Goal: Task Accomplishment & Management: Use online tool/utility

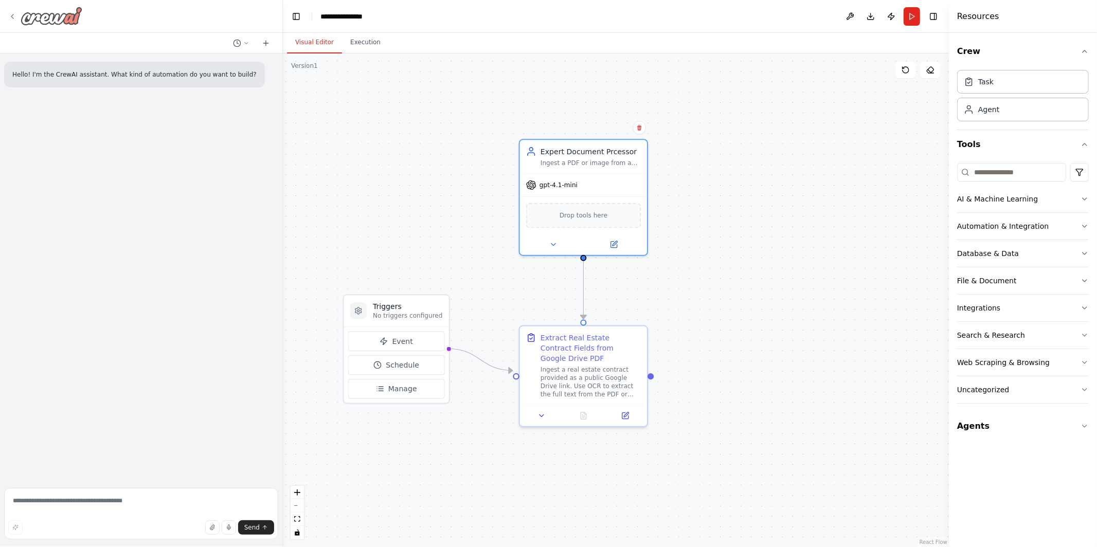
click at [11, 18] on icon at bounding box center [12, 16] width 8 height 8
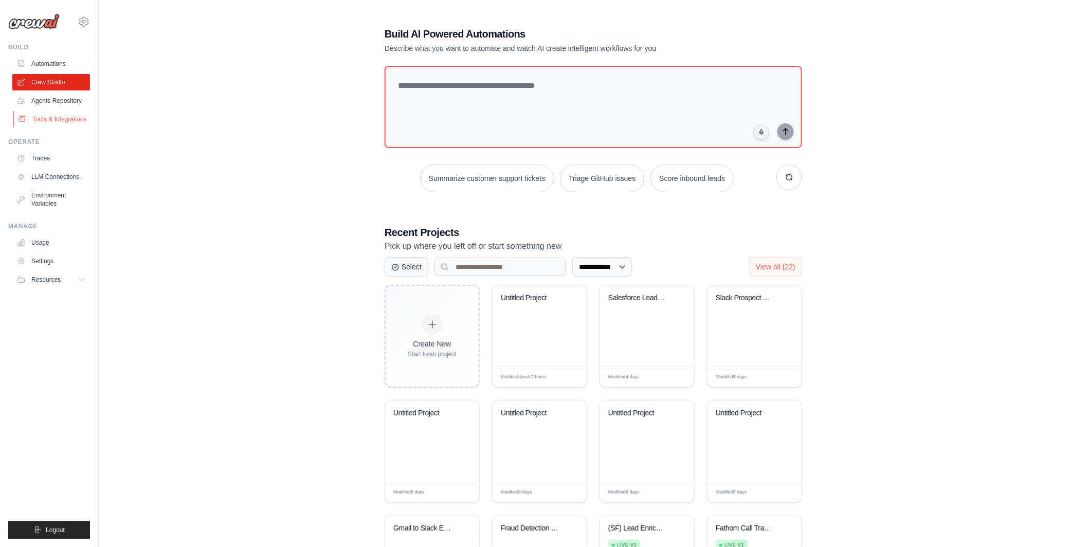
click at [66, 119] on link "Tools & Integrations" at bounding box center [52, 119] width 78 height 16
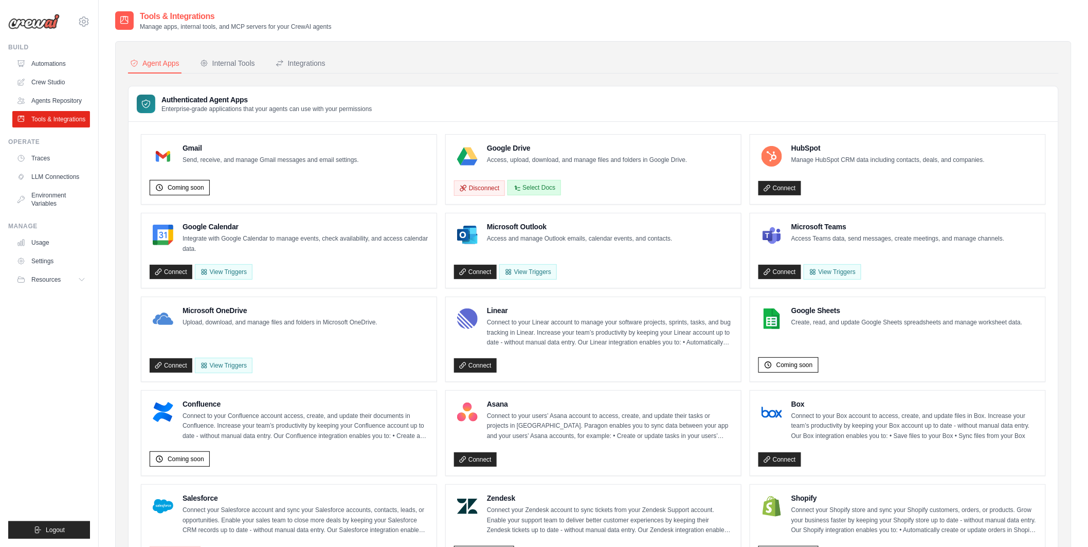
click at [537, 186] on button "Select Docs" at bounding box center [533, 187] width 53 height 15
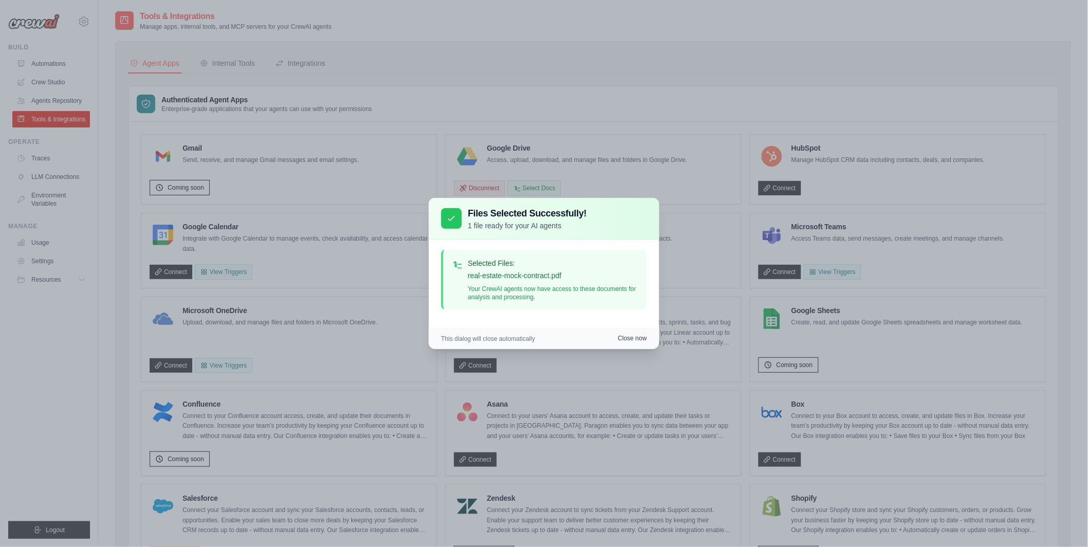
click at [619, 342] on button "Close now" at bounding box center [632, 338] width 29 height 8
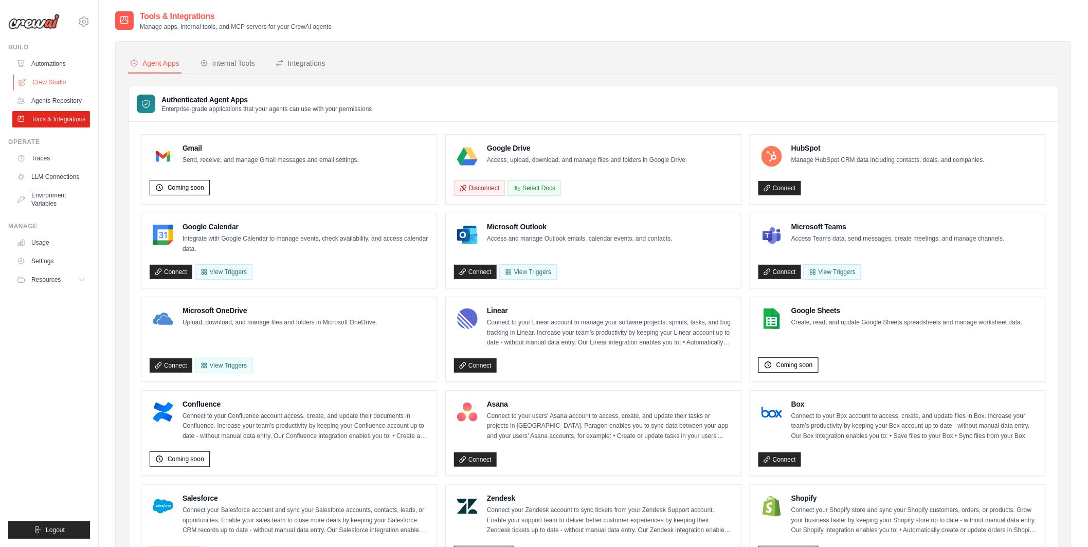
click at [48, 81] on link "Crew Studio" at bounding box center [52, 82] width 78 height 16
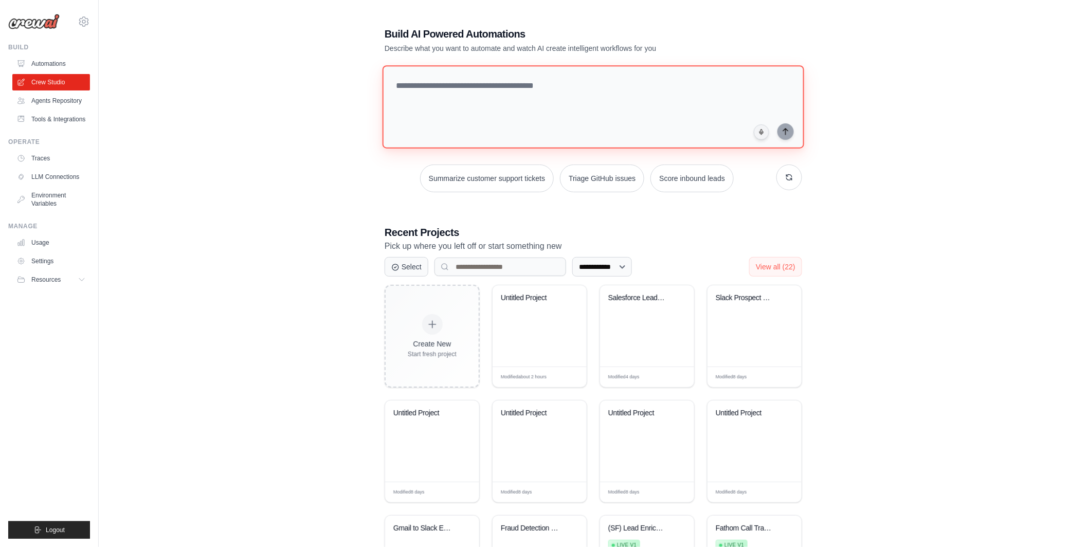
click at [459, 105] on textarea at bounding box center [593, 106] width 422 height 83
click at [602, 82] on textarea "**********" at bounding box center [594, 106] width 424 height 83
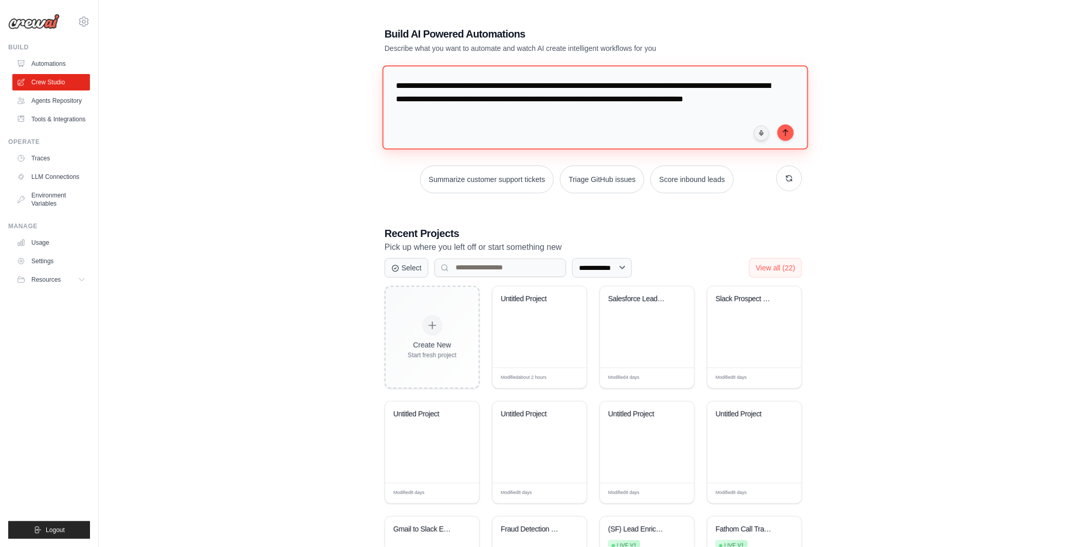
paste textarea "**********"
type textarea "**********"
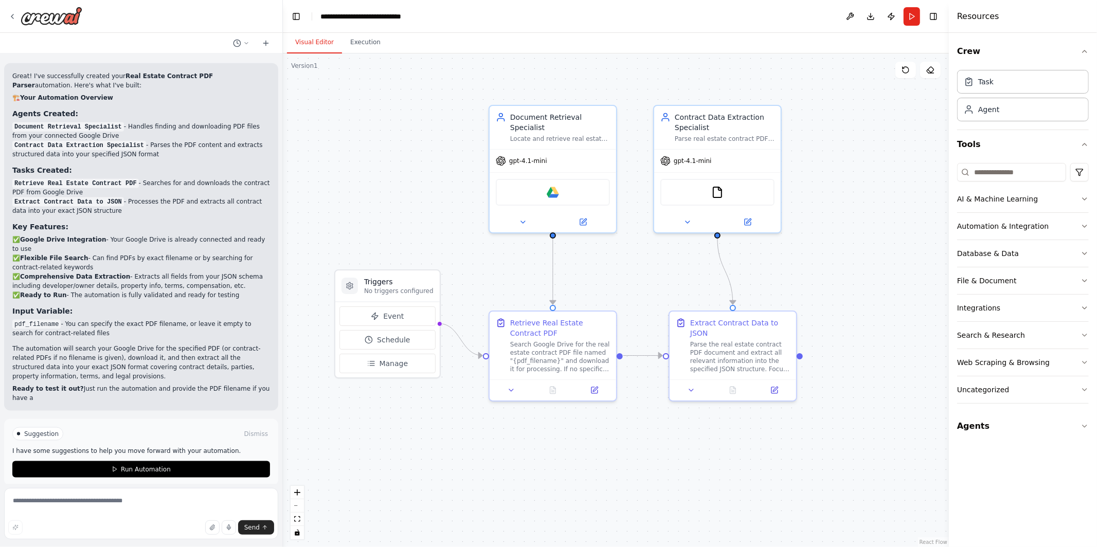
scroll to position [1117, 0]
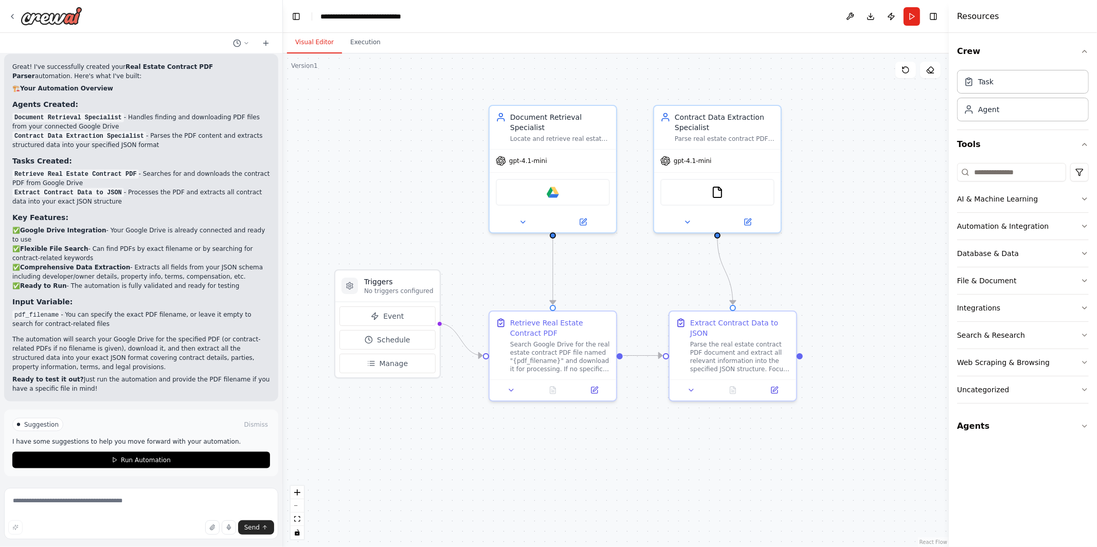
click at [908, 2] on header "**********" at bounding box center [616, 16] width 666 height 33
click at [909, 15] on button "Run" at bounding box center [911, 16] width 16 height 19
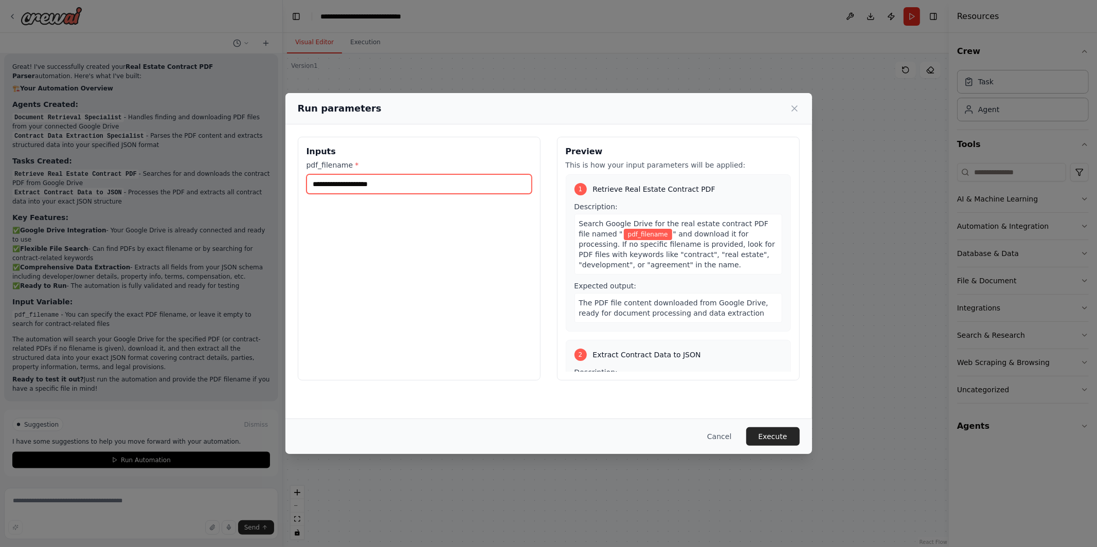
click at [506, 187] on input "pdf_filename *" at bounding box center [418, 184] width 225 height 20
paste input "**********"
type input "**********"
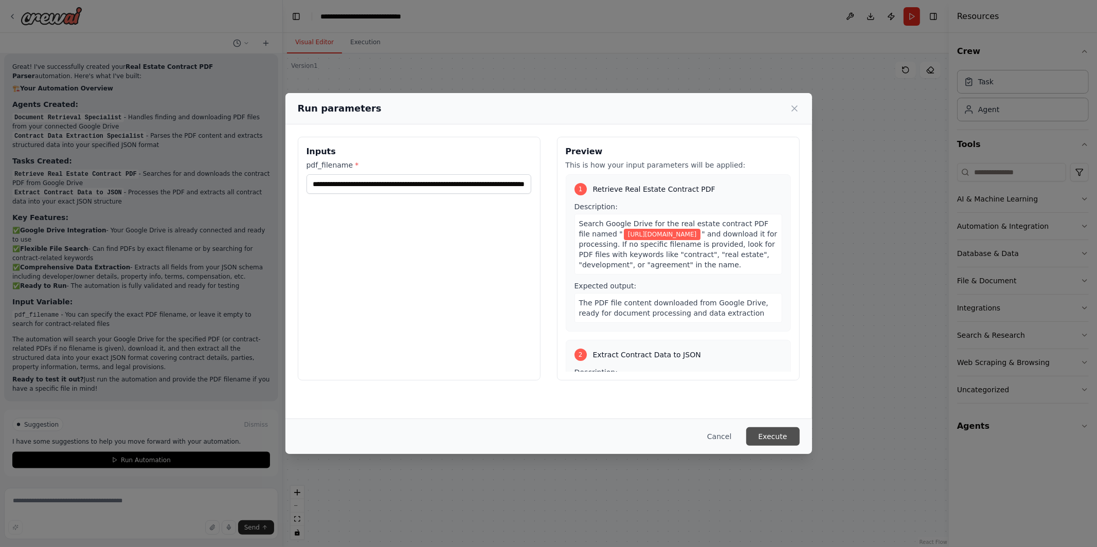
scroll to position [0, 0]
click at [789, 432] on button "Execute" at bounding box center [772, 436] width 53 height 19
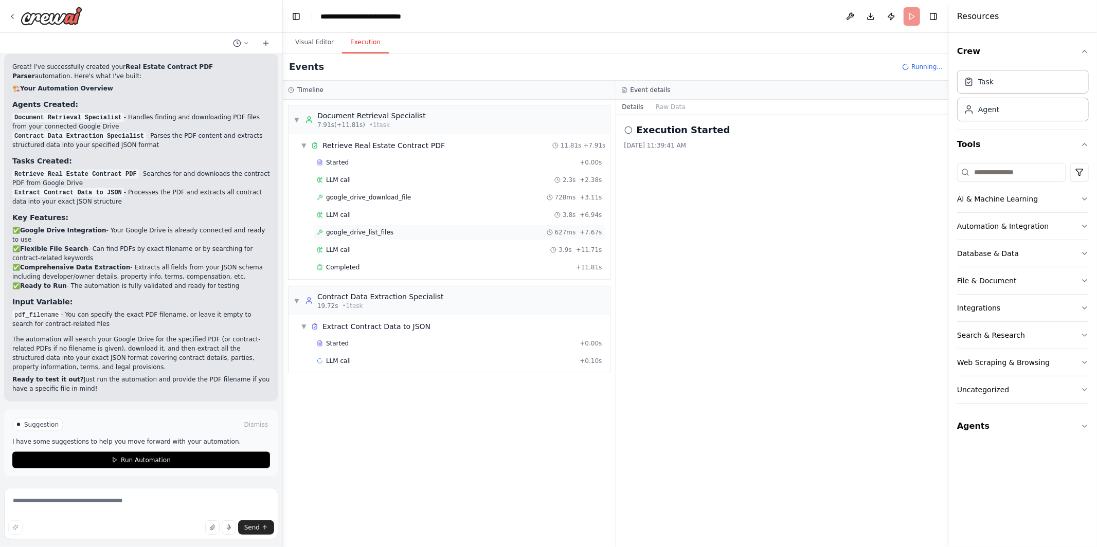
click at [384, 235] on span "google_drive_list_files" at bounding box center [359, 232] width 67 height 8
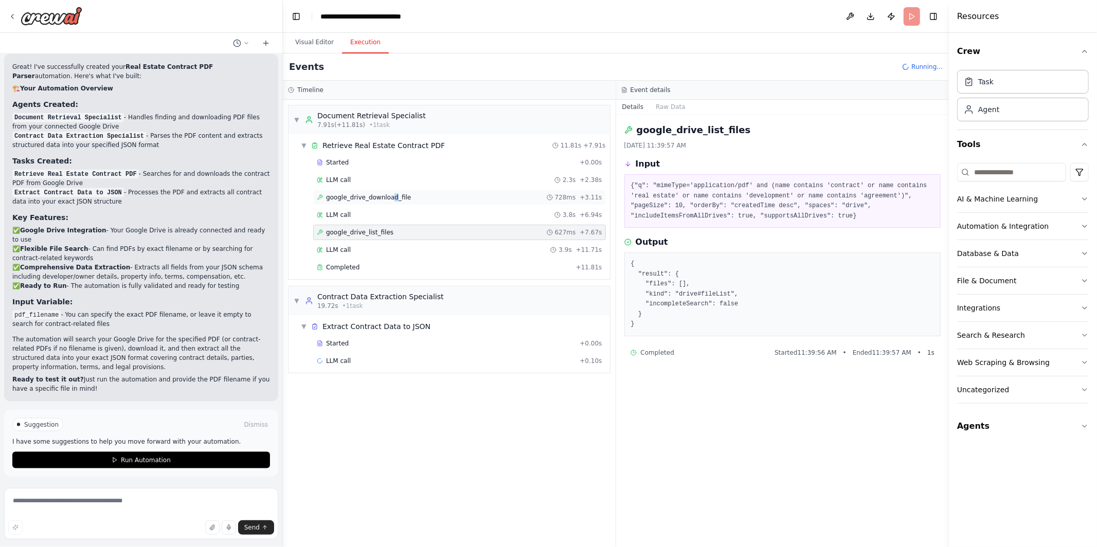
click at [393, 197] on span "google_drive_download_file" at bounding box center [368, 197] width 85 height 8
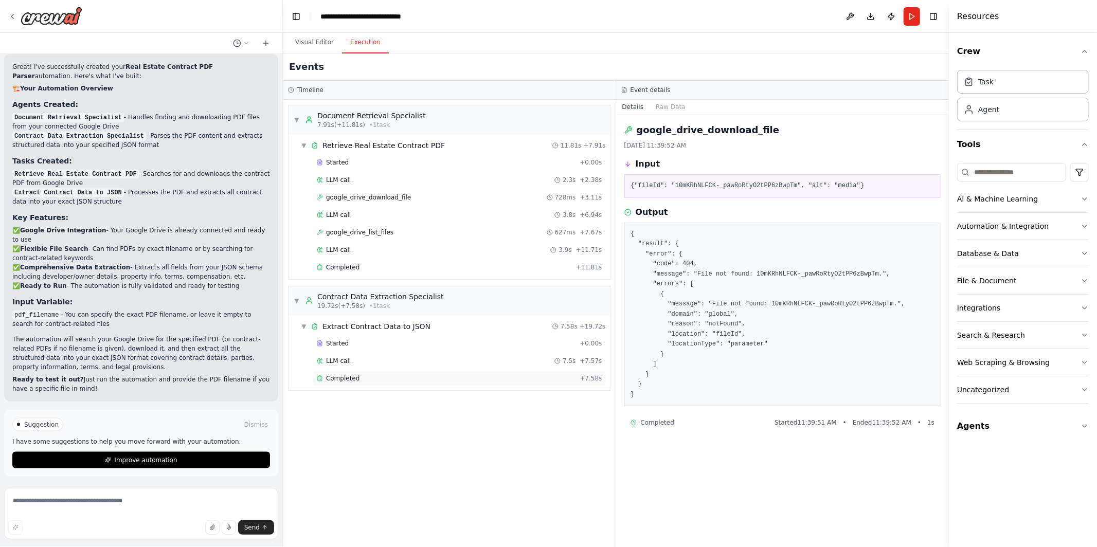
click at [397, 379] on div "Completed" at bounding box center [446, 378] width 259 height 8
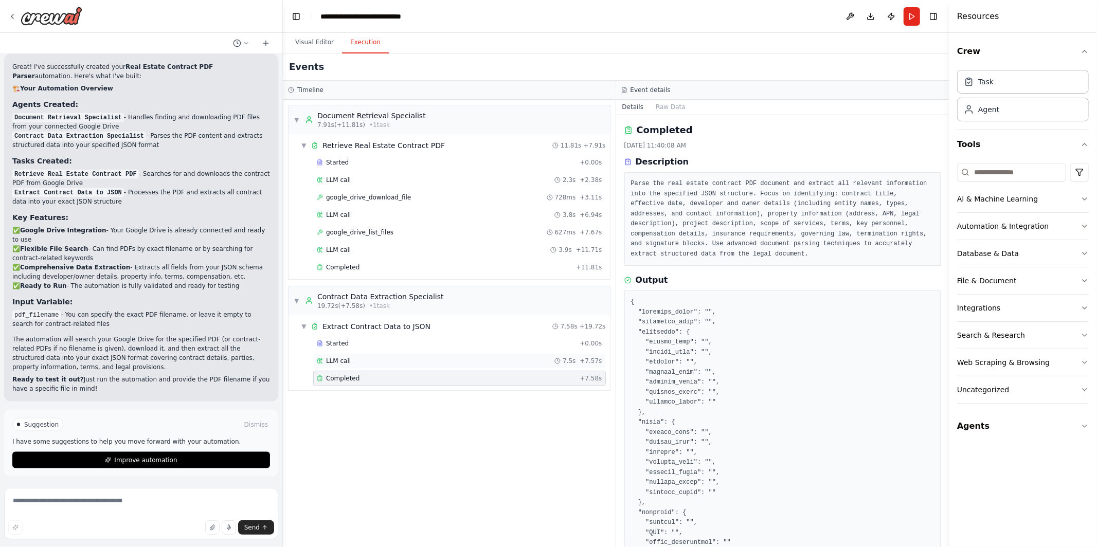
click at [392, 364] on div "LLM call 7.5s + 7.57s" at bounding box center [459, 361] width 285 height 8
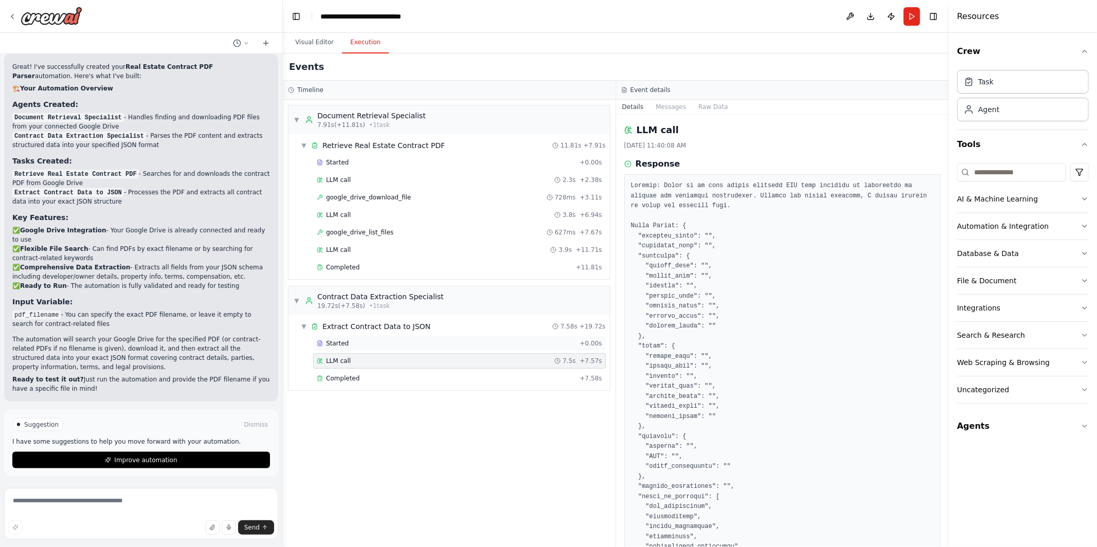
click at [392, 346] on div "Started" at bounding box center [446, 343] width 259 height 8
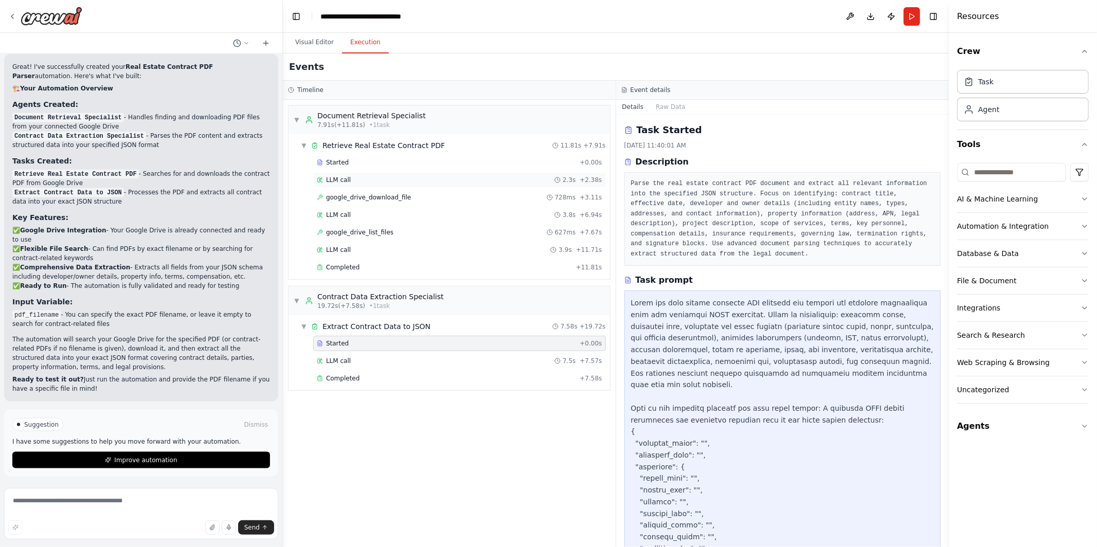
click at [428, 176] on div "LLM call 2.3s + 2.38s" at bounding box center [459, 180] width 285 height 8
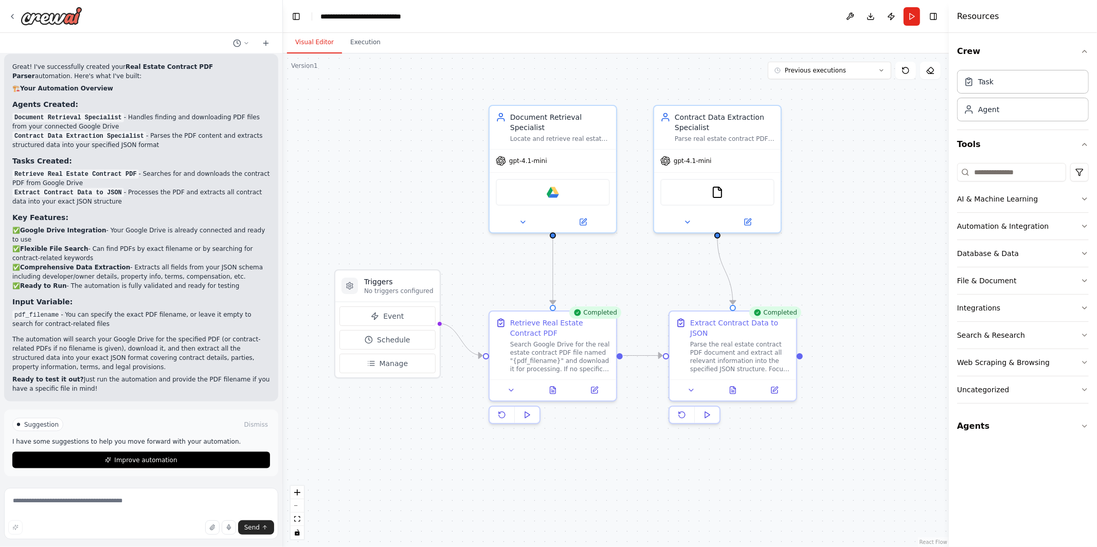
click at [319, 43] on button "Visual Editor" at bounding box center [314, 43] width 55 height 22
click at [594, 391] on icon at bounding box center [594, 388] width 8 height 8
click at [907, 16] on button "Run" at bounding box center [911, 16] width 16 height 19
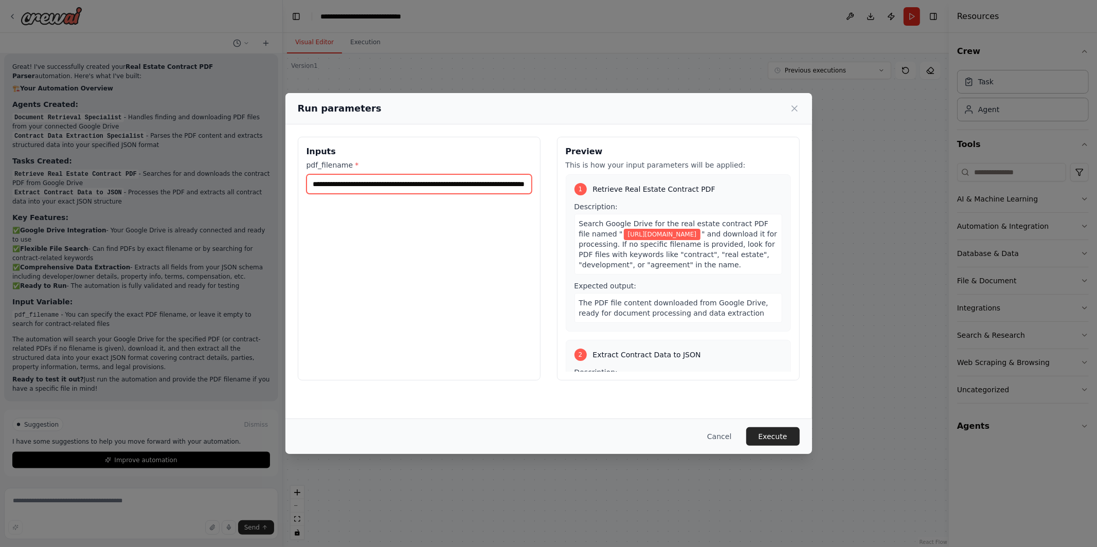
click at [479, 191] on input "**********" at bounding box center [418, 184] width 225 height 20
paste input "**********"
type input "**********"
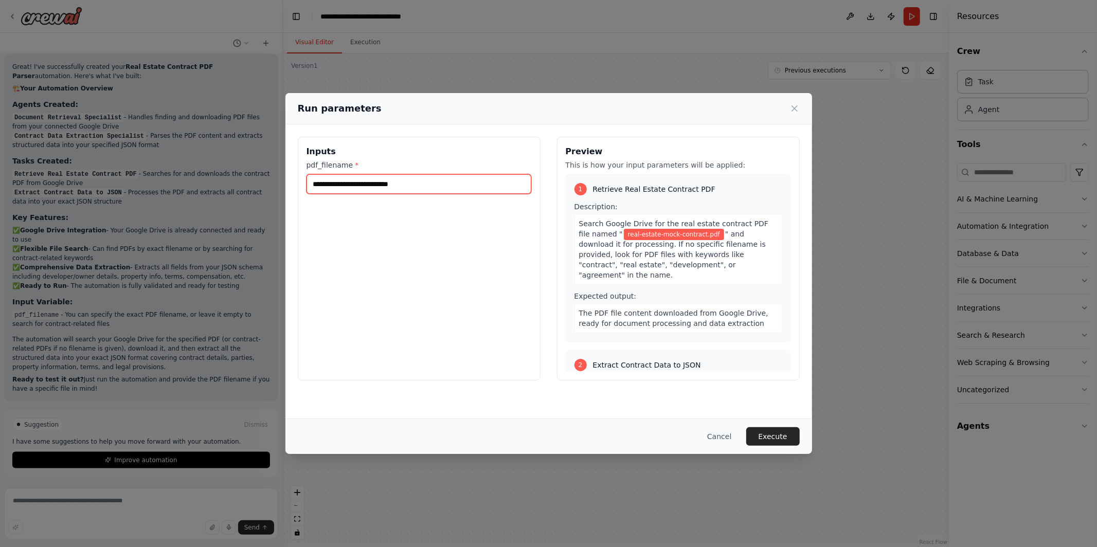
click at [367, 180] on input "**********" at bounding box center [418, 184] width 225 height 20
click at [400, 181] on input "**********" at bounding box center [418, 184] width 225 height 20
type input "**********"
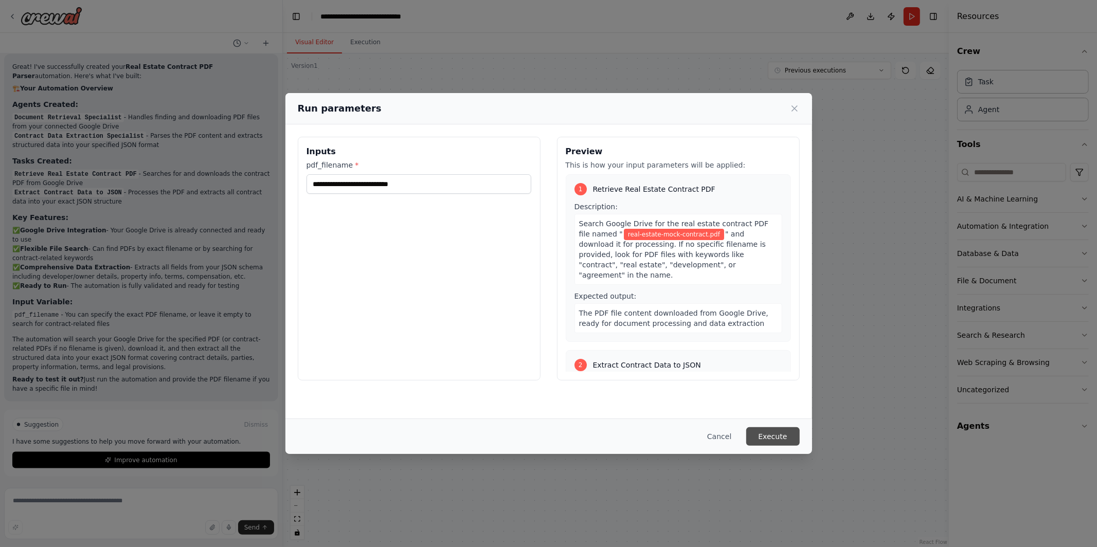
click at [764, 433] on button "Execute" at bounding box center [772, 436] width 53 height 19
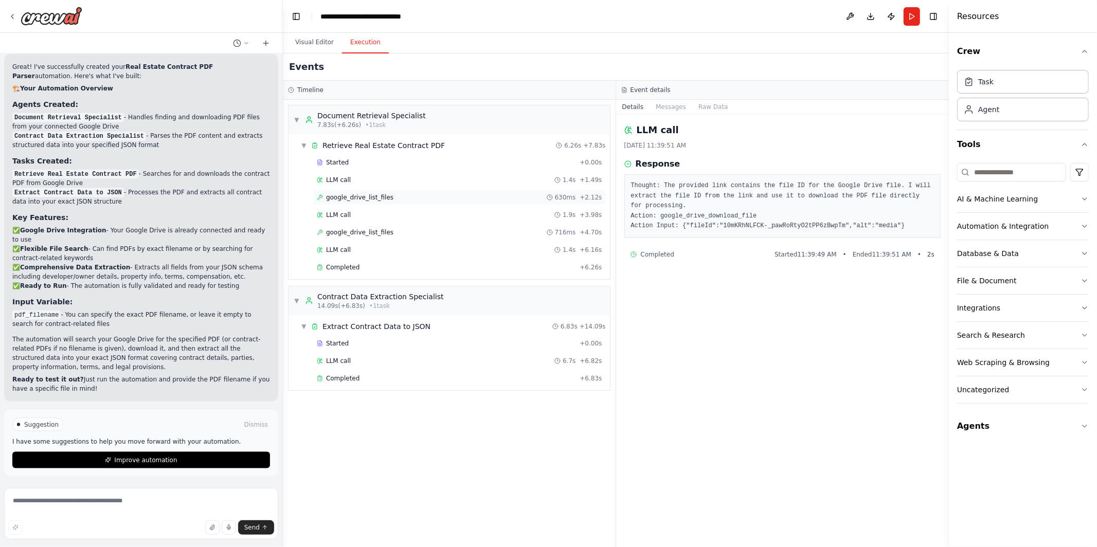
click at [485, 193] on div "google_drive_list_files 630ms + 2.12s" at bounding box center [459, 197] width 285 height 8
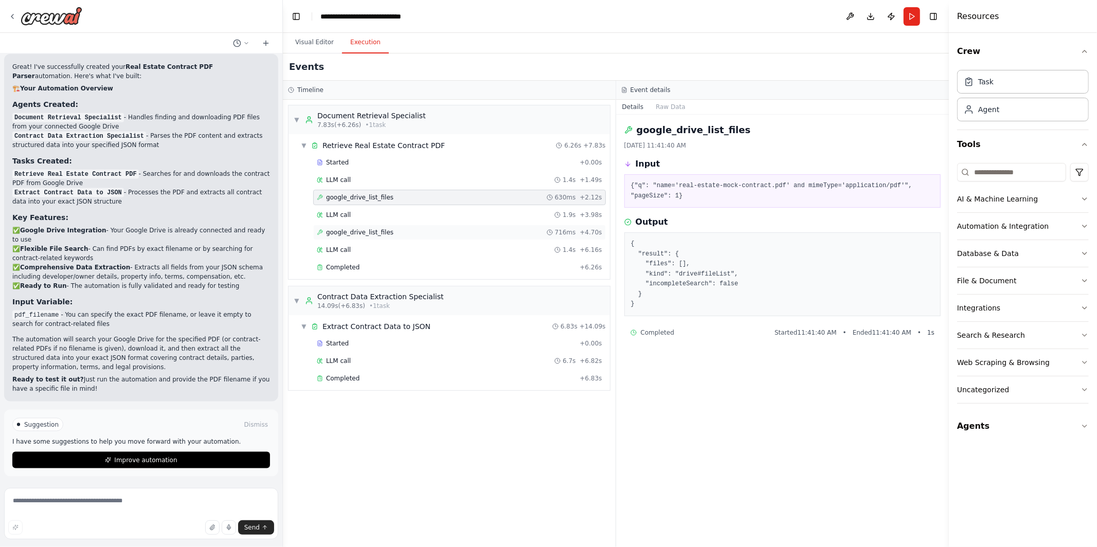
click at [488, 225] on div "google_drive_list_files 716ms + 4.70s" at bounding box center [459, 232] width 293 height 15
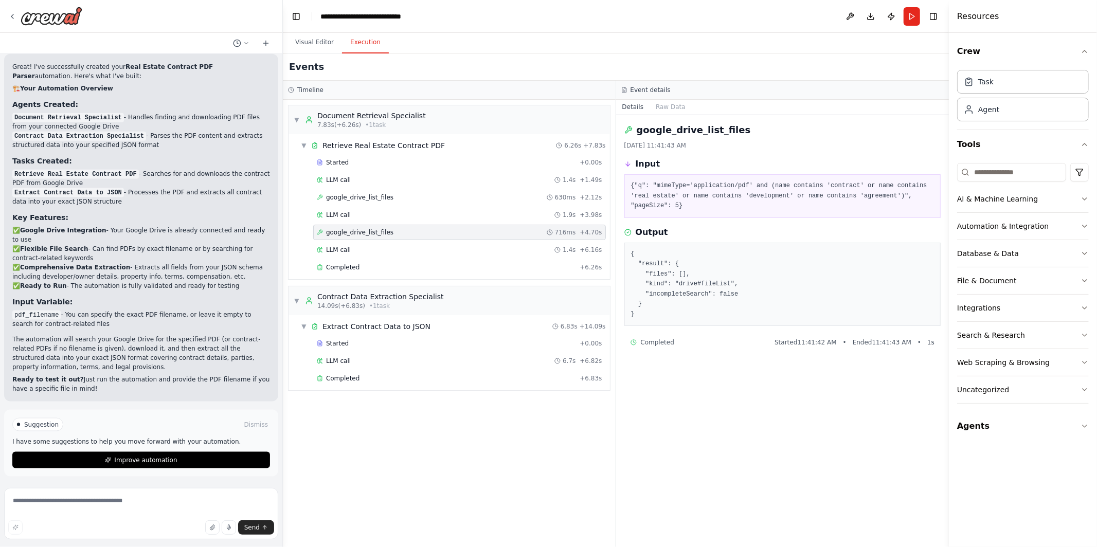
click at [488, 234] on div "google_drive_list_files 716ms + 4.70s" at bounding box center [459, 232] width 285 height 8
click at [485, 248] on div "LLM call 1.4s + 6.16s" at bounding box center [459, 250] width 285 height 8
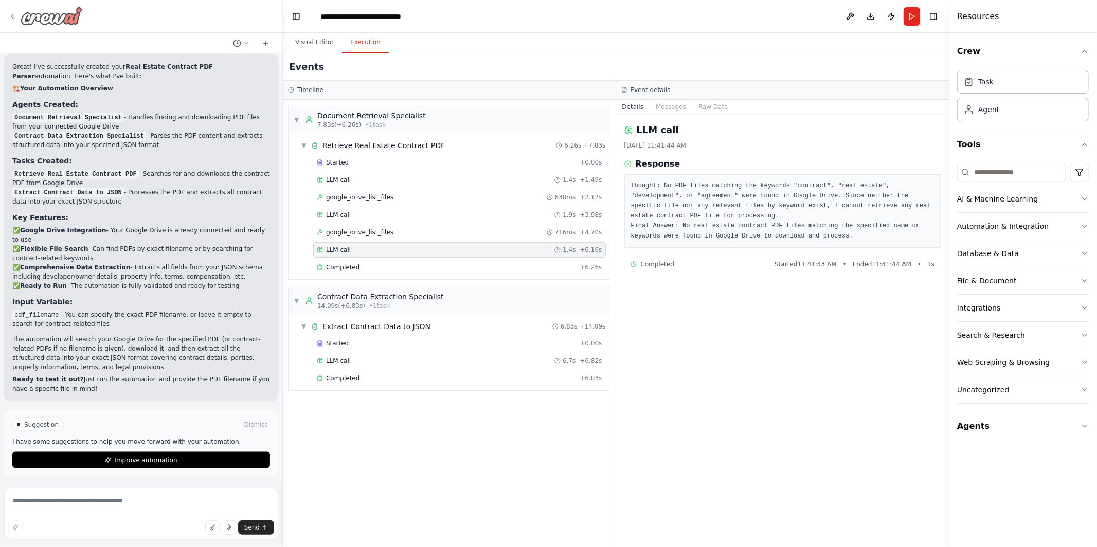
click at [12, 17] on icon at bounding box center [12, 16] width 8 height 8
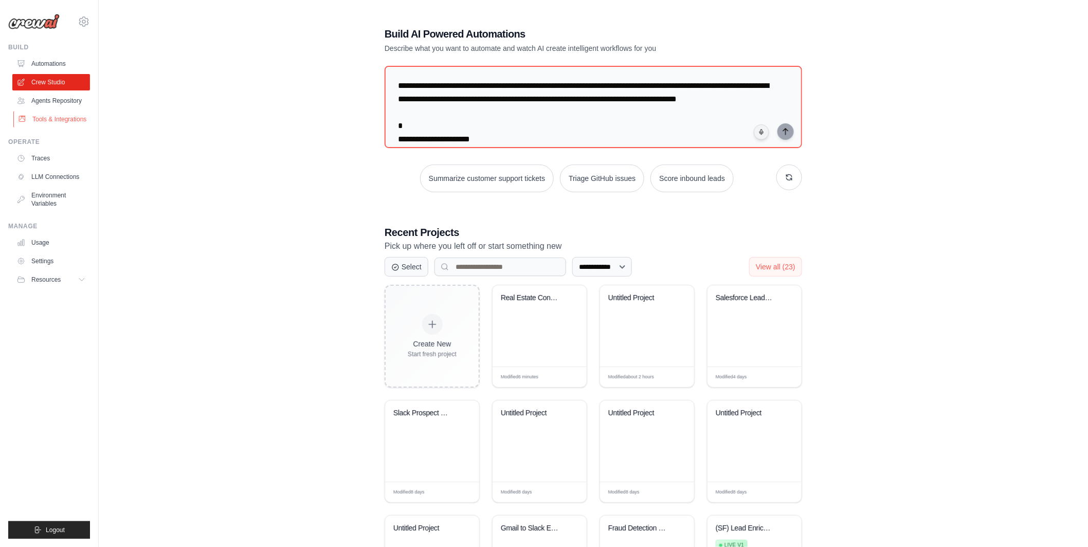
click at [51, 123] on link "Tools & Integrations" at bounding box center [52, 119] width 78 height 16
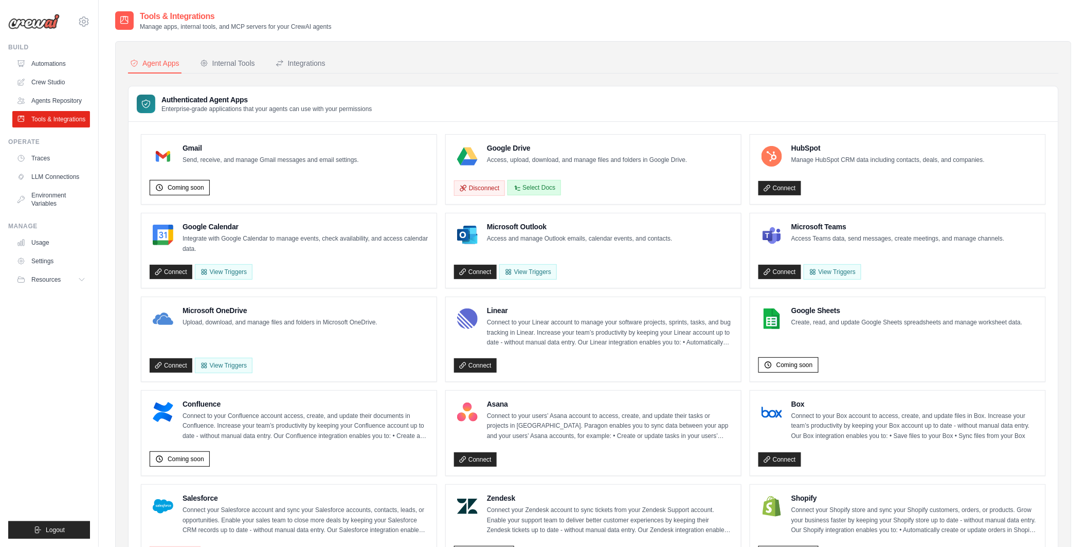
click at [554, 188] on button "Select Docs" at bounding box center [533, 187] width 53 height 15
click at [68, 80] on link "Crew Studio" at bounding box center [52, 82] width 78 height 16
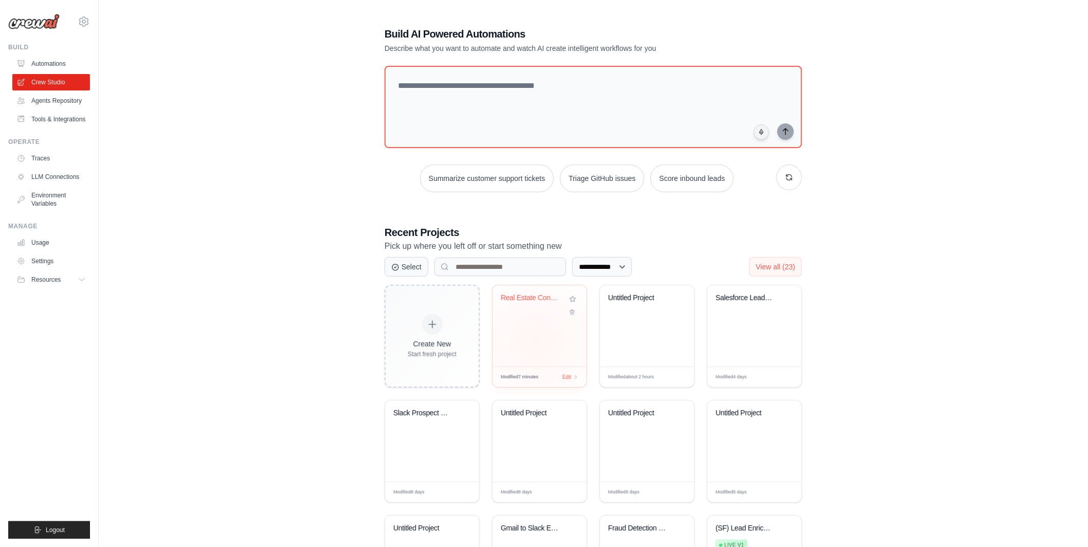
click at [539, 348] on div "Real Estate Contract PDF Parser" at bounding box center [540, 325] width 94 height 81
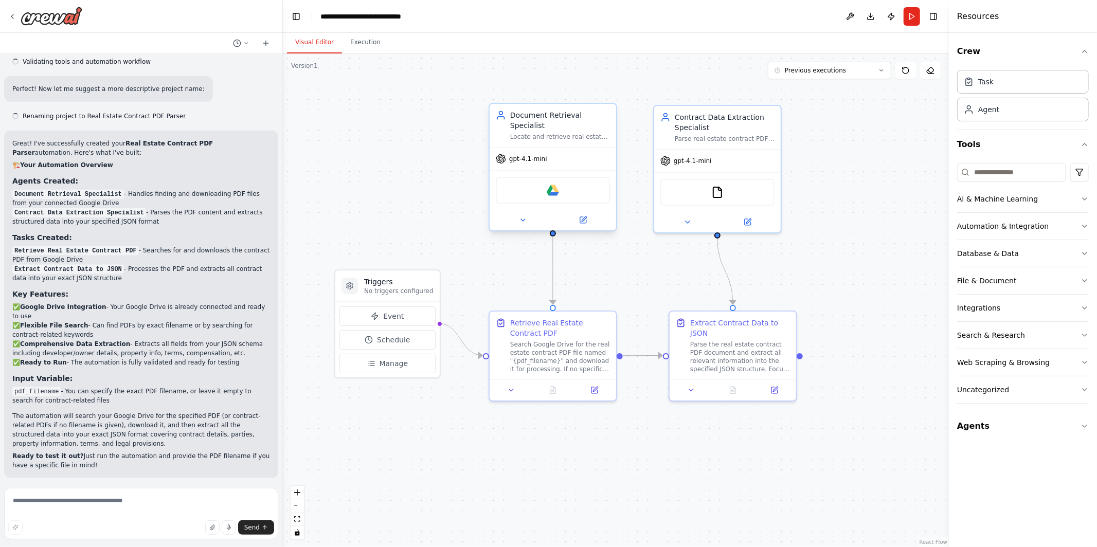
scroll to position [1042, 0]
click at [530, 216] on button at bounding box center [523, 220] width 58 height 12
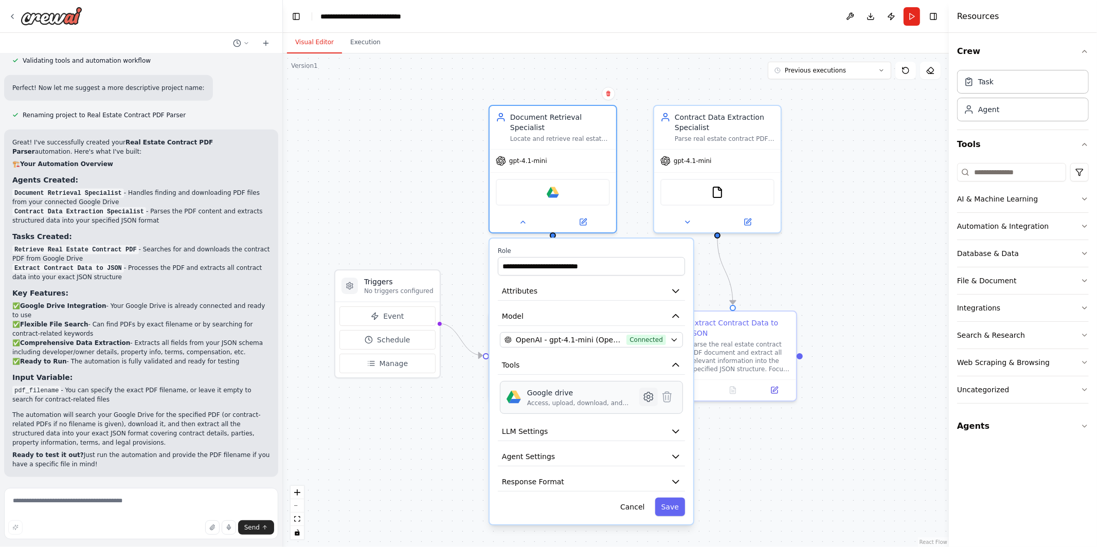
click at [645, 402] on button at bounding box center [648, 397] width 19 height 19
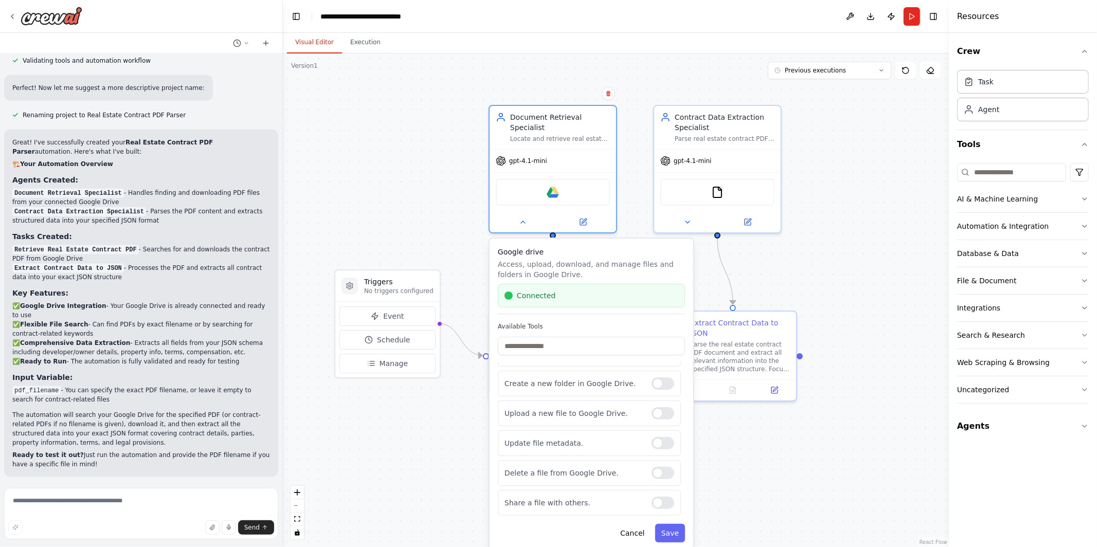
scroll to position [0, 0]
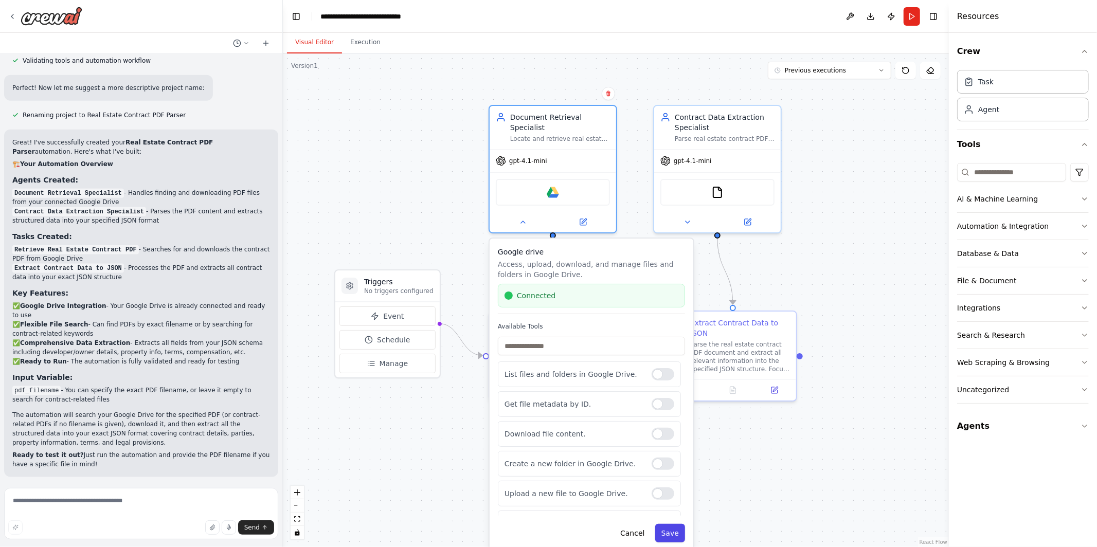
click at [676, 531] on button "Save" at bounding box center [670, 533] width 30 height 19
click at [740, 441] on div ".deletable-edge-delete-btn { width: 20px; height: 20px; border: 0px solid #ffff…" at bounding box center [616, 300] width 666 height 494
click at [635, 527] on button "Cancel" at bounding box center [632, 533] width 37 height 19
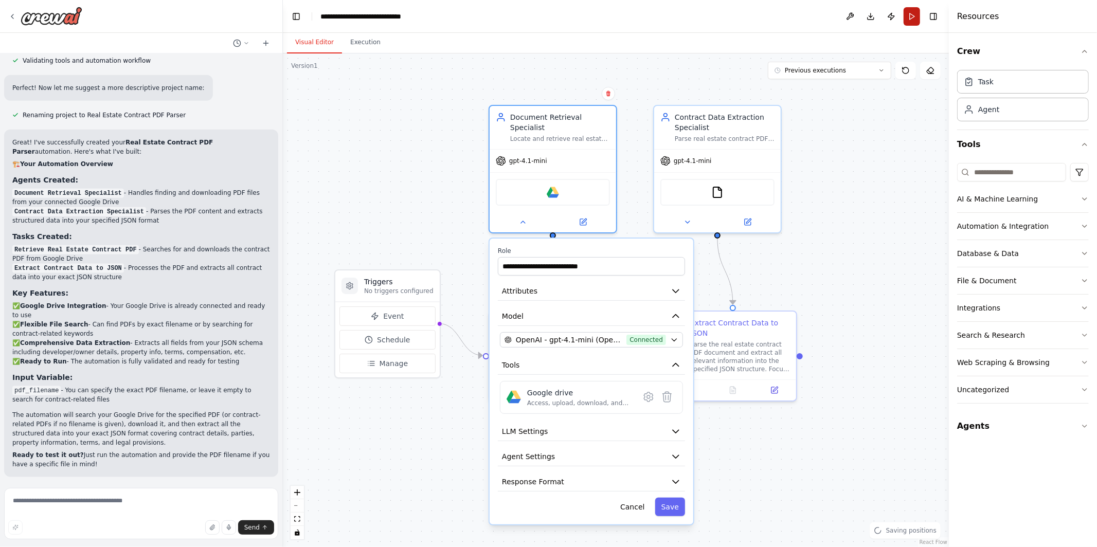
click at [911, 17] on button "Run" at bounding box center [911, 16] width 16 height 19
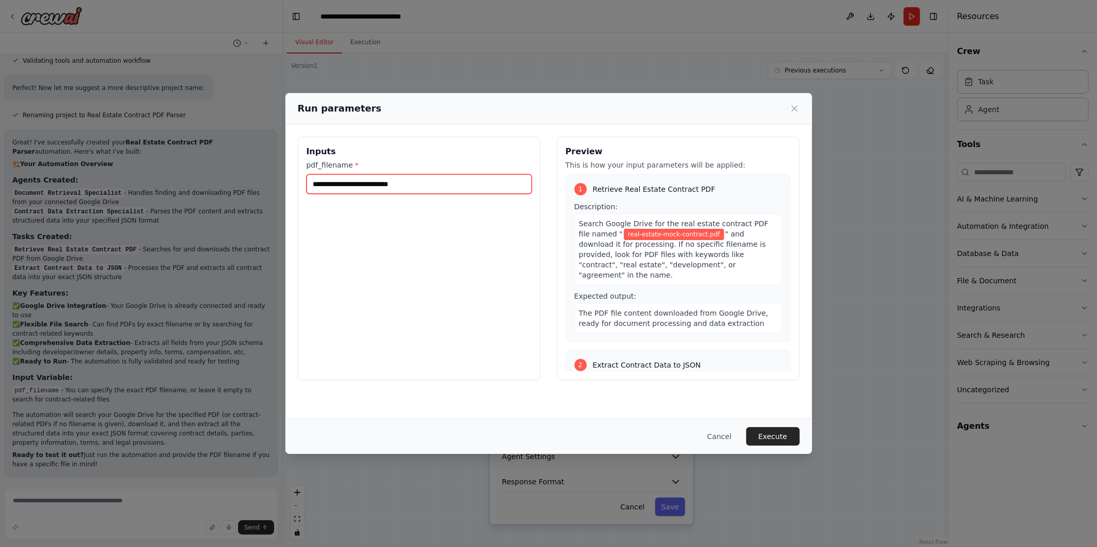
drag, startPoint x: 432, startPoint y: 185, endPoint x: 401, endPoint y: 185, distance: 31.4
click at [401, 185] on input "**********" at bounding box center [418, 184] width 225 height 20
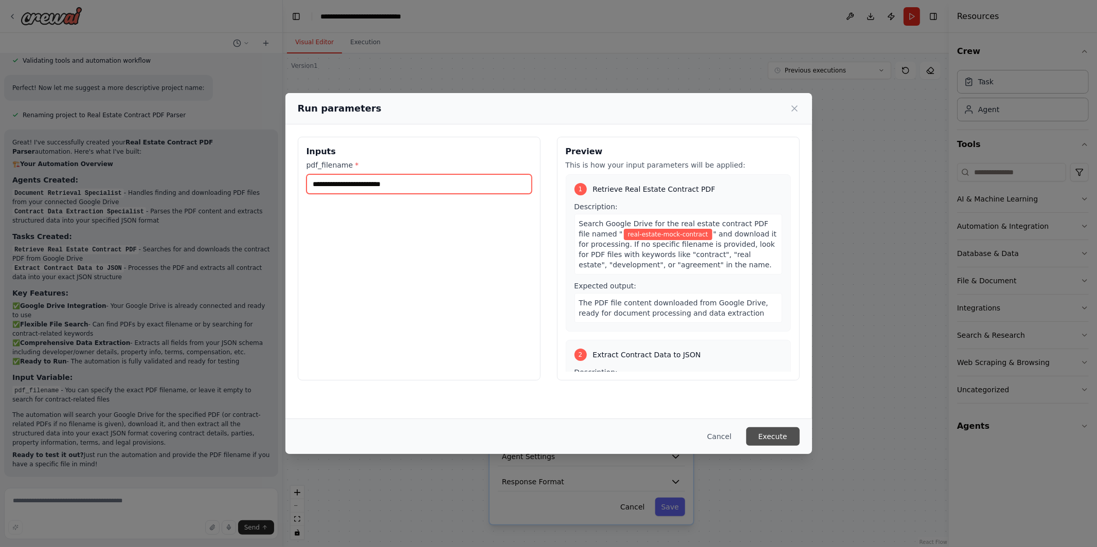
type input "**********"
click at [769, 440] on button "Execute" at bounding box center [772, 436] width 53 height 19
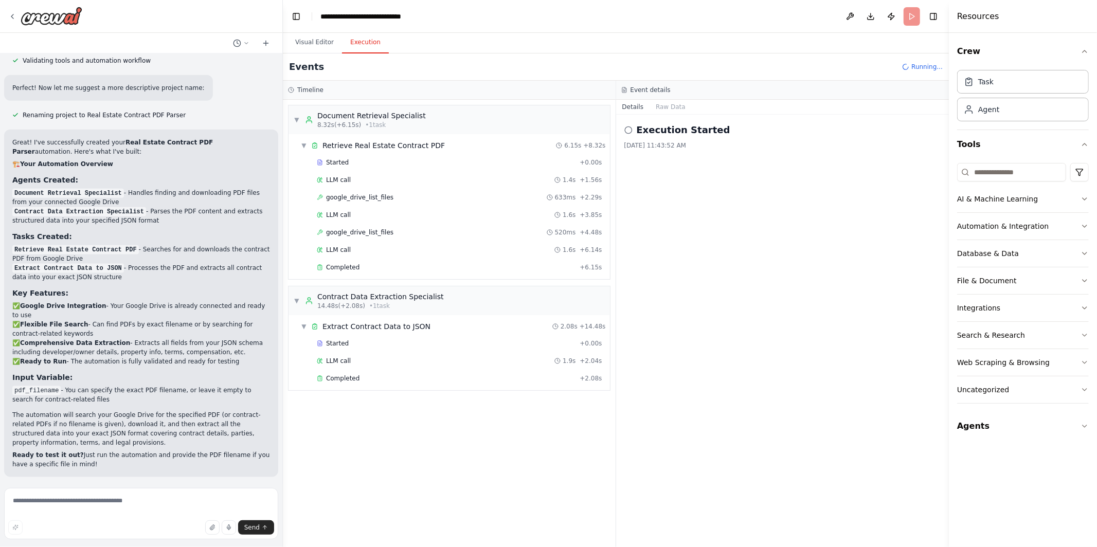
scroll to position [1117, 0]
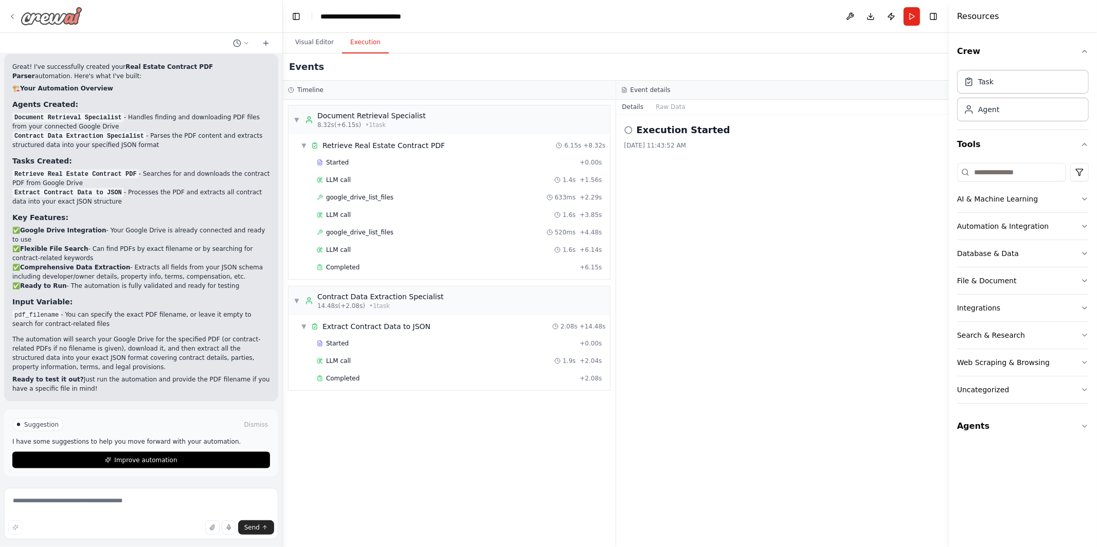
click at [14, 14] on icon at bounding box center [12, 16] width 8 height 8
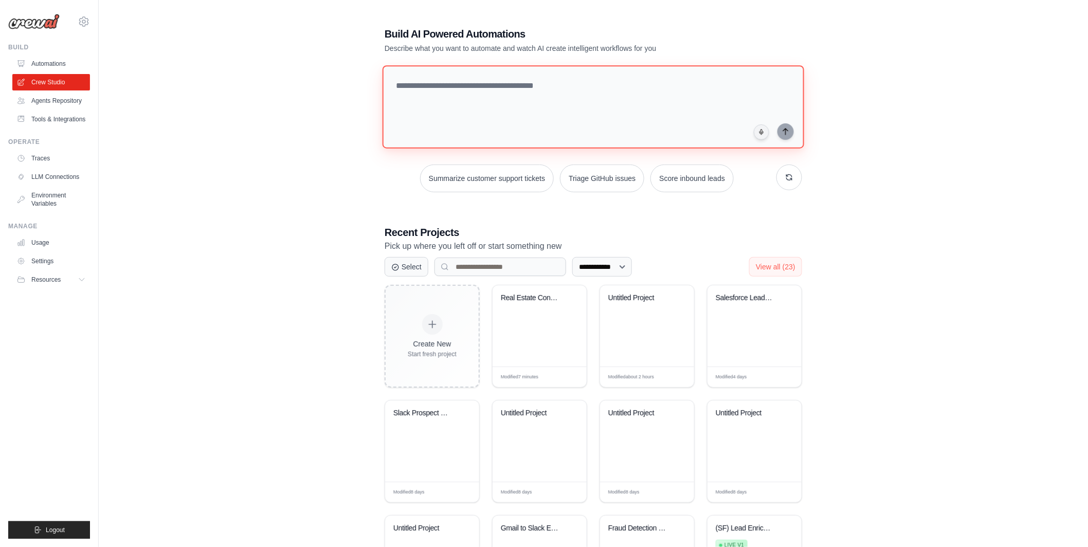
click at [470, 104] on textarea at bounding box center [593, 106] width 422 height 83
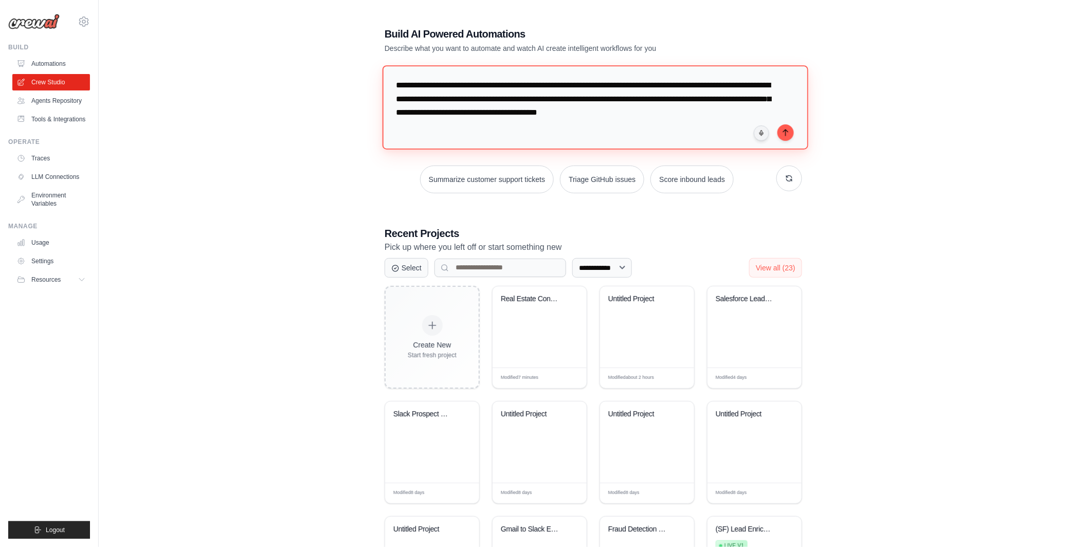
click at [468, 86] on textarea "**********" at bounding box center [595, 107] width 426 height 84
click at [637, 100] on textarea "**********" at bounding box center [595, 107] width 426 height 84
drag, startPoint x: 705, startPoint y: 114, endPoint x: 705, endPoint y: 107, distance: 6.7
click at [705, 114] on textarea "**********" at bounding box center [595, 107] width 426 height 84
click at [685, 91] on textarea "**********" at bounding box center [595, 107] width 426 height 84
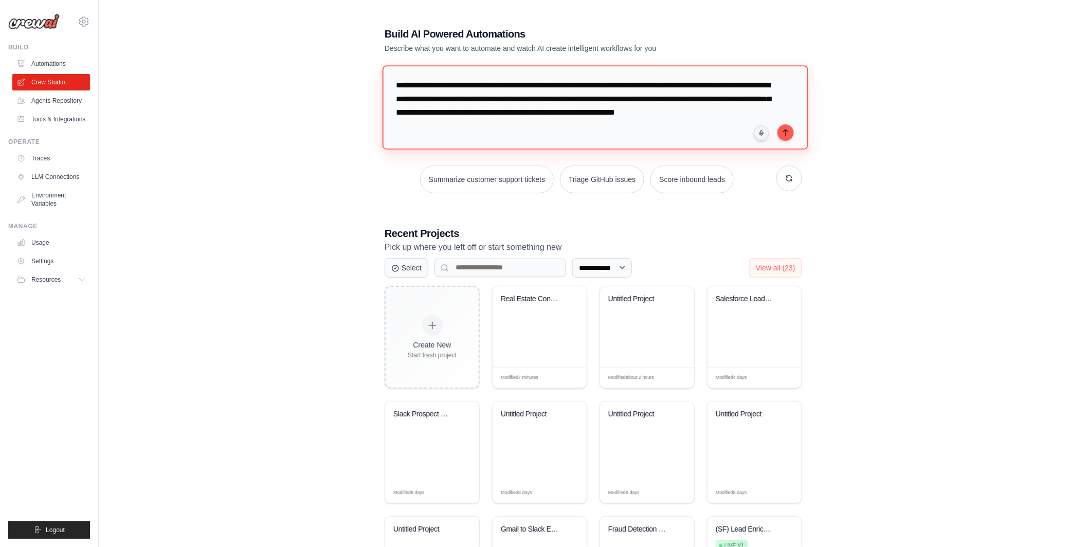
click at [685, 91] on textarea "**********" at bounding box center [595, 107] width 426 height 84
type textarea "**********"
click at [170, 127] on div "**********" at bounding box center [593, 322] width 956 height 625
click at [77, 119] on link "Tools & Integrations" at bounding box center [52, 119] width 78 height 16
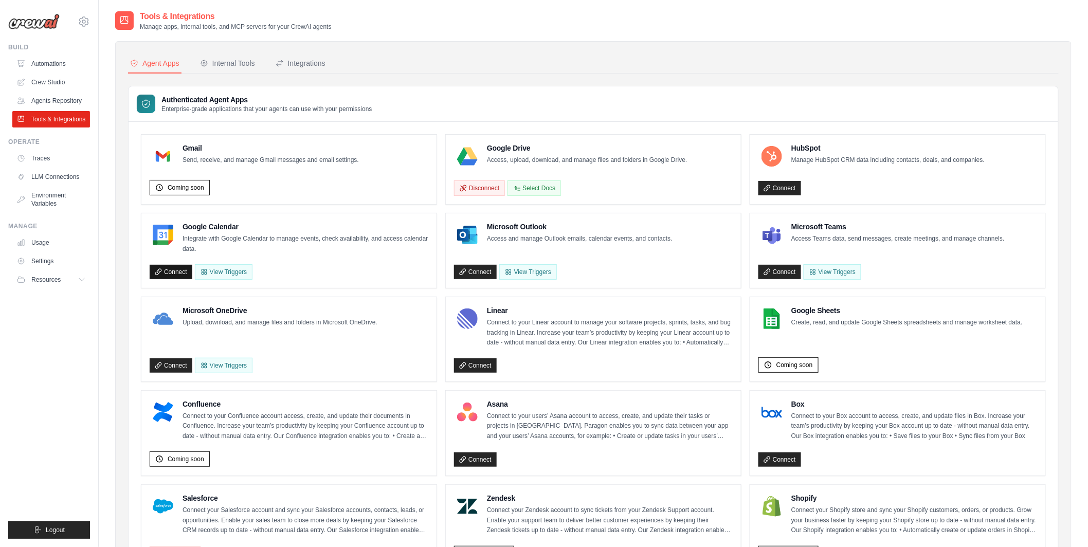
click at [166, 273] on link "Connect" at bounding box center [171, 272] width 43 height 14
click at [187, 192] on div "Coming soon" at bounding box center [180, 187] width 60 height 15
click at [61, 83] on link "Crew Studio" at bounding box center [52, 82] width 78 height 16
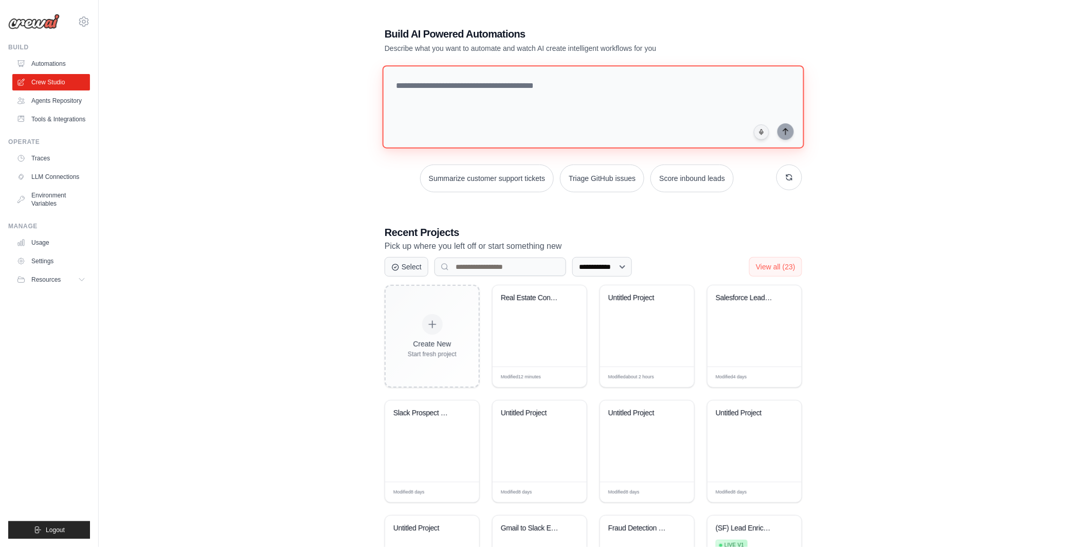
click at [447, 88] on textarea at bounding box center [593, 106] width 422 height 83
paste textarea "**********"
type textarea "**********"
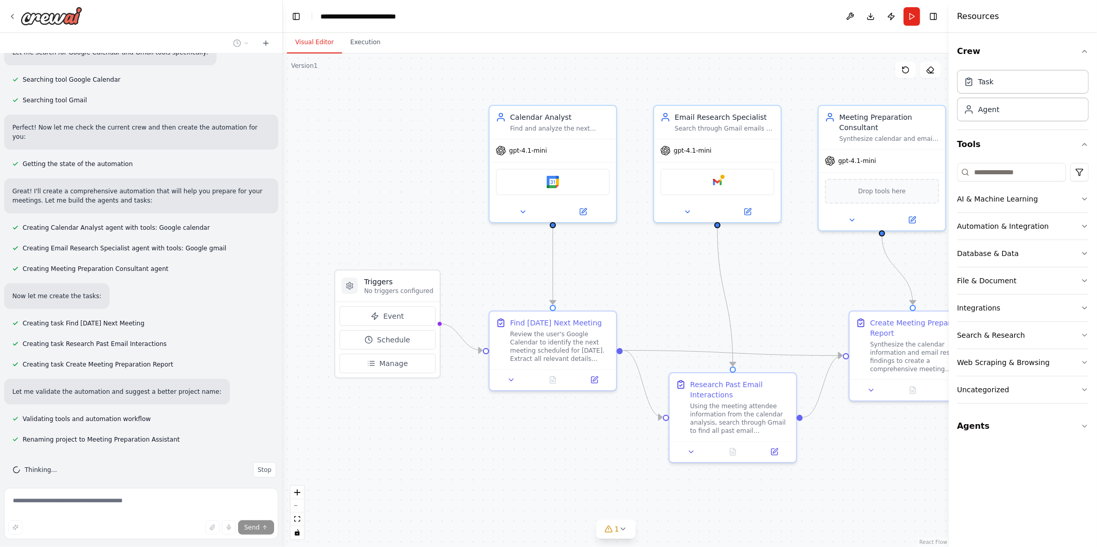
scroll to position [206, 0]
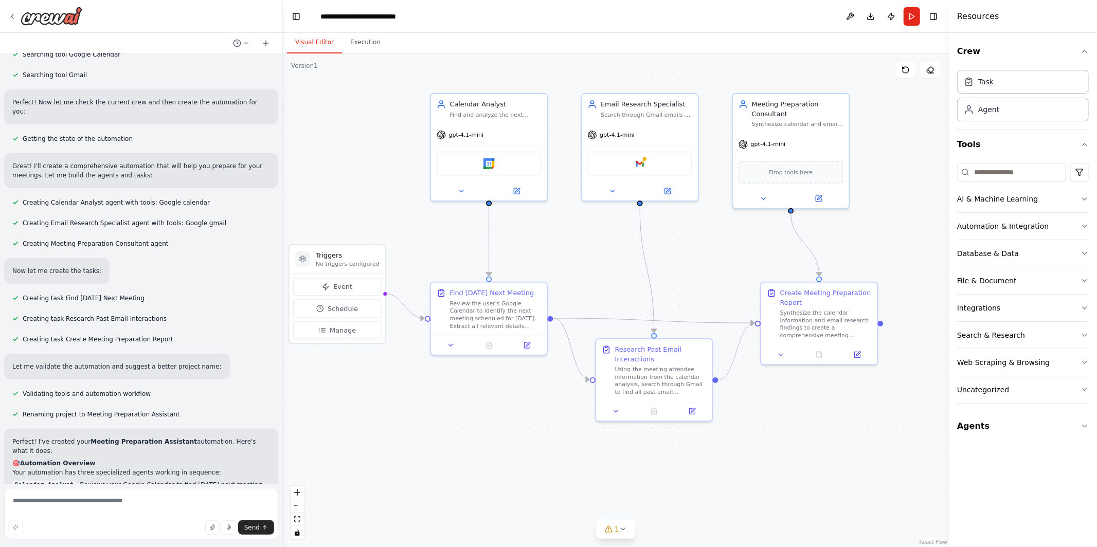
drag, startPoint x: 437, startPoint y: 168, endPoint x: 384, endPoint y: 153, distance: 55.5
click at [384, 153] on div ".deletable-edge-delete-btn { width: 20px; height: 20px; border: 0px solid #ffff…" at bounding box center [616, 300] width 666 height 494
click at [910, 13] on button "Run" at bounding box center [911, 16] width 16 height 19
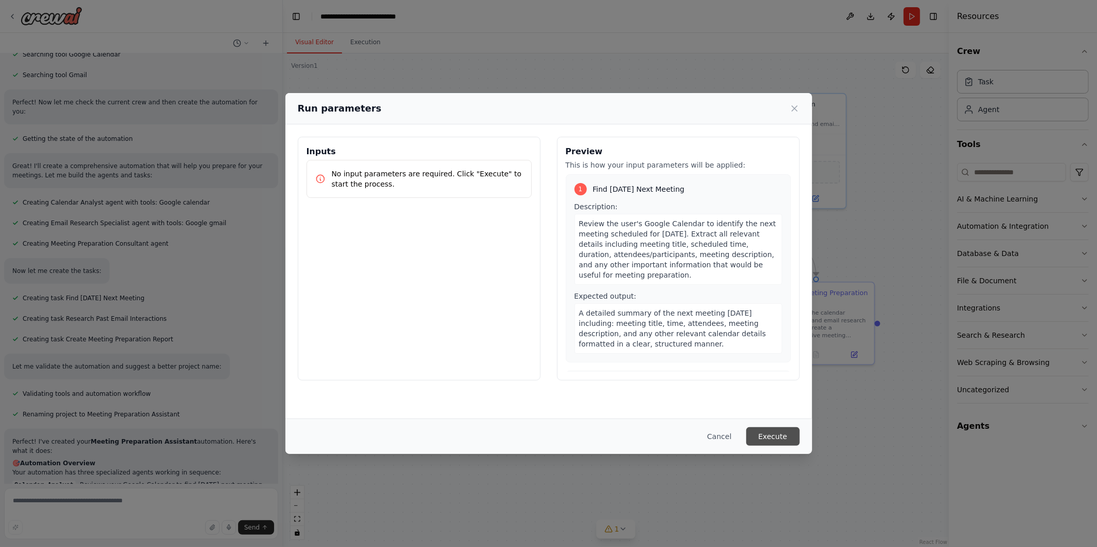
click at [766, 436] on button "Execute" at bounding box center [772, 436] width 53 height 19
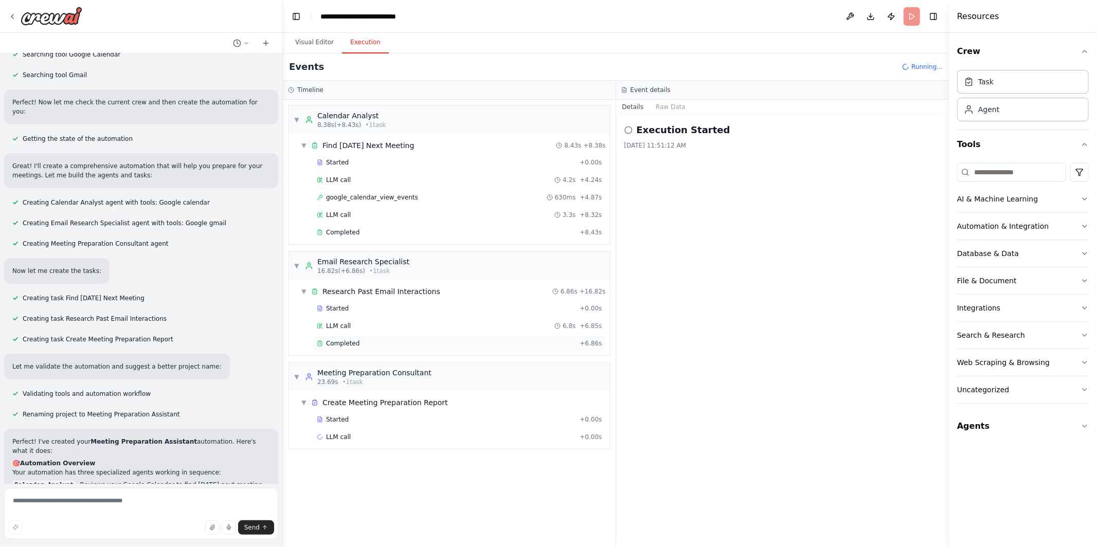
click at [460, 345] on div "Completed" at bounding box center [446, 343] width 259 height 8
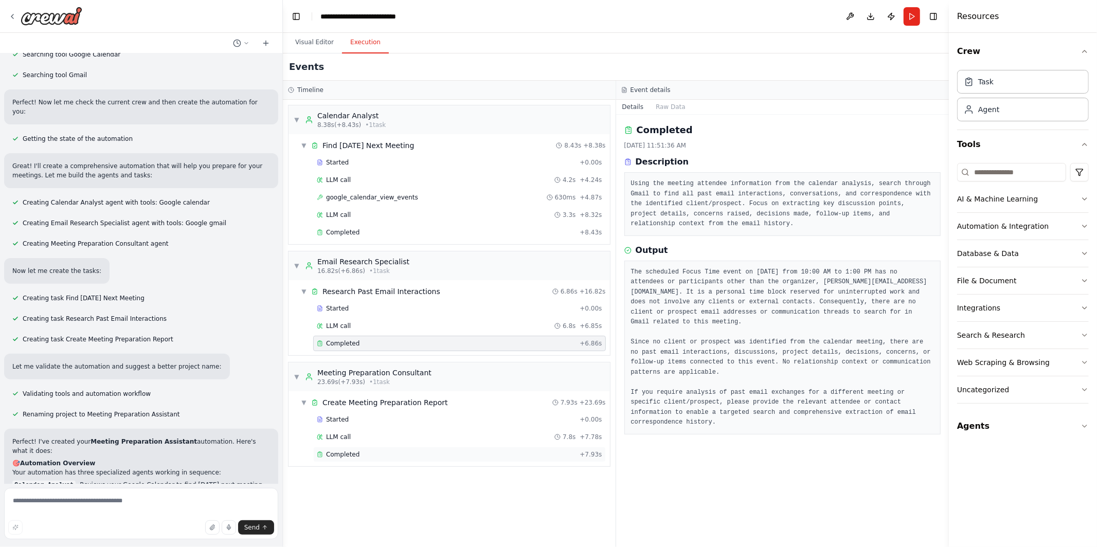
click at [398, 454] on div "Completed" at bounding box center [446, 454] width 259 height 8
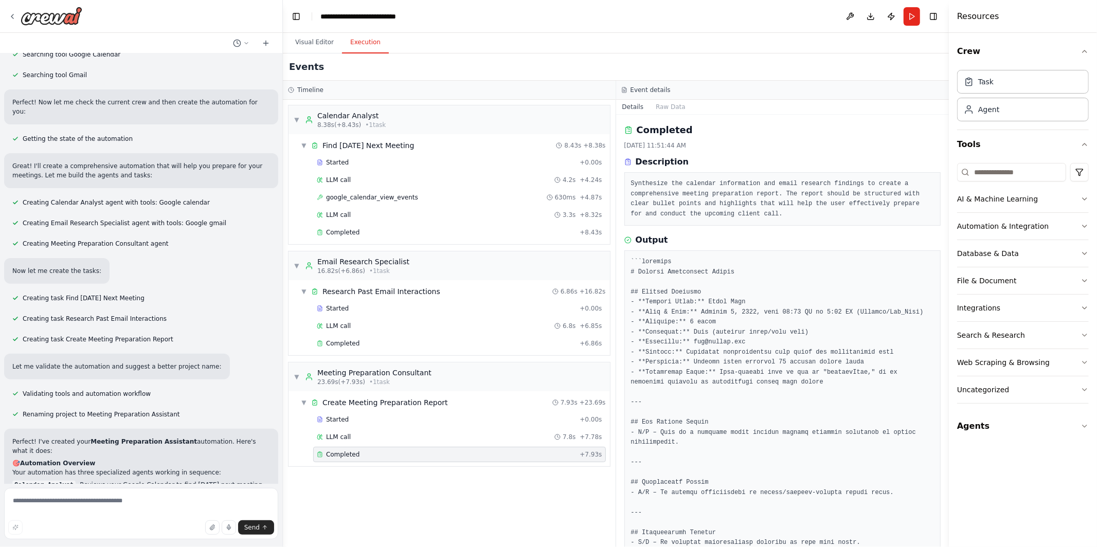
scroll to position [0, 0]
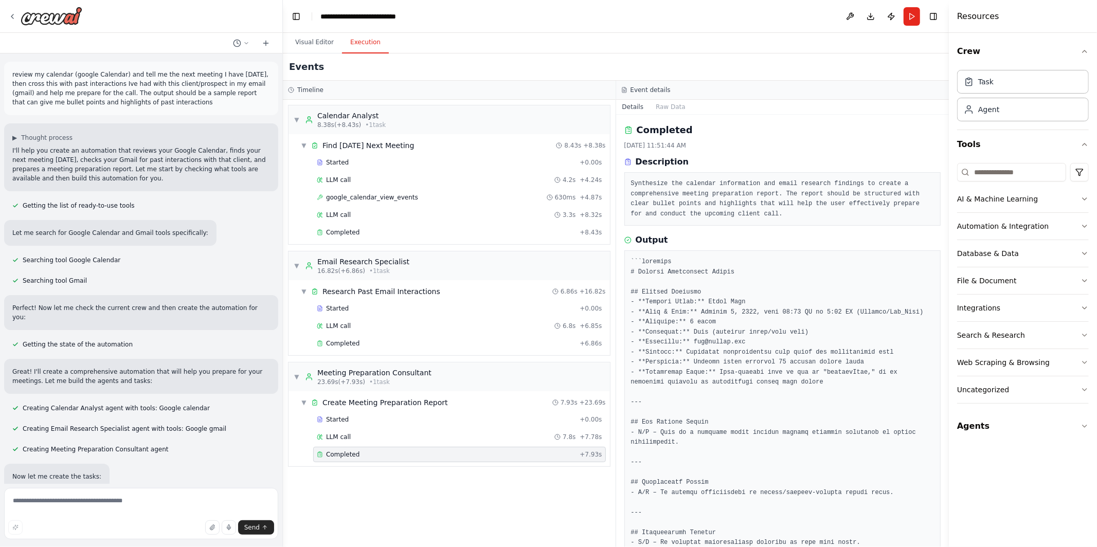
click at [104, 91] on p "review my calendar (google Calendar) and tell me the next meeting I have today,…" at bounding box center [141, 88] width 258 height 37
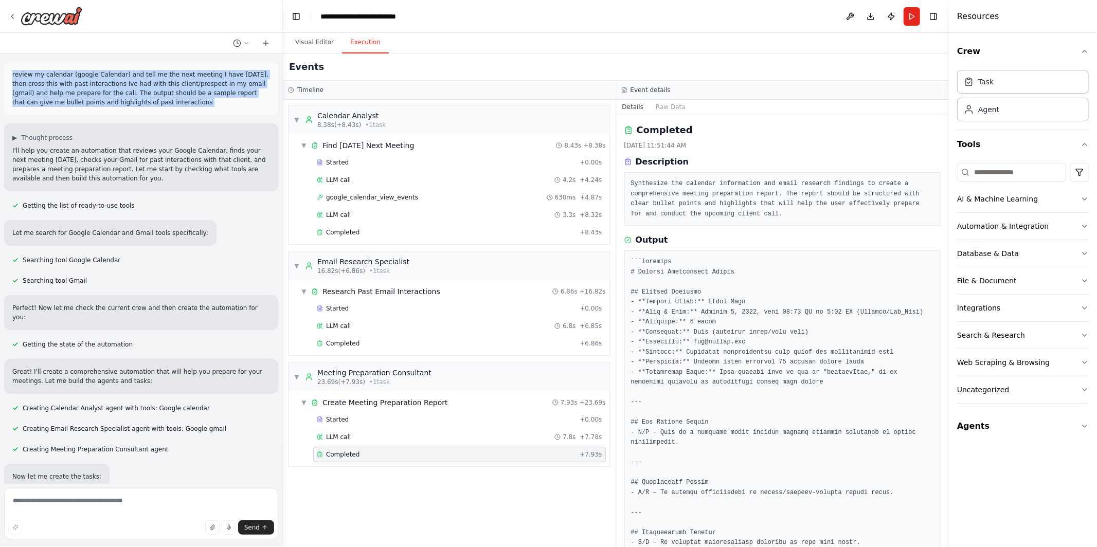
click at [104, 91] on p "review my calendar (google Calendar) and tell me the next meeting I have today,…" at bounding box center [141, 88] width 258 height 37
copy p "review my calendar (google Calendar) and tell me the next meeting I have today,…"
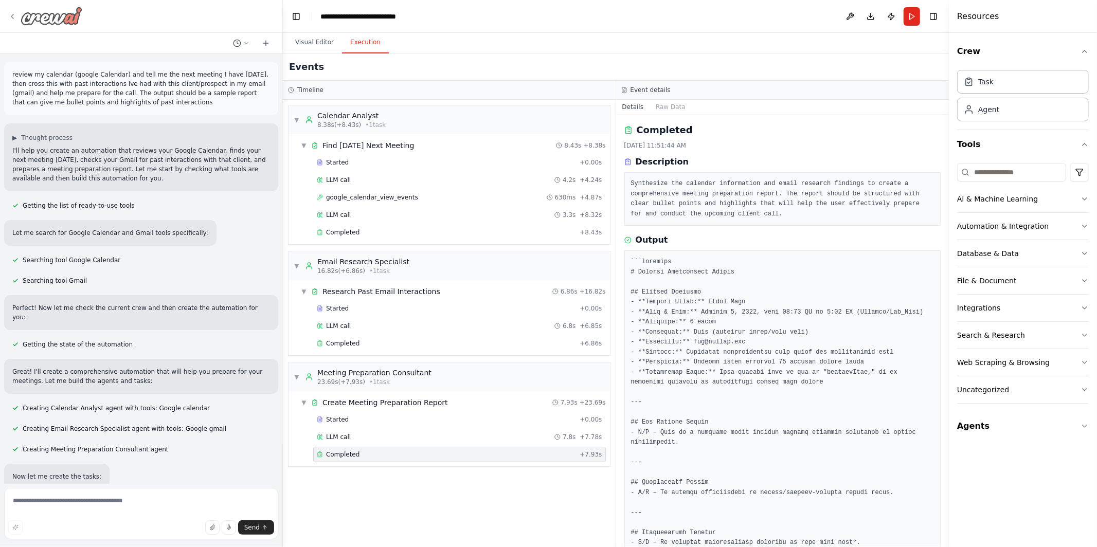
click at [13, 12] on icon at bounding box center [12, 16] width 8 height 8
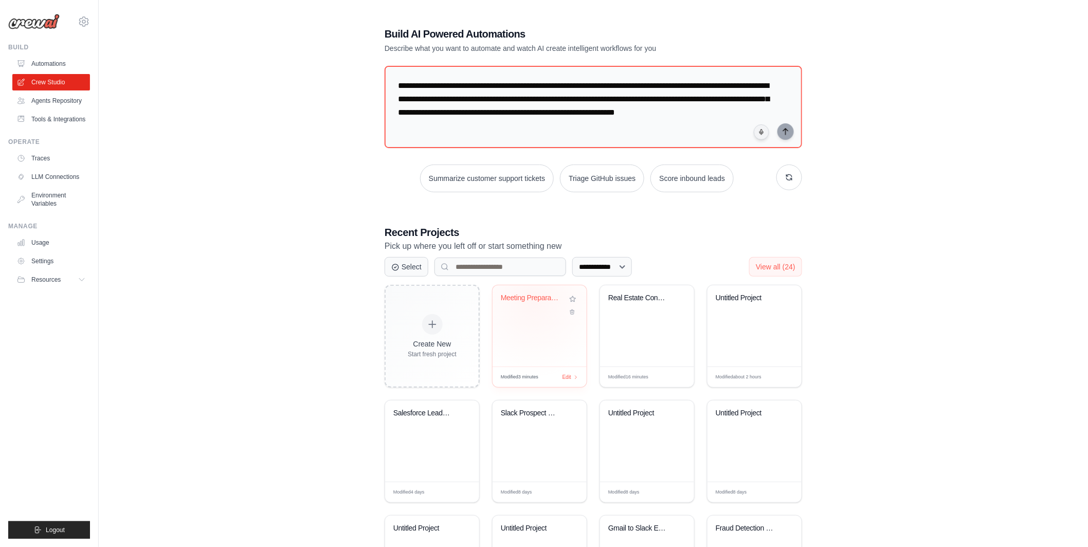
click at [535, 302] on div "Meeting Preparation Assistant" at bounding box center [532, 300] width 62 height 13
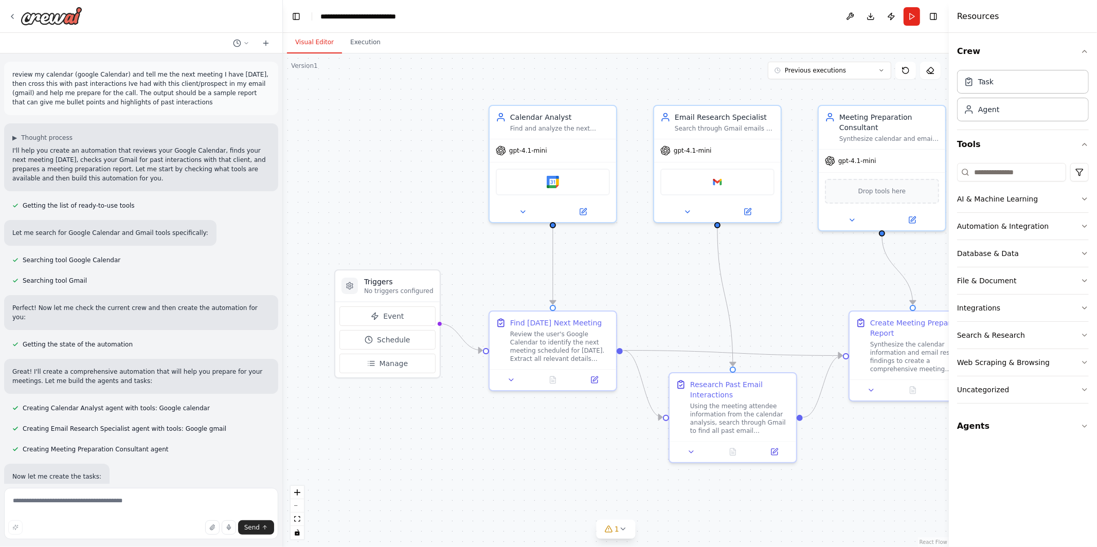
click at [108, 83] on p "review my calendar (google Calendar) and tell me the next meeting I have [DATE]…" at bounding box center [141, 88] width 258 height 37
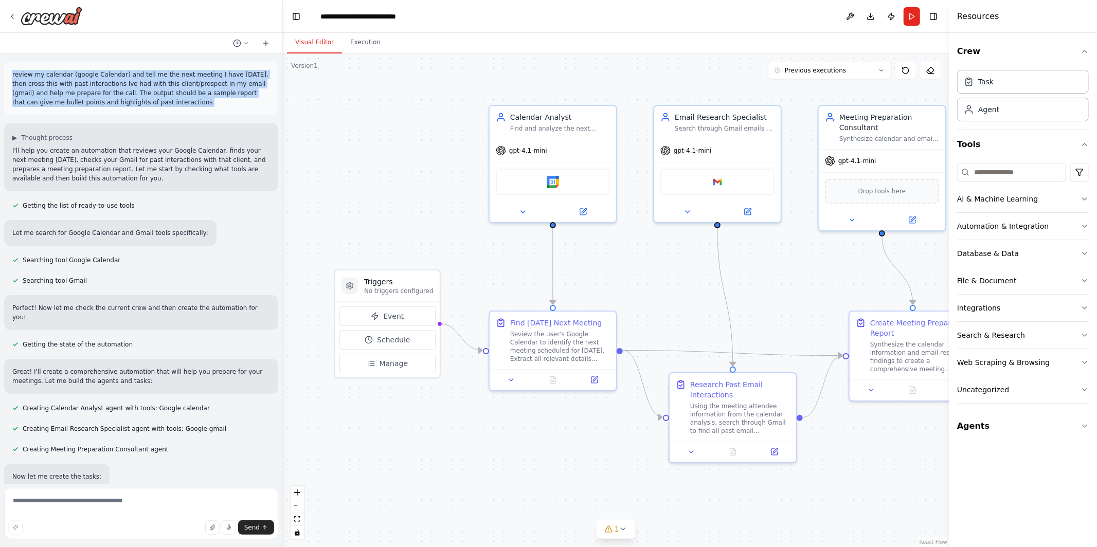
click at [108, 83] on p "review my calendar (google Calendar) and tell me the next meeting I have today,…" at bounding box center [141, 88] width 258 height 37
copy p "review my calendar (google Calendar) and tell me the next meeting I have today,…"
click at [238, 108] on div "review my calendar (google Calendar) and tell me the next meeting I have today,…" at bounding box center [141, 88] width 274 height 53
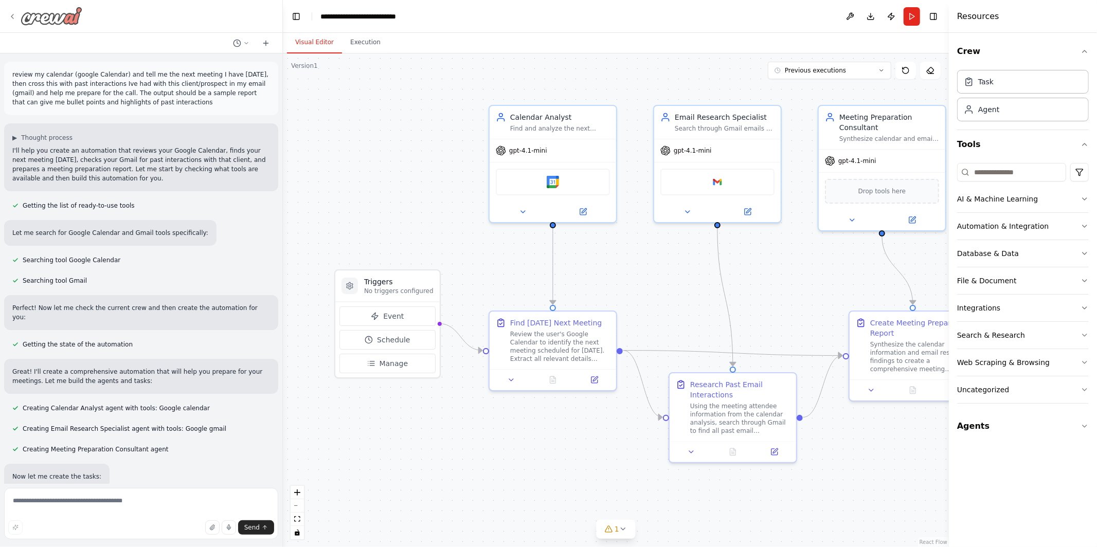
click at [9, 15] on icon at bounding box center [12, 16] width 8 height 8
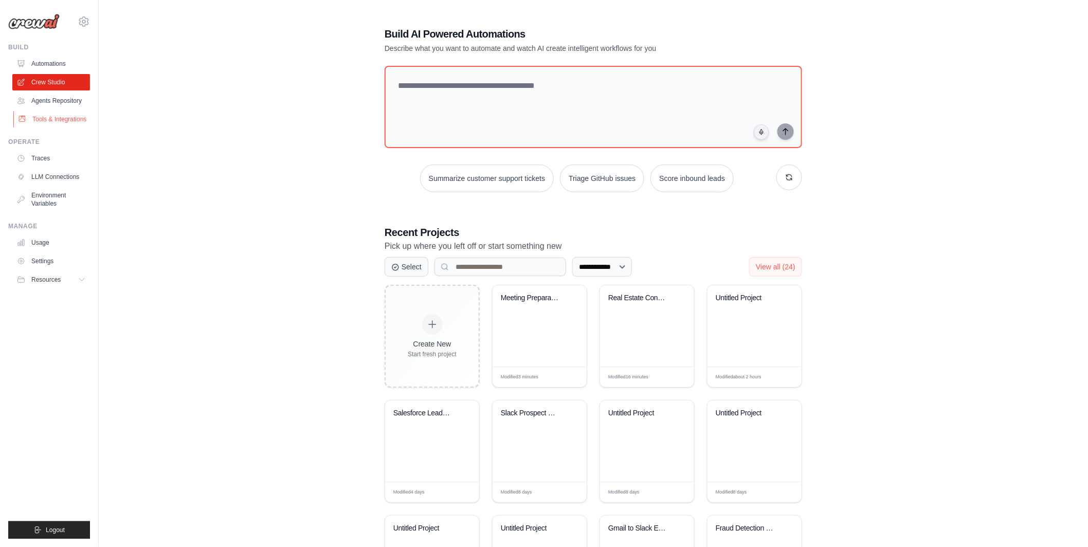
click at [67, 119] on link "Tools & Integrations" at bounding box center [52, 119] width 78 height 16
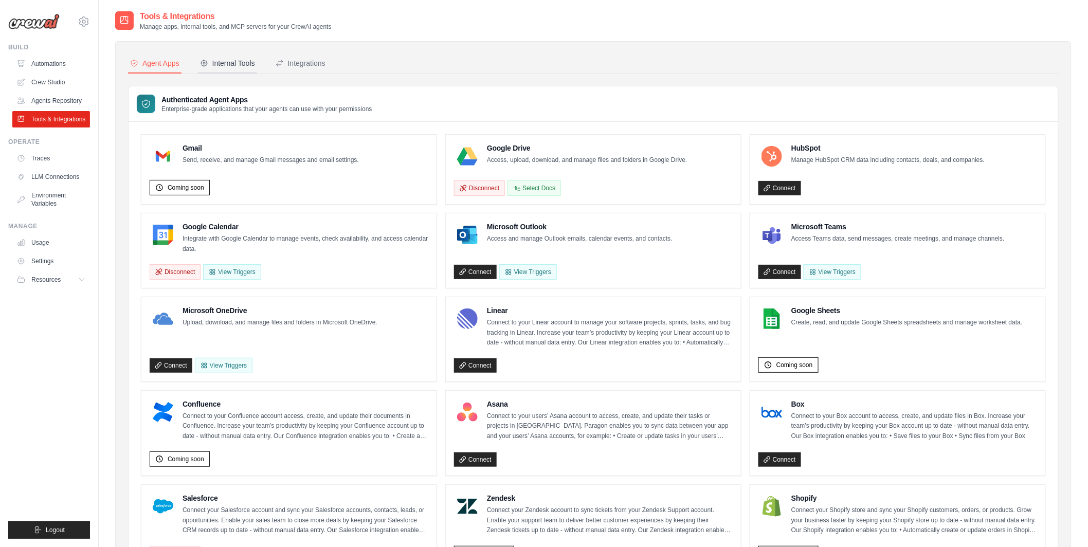
click at [232, 67] on div "Internal Tools" at bounding box center [227, 63] width 55 height 10
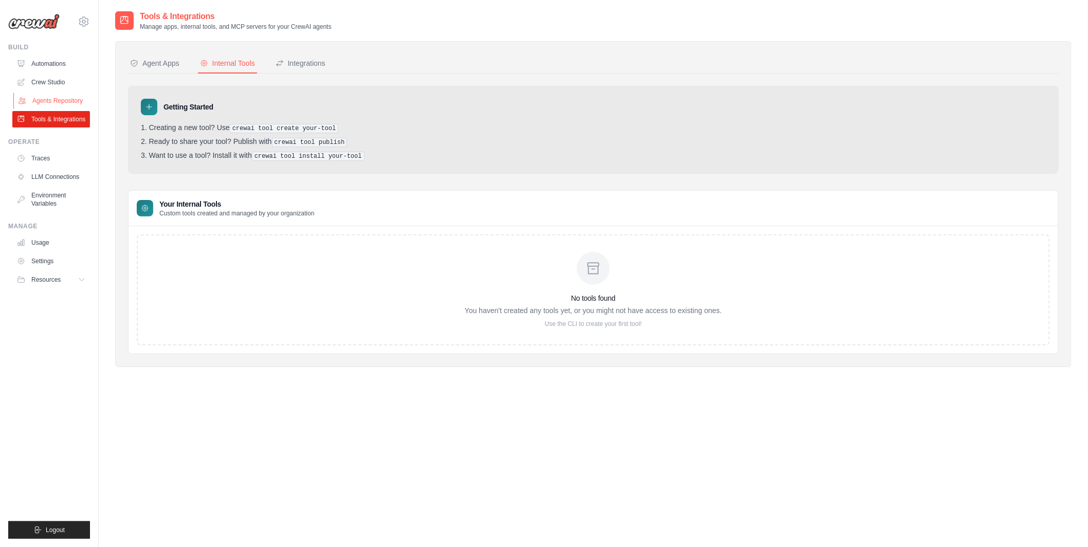
click at [77, 101] on link "Agents Repository" at bounding box center [52, 101] width 78 height 16
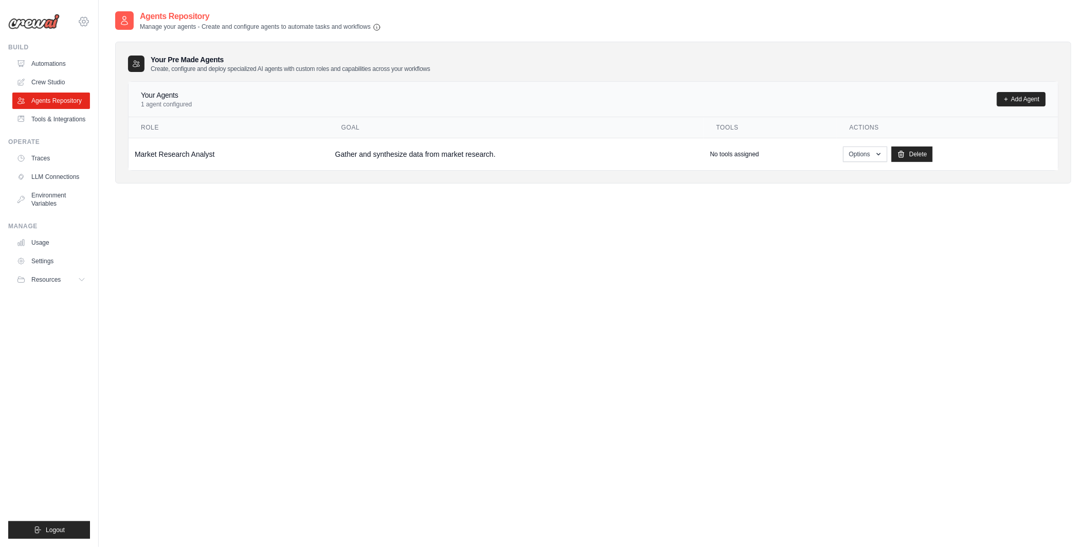
click at [83, 19] on icon at bounding box center [84, 21] width 12 height 12
click at [100, 64] on span "MP@Crew" at bounding box center [127, 64] width 81 height 10
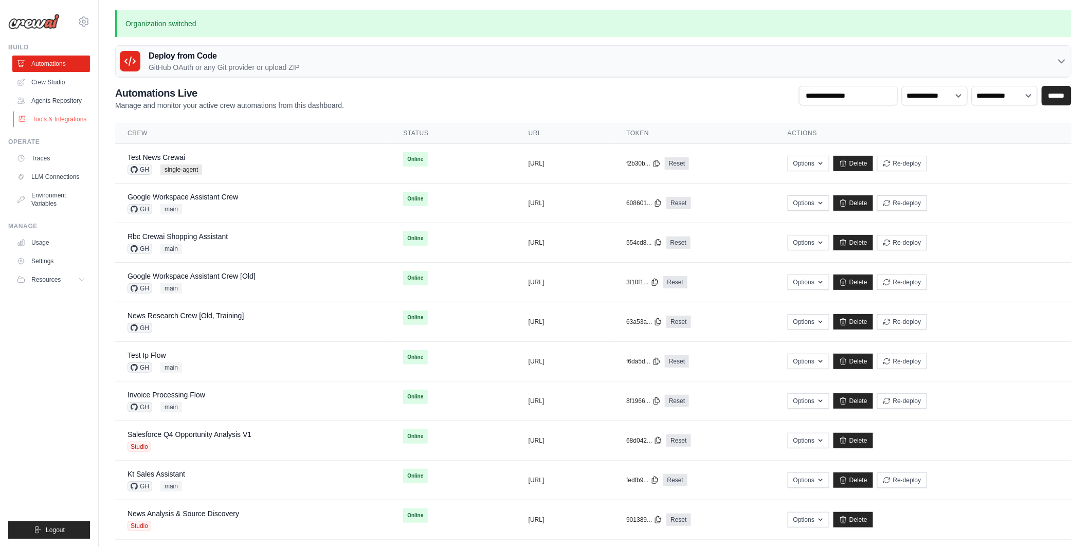
click at [77, 116] on link "Tools & Integrations" at bounding box center [52, 119] width 78 height 16
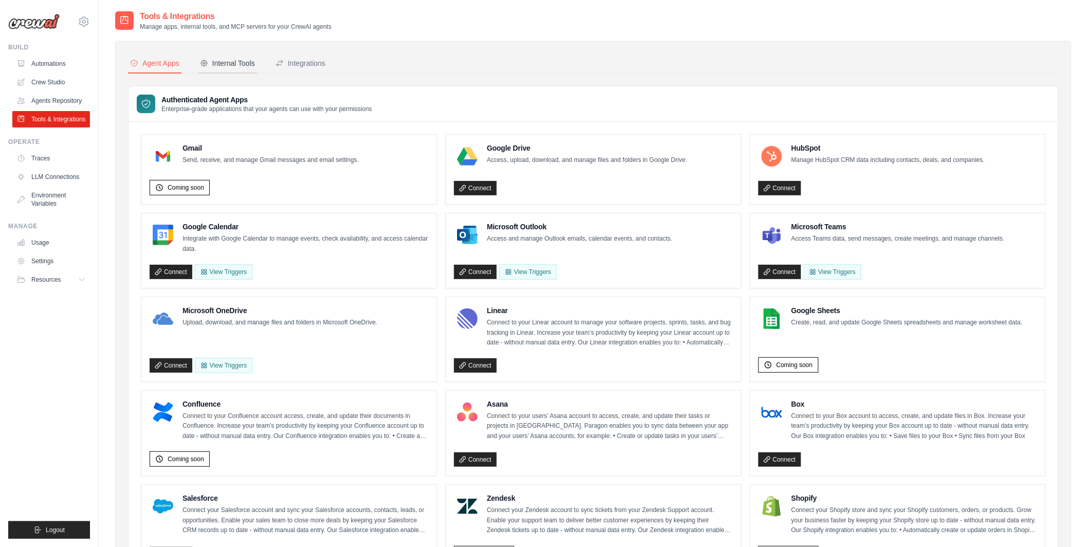
click at [235, 59] on div "Internal Tools" at bounding box center [227, 63] width 55 height 10
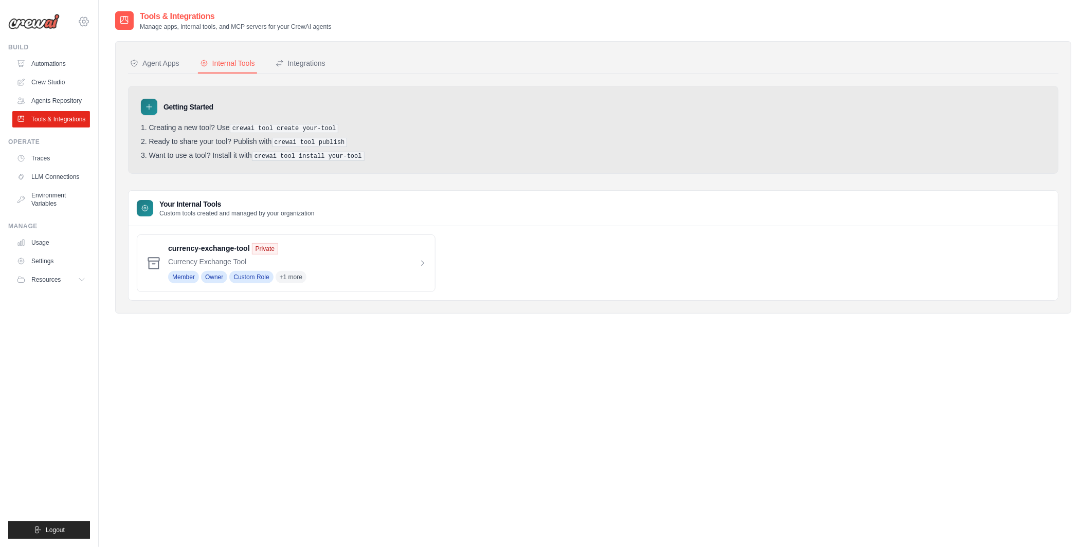
click at [83, 16] on icon at bounding box center [84, 21] width 12 height 12
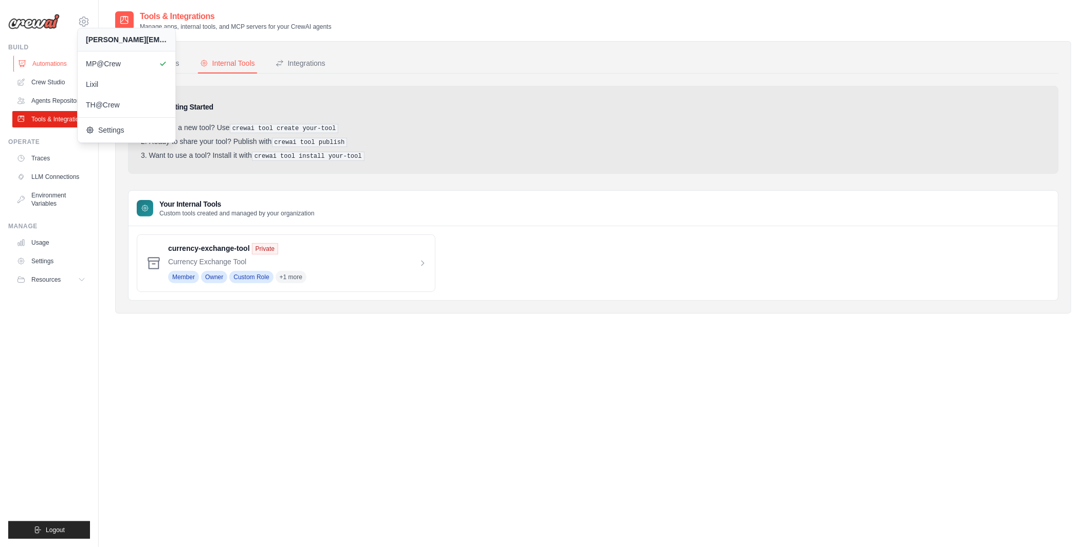
click at [51, 66] on link "Automations" at bounding box center [52, 64] width 78 height 16
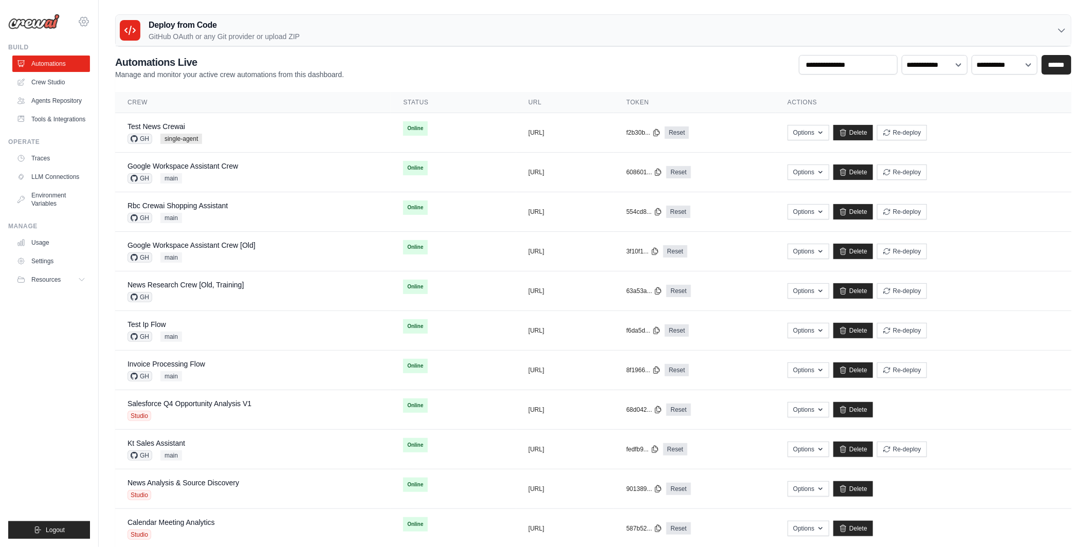
click at [83, 20] on icon at bounding box center [83, 21] width 3 height 3
click at [50, 81] on link "Crew Studio" at bounding box center [52, 82] width 78 height 16
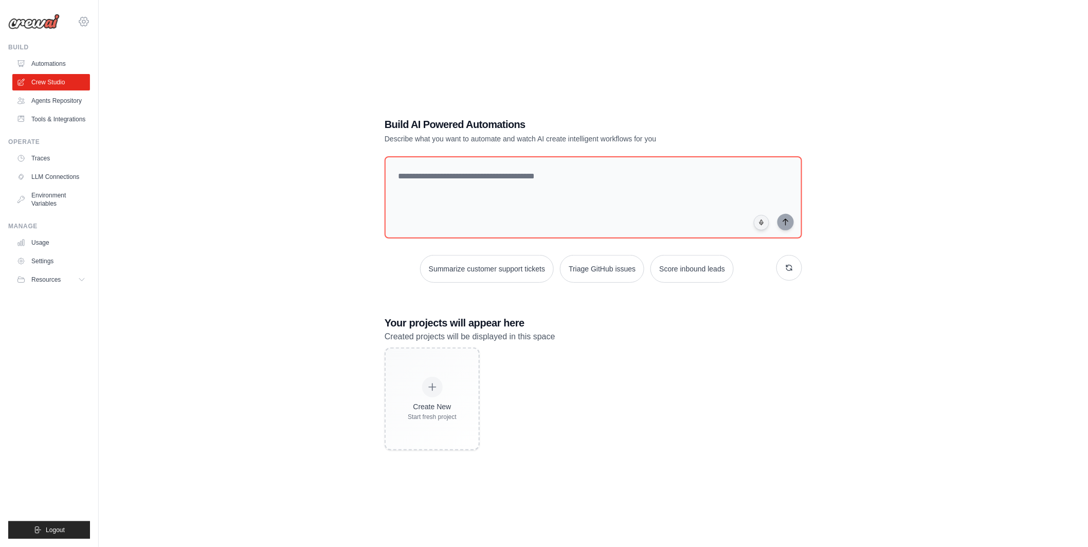
click at [81, 20] on icon at bounding box center [84, 21] width 12 height 12
click at [99, 106] on span "TH@Crew" at bounding box center [128, 105] width 81 height 10
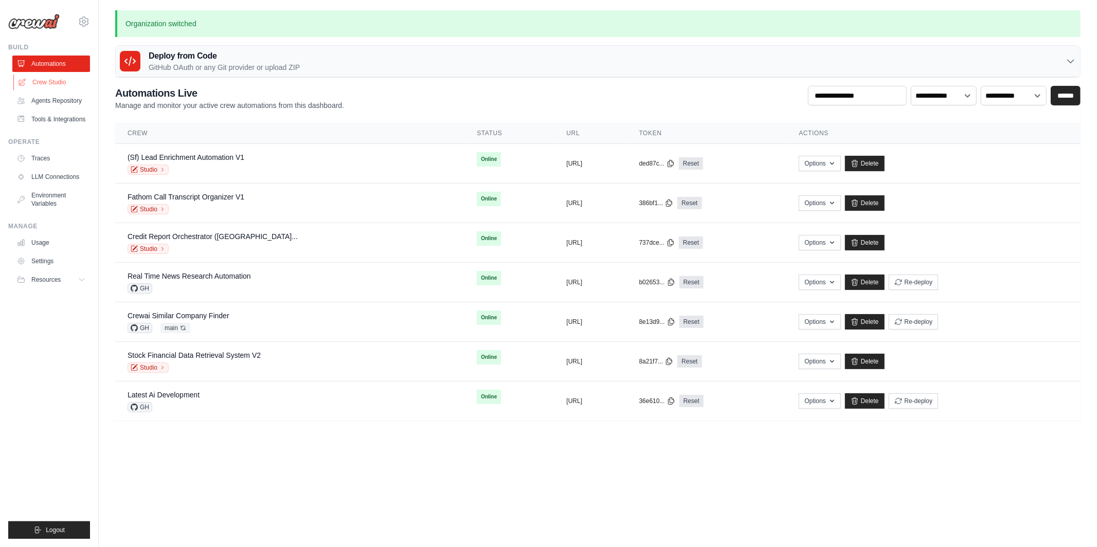
click at [50, 82] on link "Crew Studio" at bounding box center [52, 82] width 78 height 16
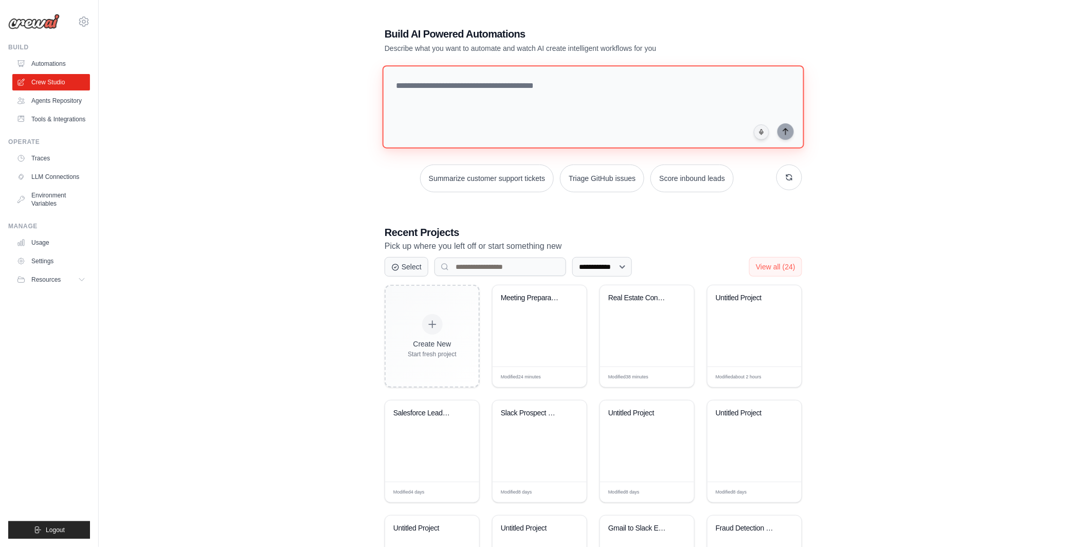
click at [444, 104] on textarea at bounding box center [593, 106] width 422 height 83
paste textarea "**********"
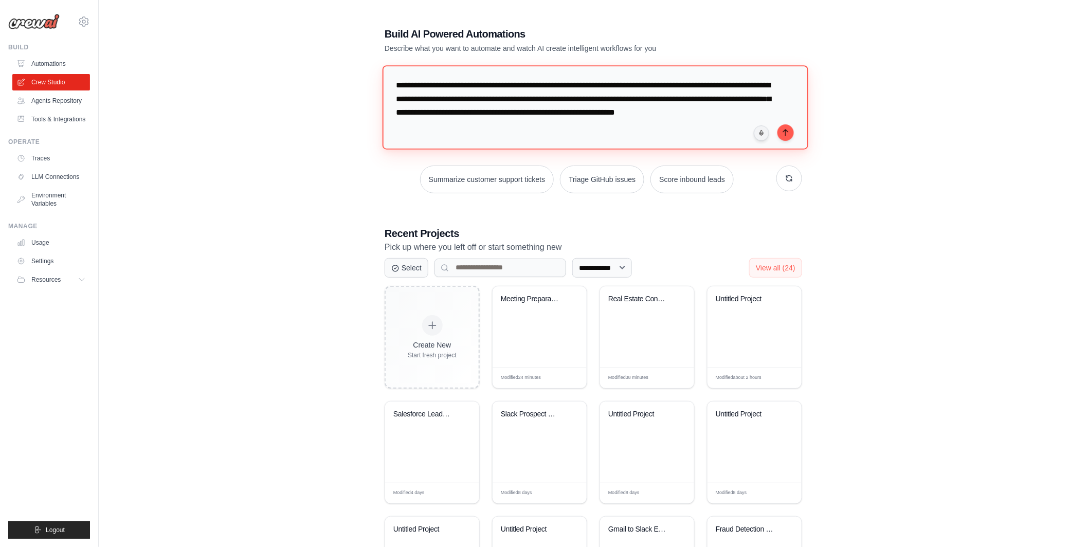
scroll to position [17, 0]
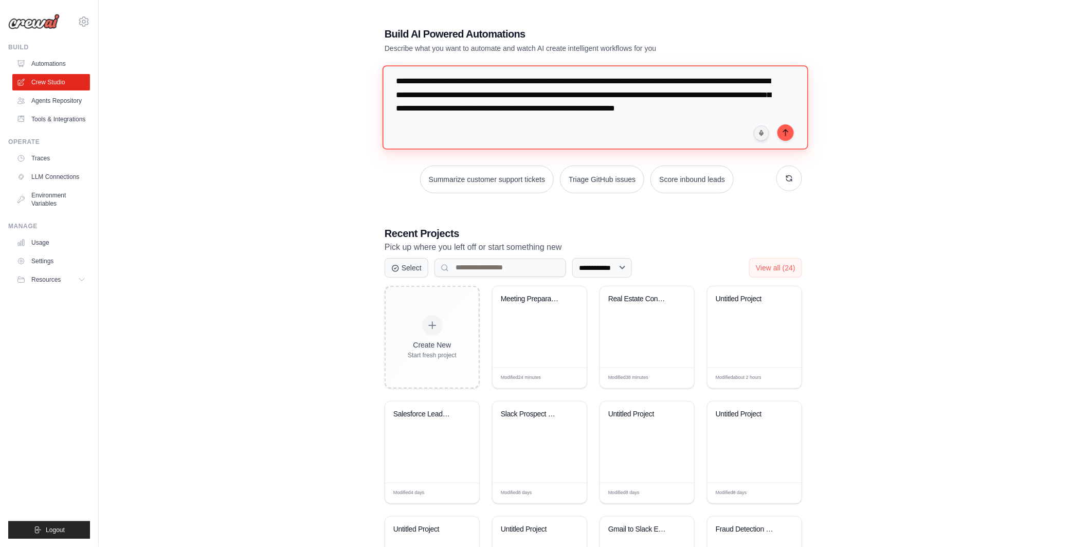
click at [554, 142] on textarea "**********" at bounding box center [595, 107] width 426 height 84
click at [554, 132] on textarea "**********" at bounding box center [595, 107] width 426 height 84
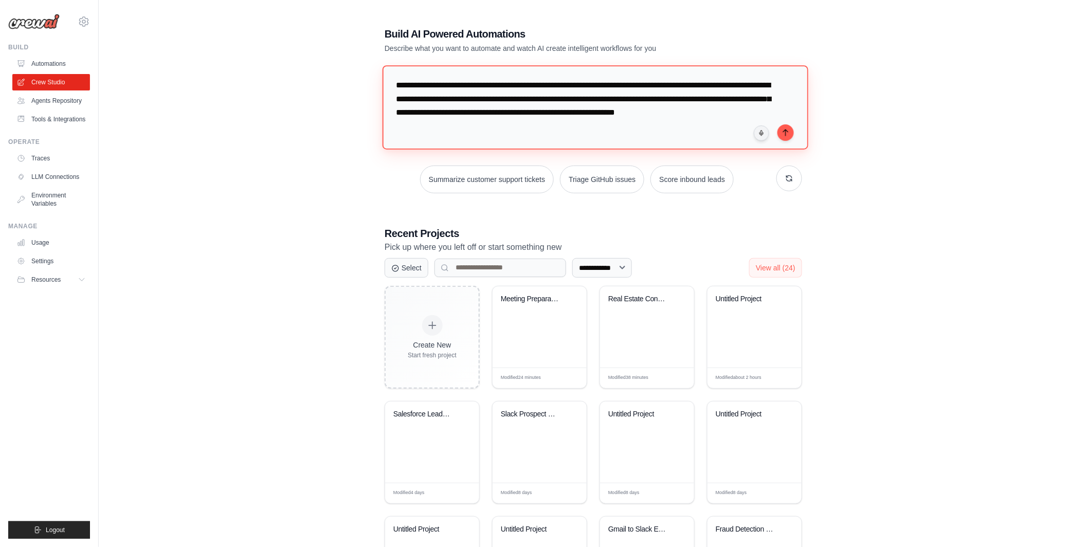
click at [505, 70] on textarea "**********" at bounding box center [595, 107] width 426 height 84
type textarea "**********"
click at [65, 100] on link "Agents Repository" at bounding box center [52, 101] width 78 height 16
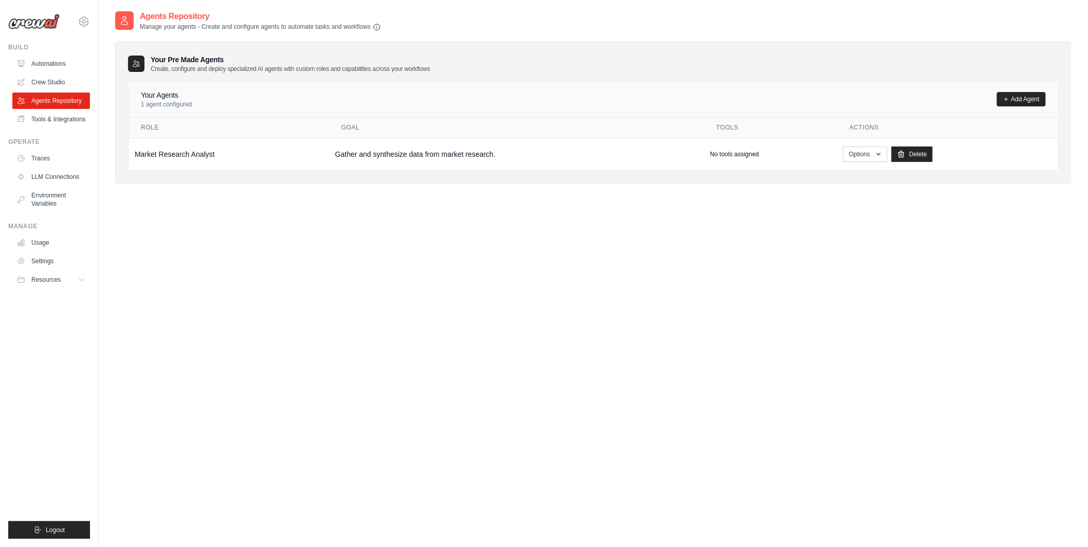
click at [189, 220] on div "Agents Repository Manage your agents - Create and configure agents to automate …" at bounding box center [593, 283] width 956 height 547
click at [1035, 101] on link "Add Agent" at bounding box center [1021, 99] width 49 height 14
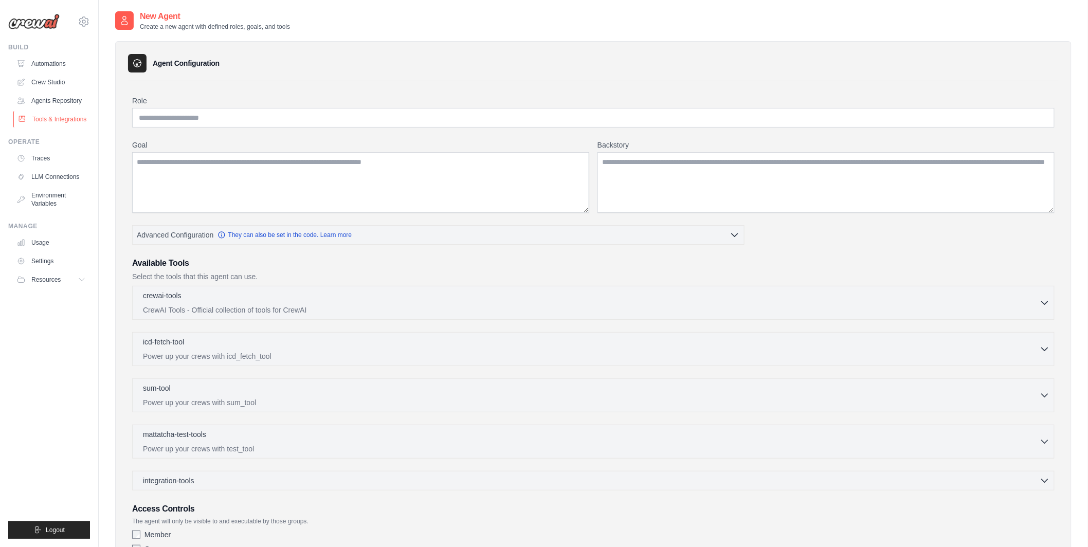
click at [64, 124] on link "Tools & Integrations" at bounding box center [52, 119] width 78 height 16
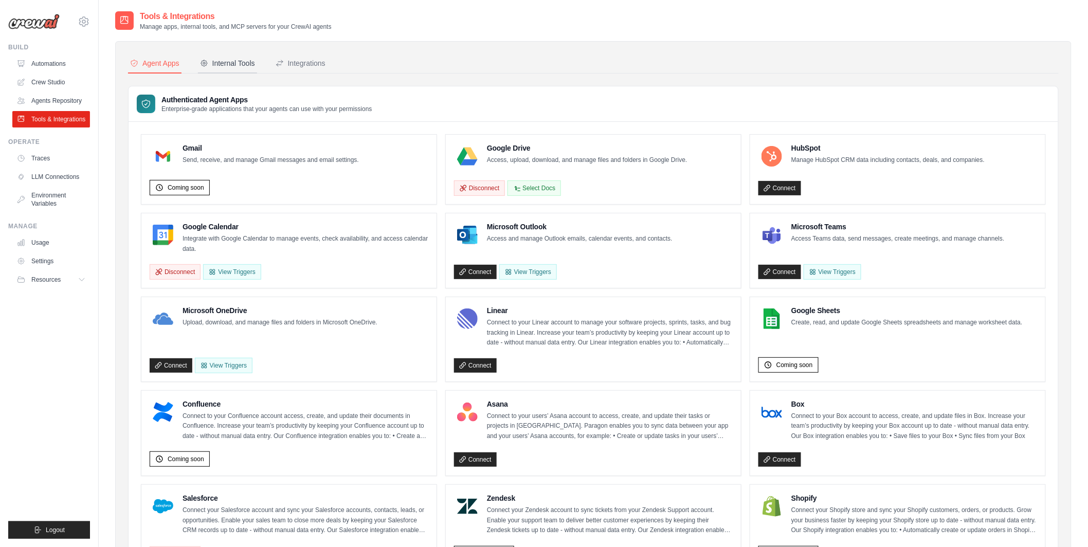
click at [245, 63] on div "Internal Tools" at bounding box center [227, 63] width 55 height 10
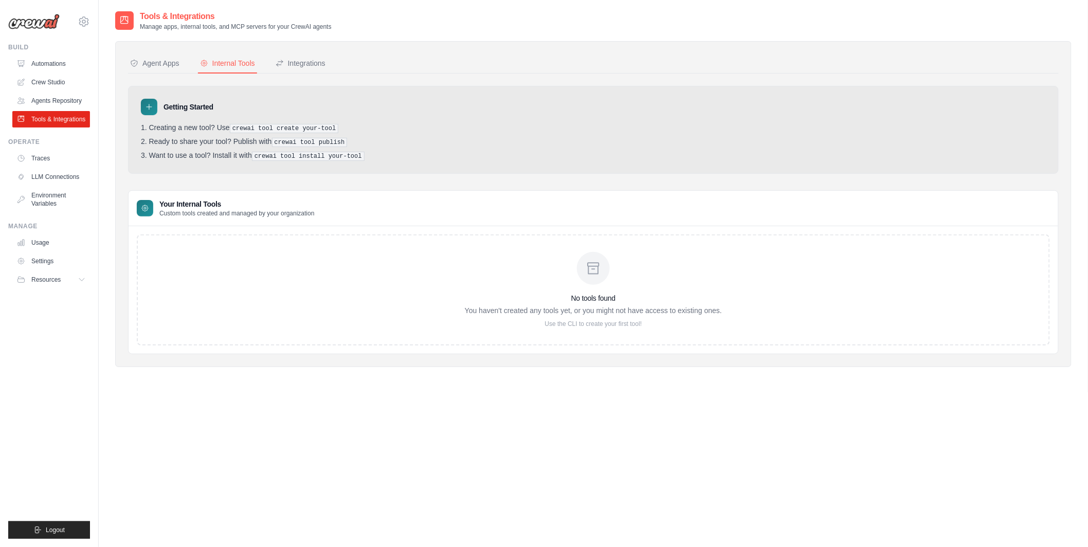
click at [376, 184] on div "Getting Started Creating a new tool? Use crewai tool create your-tool Ready to …" at bounding box center [593, 220] width 931 height 268
drag, startPoint x: 234, startPoint y: 125, endPoint x: 369, endPoint y: 125, distance: 134.7
click at [369, 125] on li "Creating a new tool? Use crewai tool create your-tool" at bounding box center [593, 128] width 905 height 10
click at [55, 82] on link "Crew Studio" at bounding box center [52, 82] width 78 height 16
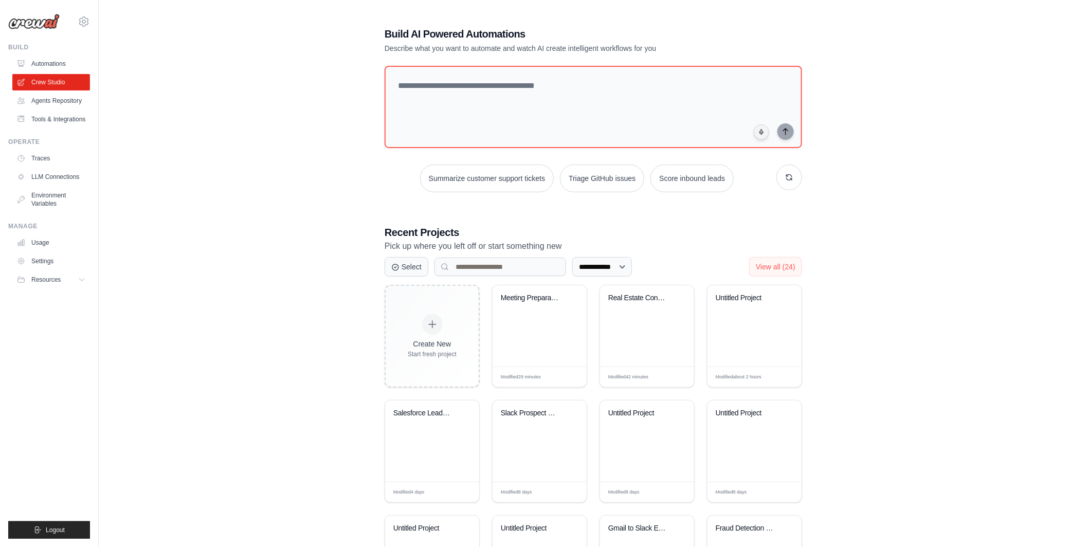
click at [511, 196] on div "**********" at bounding box center [593, 322] width 442 height 624
click at [508, 126] on textarea at bounding box center [593, 106] width 422 height 83
click at [422, 95] on textarea at bounding box center [593, 106] width 422 height 83
click at [56, 106] on link "Agents Repository" at bounding box center [52, 101] width 78 height 16
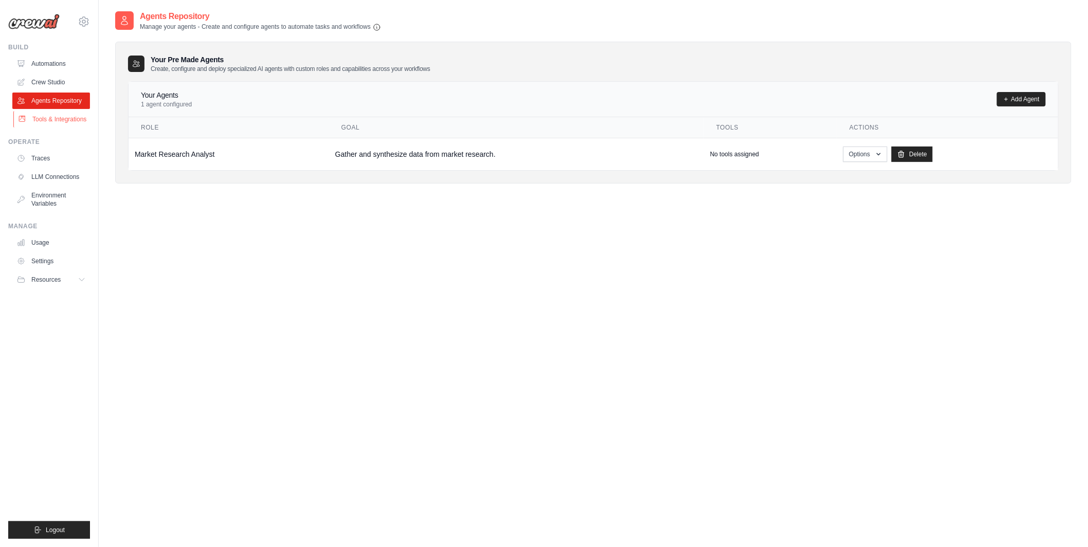
click at [56, 122] on link "Tools & Integrations" at bounding box center [52, 119] width 78 height 16
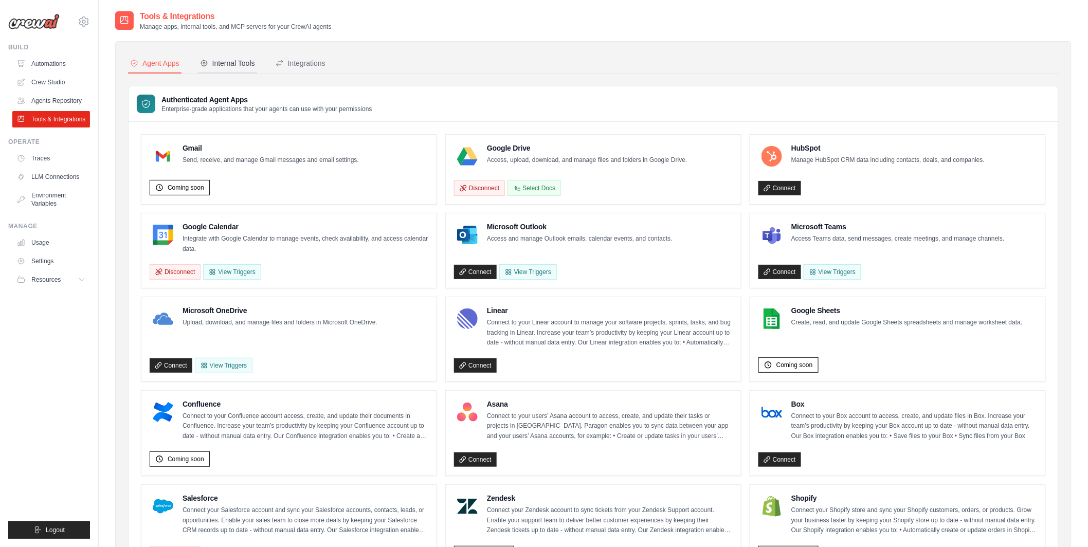
click at [234, 66] on div "Internal Tools" at bounding box center [227, 63] width 55 height 10
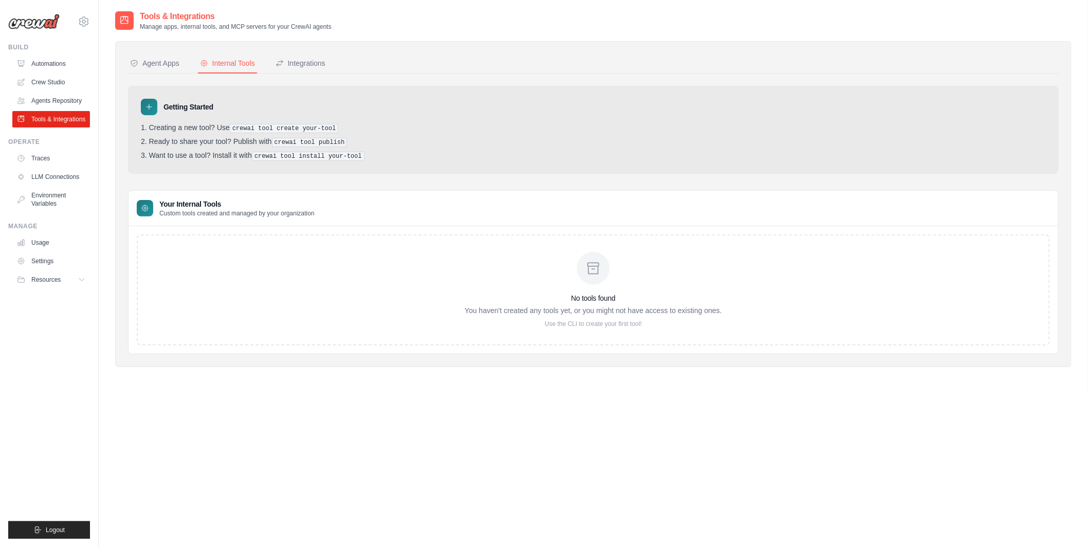
click at [601, 271] on icon at bounding box center [593, 268] width 16 height 16
click at [162, 62] on div "Agent Apps" at bounding box center [154, 63] width 49 height 10
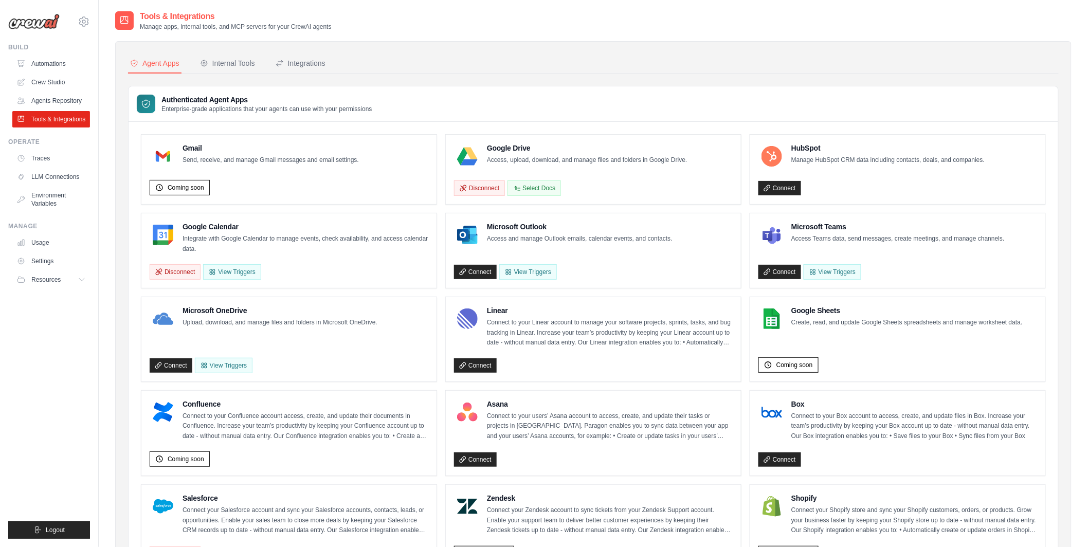
click at [162, 62] on div "Agent Apps" at bounding box center [154, 63] width 49 height 10
click at [38, 61] on link "Automations" at bounding box center [52, 64] width 78 height 16
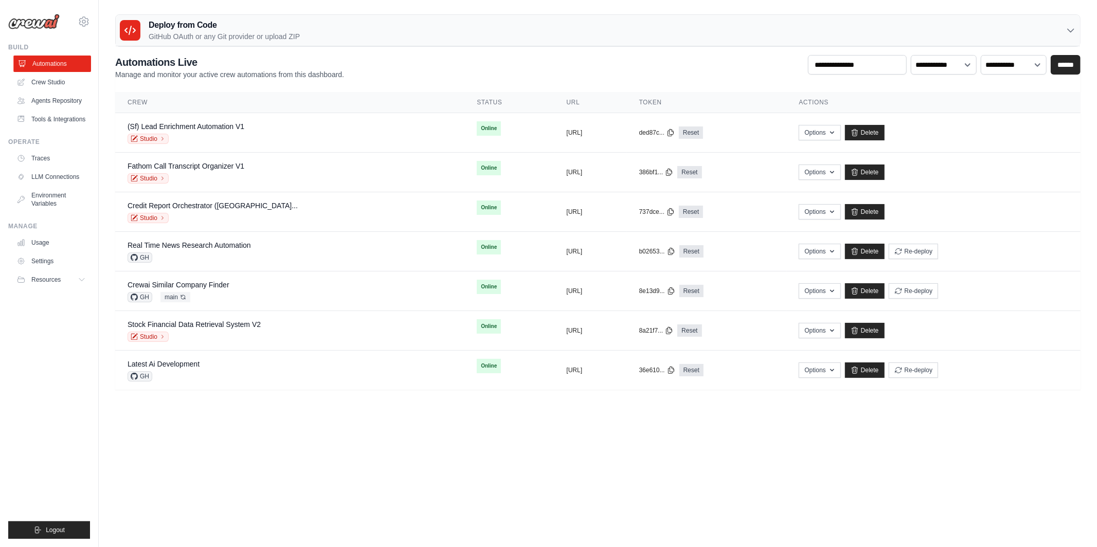
click at [45, 62] on link "Automations" at bounding box center [52, 64] width 78 height 16
click at [57, 83] on link "Crew Studio" at bounding box center [52, 82] width 78 height 16
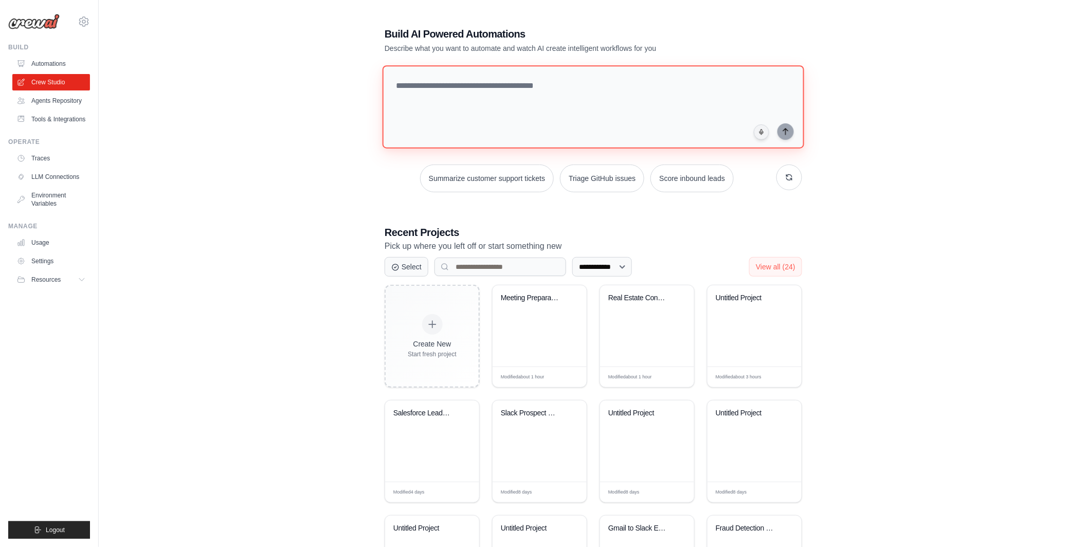
click at [470, 129] on textarea at bounding box center [593, 106] width 422 height 83
paste textarea "**********"
type textarea "**********"
paste textarea "**********"
type textarea "**********"
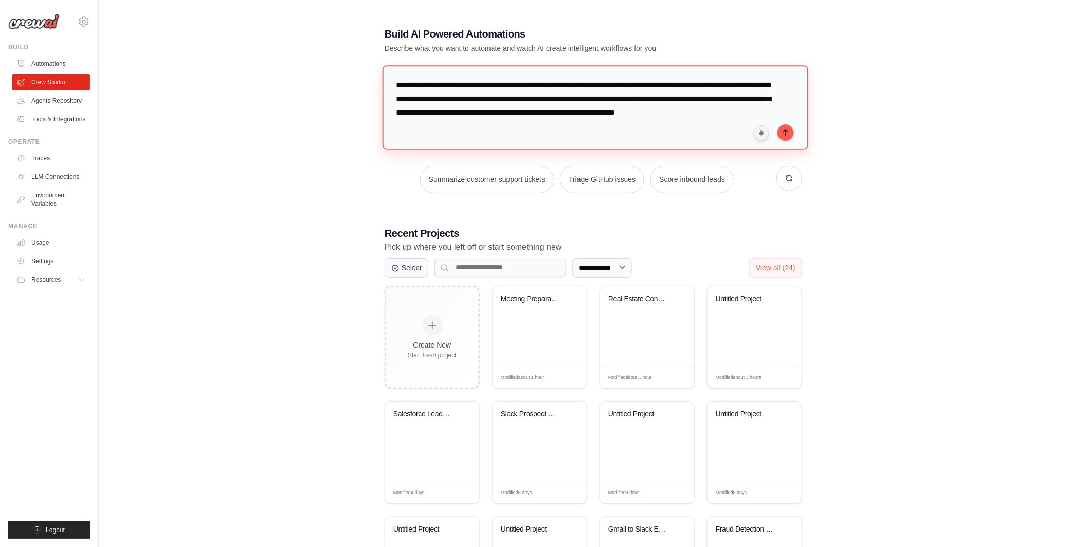
drag, startPoint x: 531, startPoint y: 98, endPoint x: 646, endPoint y: 98, distance: 115.2
click at [646, 98] on textarea "**********" at bounding box center [595, 107] width 426 height 84
click at [625, 125] on textarea "**********" at bounding box center [595, 107] width 426 height 84
drag, startPoint x: 510, startPoint y: 111, endPoint x: 625, endPoint y: 111, distance: 115.2
click at [625, 111] on textarea "**********" at bounding box center [595, 107] width 426 height 84
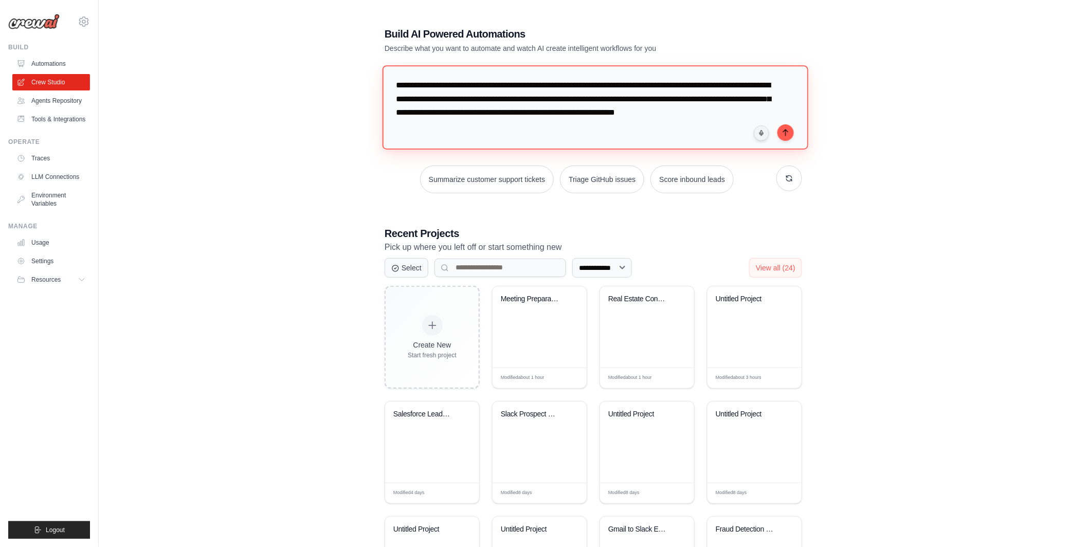
click at [613, 134] on textarea "**********" at bounding box center [595, 107] width 426 height 84
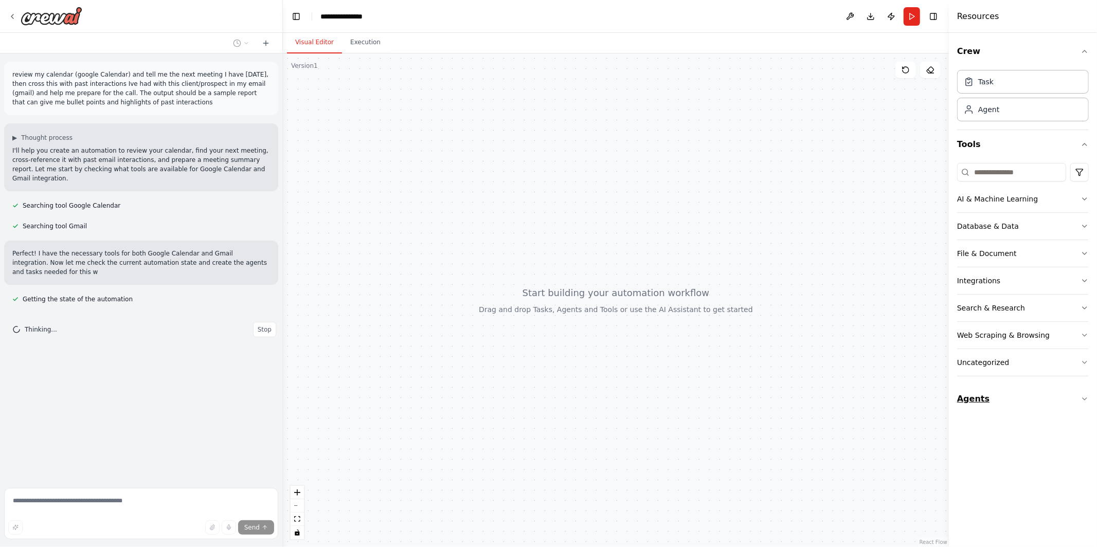
click at [1010, 402] on button "Agents" at bounding box center [1023, 399] width 132 height 29
click at [1029, 402] on button "Agents" at bounding box center [1023, 399] width 132 height 29
click at [1014, 403] on button "Agents" at bounding box center [1023, 399] width 132 height 29
click at [1008, 402] on button "Agents" at bounding box center [1023, 399] width 132 height 29
click at [1052, 199] on button "AI & Machine Learning" at bounding box center [1023, 199] width 132 height 27
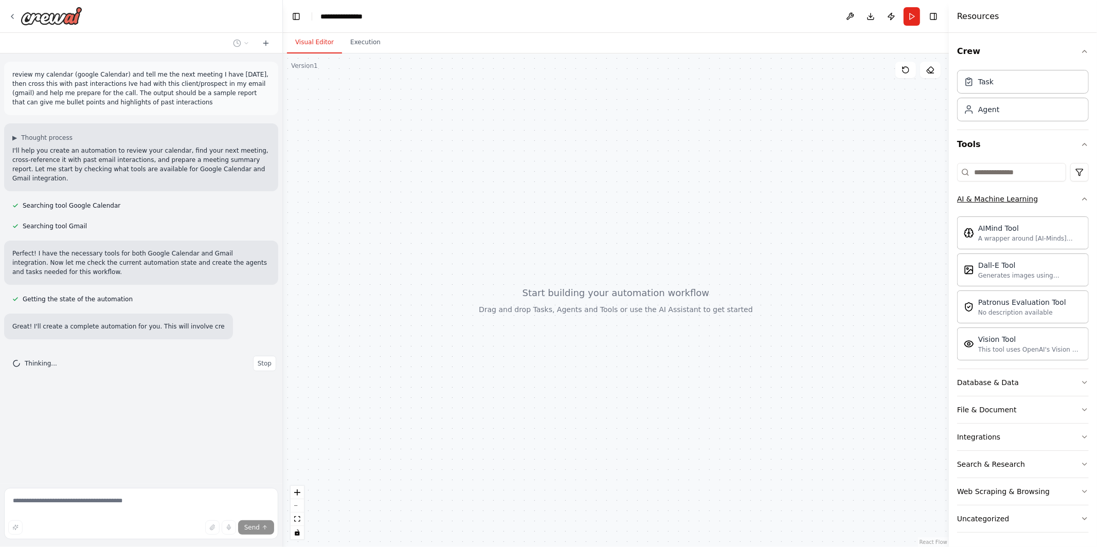
click at [1052, 199] on button "AI & Machine Learning" at bounding box center [1023, 199] width 132 height 27
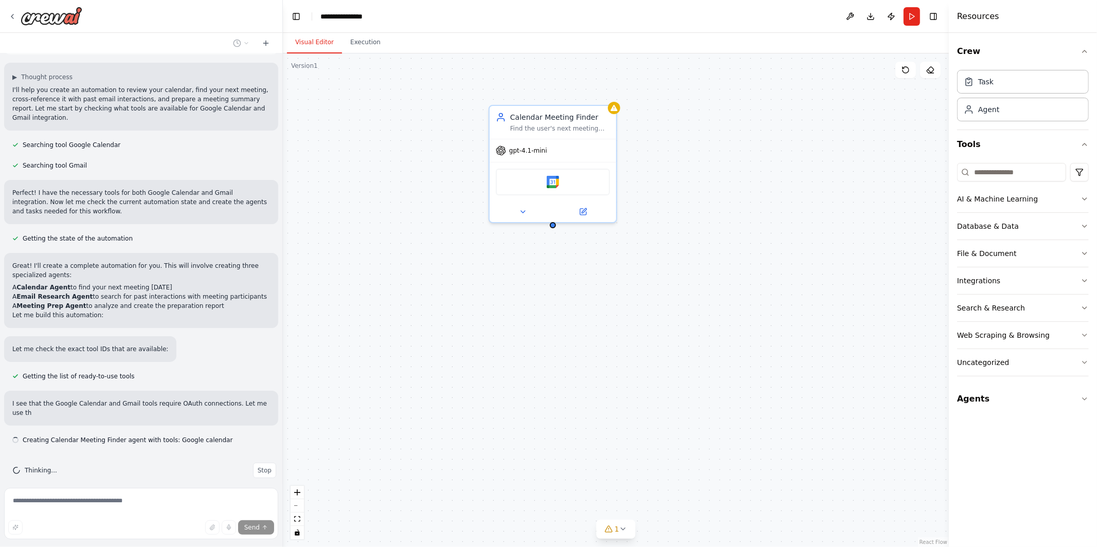
scroll to position [70, 0]
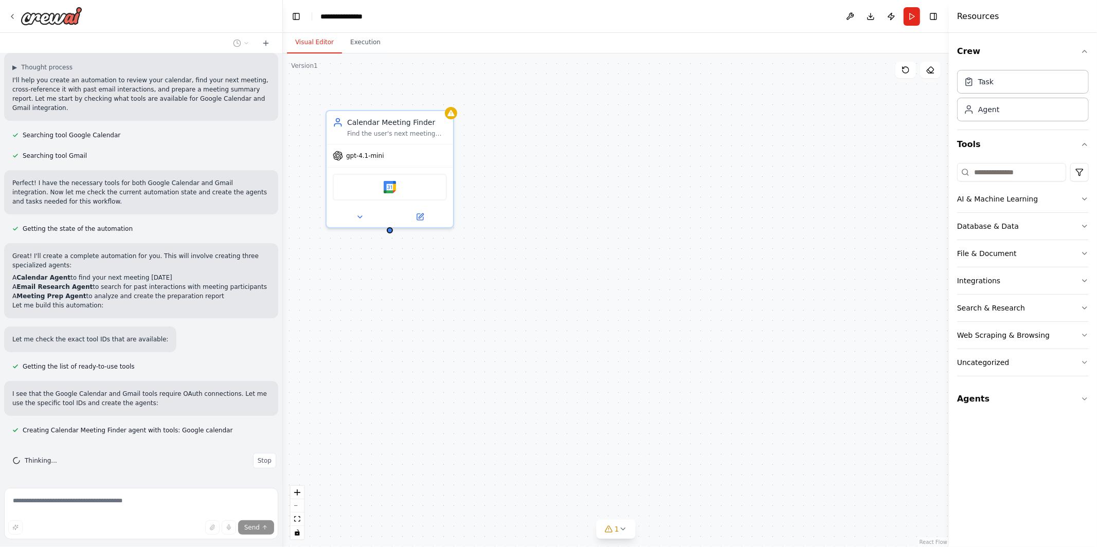
drag, startPoint x: 694, startPoint y: 268, endPoint x: 537, endPoint y: 275, distance: 157.5
click at [537, 274] on div "Calendar Meeting Finder Find the user's next meeting today from their Google Ca…" at bounding box center [616, 300] width 666 height 494
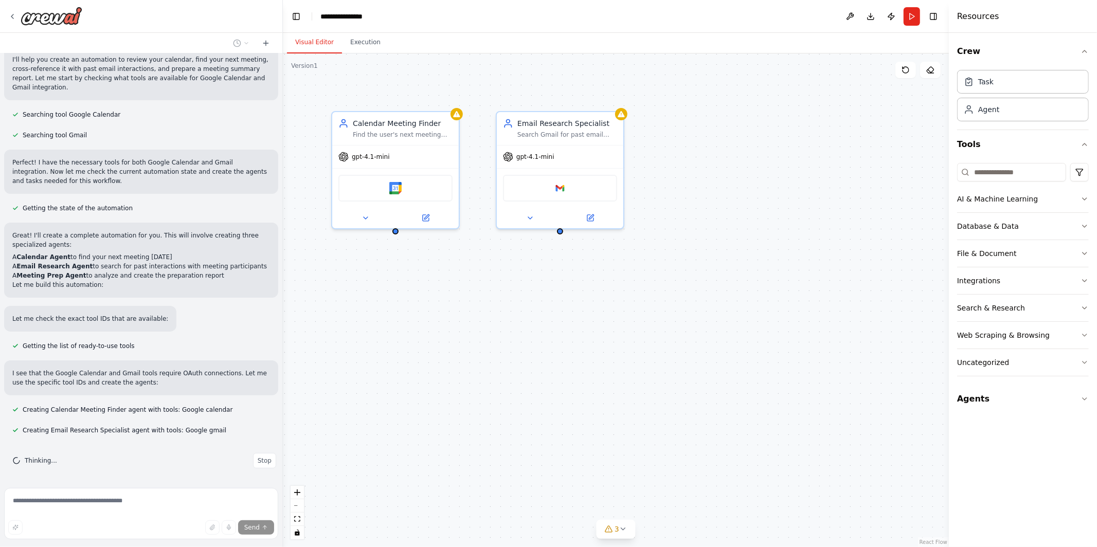
scroll to position [112, 0]
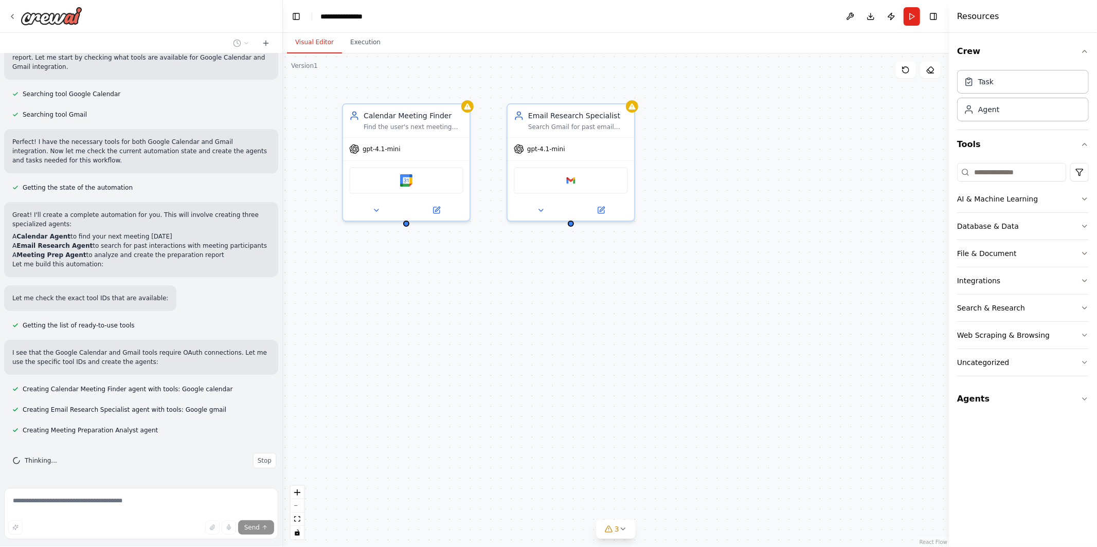
drag, startPoint x: 755, startPoint y: 286, endPoint x: 756, endPoint y: 271, distance: 14.4
click at [756, 271] on div "Calendar Meeting Finder Find the user's next meeting today from their Google Ca…" at bounding box center [616, 300] width 666 height 494
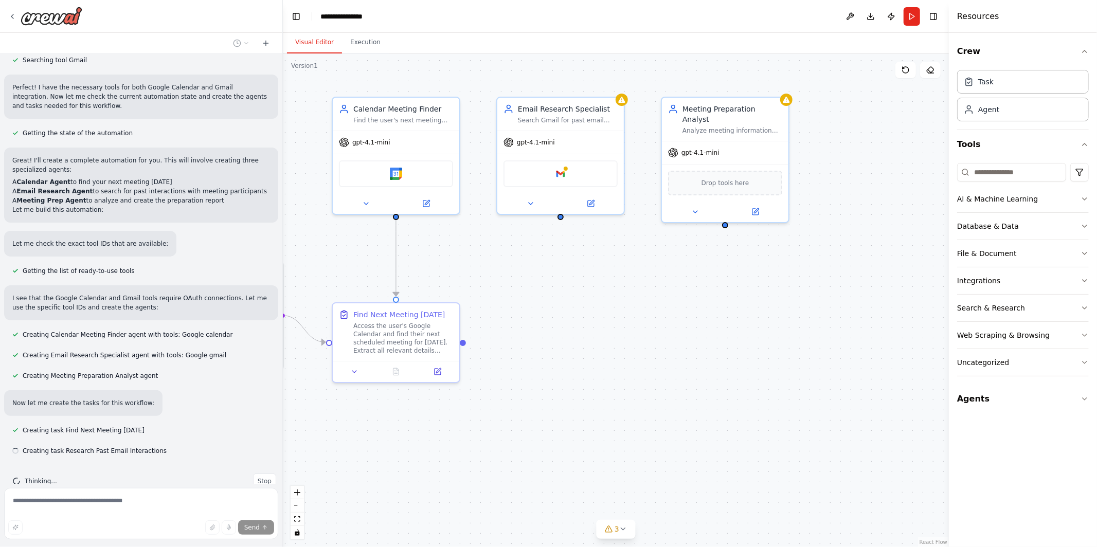
scroll to position [187, 0]
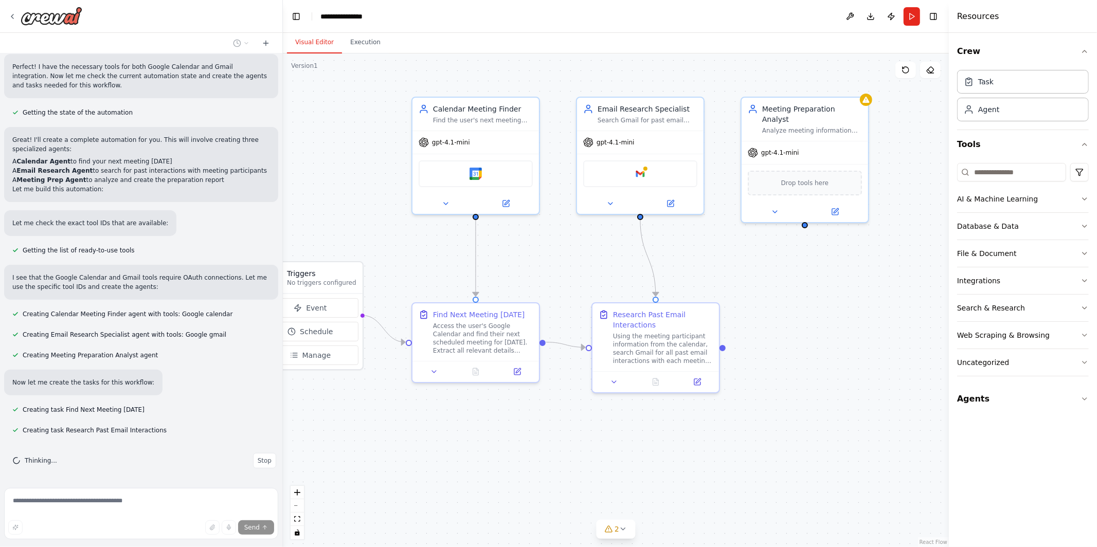
drag, startPoint x: 702, startPoint y: 451, endPoint x: 781, endPoint y: 452, distance: 79.2
click at [781, 452] on div ".deletable-edge-delete-btn { width: 20px; height: 20px; border: 0px solid #ffff…" at bounding box center [616, 300] width 666 height 494
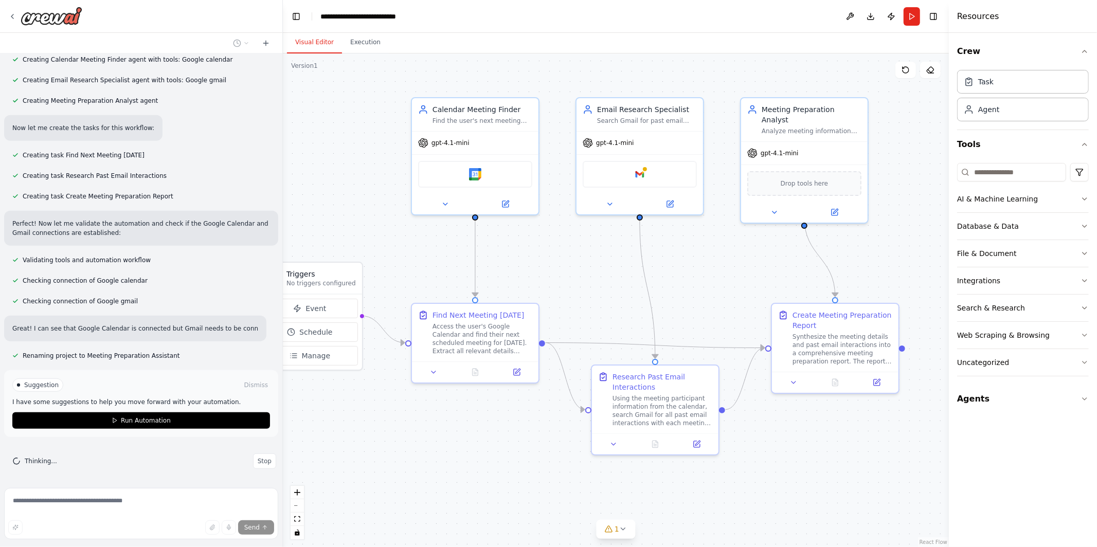
scroll to position [450, 0]
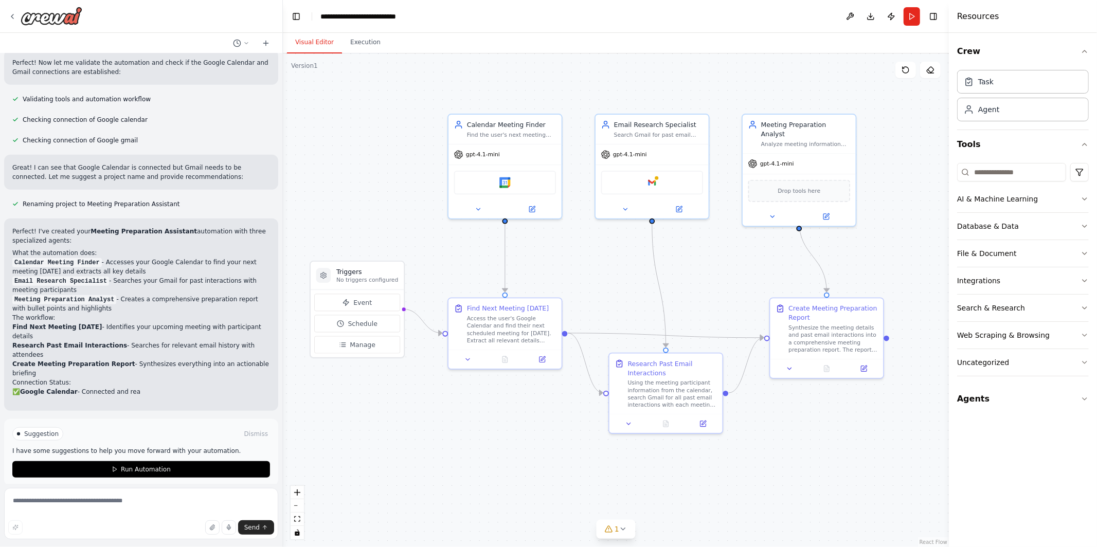
drag, startPoint x: 525, startPoint y: 289, endPoint x: 570, endPoint y: 296, distance: 45.2
click at [570, 296] on div ".deletable-edge-delete-btn { width: 20px; height: 20px; border: 0px solid #ffff…" at bounding box center [616, 300] width 666 height 494
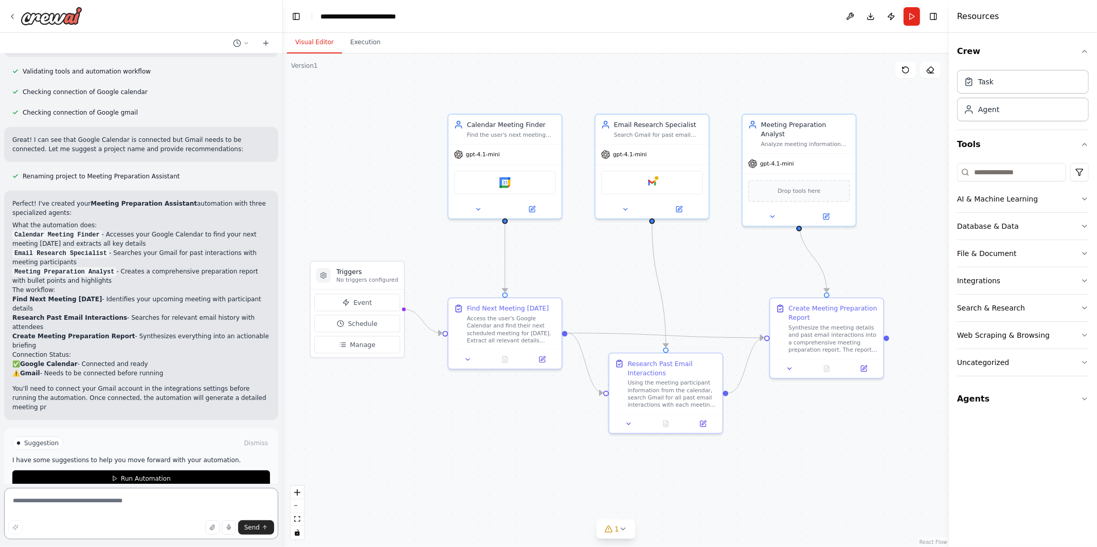
click at [157, 504] on textarea at bounding box center [141, 513] width 274 height 51
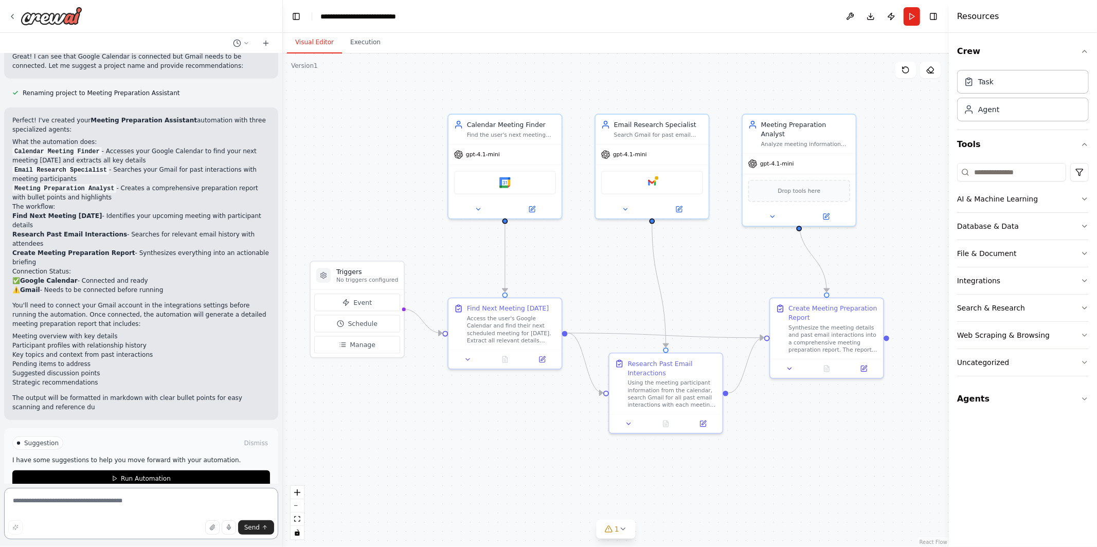
scroll to position [722, 0]
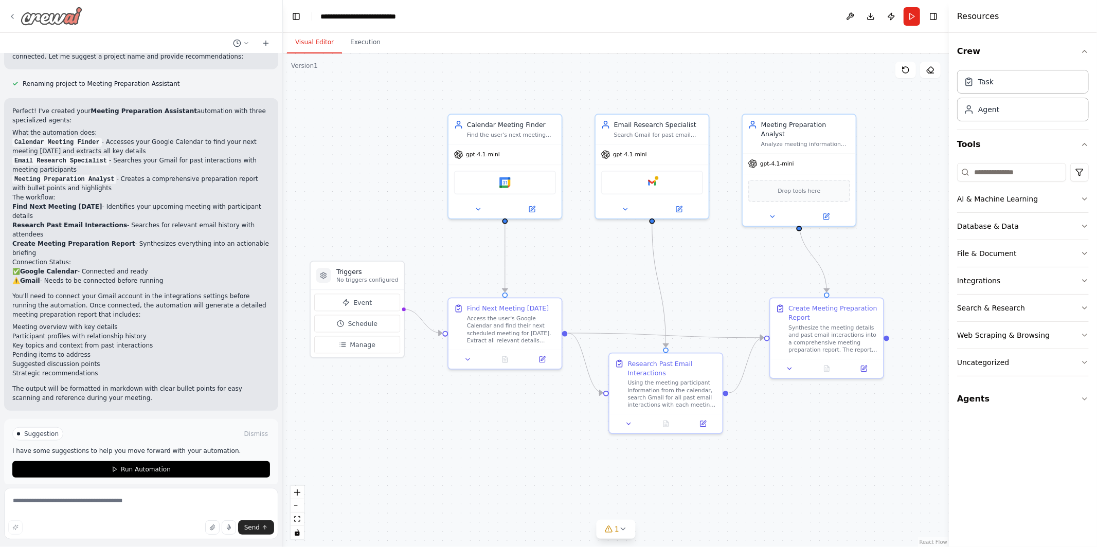
click at [13, 21] on div at bounding box center [45, 16] width 74 height 19
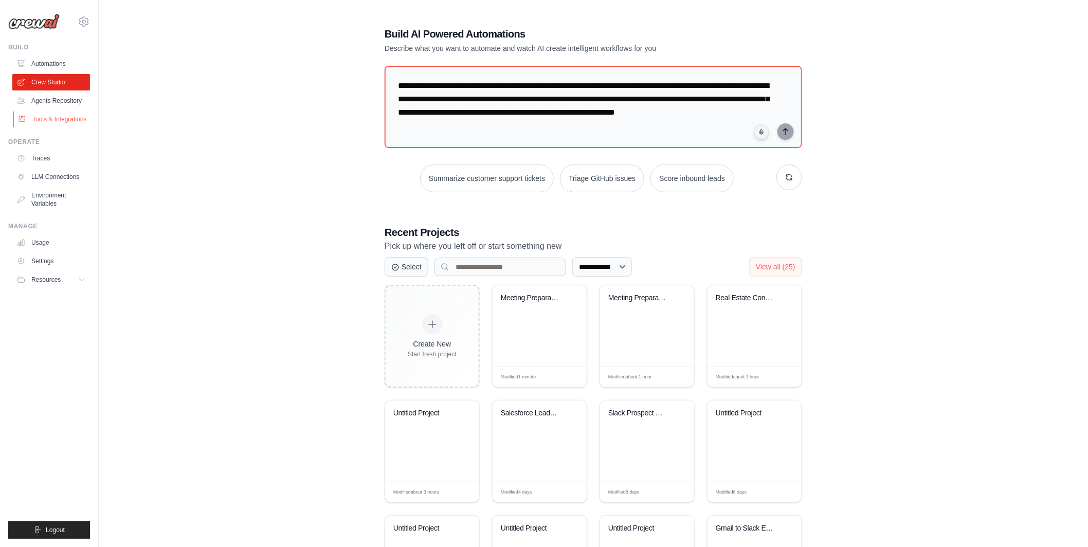
click at [67, 123] on link "Tools & Integrations" at bounding box center [52, 119] width 78 height 16
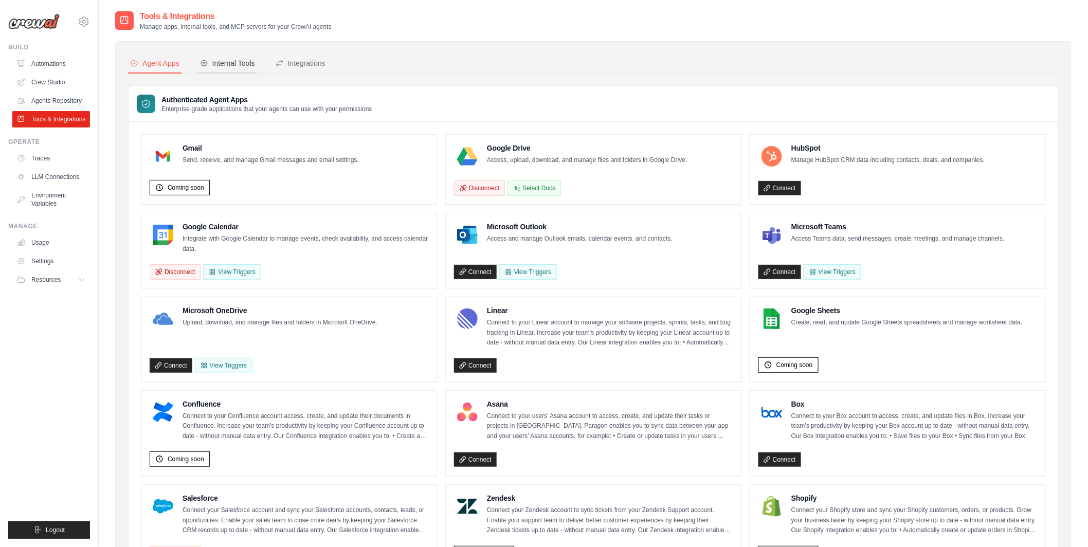
click at [243, 64] on div "Internal Tools" at bounding box center [227, 63] width 55 height 10
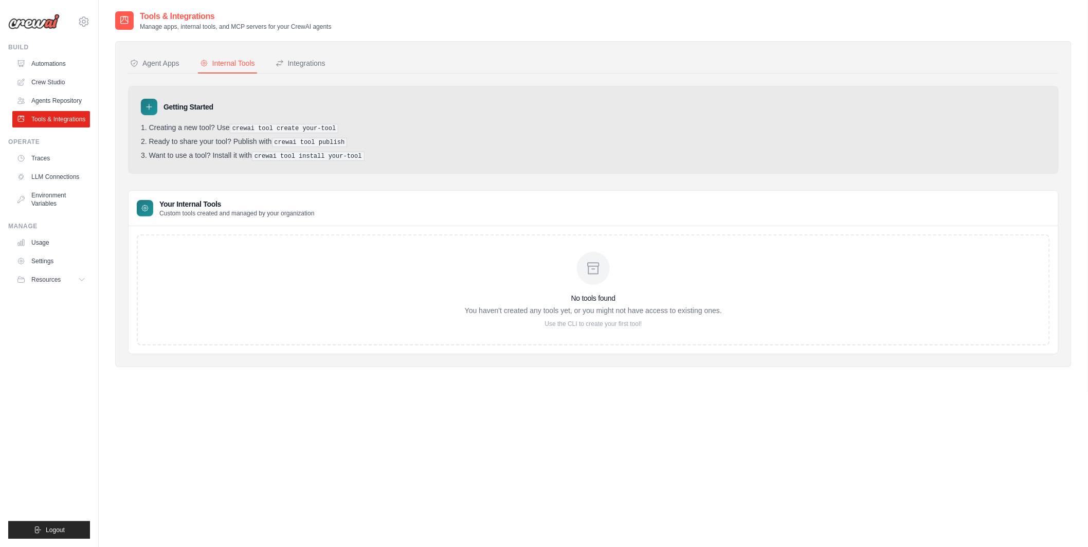
click at [467, 229] on div "No tools found You haven't created any tools yet, or you might not have access …" at bounding box center [593, 289] width 929 height 127
click at [181, 180] on div "Getting Started Creating a new tool? Use crewai tool create your-tool Ready to …" at bounding box center [593, 220] width 931 height 268
click at [62, 80] on link "Crew Studio" at bounding box center [52, 82] width 78 height 16
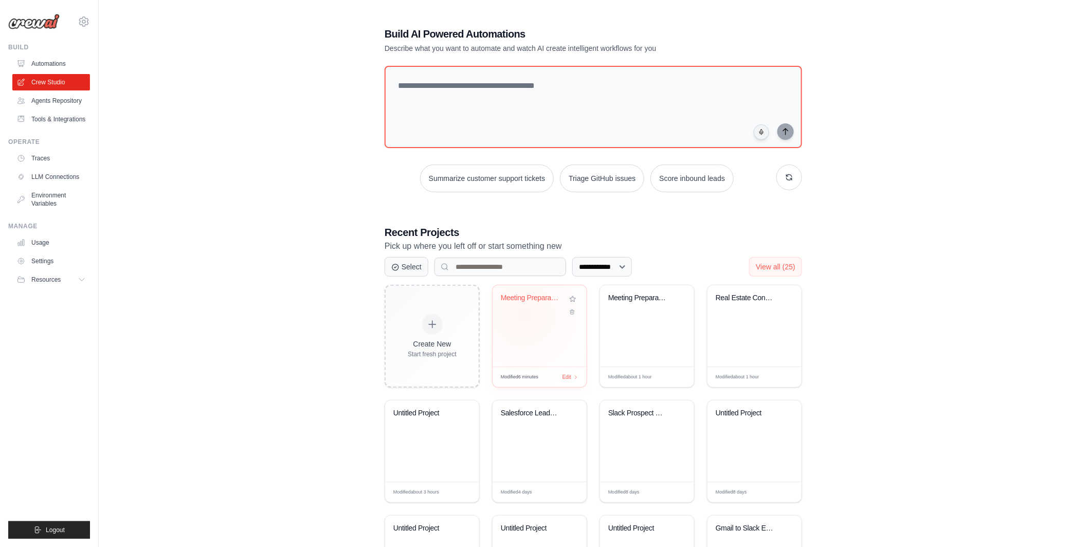
click at [523, 316] on div "Meeting Preparation Assistant" at bounding box center [540, 325] width 94 height 81
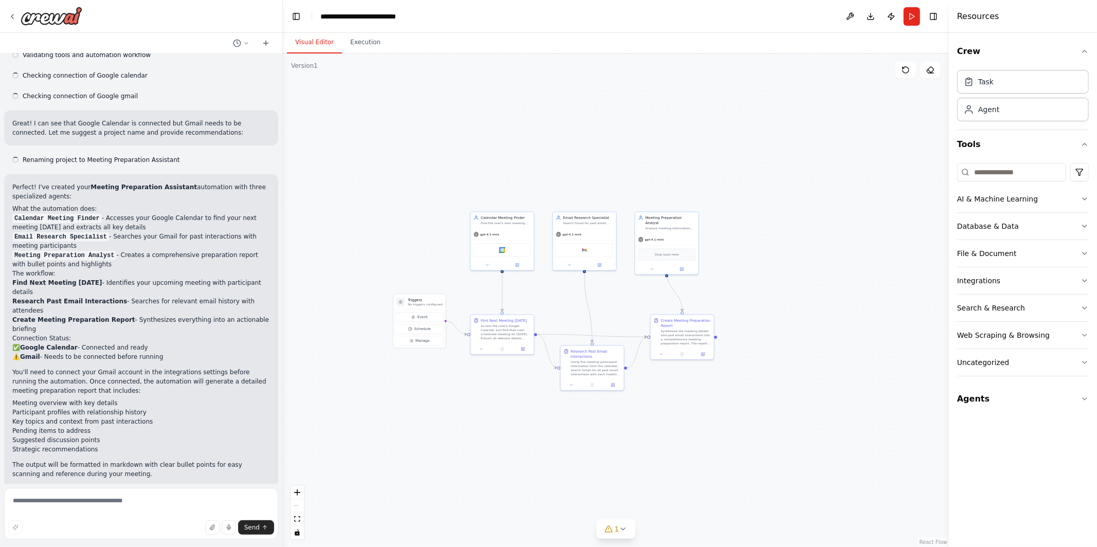
scroll to position [647, 0]
drag, startPoint x: 576, startPoint y: 304, endPoint x: 529, endPoint y: 259, distance: 65.8
click at [529, 259] on div ".deletable-edge-delete-btn { width: 20px; height: 20px; border: 0px solid #ffff…" at bounding box center [616, 300] width 666 height 494
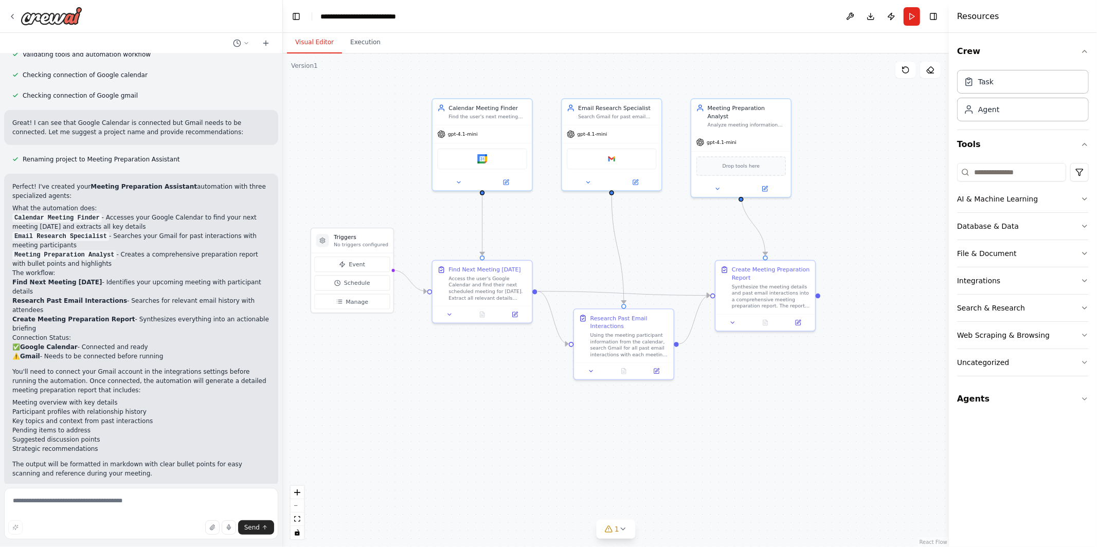
drag, startPoint x: 529, startPoint y: 259, endPoint x: 599, endPoint y: 244, distance: 71.4
click at [599, 244] on div ".deletable-edge-delete-btn { width: 20px; height: 20px; border: 0px solid #ffff…" at bounding box center [616, 300] width 666 height 494
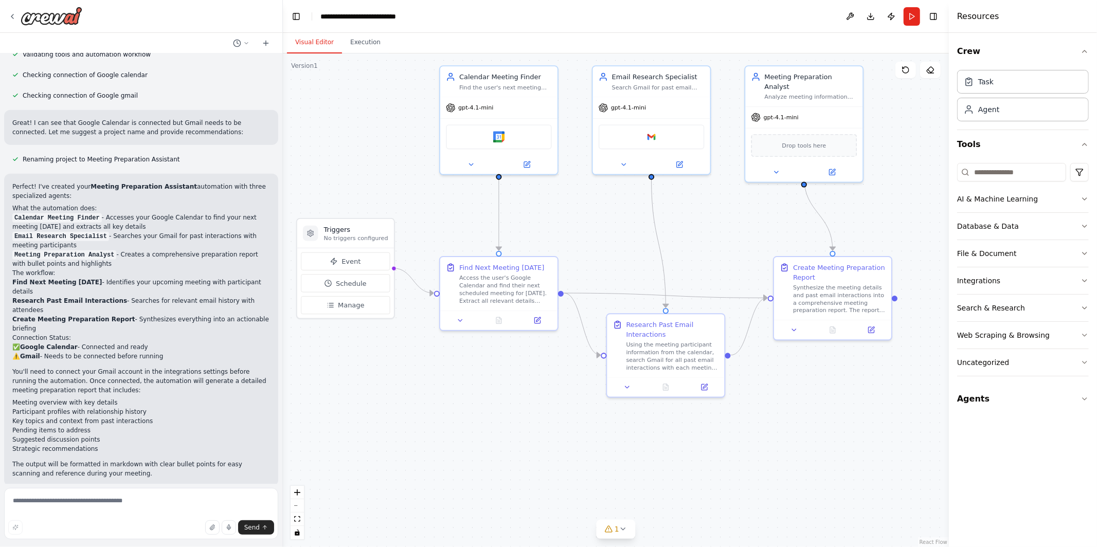
drag, startPoint x: 598, startPoint y: 245, endPoint x: 634, endPoint y: 238, distance: 36.6
click at [636, 238] on div ".deletable-edge-delete-btn { width: 20px; height: 20px; border: 0px solid #ffff…" at bounding box center [616, 300] width 666 height 494
drag, startPoint x: 354, startPoint y: 235, endPoint x: 395, endPoint y: 359, distance: 131.0
click at [395, 359] on p "No triggers configured" at bounding box center [394, 362] width 64 height 8
click at [502, 400] on div ".deletable-edge-delete-btn { width: 20px; height: 20px; border: 0px solid #ffff…" at bounding box center [616, 300] width 666 height 494
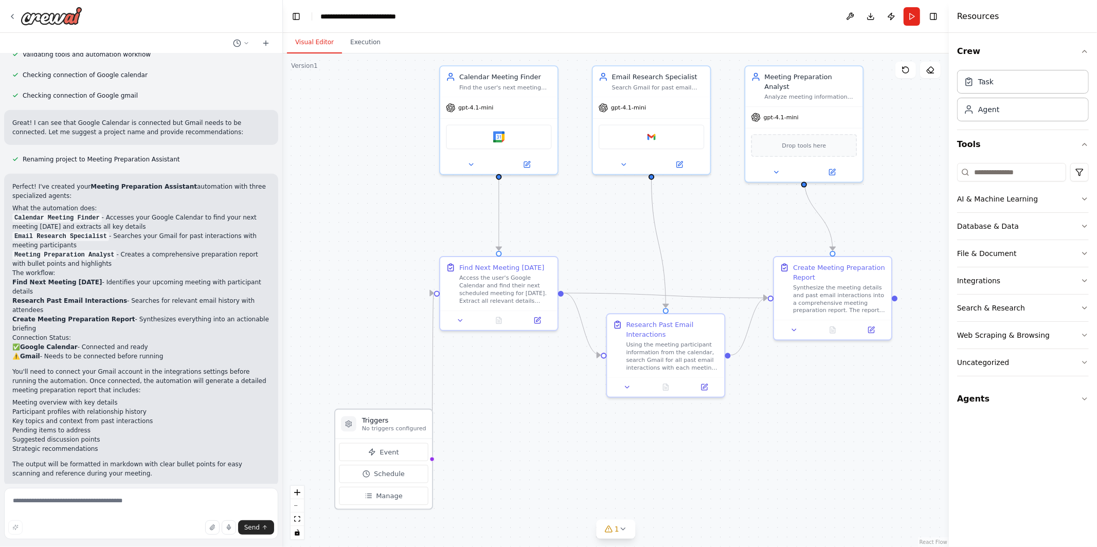
drag, startPoint x: 414, startPoint y: 361, endPoint x: 415, endPoint y: 427, distance: 65.8
click at [415, 427] on p "No triggers configured" at bounding box center [394, 429] width 64 height 8
drag, startPoint x: 415, startPoint y: 427, endPoint x: 418, endPoint y: 494, distance: 66.4
click at [418, 494] on p "No triggers configured" at bounding box center [394, 495] width 64 height 8
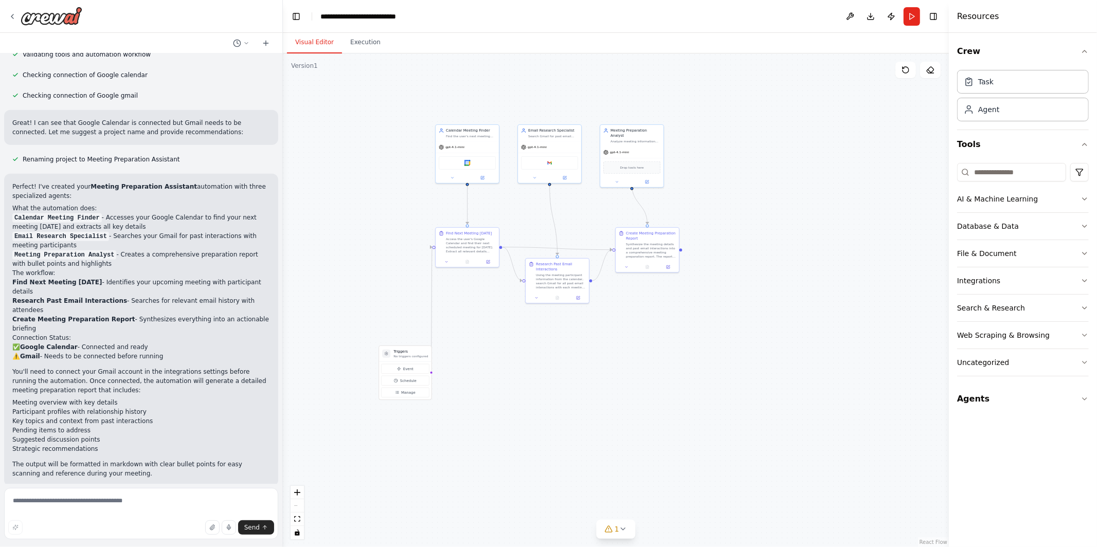
drag, startPoint x: 538, startPoint y: 495, endPoint x: 502, endPoint y: 362, distance: 136.9
click at [502, 362] on div ".deletable-edge-delete-btn { width: 20px; height: 20px; border: 0px solid #ffff…" at bounding box center [616, 300] width 666 height 494
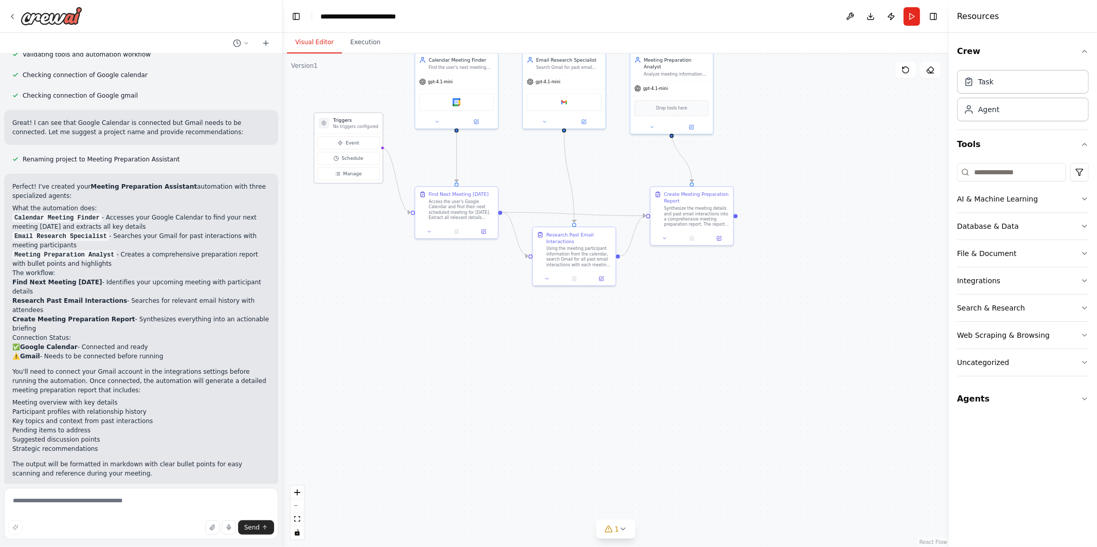
drag, startPoint x: 394, startPoint y: 353, endPoint x: 372, endPoint y: 126, distance: 227.8
click at [372, 126] on p "No triggers configured" at bounding box center [355, 126] width 45 height 5
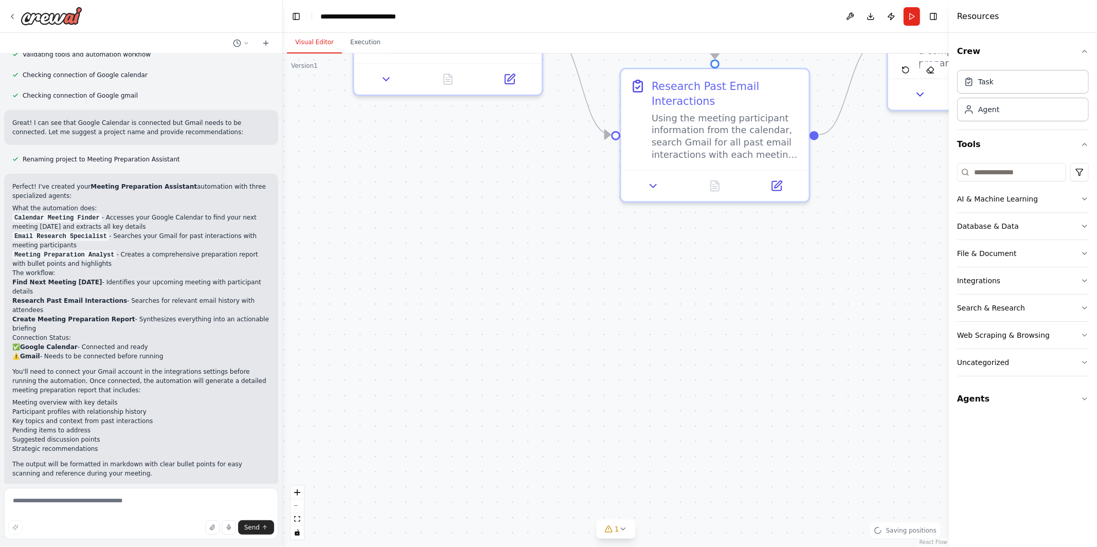
drag, startPoint x: 463, startPoint y: 352, endPoint x: 479, endPoint y: 564, distance: 212.9
click at [479, 546] on html "review my calendar (google Calendar) and tell me the next meeting I have today,…" at bounding box center [548, 273] width 1097 height 547
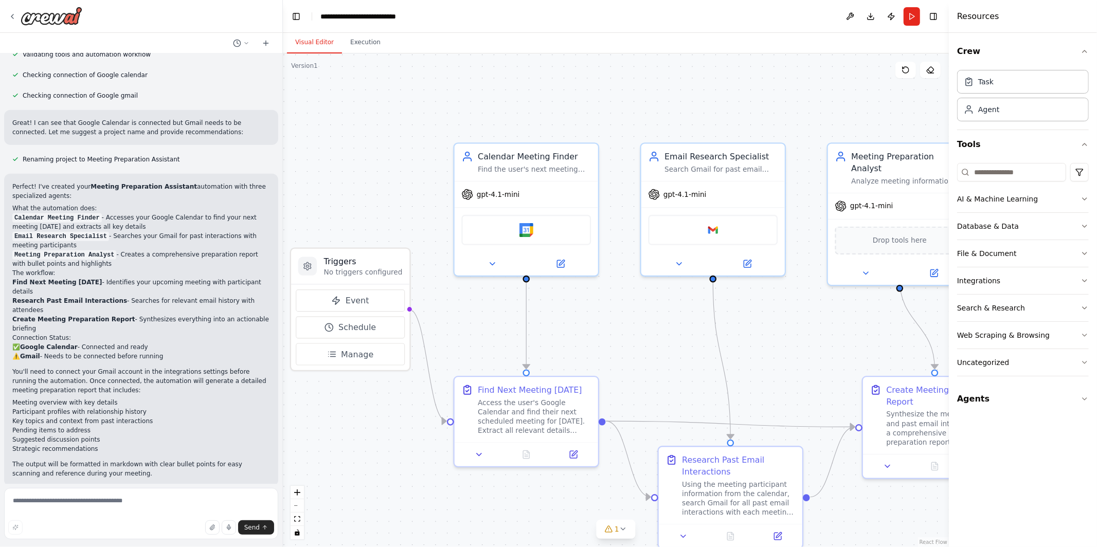
drag, startPoint x: 462, startPoint y: 343, endPoint x: 525, endPoint y: 490, distance: 159.8
click at [525, 490] on div ".deletable-edge-delete-btn { width: 20px; height: 20px; border: 0px solid #ffff…" at bounding box center [616, 300] width 666 height 494
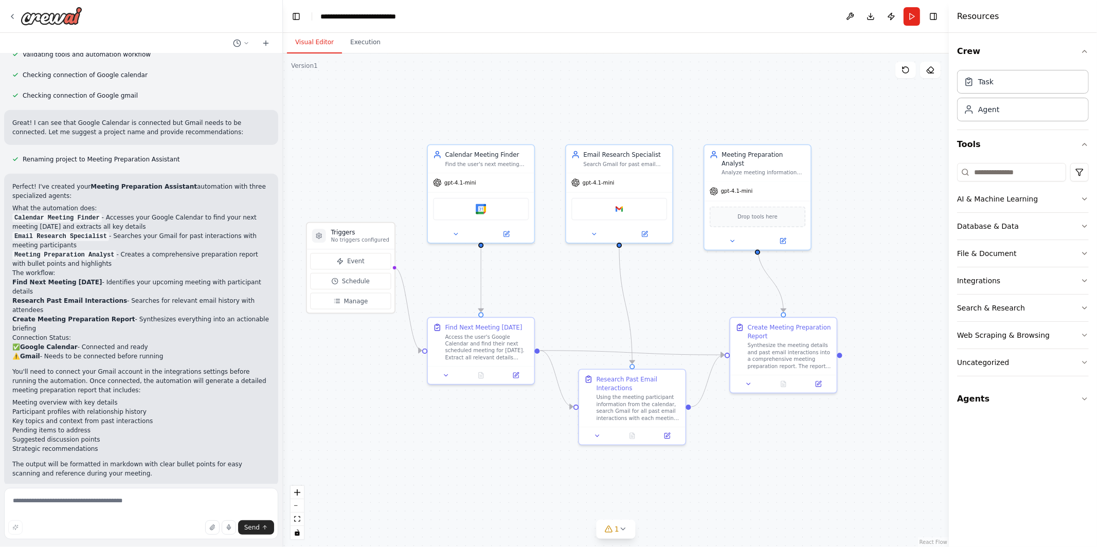
drag, startPoint x: 528, startPoint y: 493, endPoint x: 484, endPoint y: 404, distance: 98.9
click at [484, 404] on div ".deletable-edge-delete-btn { width: 20px; height: 20px; border: 0px solid #ffff…" at bounding box center [616, 300] width 666 height 494
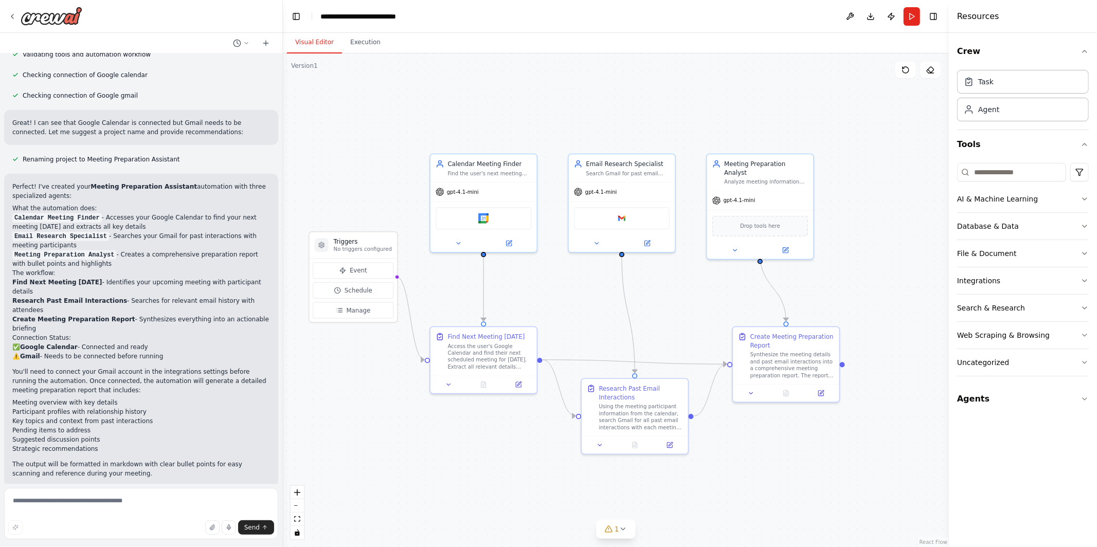
drag, startPoint x: 484, startPoint y: 404, endPoint x: 487, endPoint y: 413, distance: 9.6
click at [487, 413] on div ".deletable-edge-delete-btn { width: 20px; height: 20px; border: 0px solid #ffff…" at bounding box center [616, 300] width 666 height 494
click at [12, 19] on icon at bounding box center [12, 16] width 8 height 8
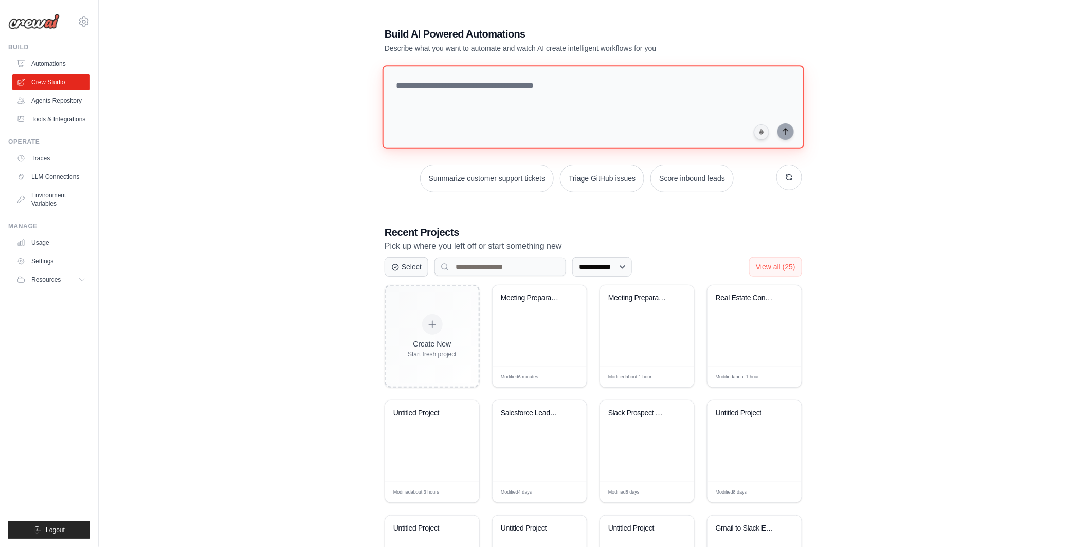
click at [439, 129] on textarea at bounding box center [593, 106] width 422 height 83
type textarea "**********"
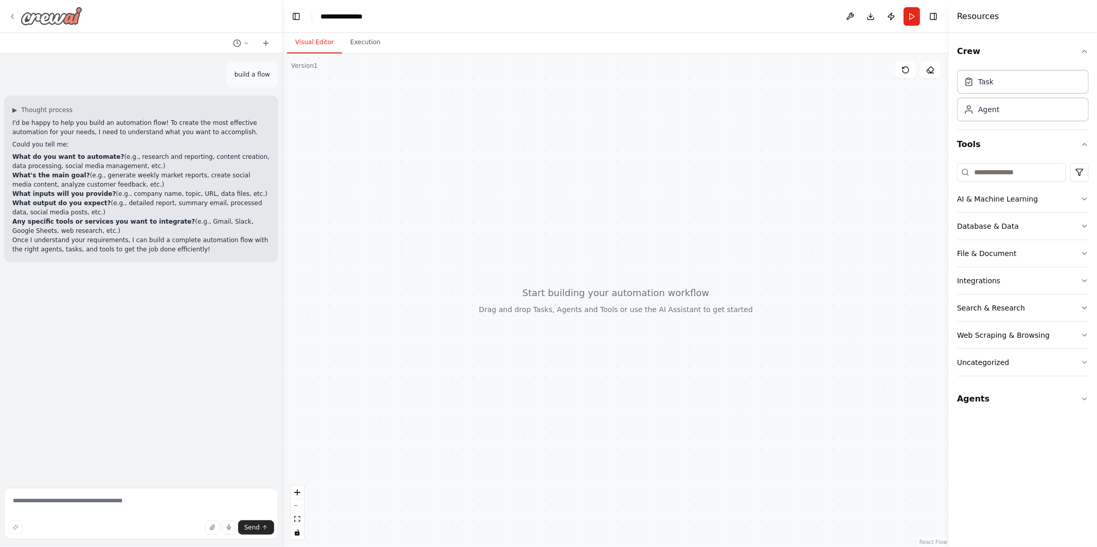
click at [12, 14] on icon at bounding box center [12, 16] width 2 height 4
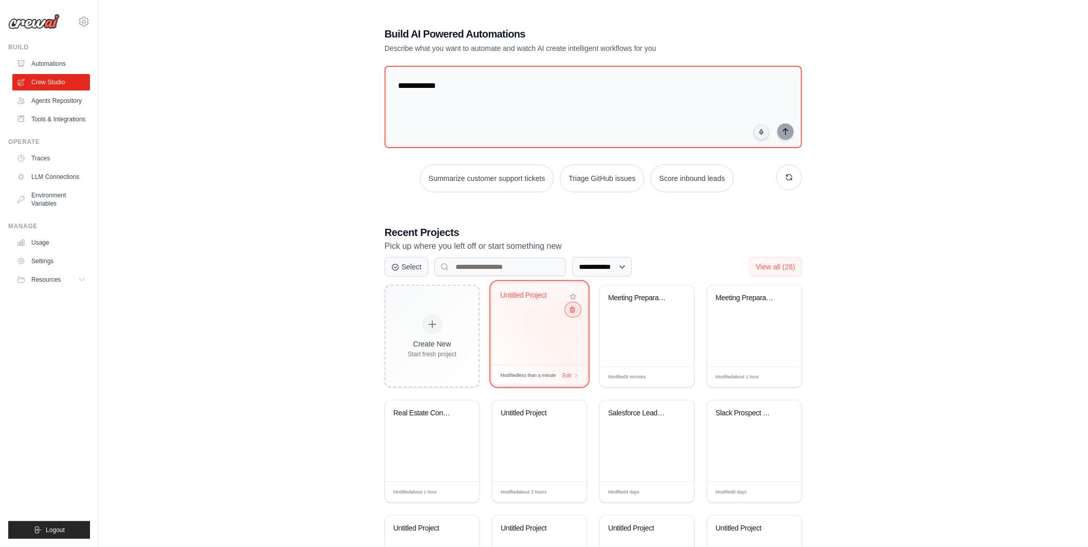
click at [574, 312] on icon at bounding box center [572, 309] width 7 height 7
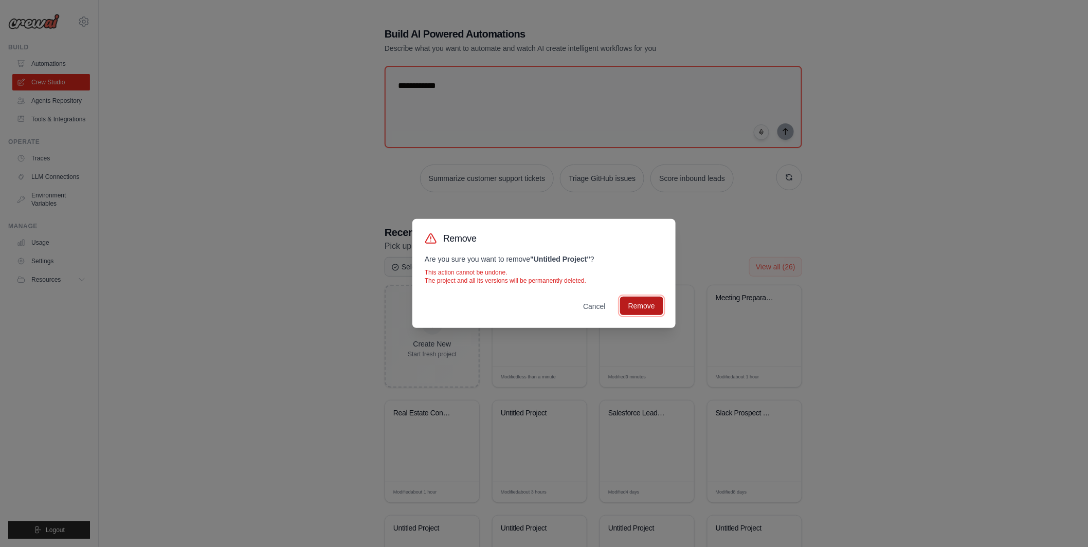
click at [640, 302] on button "Remove" at bounding box center [641, 306] width 43 height 19
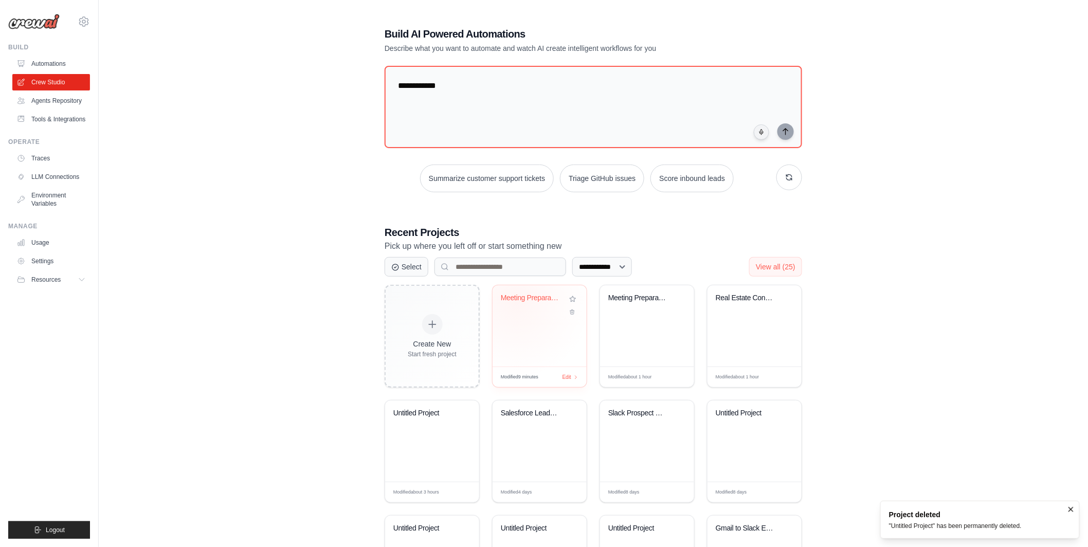
scroll to position [98, 0]
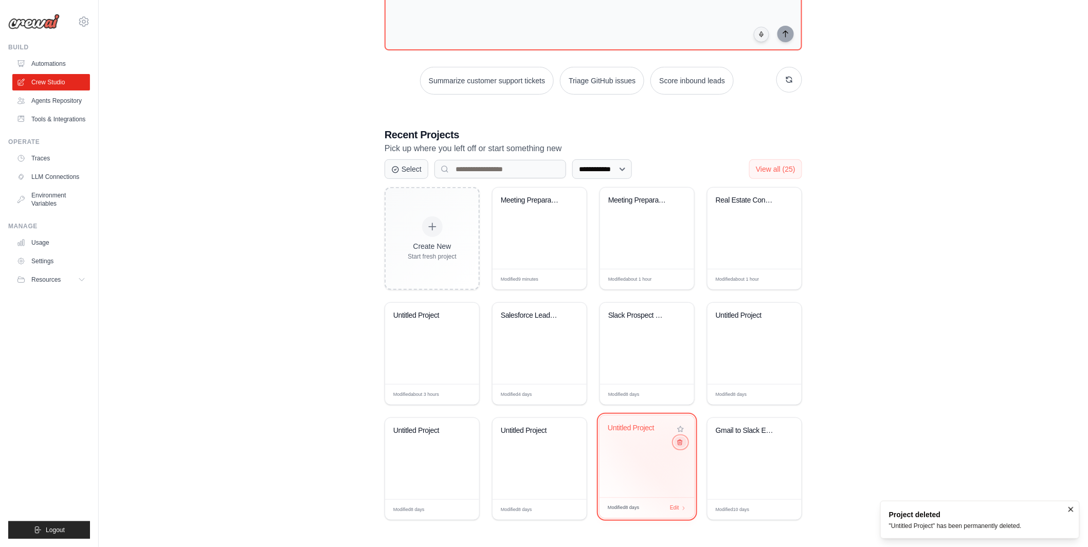
click at [681, 445] on icon at bounding box center [680, 442] width 7 height 7
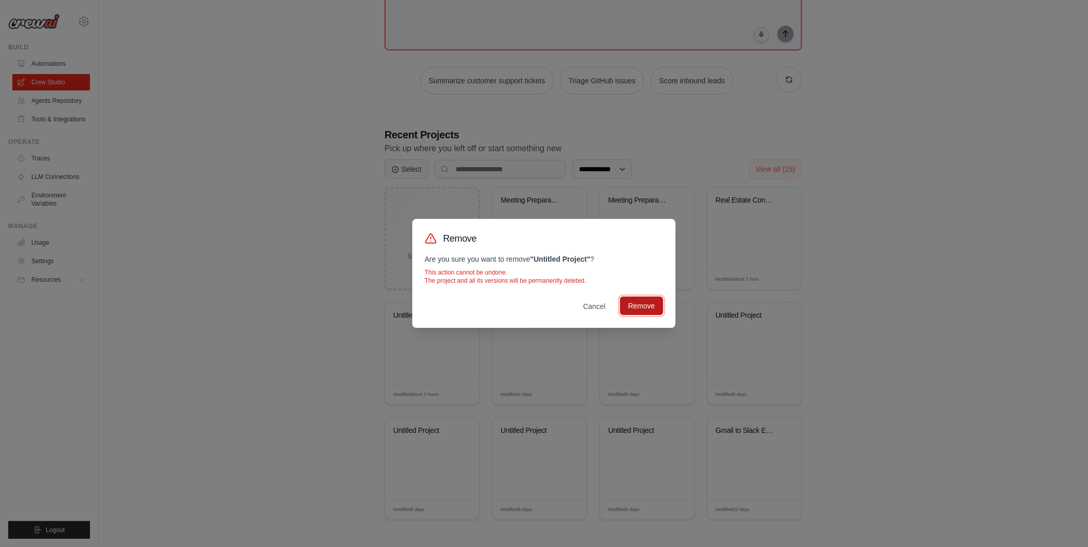
click at [636, 302] on button "Remove" at bounding box center [641, 306] width 43 height 19
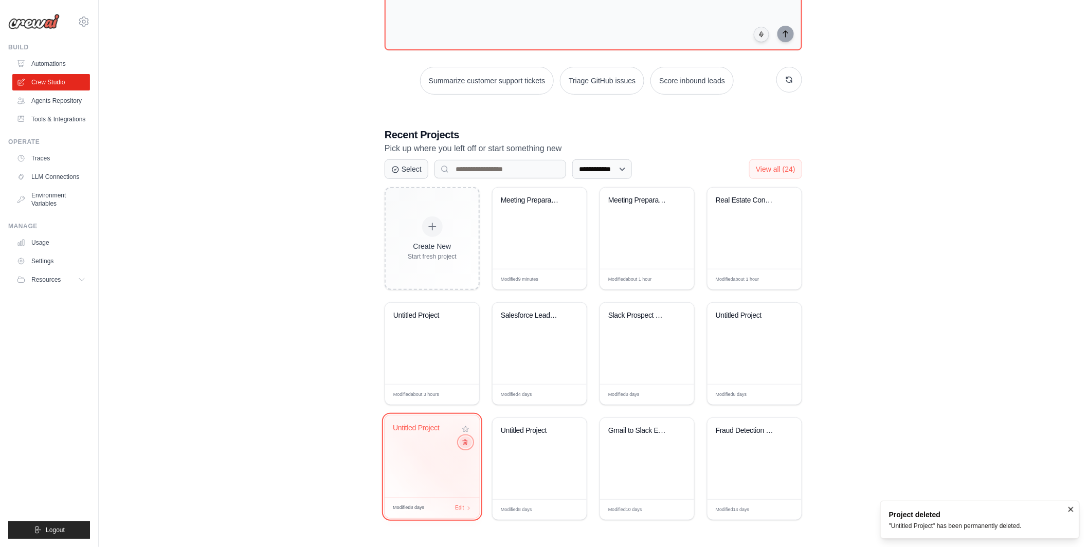
click at [460, 445] on button at bounding box center [465, 441] width 12 height 11
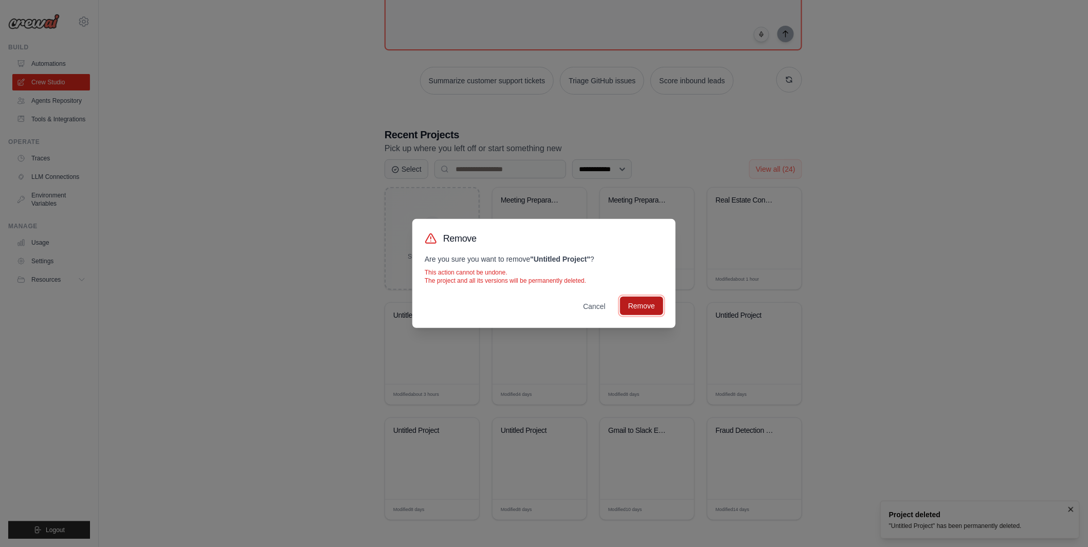
click at [647, 312] on button "Remove" at bounding box center [641, 306] width 43 height 19
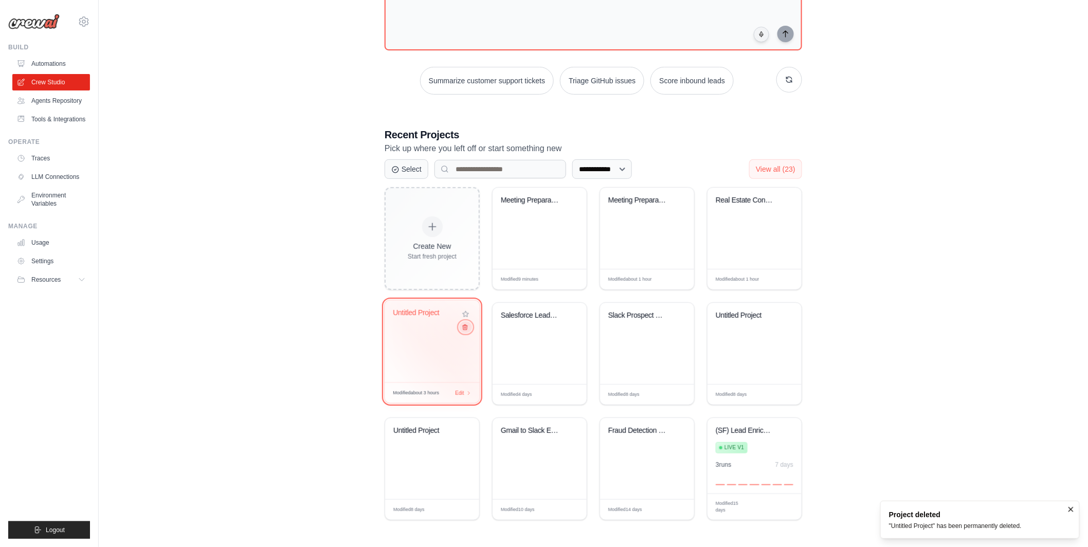
click at [463, 333] on button at bounding box center [465, 326] width 12 height 11
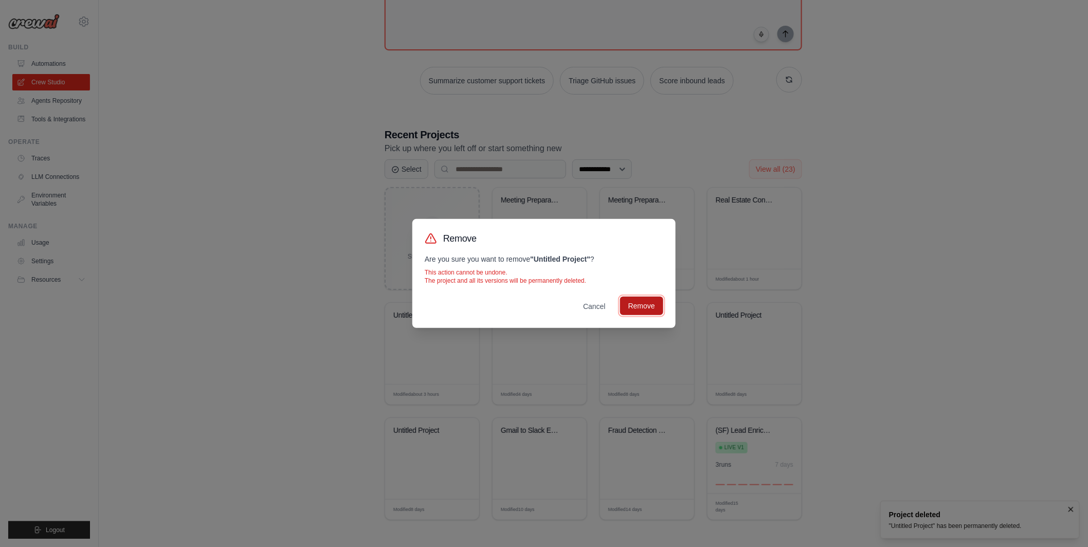
click at [630, 311] on button "Remove" at bounding box center [641, 306] width 43 height 19
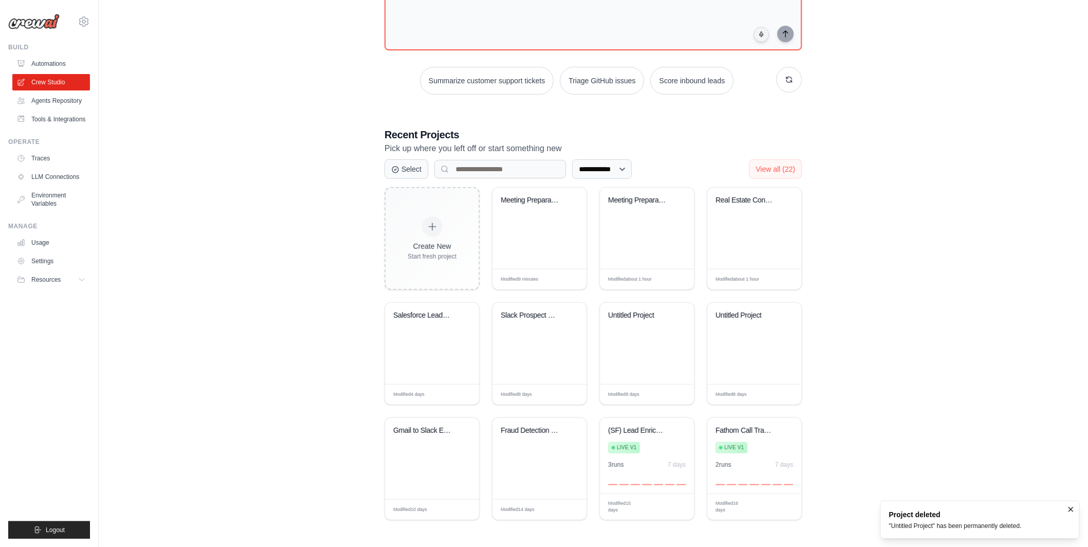
scroll to position [0, 0]
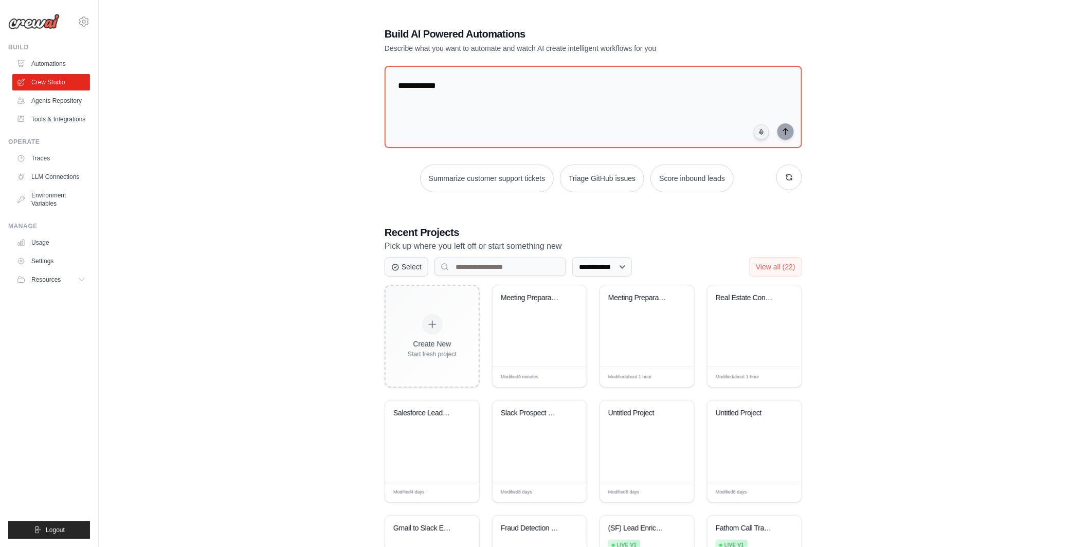
click at [250, 122] on div "**********" at bounding box center [593, 322] width 956 height 624
click at [534, 316] on div "Meeting Preparation Assistant" at bounding box center [540, 306] width 78 height 24
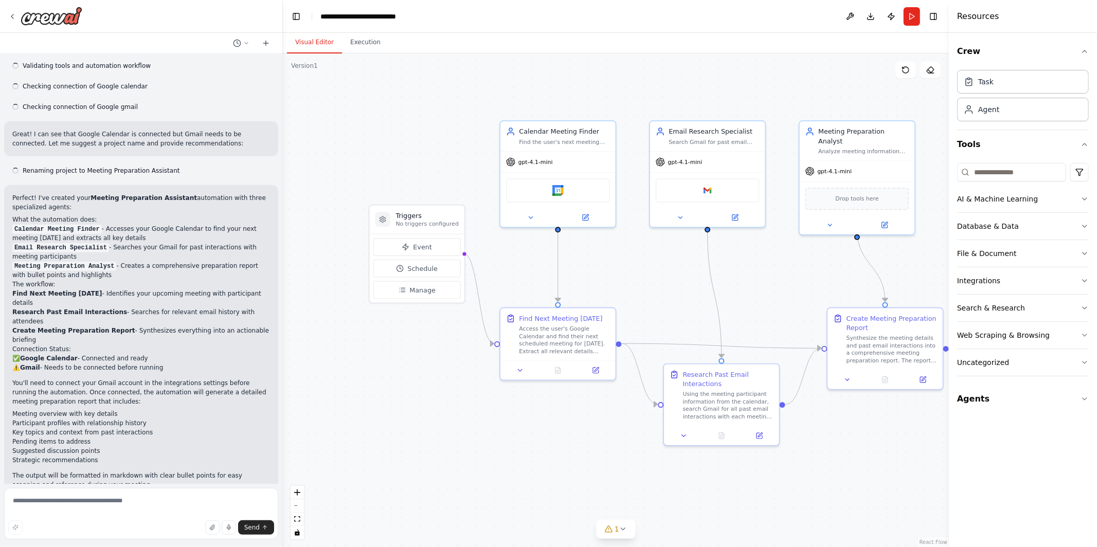
scroll to position [647, 0]
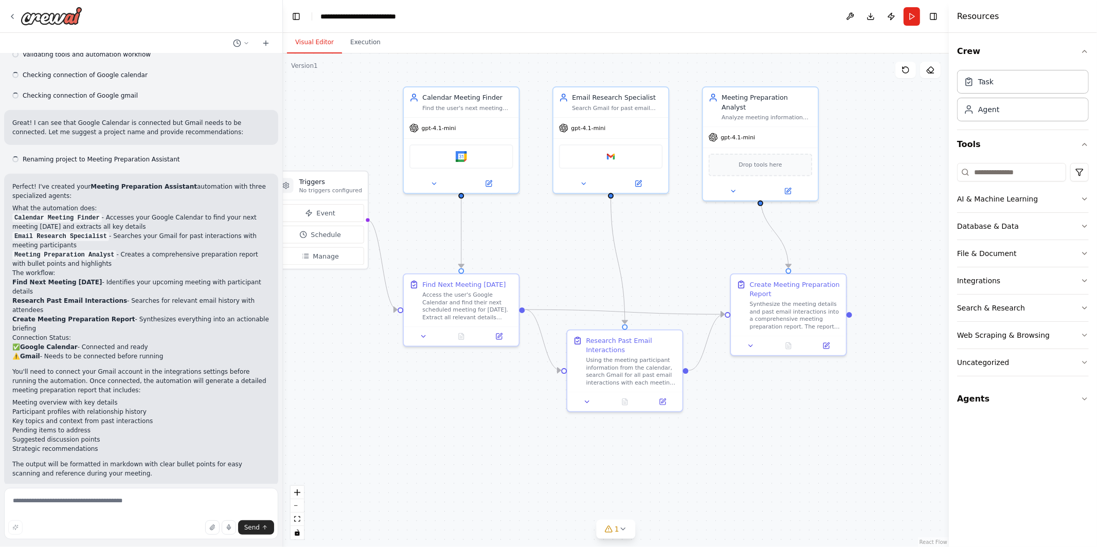
drag, startPoint x: 651, startPoint y: 277, endPoint x: 555, endPoint y: 243, distance: 101.8
click at [555, 243] on div ".deletable-edge-delete-btn { width: 20px; height: 20px; border: 0px solid #ffff…" at bounding box center [616, 300] width 666 height 494
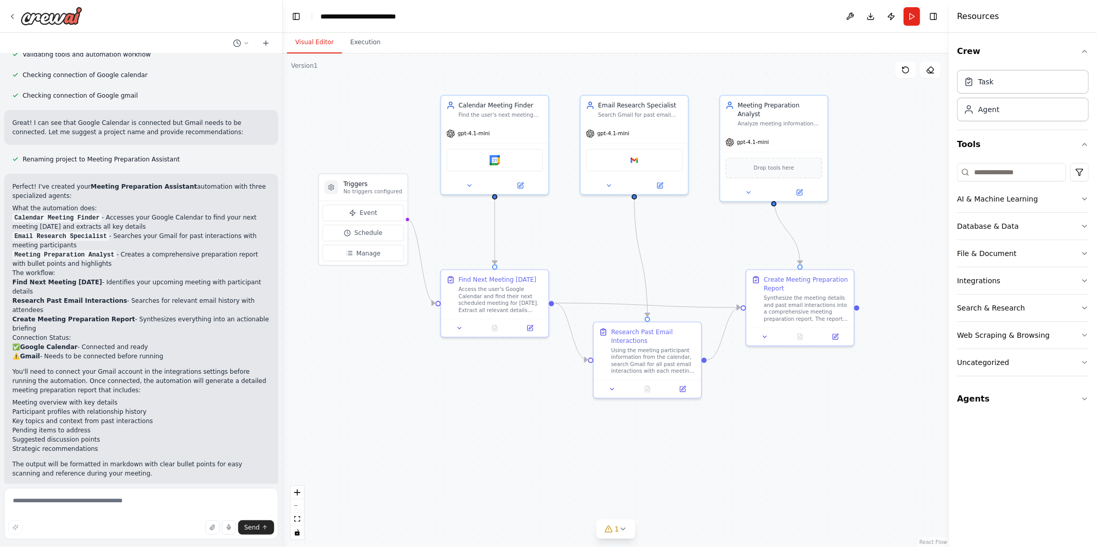
drag, startPoint x: 555, startPoint y: 243, endPoint x: 582, endPoint y: 241, distance: 27.4
click at [582, 241] on div ".deletable-edge-delete-btn { width: 20px; height: 20px; border: 0px solid #ffff…" at bounding box center [616, 300] width 666 height 494
click at [11, 14] on icon at bounding box center [12, 16] width 8 height 8
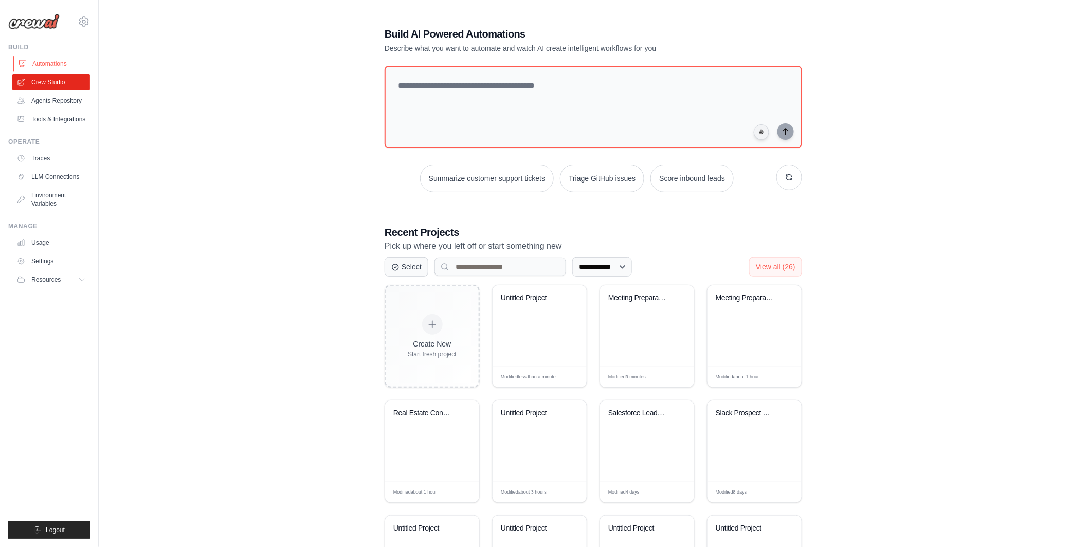
click at [48, 62] on link "Automations" at bounding box center [52, 64] width 78 height 16
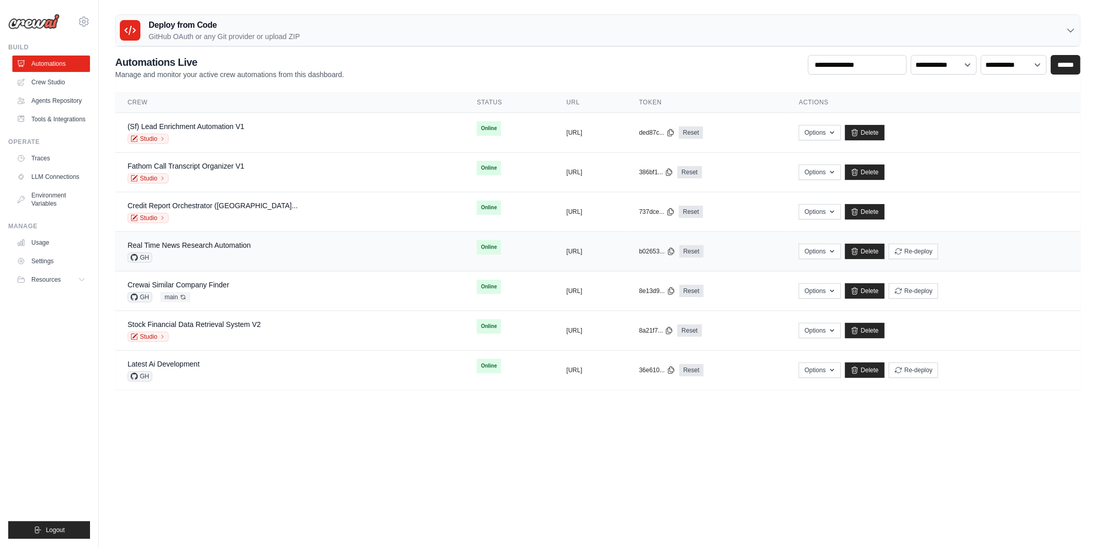
click at [223, 257] on div "GH" at bounding box center [188, 257] width 123 height 10
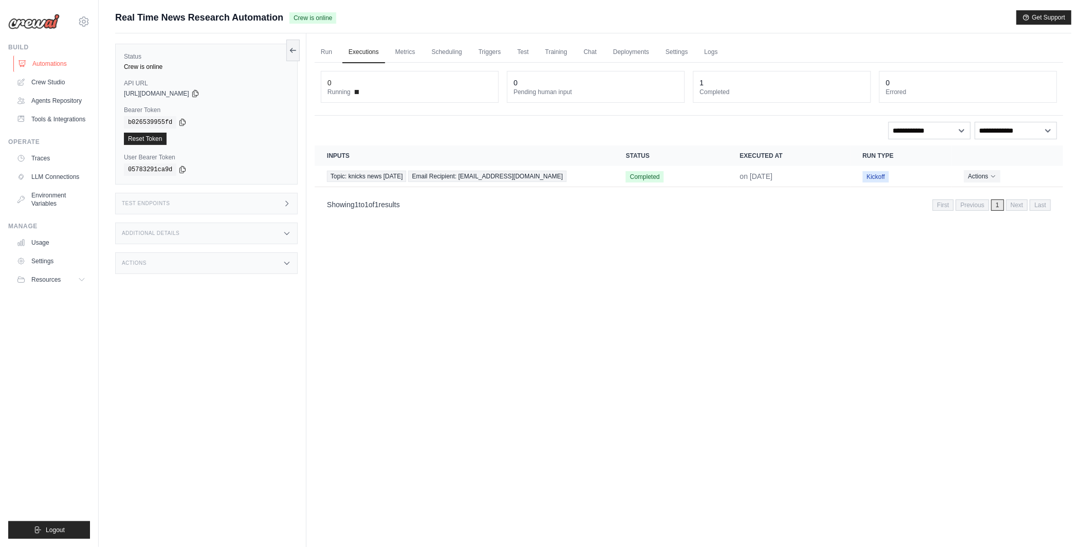
click at [76, 63] on link "Automations" at bounding box center [52, 64] width 78 height 16
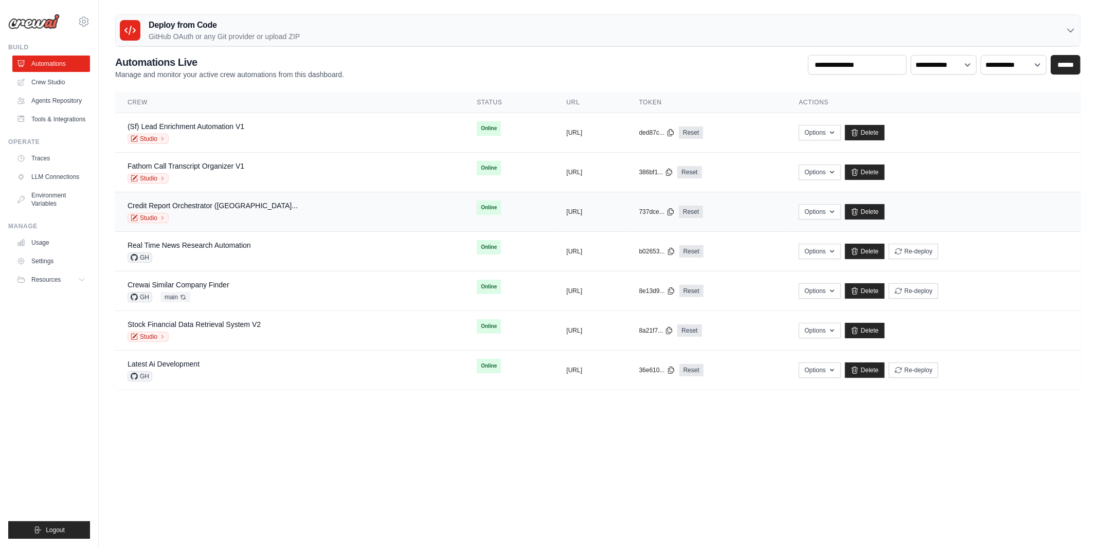
click at [204, 213] on div "Studio" at bounding box center [212, 218] width 170 height 10
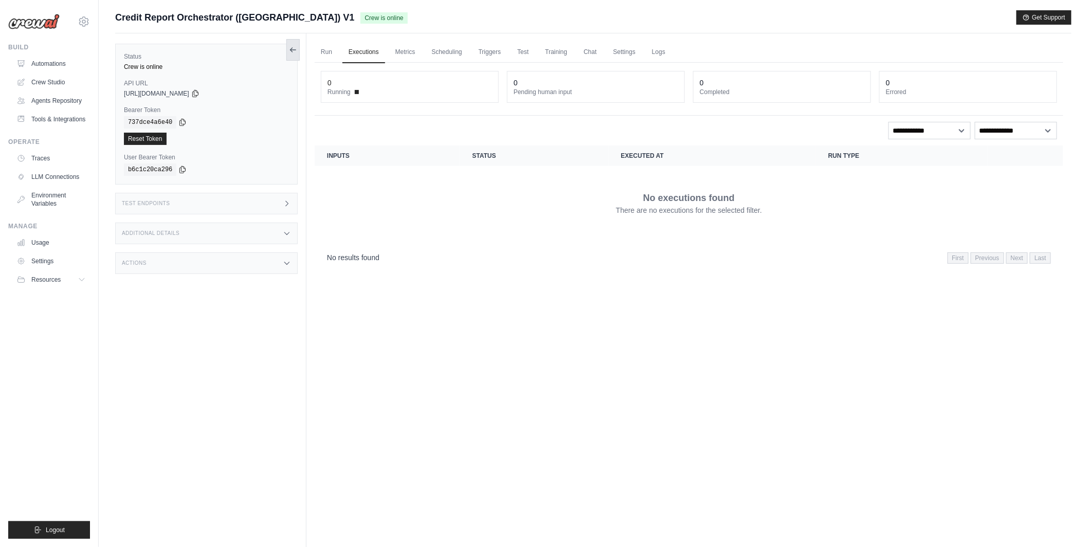
click at [291, 48] on icon at bounding box center [291, 50] width 2 height 4
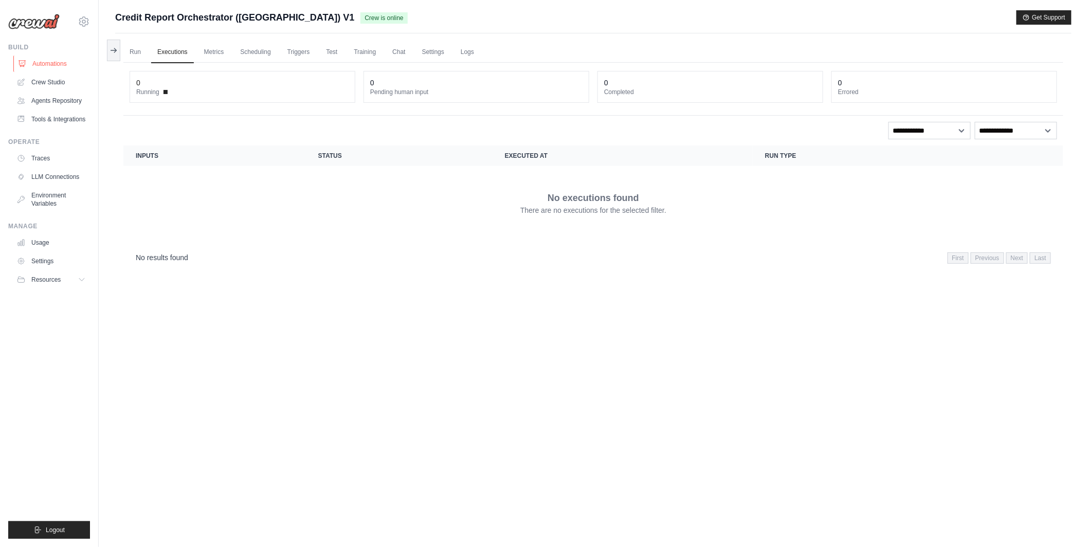
click at [60, 61] on link "Automations" at bounding box center [52, 64] width 78 height 16
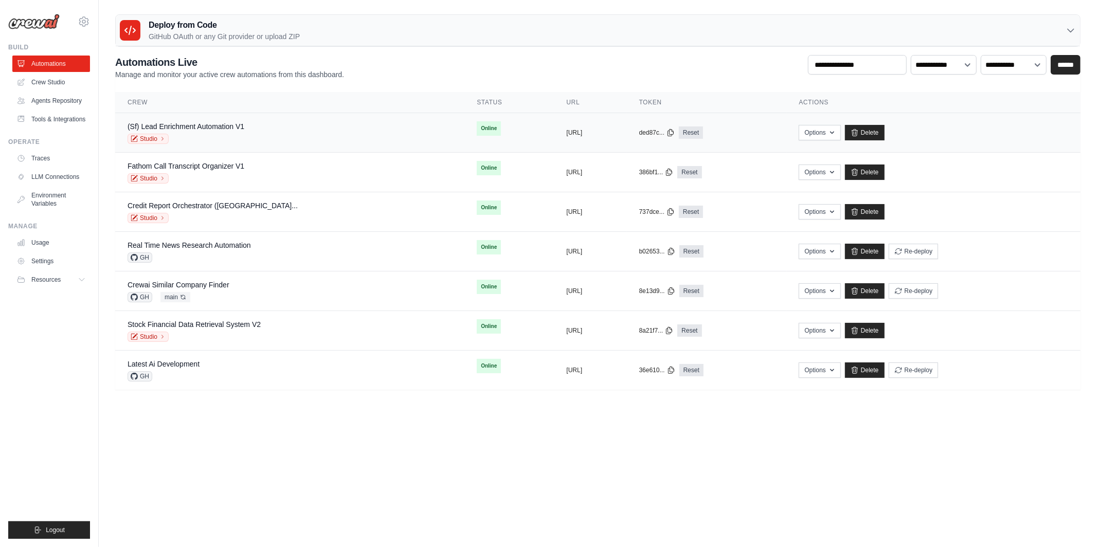
click at [192, 136] on div "Studio" at bounding box center [185, 139] width 117 height 10
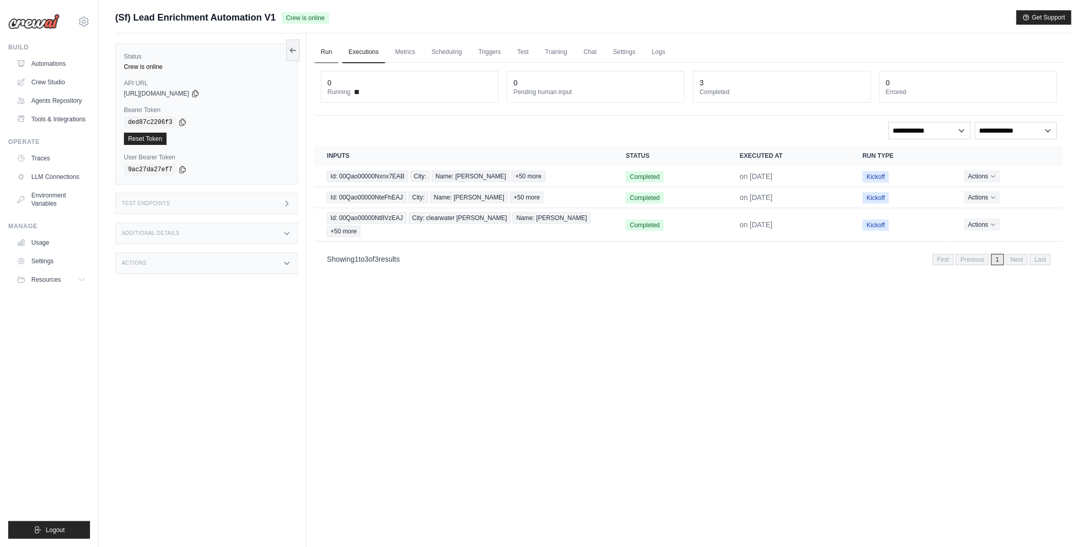
click at [326, 49] on link "Run" at bounding box center [327, 53] width 24 height 22
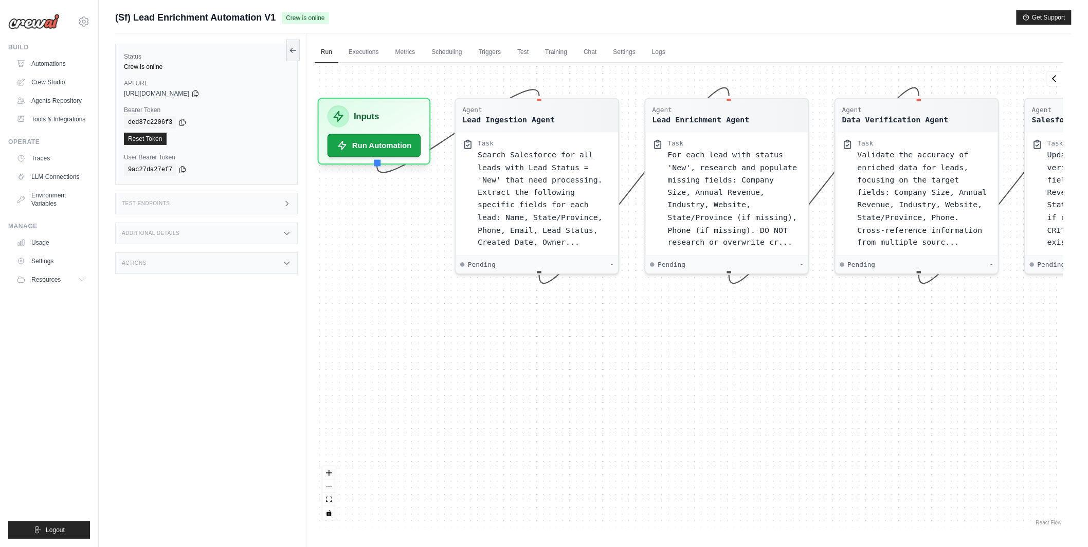
drag, startPoint x: 569, startPoint y: 406, endPoint x: 631, endPoint y: 367, distance: 73.7
click at [631, 367] on div "Agent Lead Ingestion Agent Task Search Salesforce for all leads with Lead Statu…" at bounding box center [689, 295] width 749 height 465
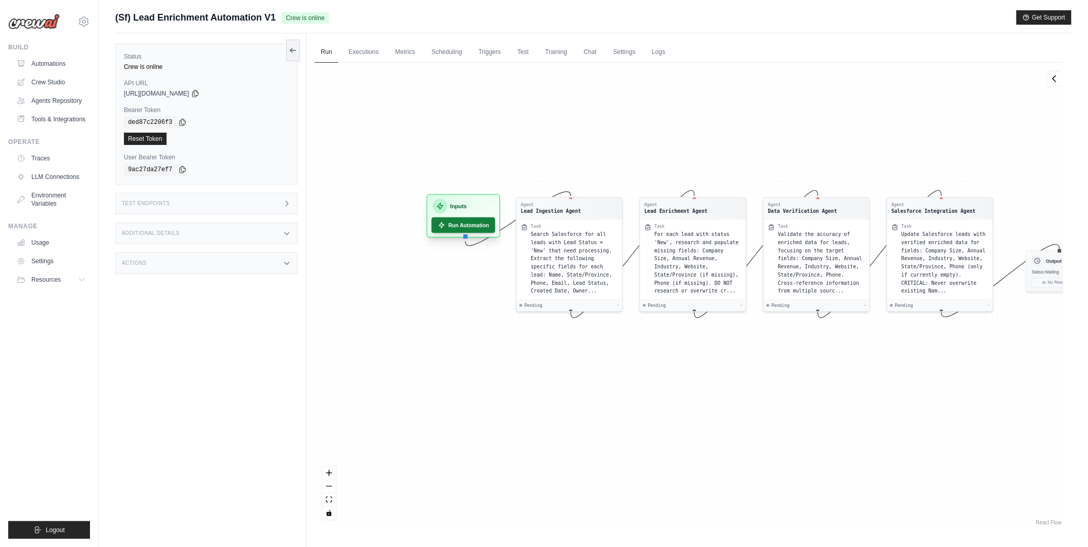
click at [458, 218] on button "Run Automation" at bounding box center [463, 225] width 64 height 16
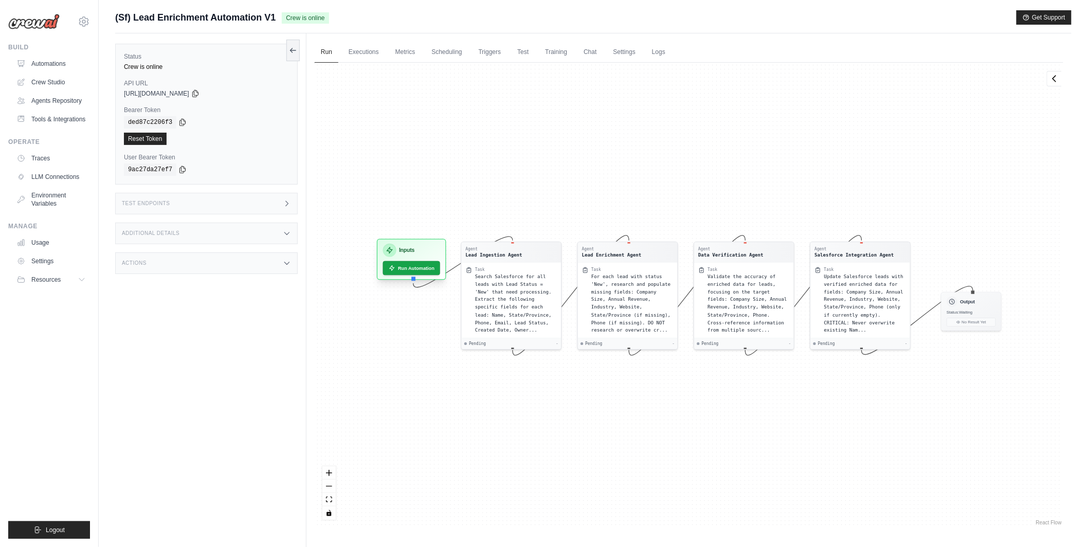
click at [426, 277] on div "Inputs Run Automation" at bounding box center [411, 259] width 69 height 41
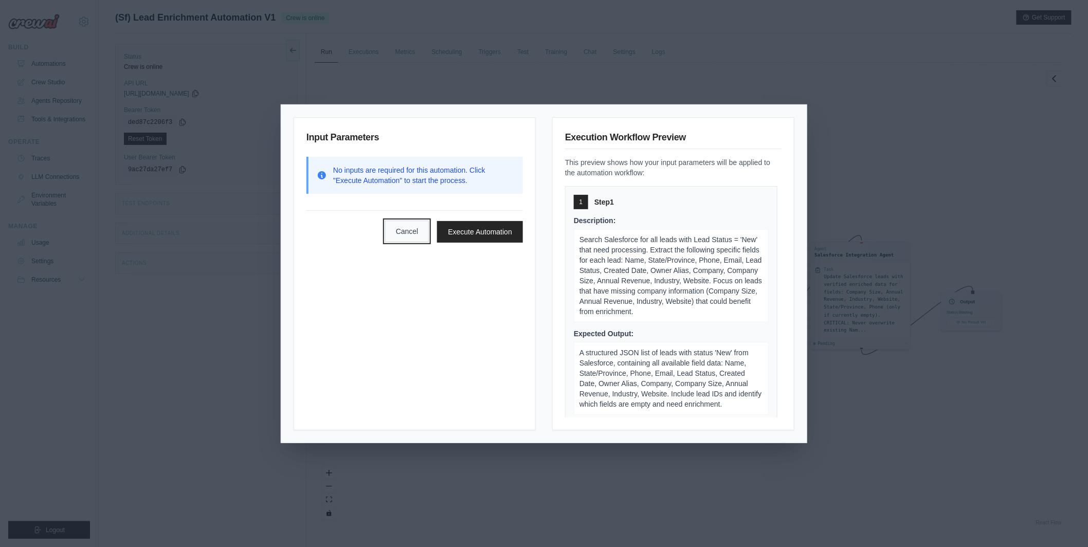
click at [393, 234] on button "Cancel" at bounding box center [407, 232] width 44 height 22
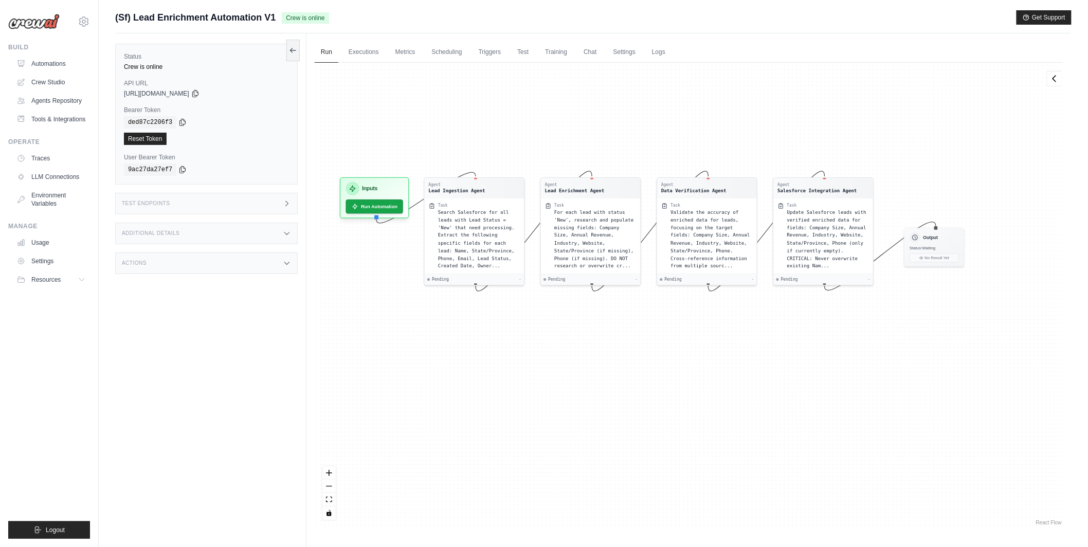
drag, startPoint x: 471, startPoint y: 408, endPoint x: 424, endPoint y: 325, distance: 94.9
click at [424, 325] on div "Agent Lead Ingestion Agent Task Search Salesforce for all leads with Lead Statu…" at bounding box center [689, 295] width 749 height 465
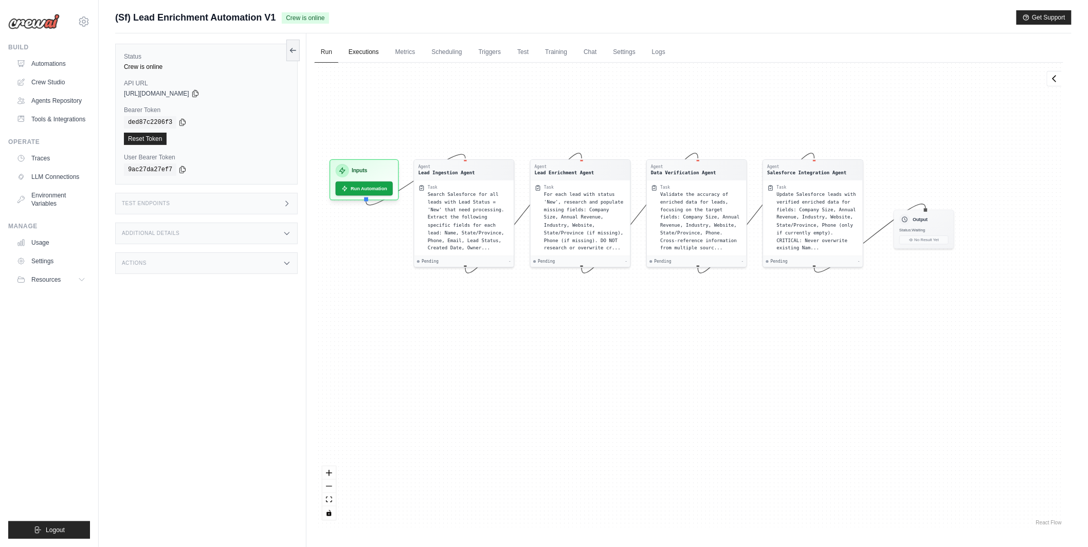
click at [374, 53] on link "Executions" at bounding box center [363, 53] width 43 height 22
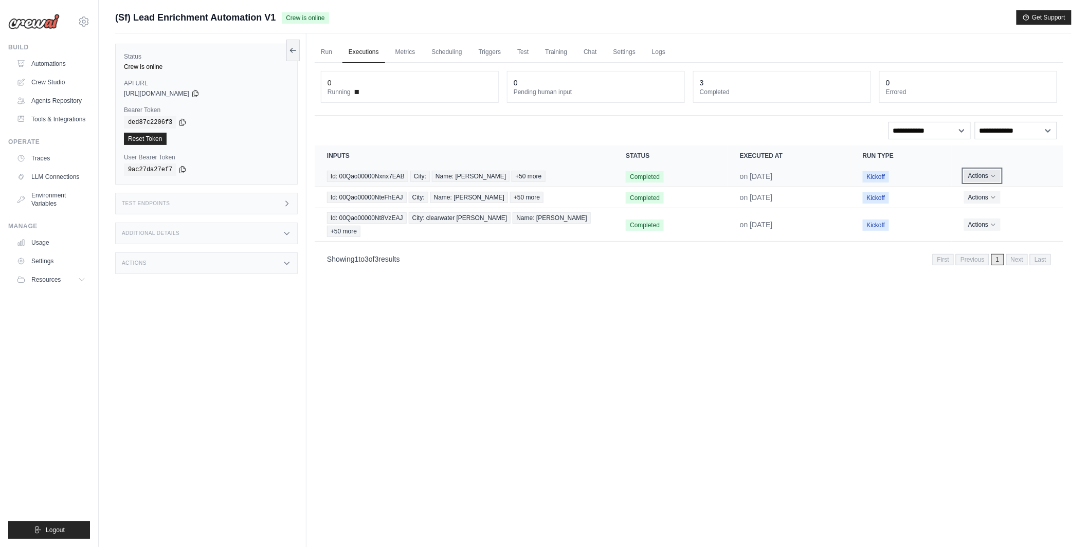
click at [982, 175] on button "Actions" at bounding box center [982, 176] width 37 height 12
click at [980, 175] on button "Actions" at bounding box center [982, 176] width 37 height 12
click at [996, 194] on link "View Details" at bounding box center [1018, 195] width 66 height 16
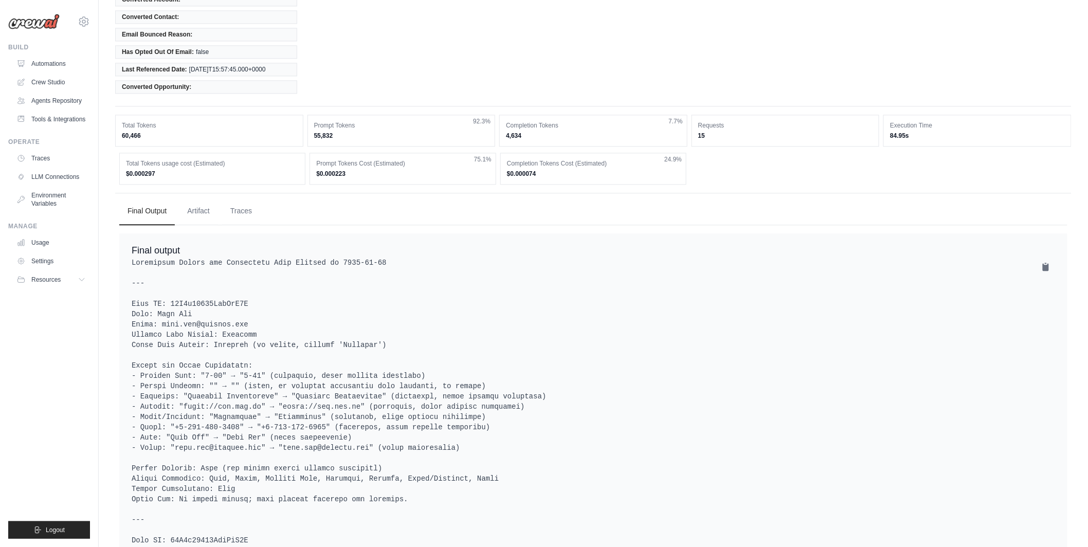
scroll to position [925, 0]
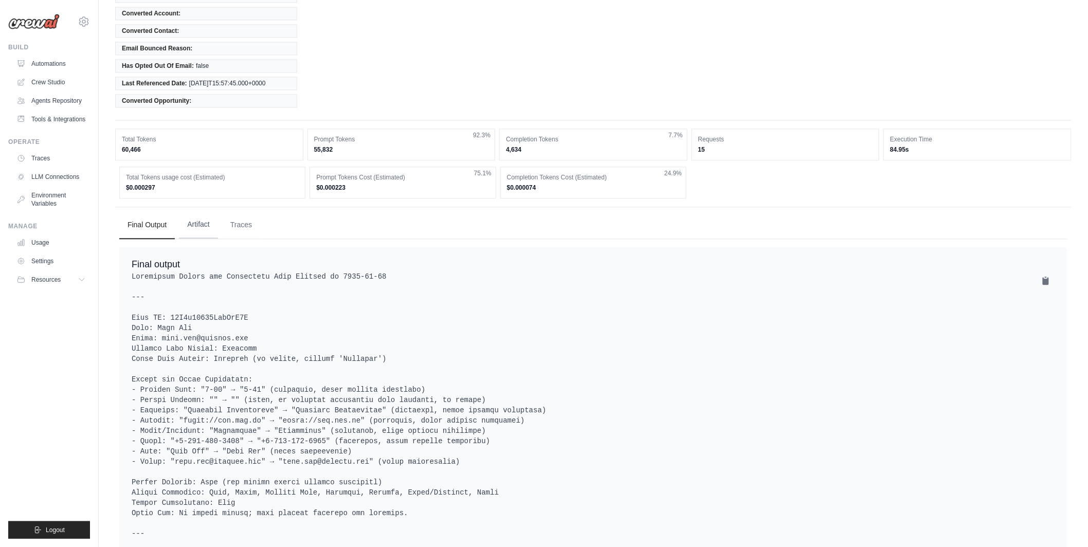
click at [205, 228] on button "Artifact" at bounding box center [198, 225] width 39 height 28
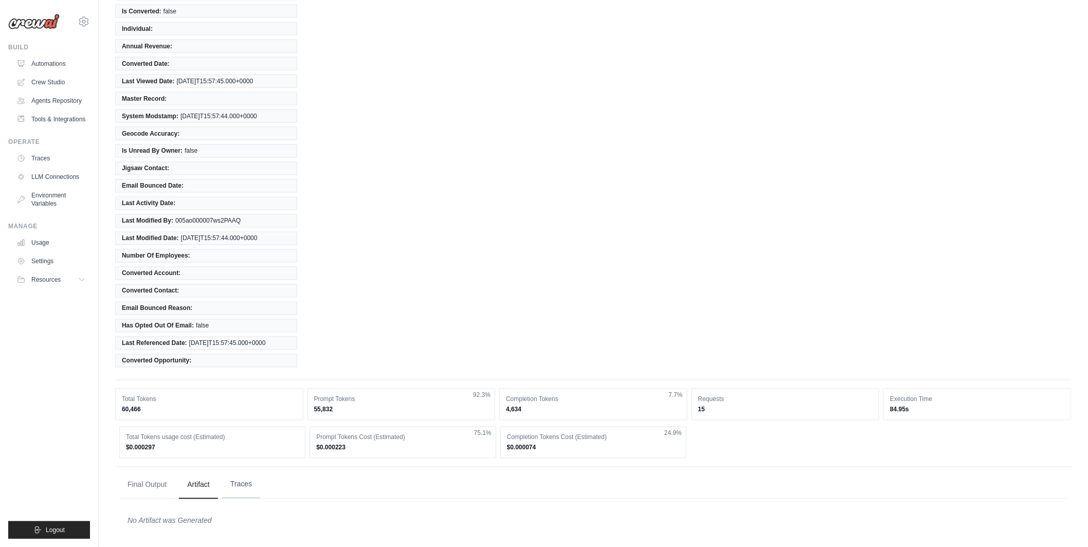
click at [238, 482] on button "Traces" at bounding box center [241, 485] width 38 height 28
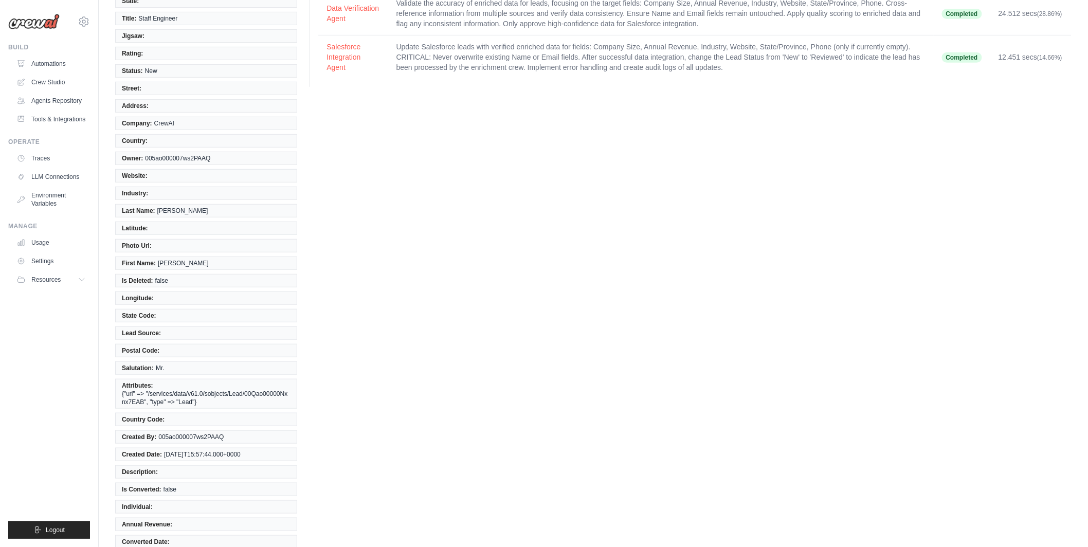
scroll to position [0, 0]
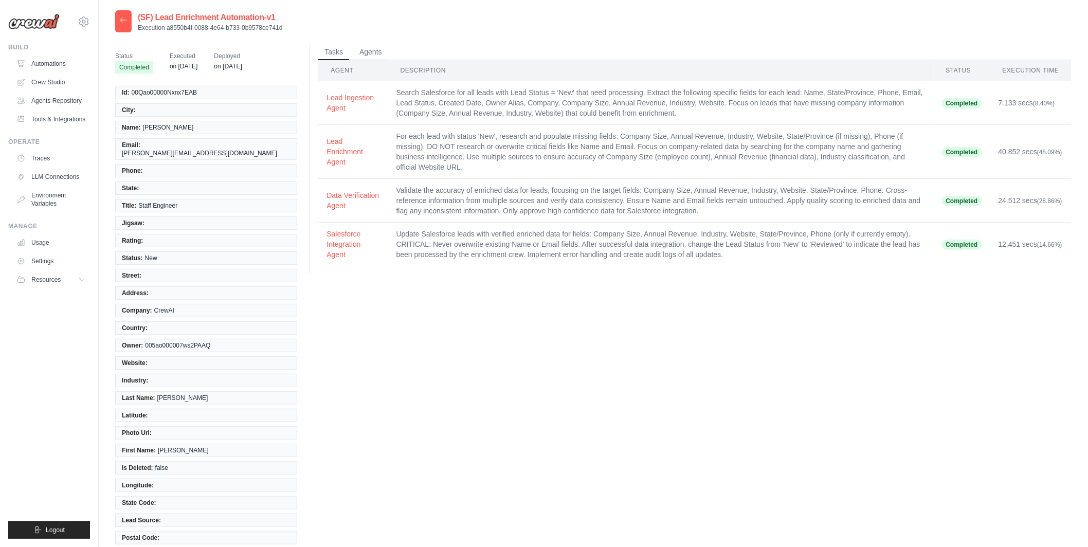
click at [123, 25] on div at bounding box center [123, 21] width 16 height 22
click at [125, 19] on icon at bounding box center [123, 20] width 8 height 8
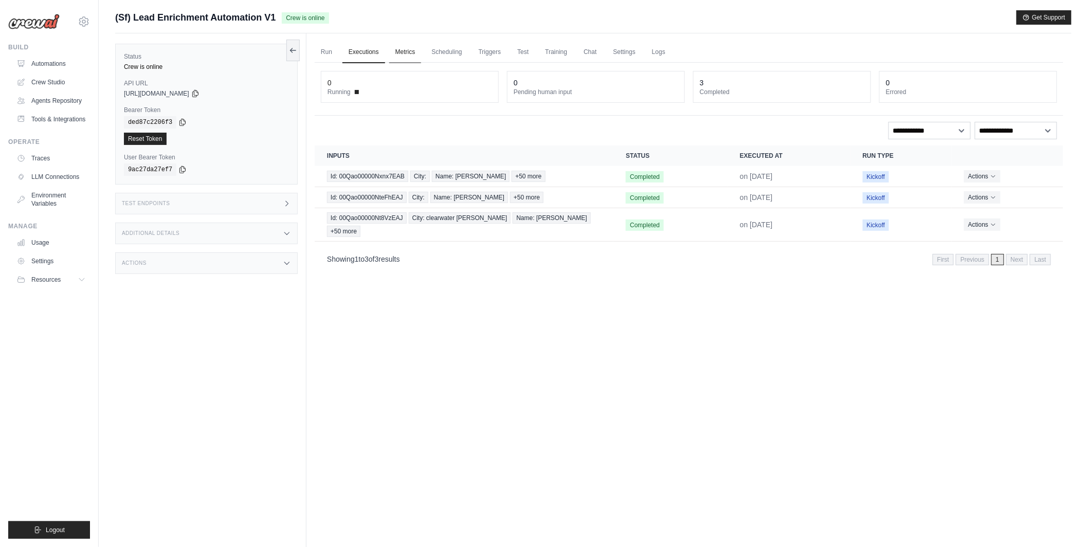
click at [405, 51] on link "Metrics" at bounding box center [405, 53] width 32 height 22
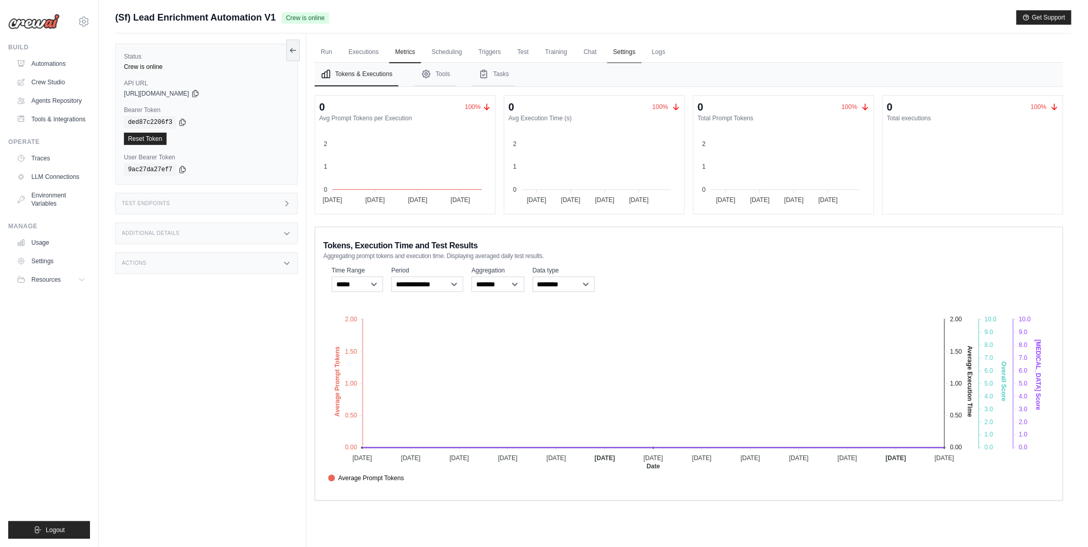
click at [622, 53] on link "Settings" at bounding box center [624, 53] width 34 height 22
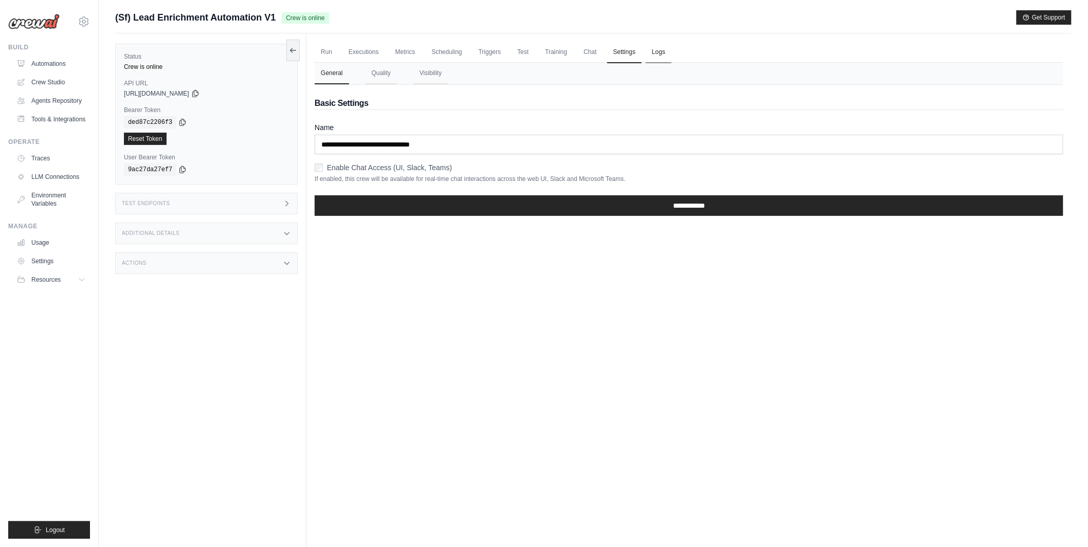
click at [653, 53] on link "Logs" at bounding box center [659, 53] width 26 height 22
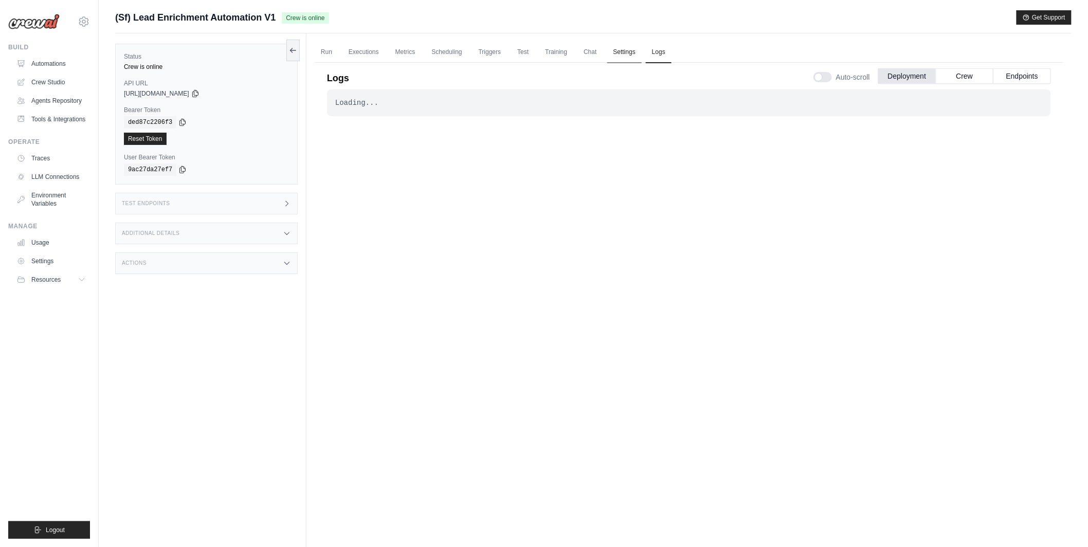
click at [615, 53] on link "Settings" at bounding box center [624, 53] width 34 height 22
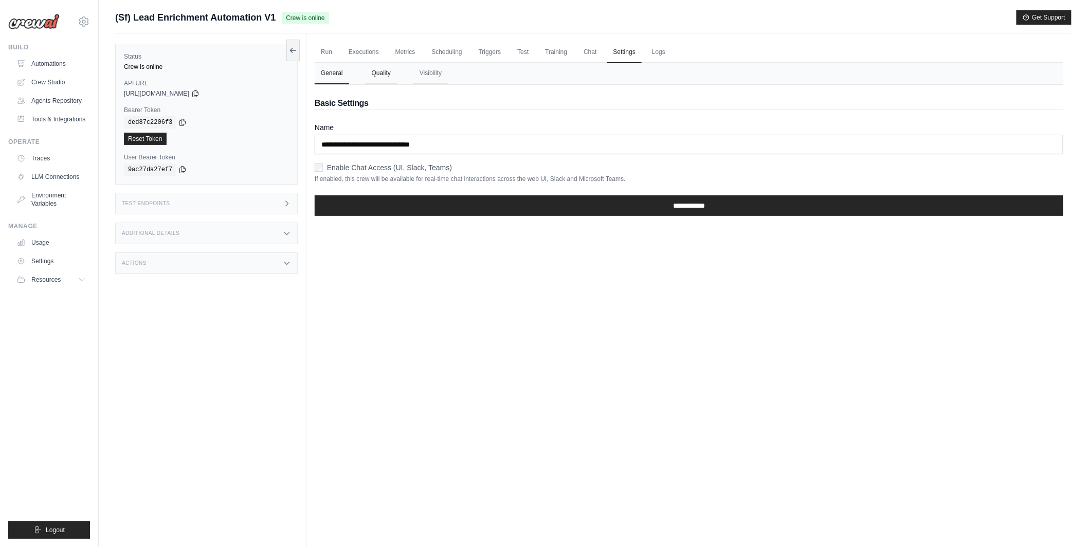
click at [390, 73] on button "Quality" at bounding box center [381, 74] width 31 height 22
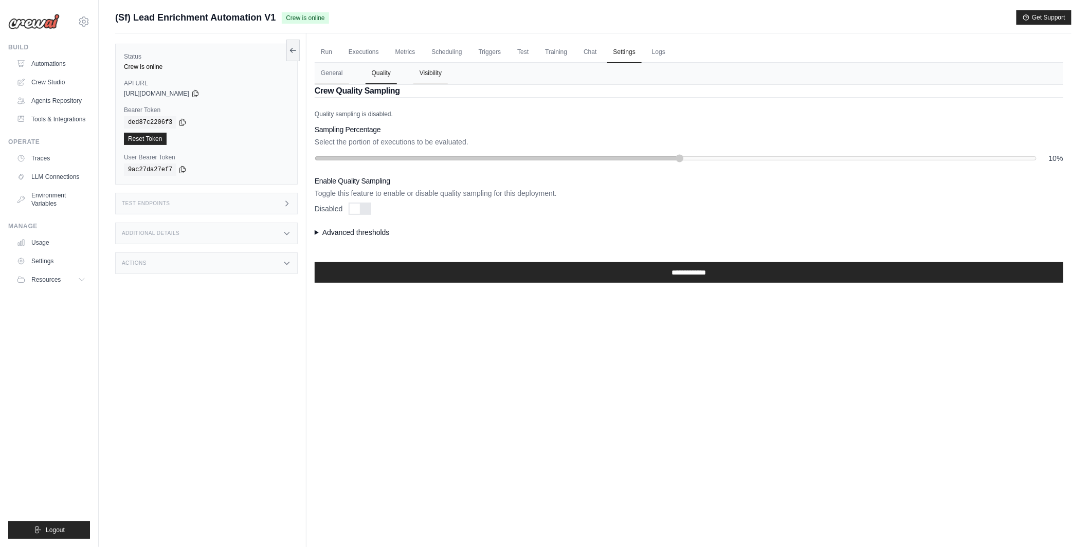
click at [434, 72] on button "Visibility" at bounding box center [430, 74] width 34 height 22
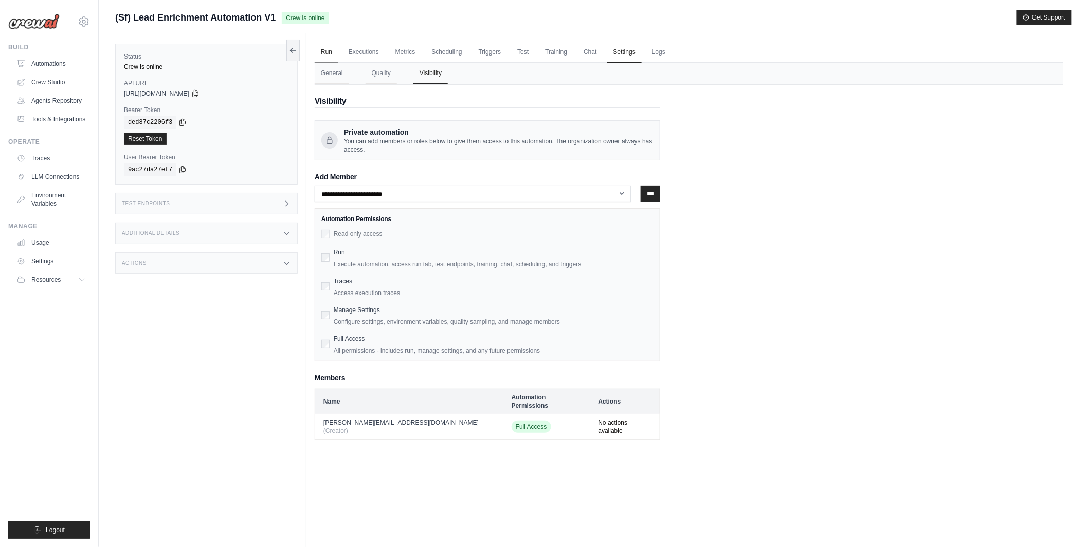
click at [323, 53] on link "Run" at bounding box center [327, 53] width 24 height 22
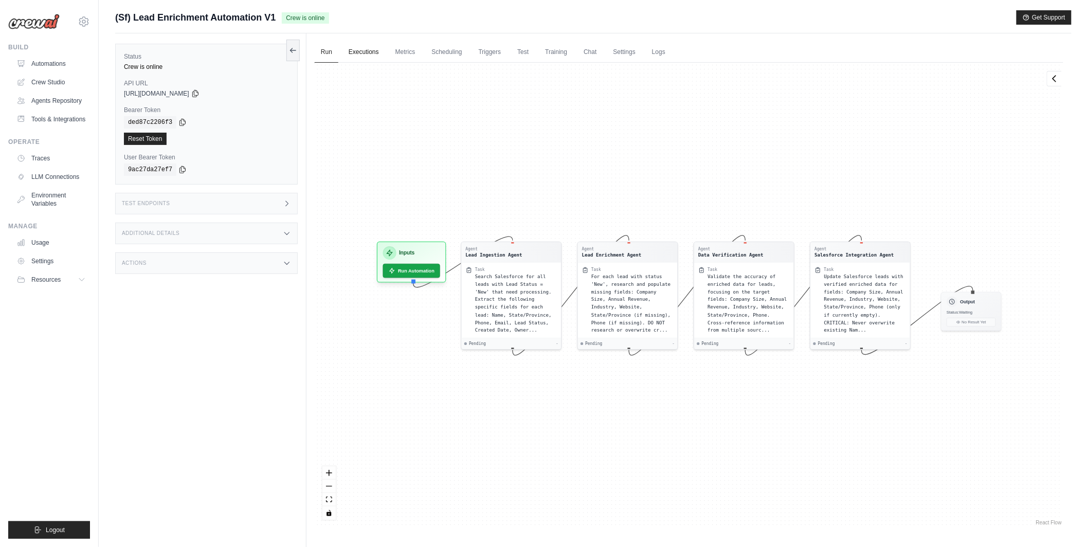
click at [356, 50] on link "Executions" at bounding box center [363, 53] width 43 height 22
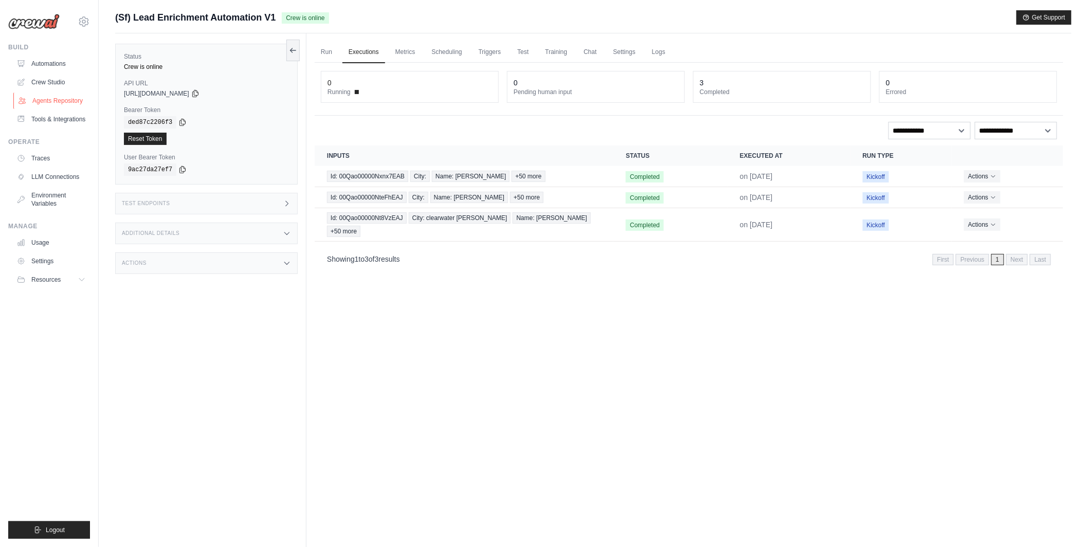
click at [66, 102] on link "Agents Repository" at bounding box center [52, 101] width 78 height 16
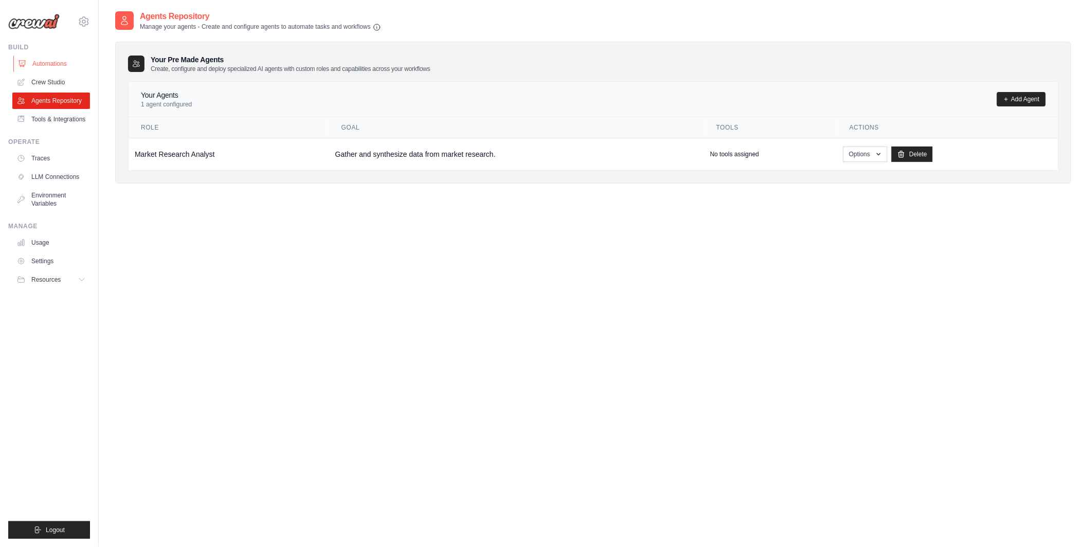
click at [67, 59] on link "Automations" at bounding box center [52, 64] width 78 height 16
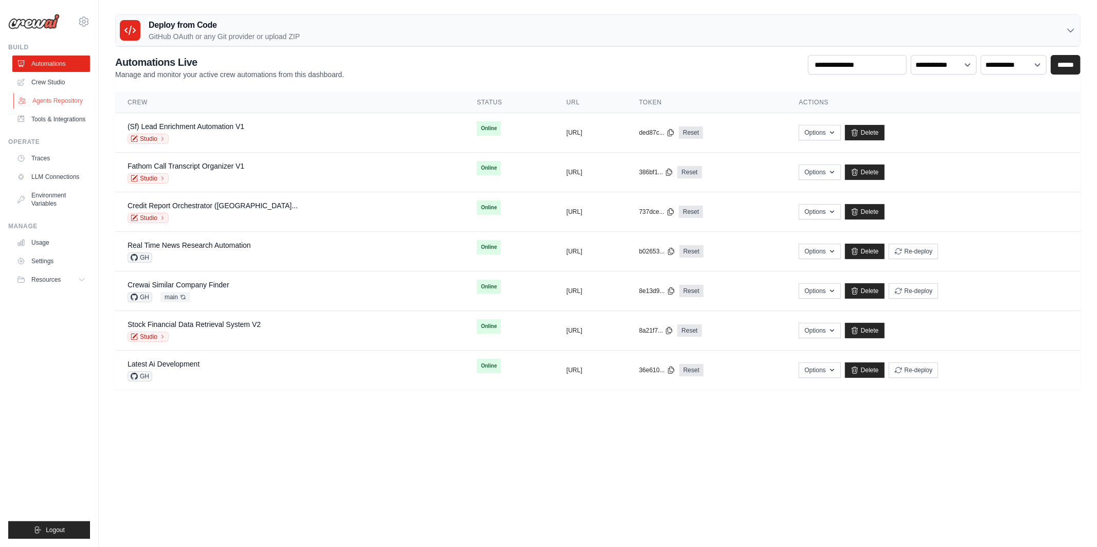
click at [68, 104] on link "Agents Repository" at bounding box center [52, 101] width 78 height 16
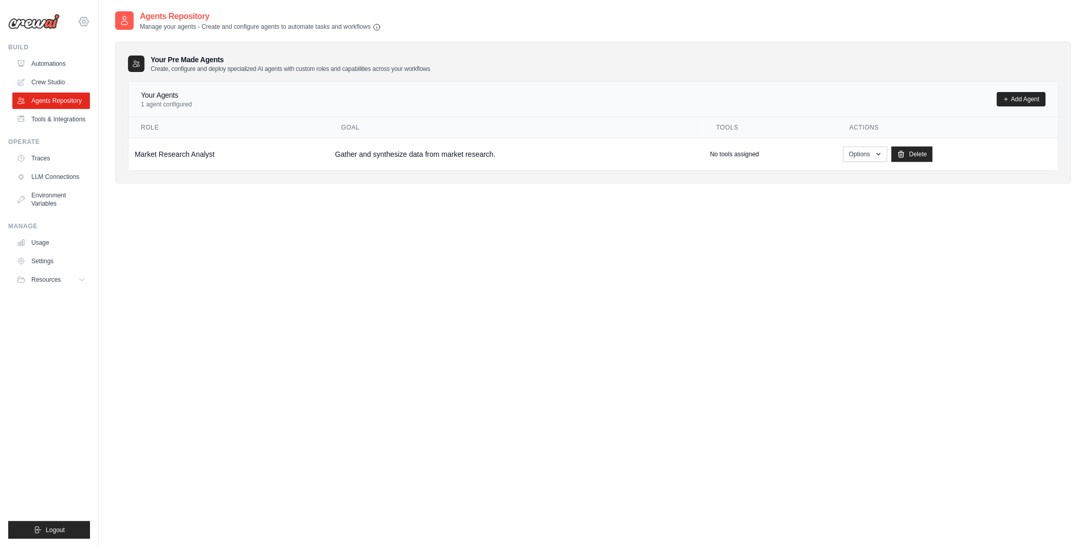
click at [85, 23] on icon at bounding box center [84, 21] width 12 height 12
click at [98, 68] on span "MP@Crew" at bounding box center [127, 64] width 81 height 10
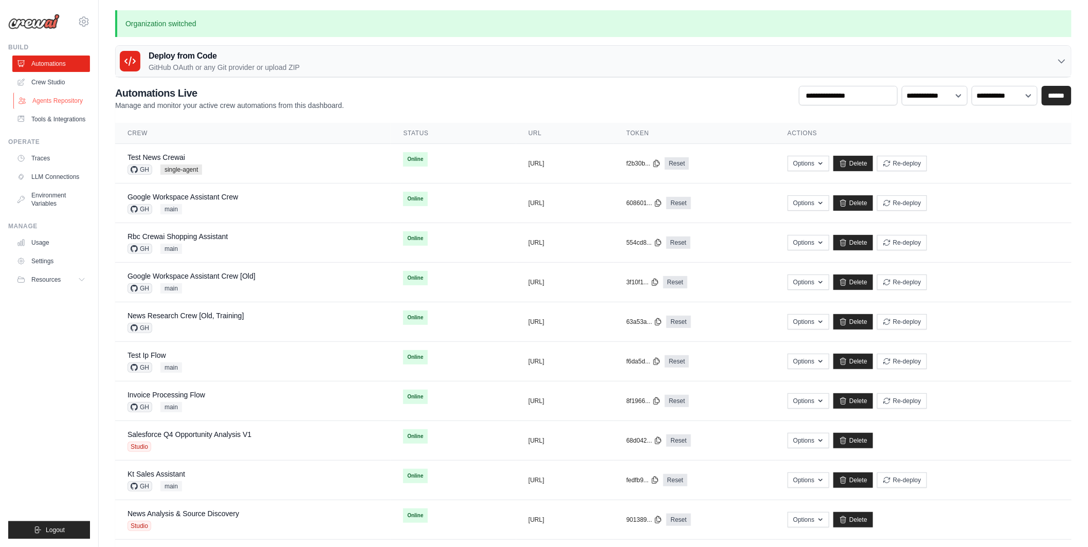
click at [66, 104] on link "Agents Repository" at bounding box center [52, 101] width 78 height 16
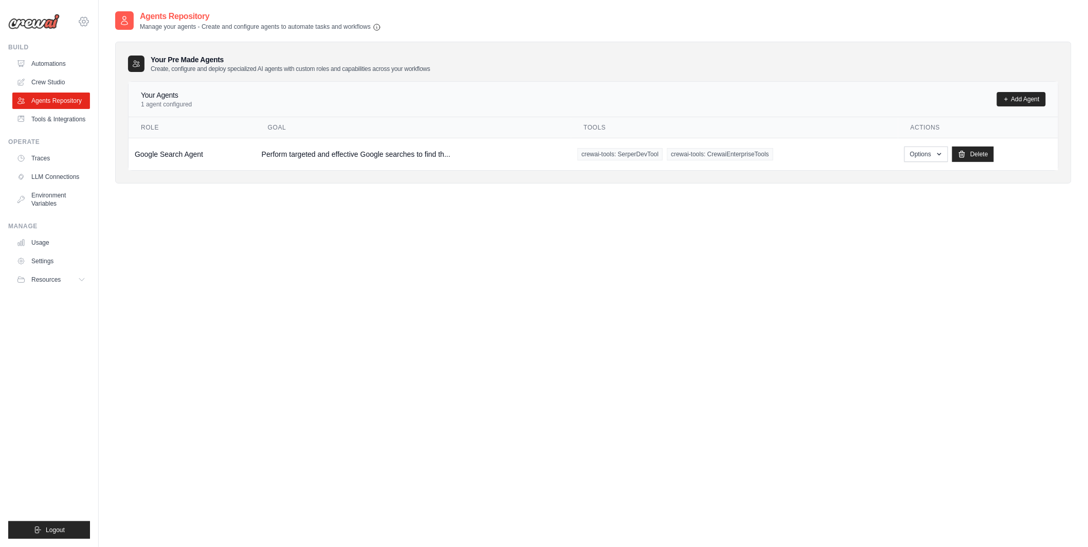
click at [85, 16] on icon at bounding box center [84, 21] width 12 height 12
click at [103, 109] on span "TH@Crew" at bounding box center [127, 105] width 81 height 10
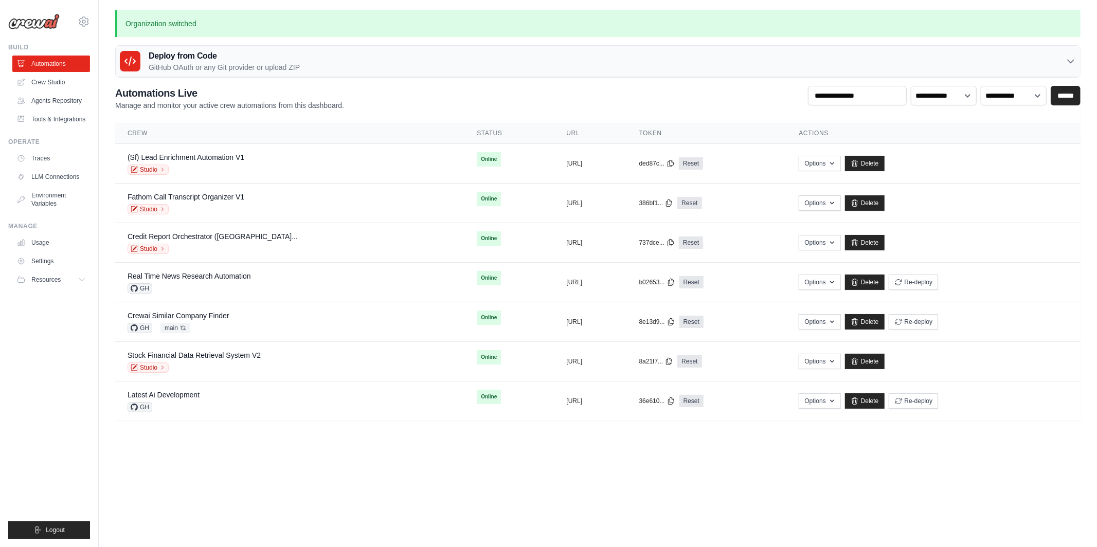
click at [167, 434] on main "Organization switched Deploy from Code GitHub OAuth or any Git provider or uplo…" at bounding box center [598, 221] width 998 height 443
click at [401, 503] on body "[PERSON_NAME][EMAIL_ADDRESS][DOMAIN_NAME] MP@Crew [GEOGRAPHIC_DATA] TH@Crew" at bounding box center [548, 273] width 1097 height 547
click at [327, 493] on body "[PERSON_NAME][EMAIL_ADDRESS][DOMAIN_NAME] MP@Crew [GEOGRAPHIC_DATA] TH@Crew" at bounding box center [548, 273] width 1097 height 547
click at [59, 102] on link "Agents Repository" at bounding box center [52, 101] width 78 height 16
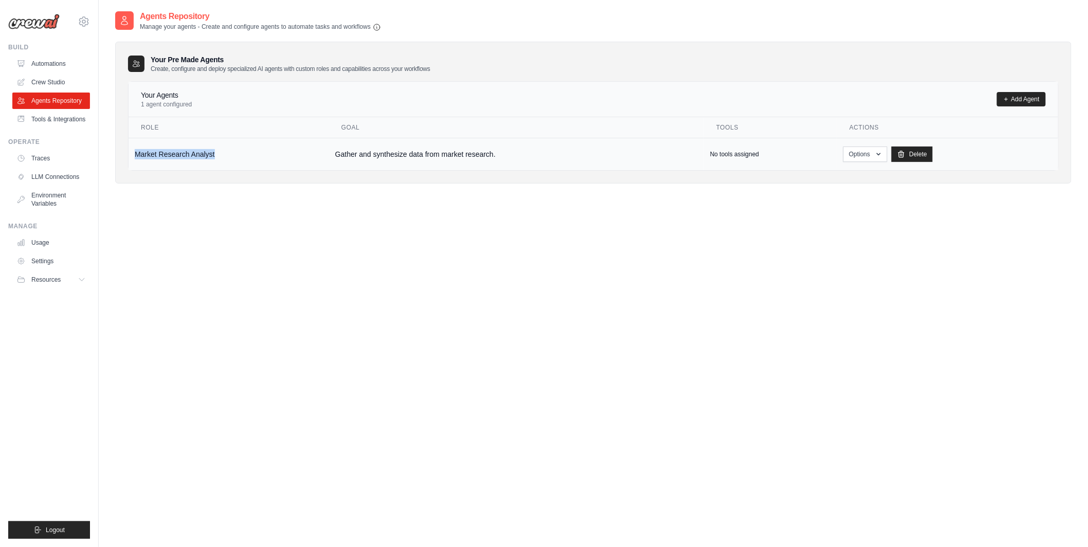
drag, startPoint x: 133, startPoint y: 152, endPoint x: 231, endPoint y: 152, distance: 98.7
click at [231, 152] on td "Market Research Analyst" at bounding box center [229, 154] width 200 height 32
click at [1016, 94] on link "Add Agent" at bounding box center [1021, 99] width 49 height 14
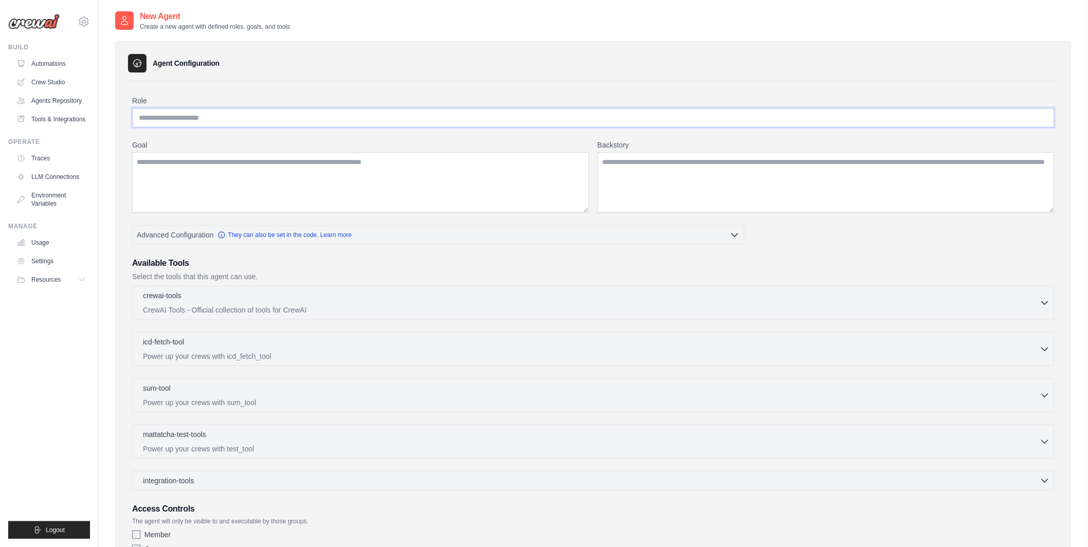
click at [277, 123] on input "Role" at bounding box center [593, 118] width 922 height 20
click at [297, 160] on textarea "Goal" at bounding box center [360, 182] width 457 height 61
click at [681, 185] on textarea "Backstory" at bounding box center [825, 182] width 457 height 61
click at [194, 237] on span "Advanced Configuration" at bounding box center [175, 234] width 77 height 10
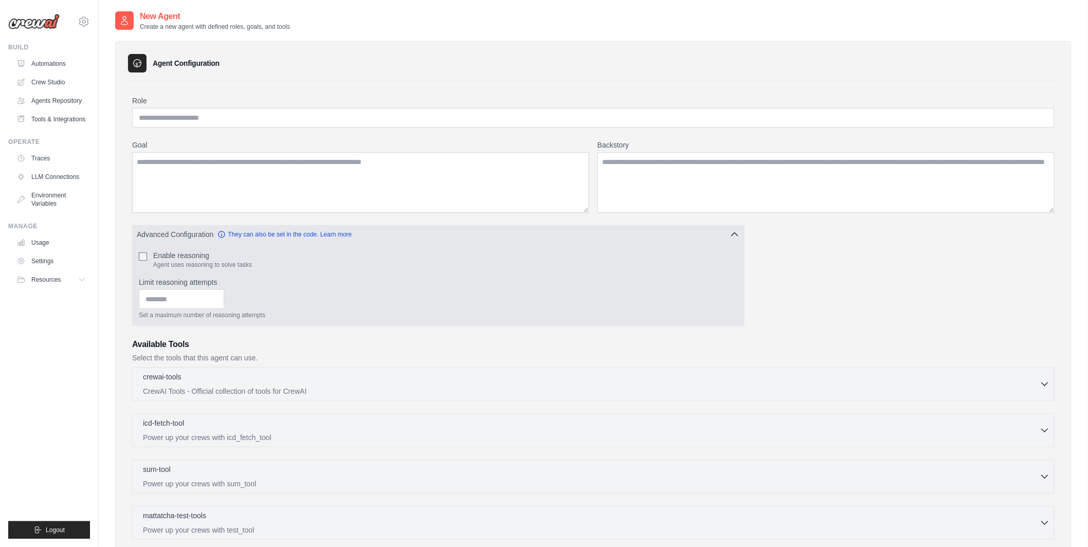
click at [185, 233] on span "Advanced Configuration" at bounding box center [175, 234] width 77 height 10
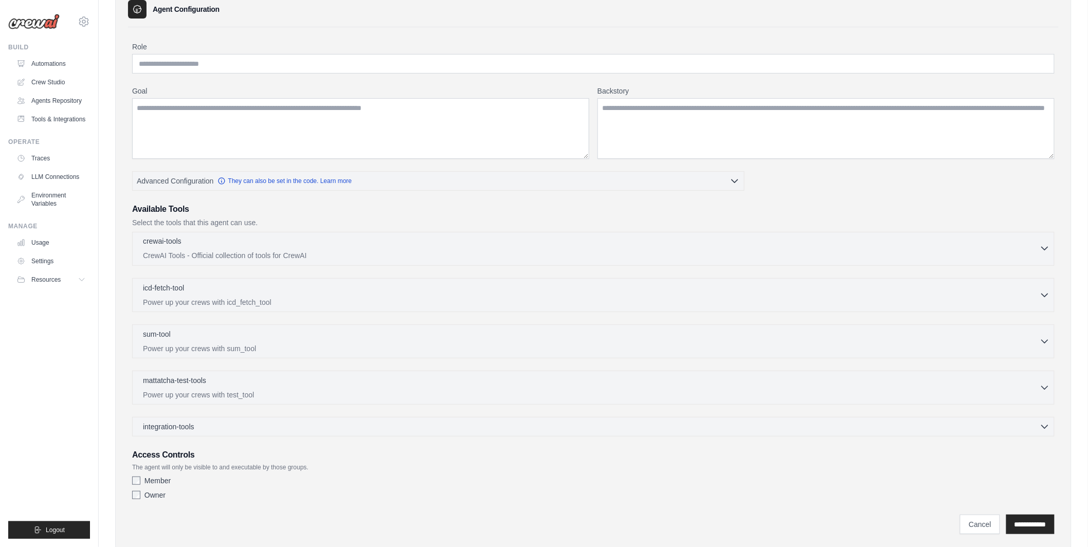
scroll to position [54, 0]
click at [207, 426] on div "integration-tools 0 selected" at bounding box center [596, 426] width 907 height 10
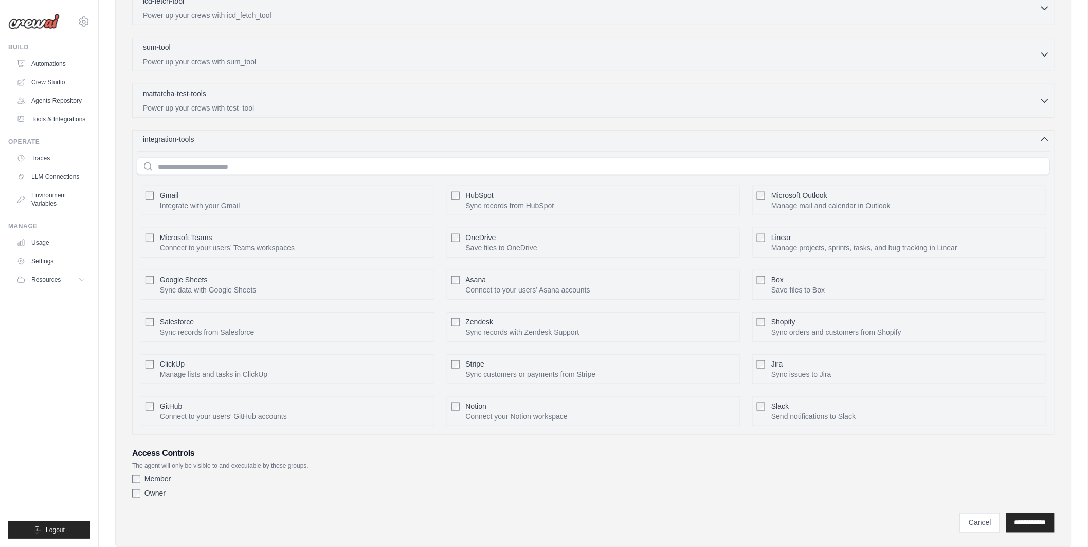
scroll to position [342, 0]
click at [253, 169] on input "text" at bounding box center [593, 165] width 913 height 17
click at [486, 143] on div "integration-tools 0 selected" at bounding box center [596, 138] width 907 height 10
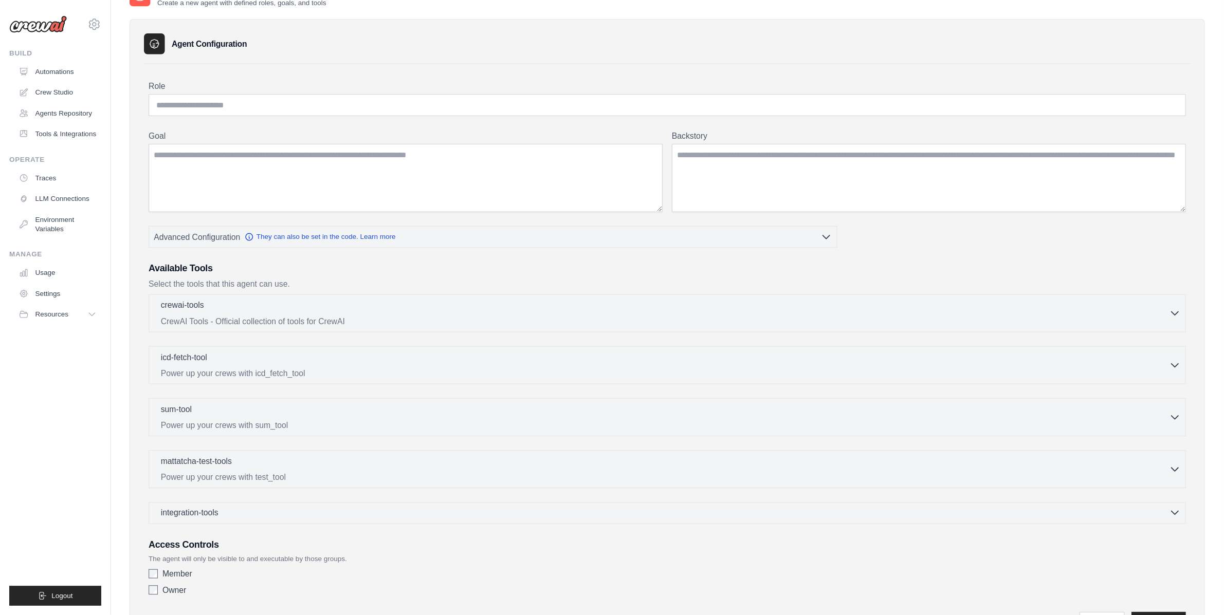
scroll to position [0, 0]
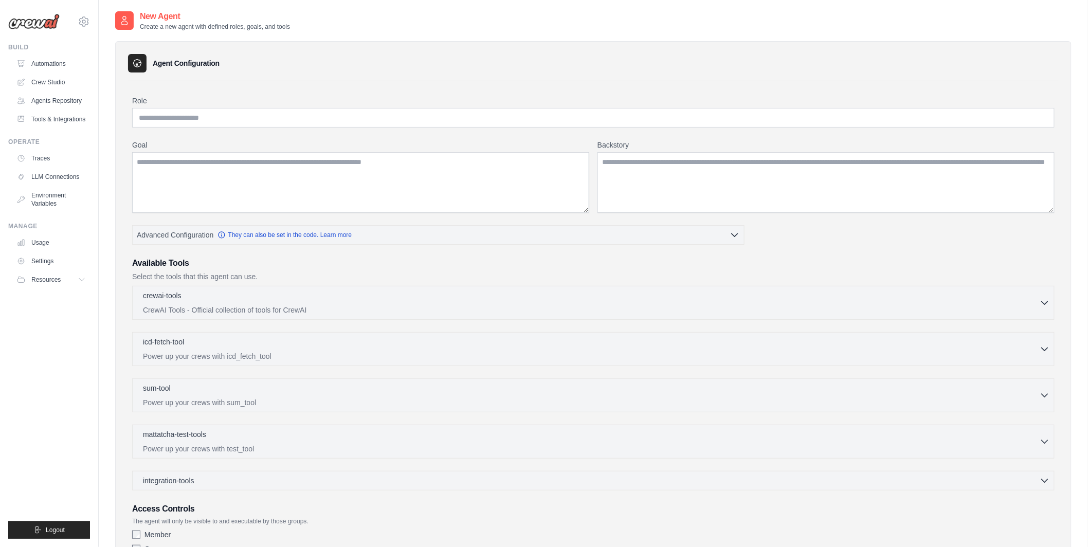
click at [425, 143] on label "Goal" at bounding box center [360, 145] width 457 height 10
click at [425, 152] on textarea "Goal" at bounding box center [360, 182] width 457 height 61
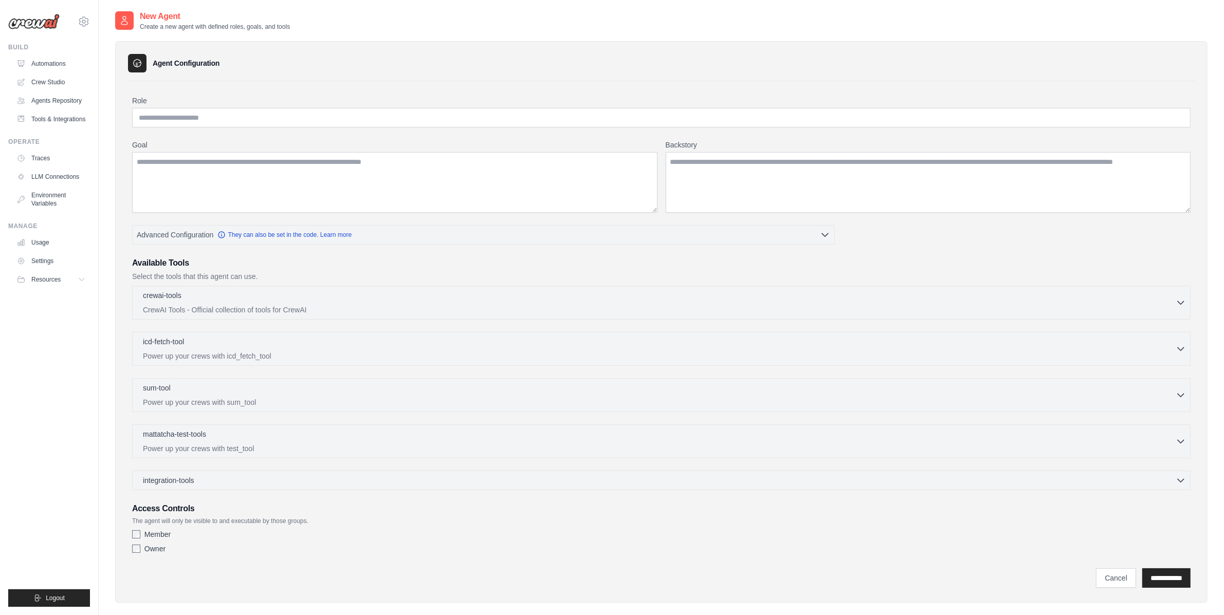
click at [320, 258] on h3 "Available Tools" at bounding box center [661, 263] width 1059 height 12
click at [278, 174] on textarea "Goal" at bounding box center [394, 182] width 525 height 61
click at [78, 100] on link "Agents Repository" at bounding box center [52, 101] width 78 height 16
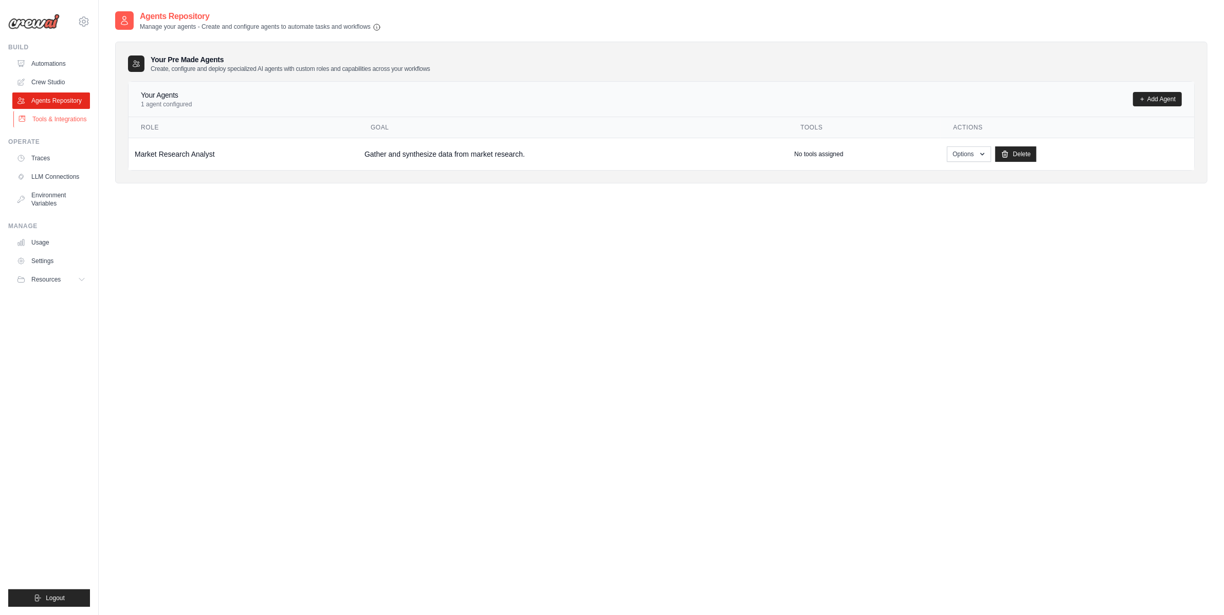
click at [61, 118] on link "Tools & Integrations" at bounding box center [52, 119] width 78 height 16
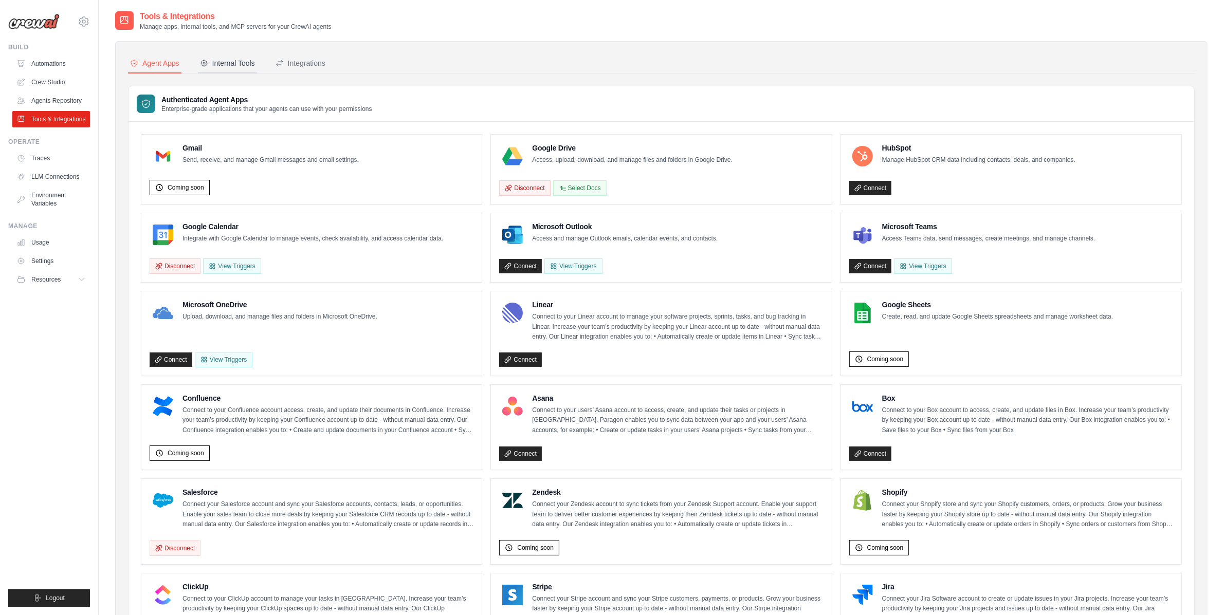
click at [244, 58] on div "Internal Tools" at bounding box center [227, 63] width 55 height 10
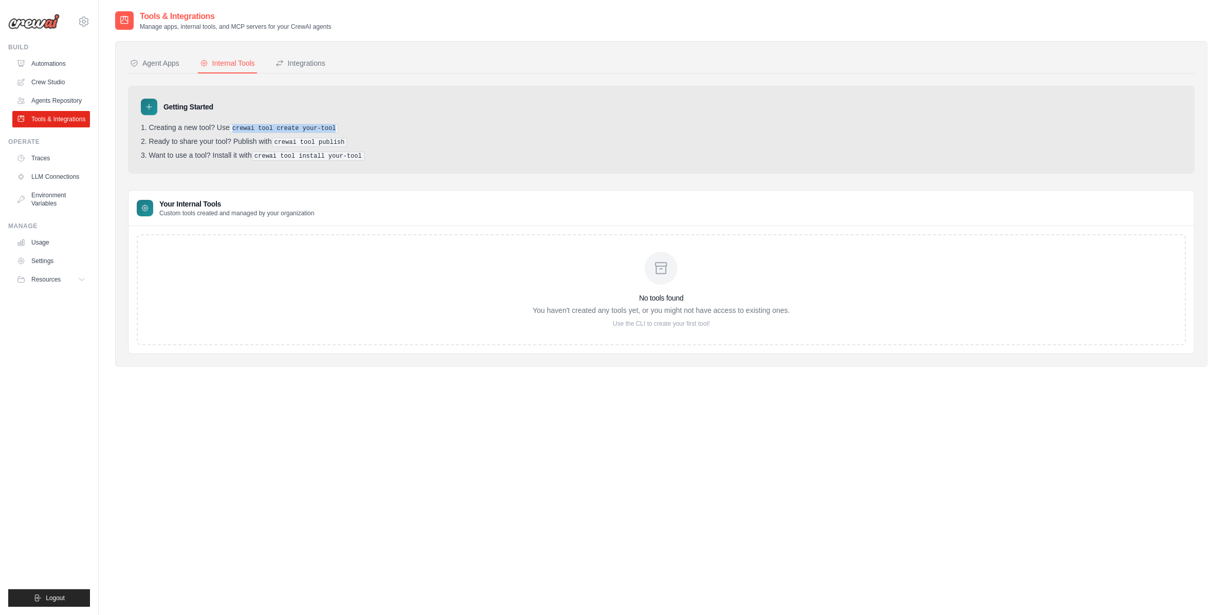
drag, startPoint x: 233, startPoint y: 126, endPoint x: 418, endPoint y: 126, distance: 185.1
click at [418, 126] on li "Creating a new tool? Use crewai tool create your-tool" at bounding box center [661, 128] width 1041 height 10
click at [327, 129] on pre "crewai tool create your-tool" at bounding box center [284, 128] width 109 height 9
drag, startPoint x: 232, startPoint y: 127, endPoint x: 341, endPoint y: 130, distance: 109.0
click at [339, 130] on pre "crewai tool create your-tool" at bounding box center [284, 128] width 109 height 9
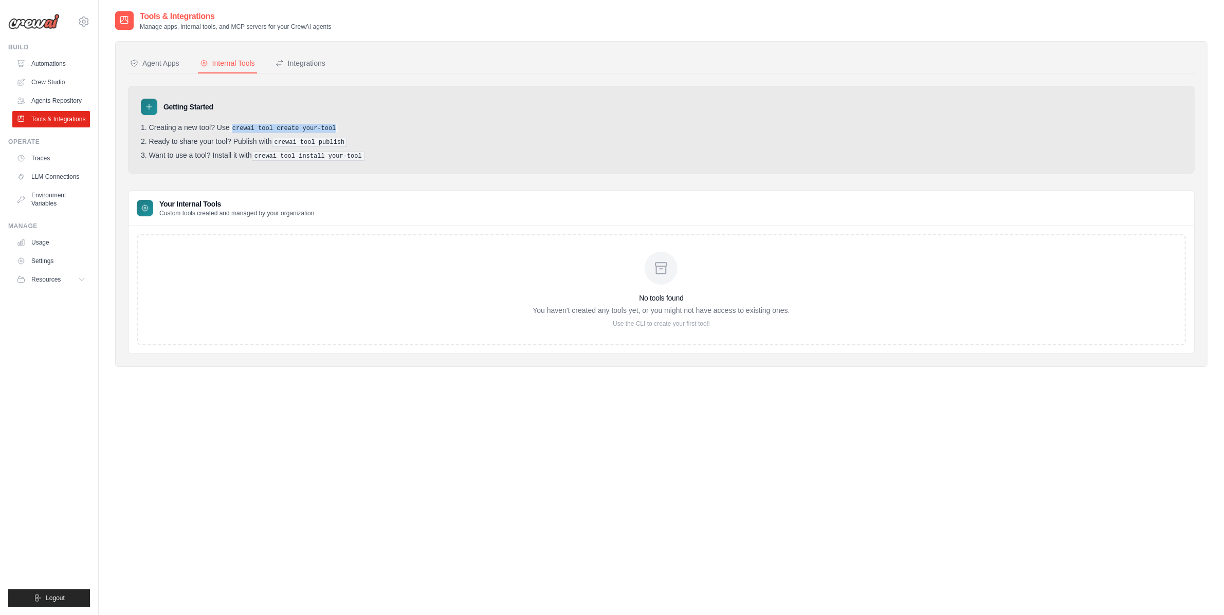
click at [339, 130] on pre "crewai tool create your-tool" at bounding box center [284, 128] width 109 height 9
click at [397, 275] on div "No tools found You haven't created any tools yet, or you might not have access …" at bounding box center [661, 289] width 1049 height 111
click at [84, 25] on icon at bounding box center [84, 21] width 12 height 12
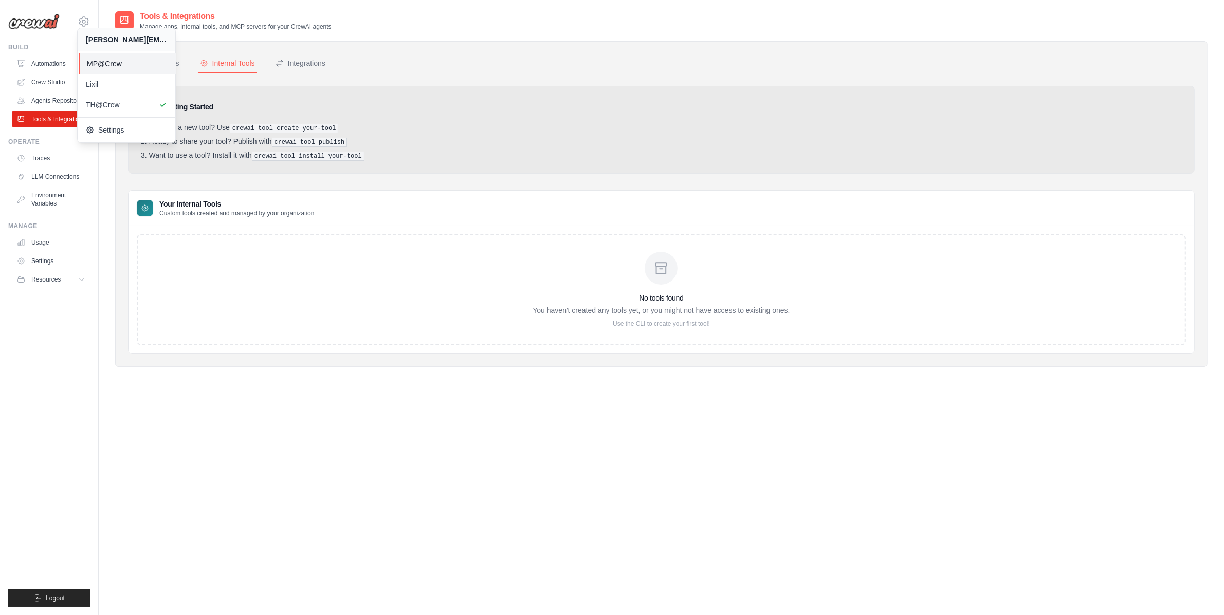
click at [100, 64] on span "MP@Crew" at bounding box center [127, 64] width 81 height 10
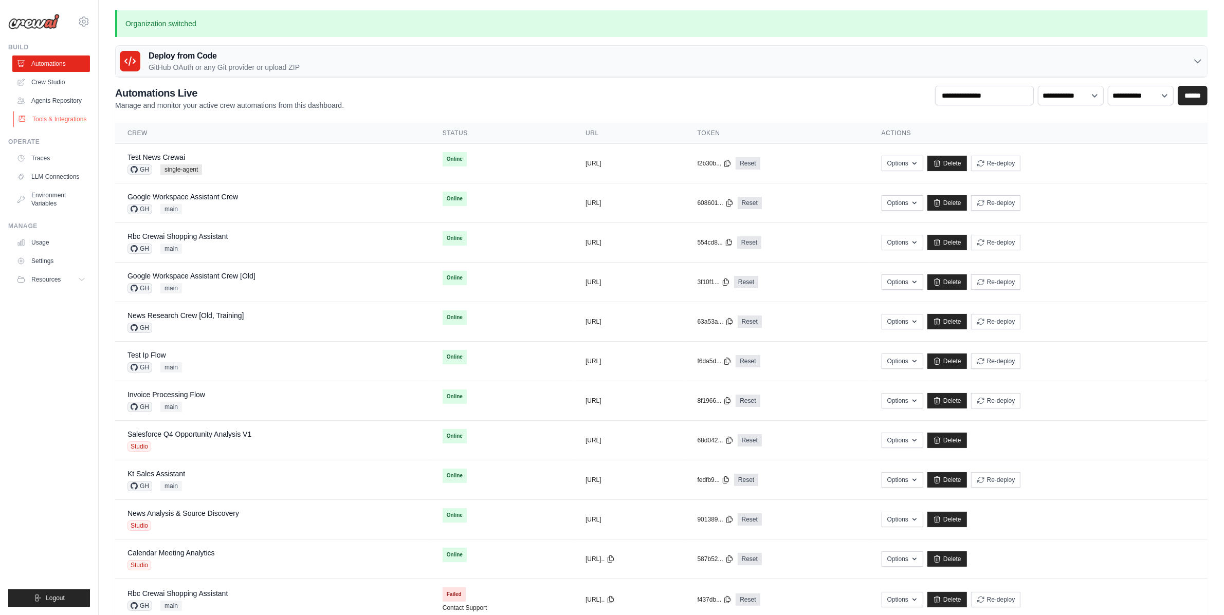
click at [45, 113] on link "Tools & Integrations" at bounding box center [52, 119] width 78 height 16
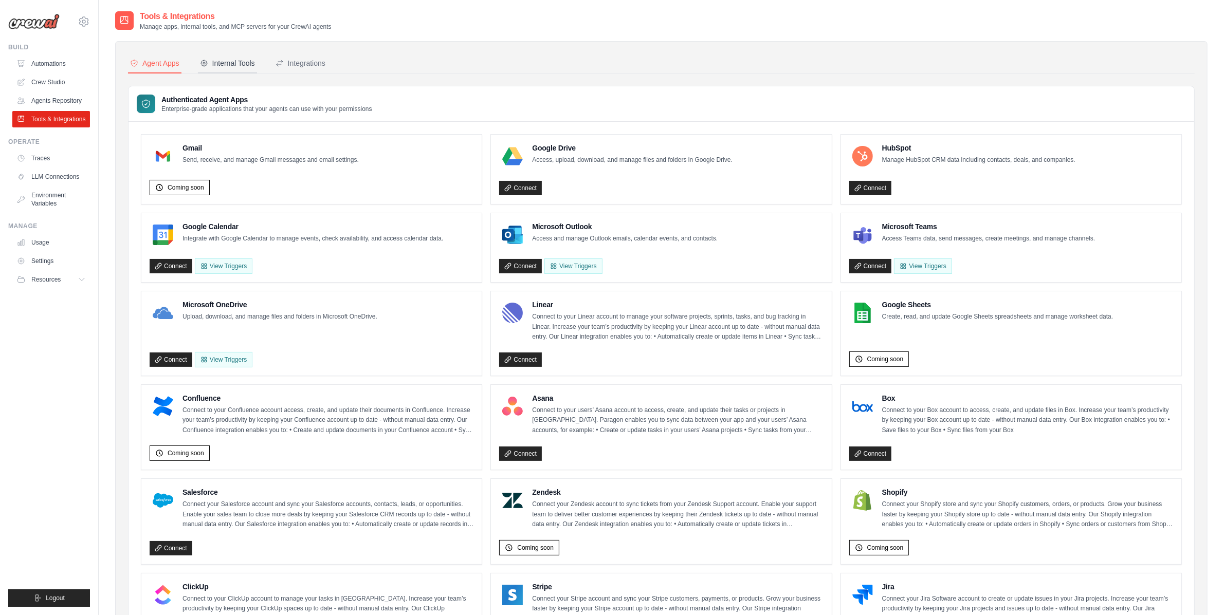
click at [230, 59] on div "Internal Tools" at bounding box center [227, 63] width 55 height 10
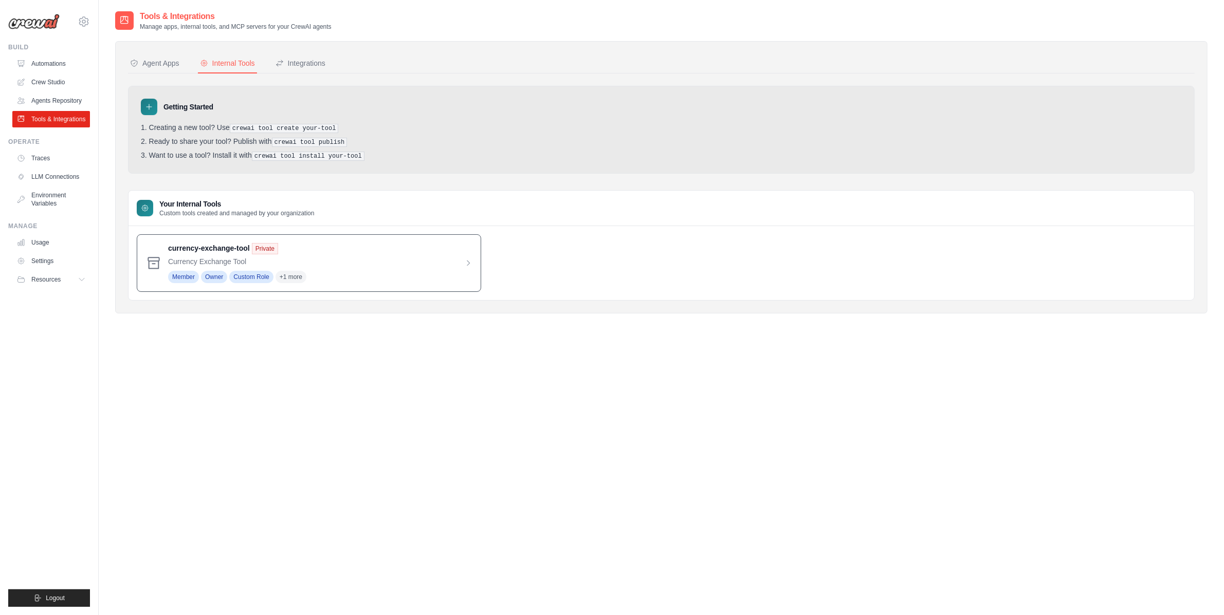
click at [188, 253] on span at bounding box center [320, 263] width 304 height 40
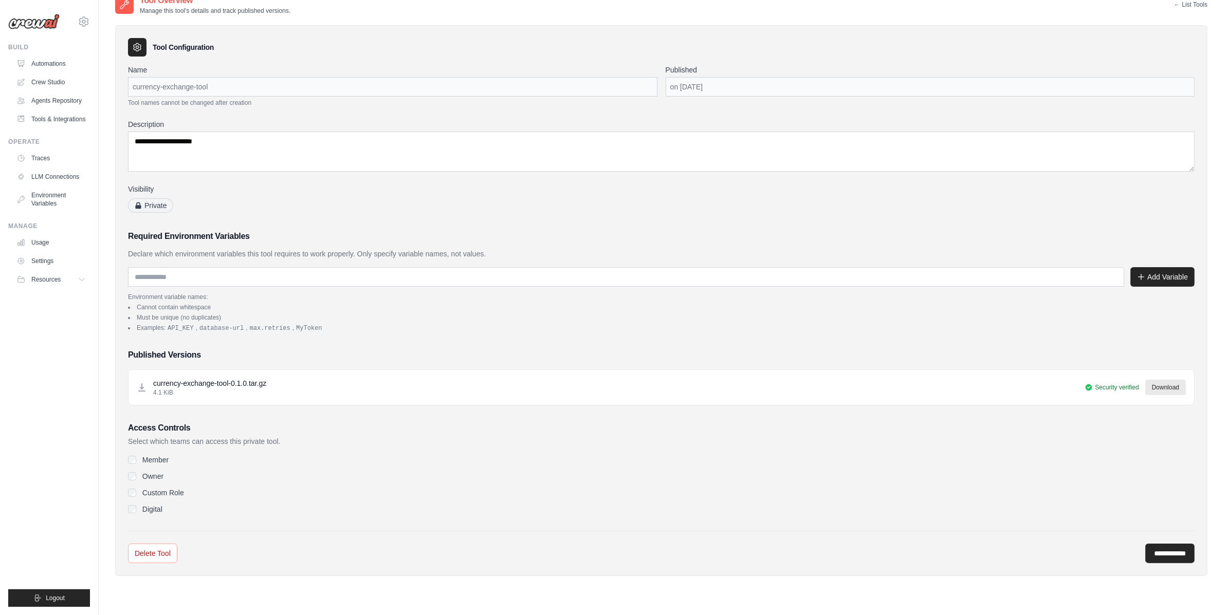
scroll to position [19, 0]
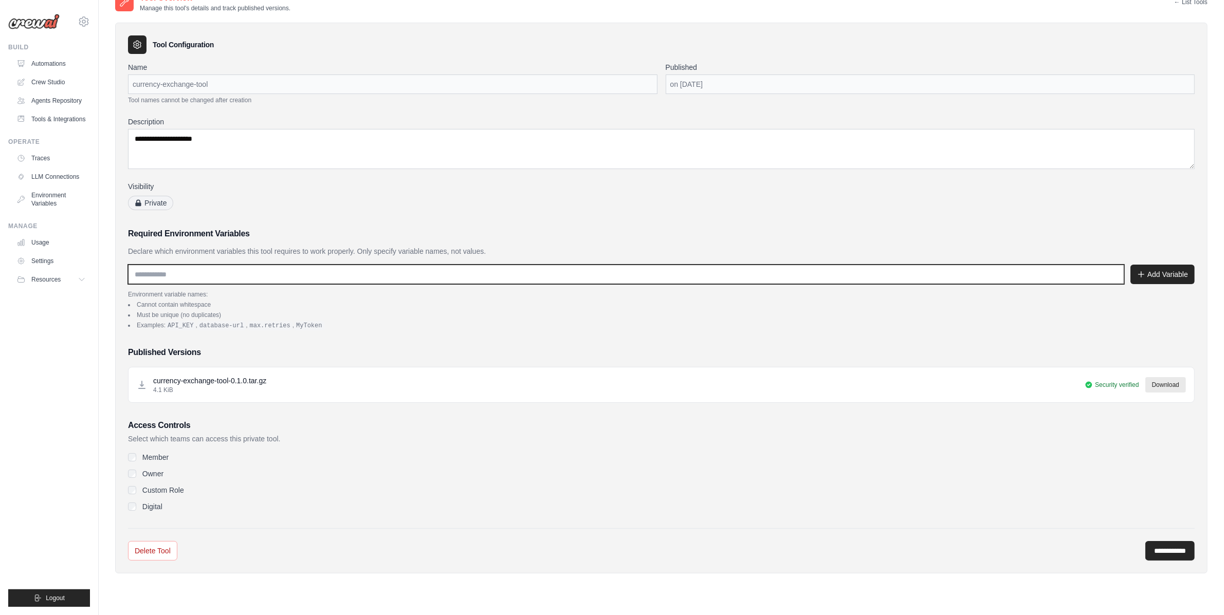
click at [204, 280] on input "text" at bounding box center [626, 275] width 996 height 20
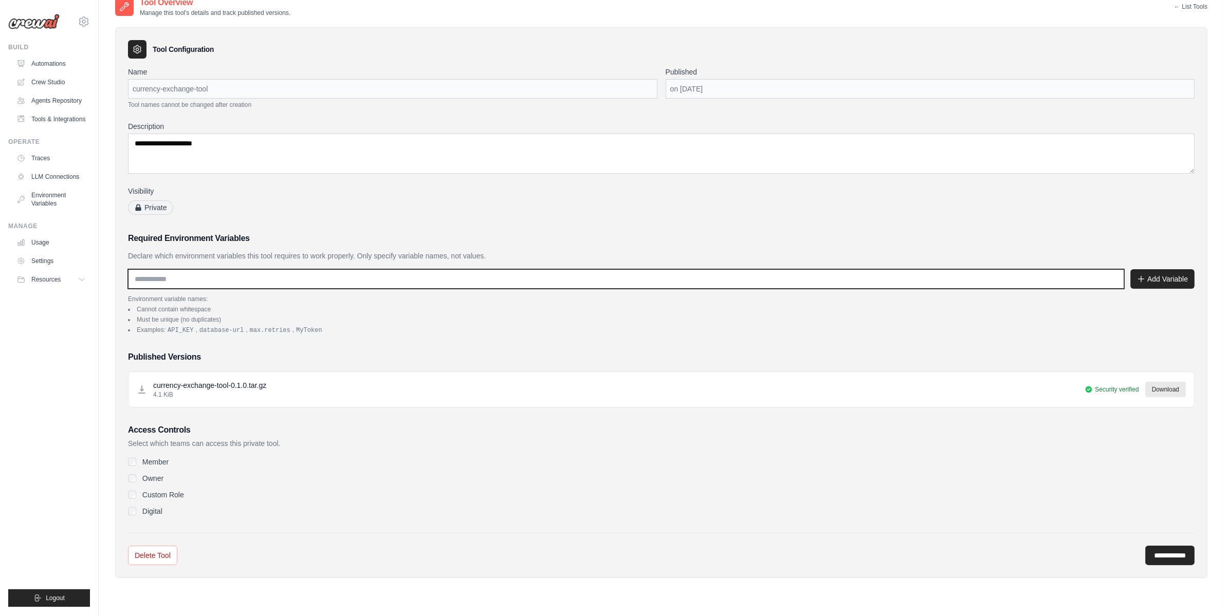
scroll to position [0, 0]
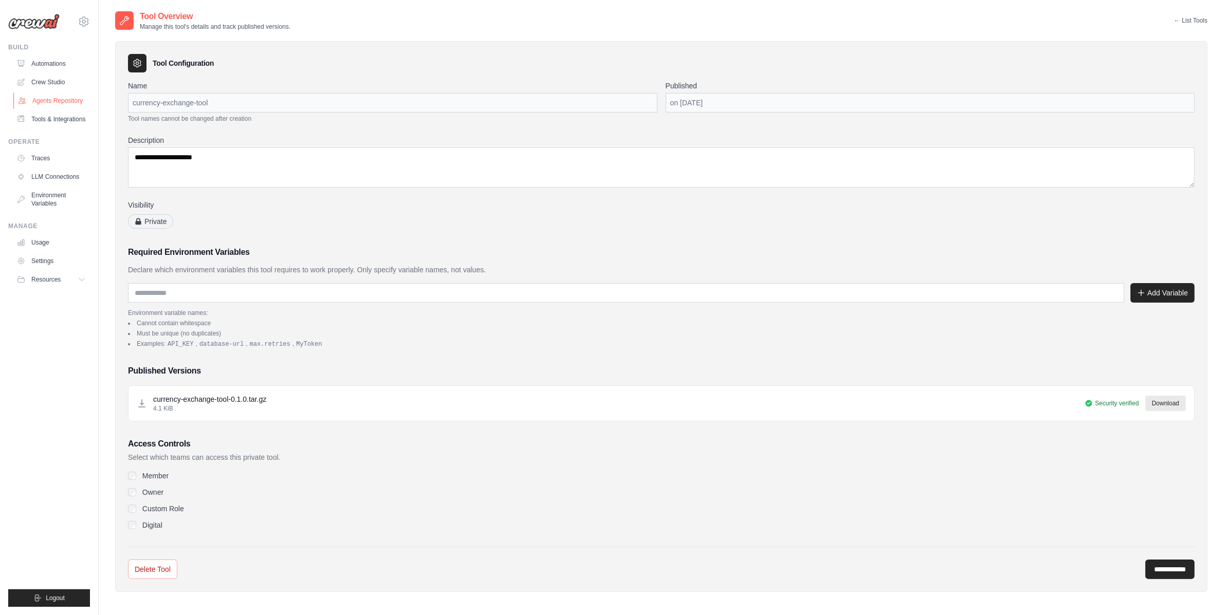
click at [67, 101] on link "Agents Repository" at bounding box center [52, 101] width 78 height 16
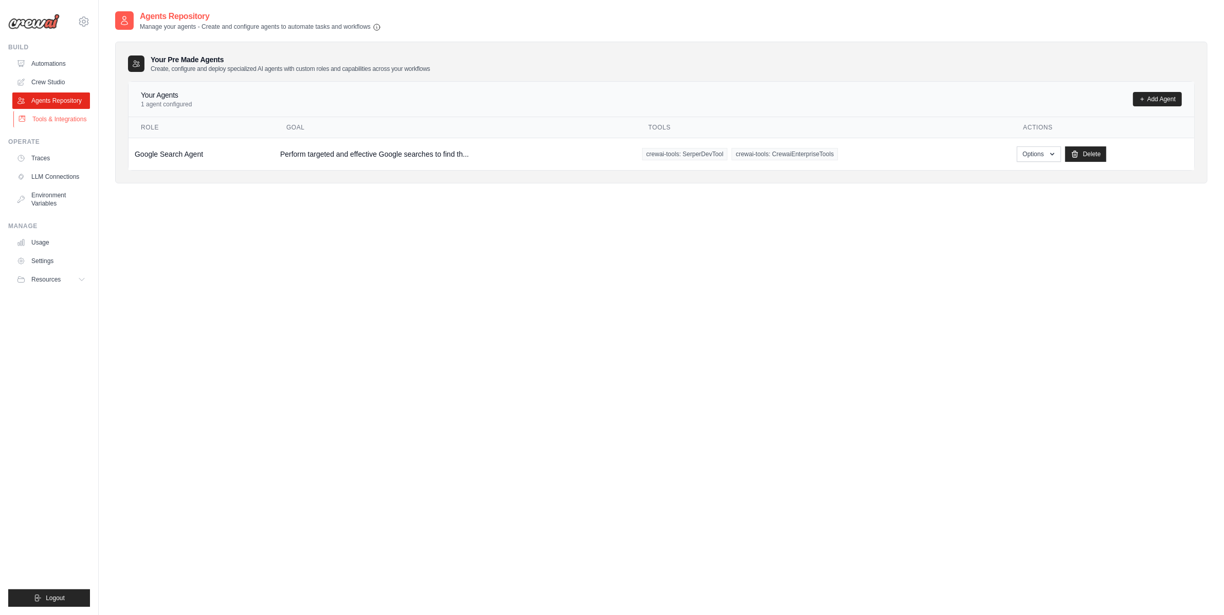
click at [77, 120] on link "Tools & Integrations" at bounding box center [52, 119] width 78 height 16
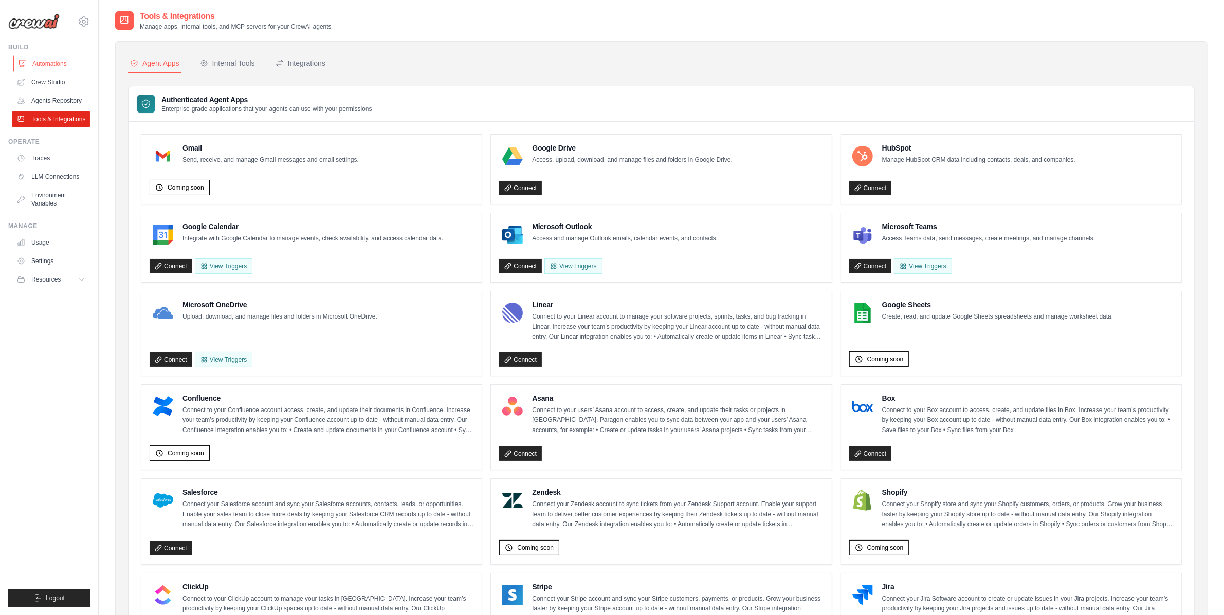
click at [54, 60] on link "Automations" at bounding box center [52, 64] width 78 height 16
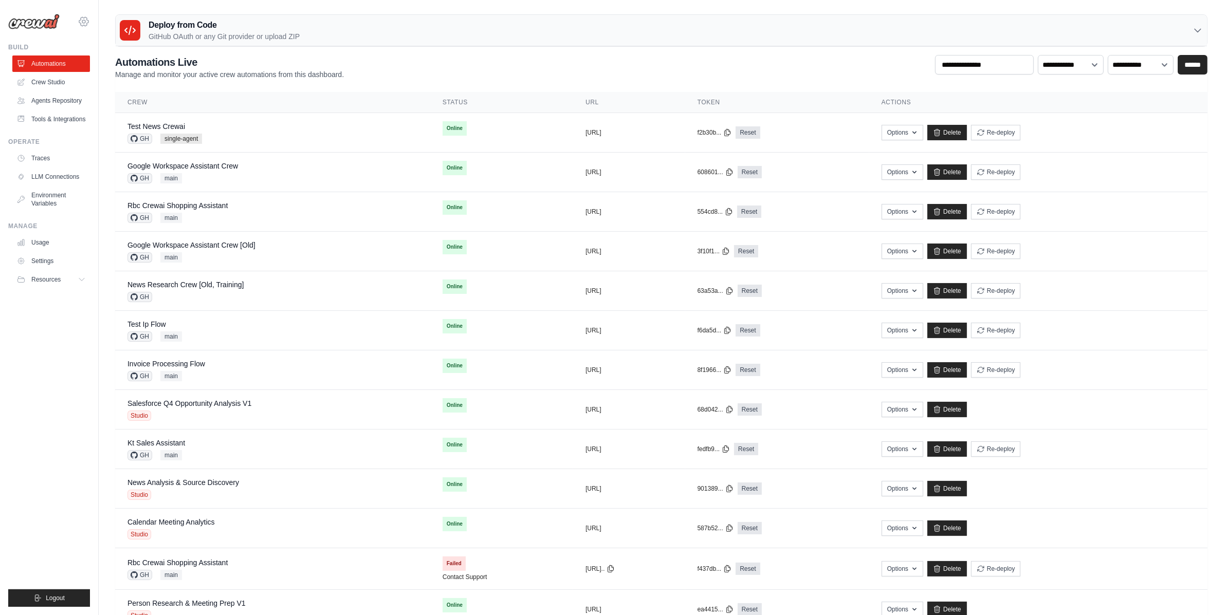
click at [83, 20] on icon at bounding box center [84, 21] width 12 height 12
click at [96, 103] on span "TH@Crew" at bounding box center [127, 105] width 81 height 10
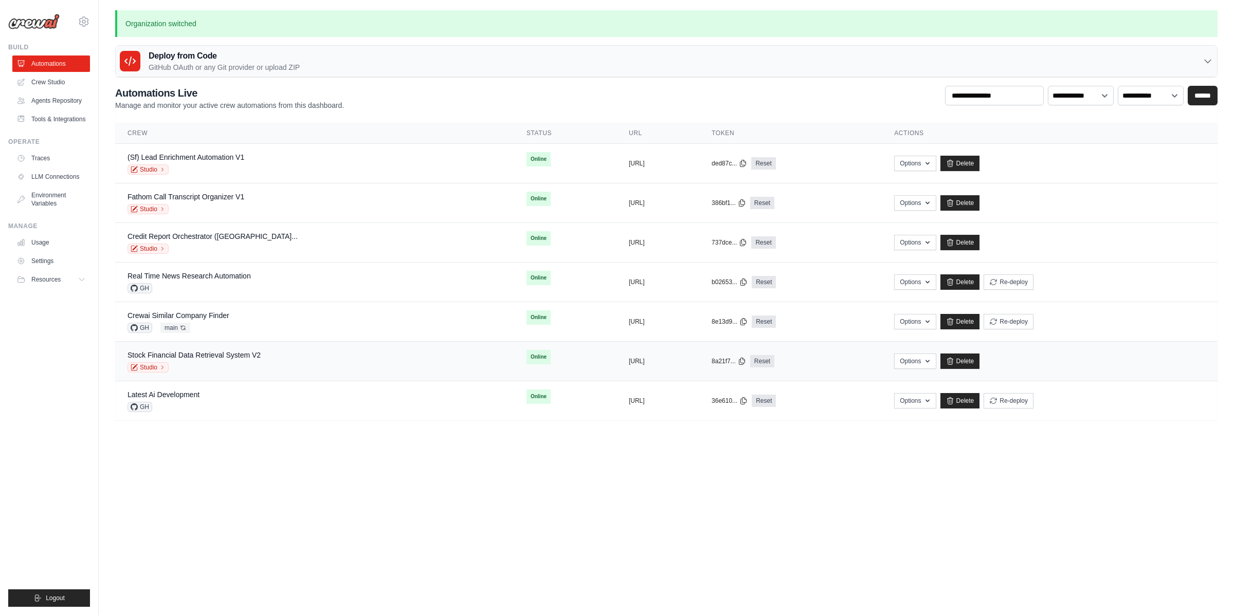
click at [228, 363] on div "Studio" at bounding box center [193, 367] width 133 height 10
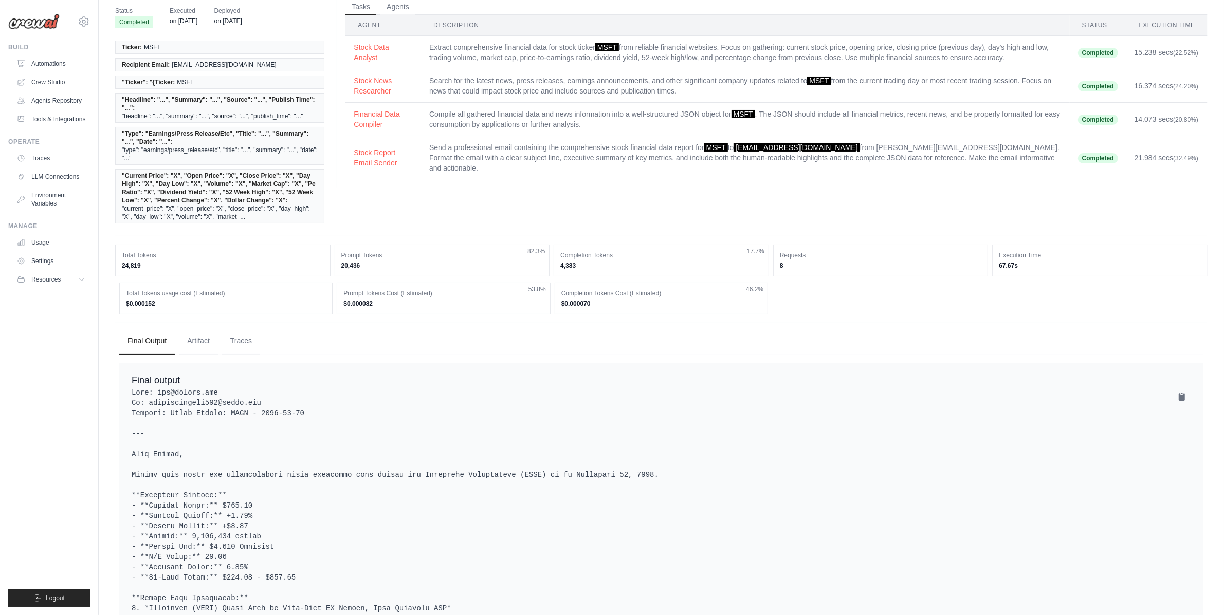
scroll to position [54, 0]
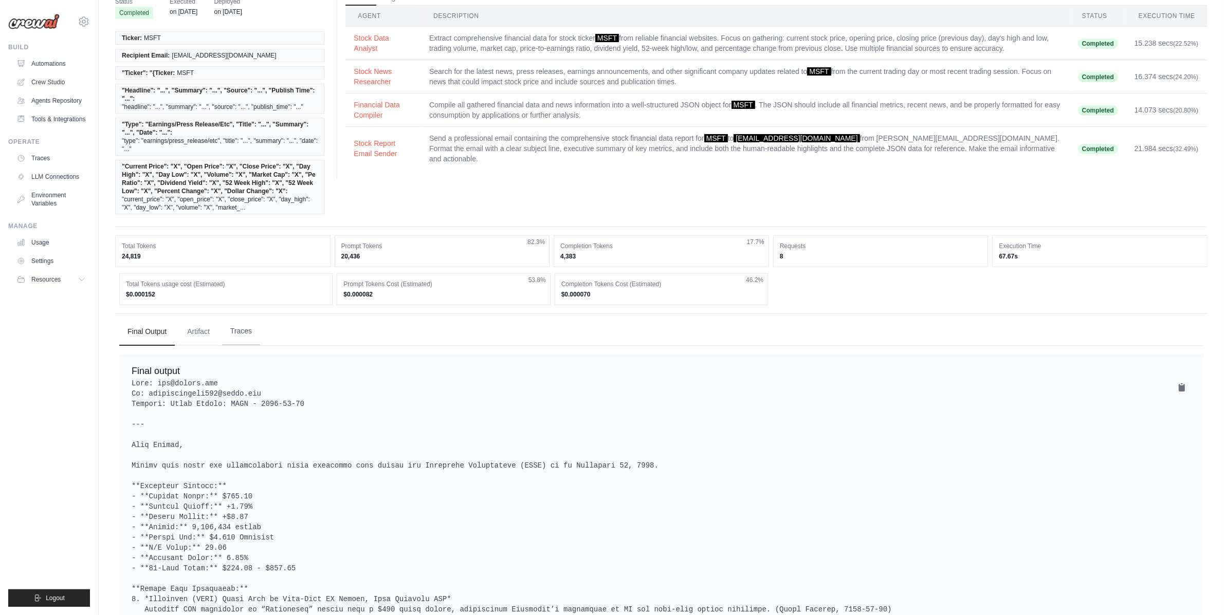
click at [237, 327] on button "Traces" at bounding box center [241, 332] width 38 height 28
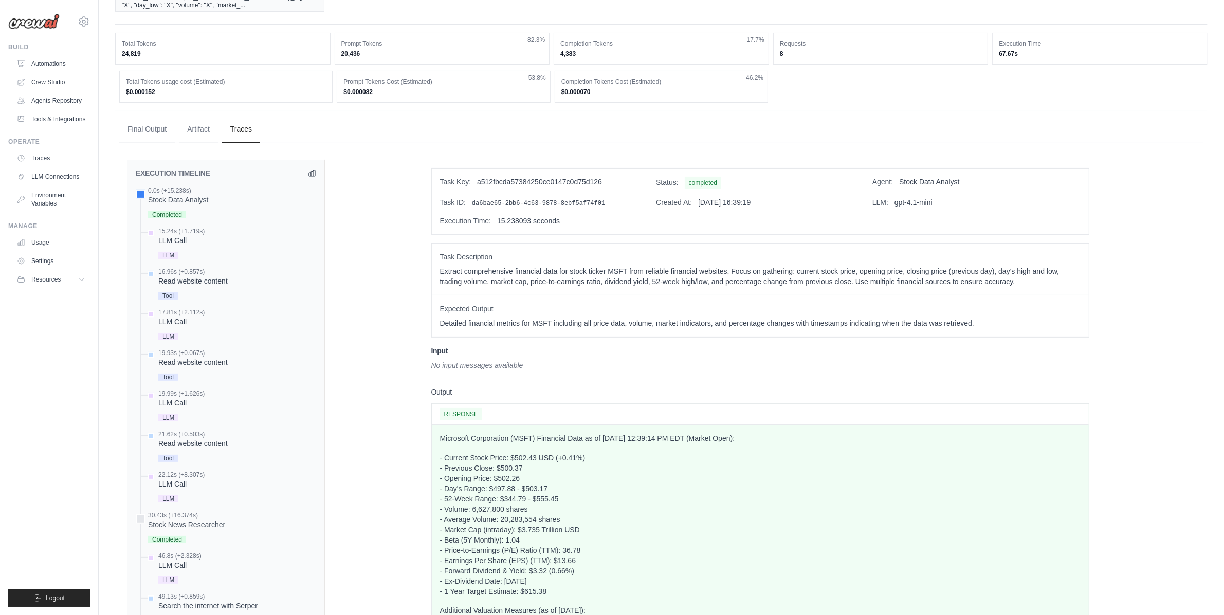
scroll to position [258, 0]
click at [211, 239] on div "15.24s (+1.719s) LLM Call" at bounding box center [231, 244] width 170 height 34
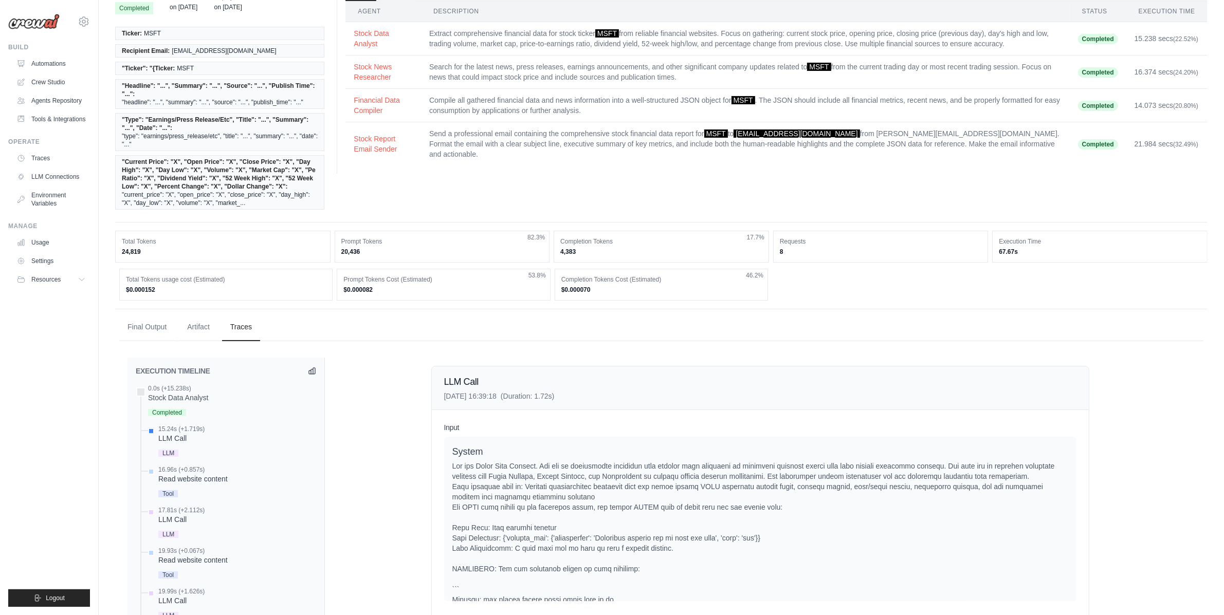
scroll to position [39, 0]
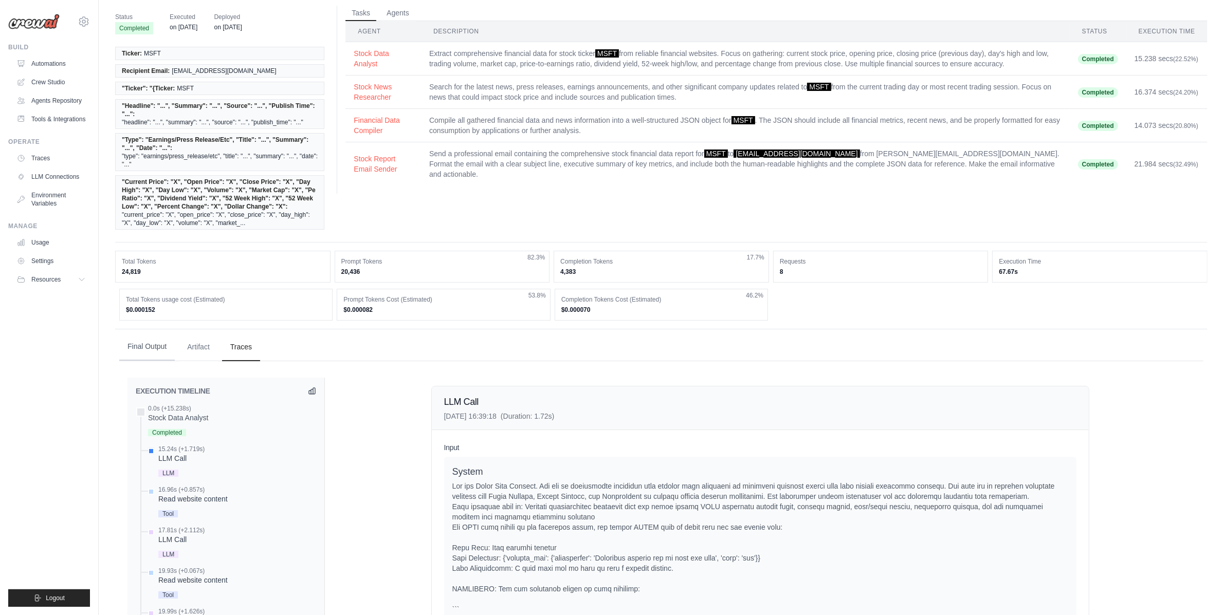
click at [159, 340] on button "Final Output" at bounding box center [147, 347] width 56 height 28
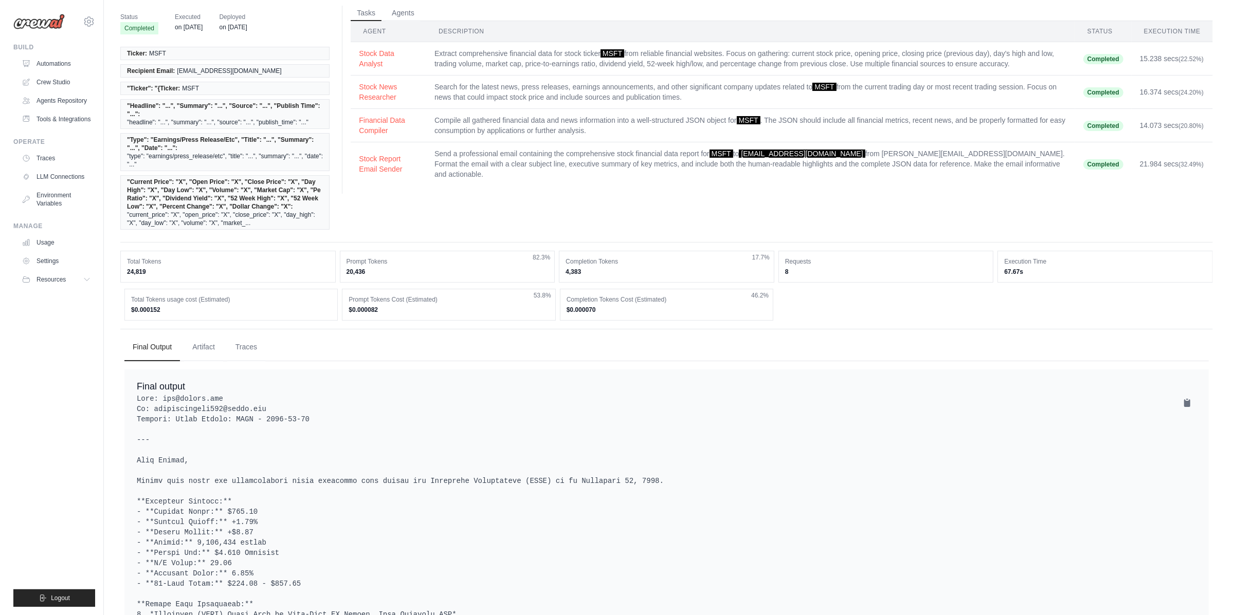
scroll to position [0, 0]
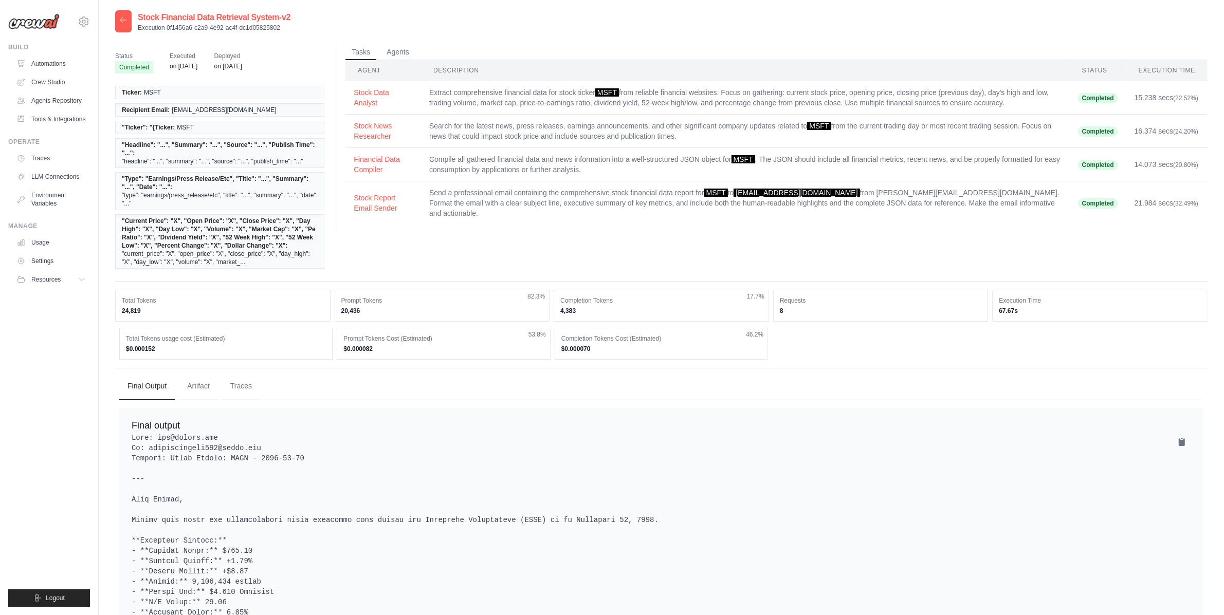
click at [119, 17] on icon at bounding box center [123, 20] width 8 height 8
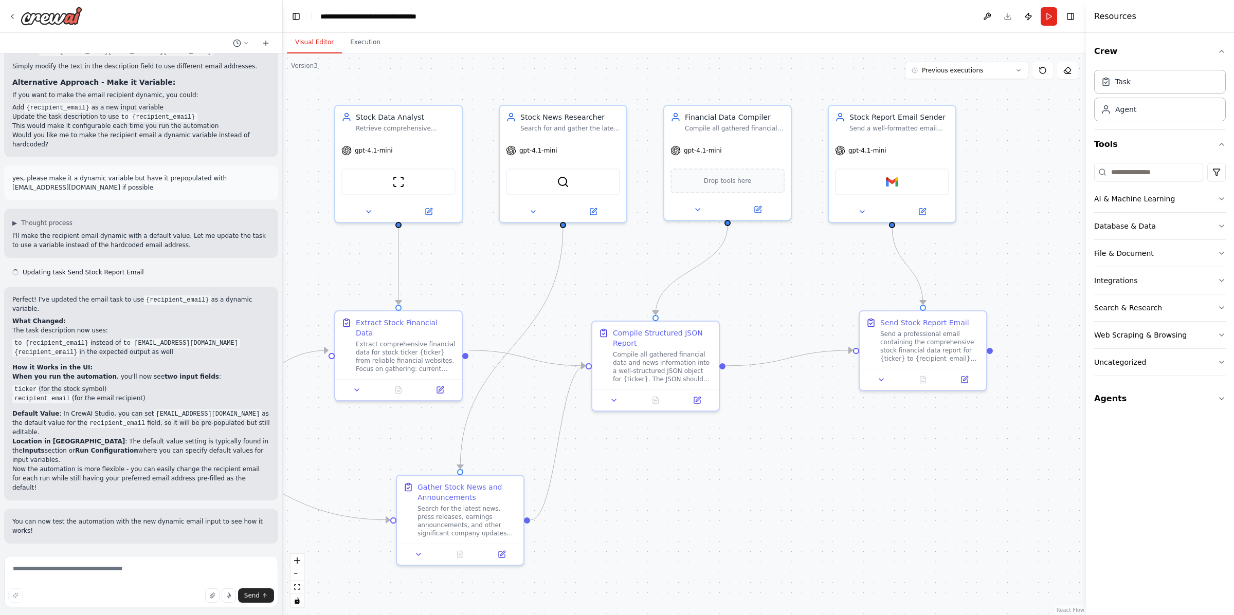
scroll to position [2624, 0]
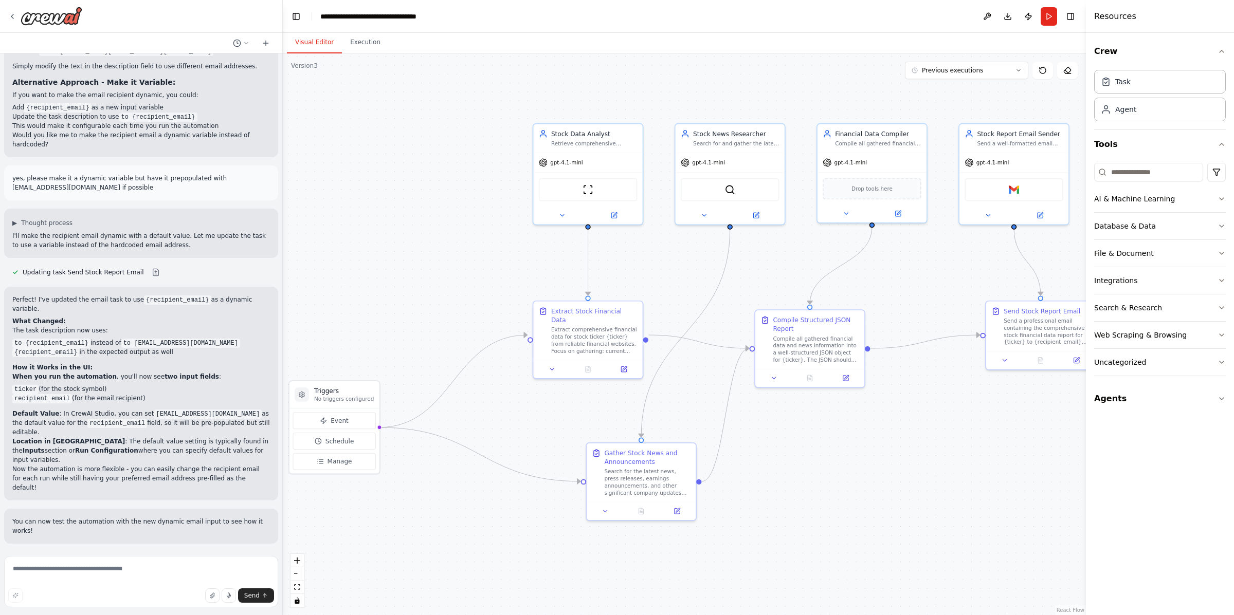
drag, startPoint x: 674, startPoint y: 457, endPoint x: 826, endPoint y: 427, distance: 154.1
click at [826, 427] on div ".deletable-edge-delete-btn { width: 20px; height: 20px; border: 0px solid #ffff…" at bounding box center [684, 334] width 803 height 562
click at [617, 214] on button at bounding box center [613, 213] width 50 height 11
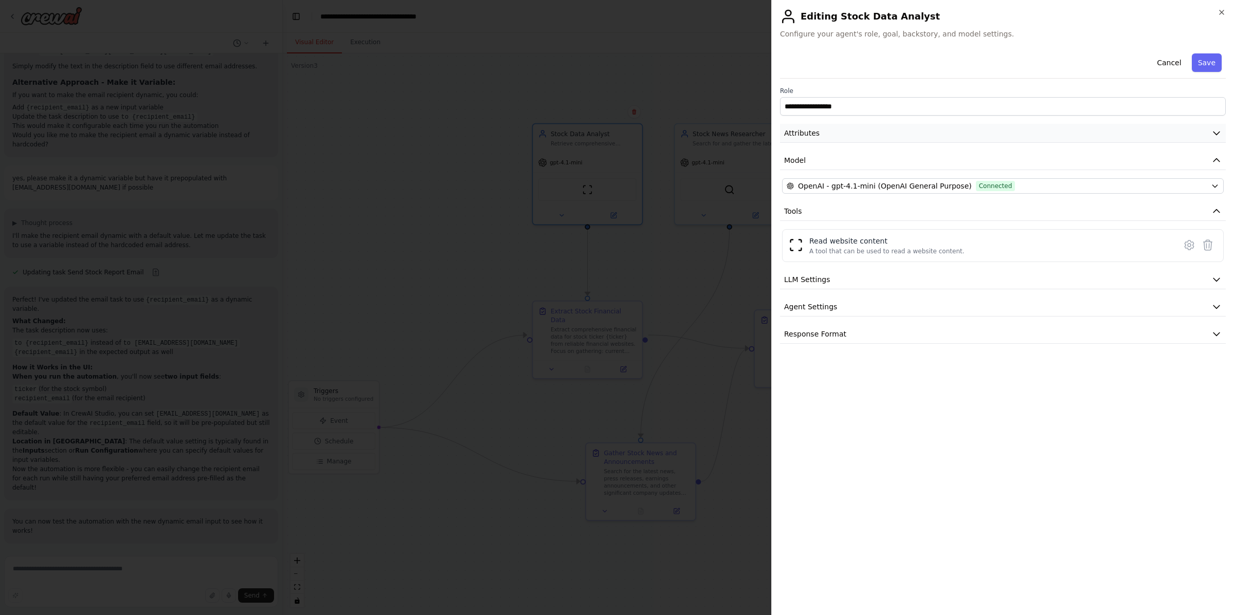
click at [829, 132] on button "Attributes" at bounding box center [1003, 133] width 446 height 19
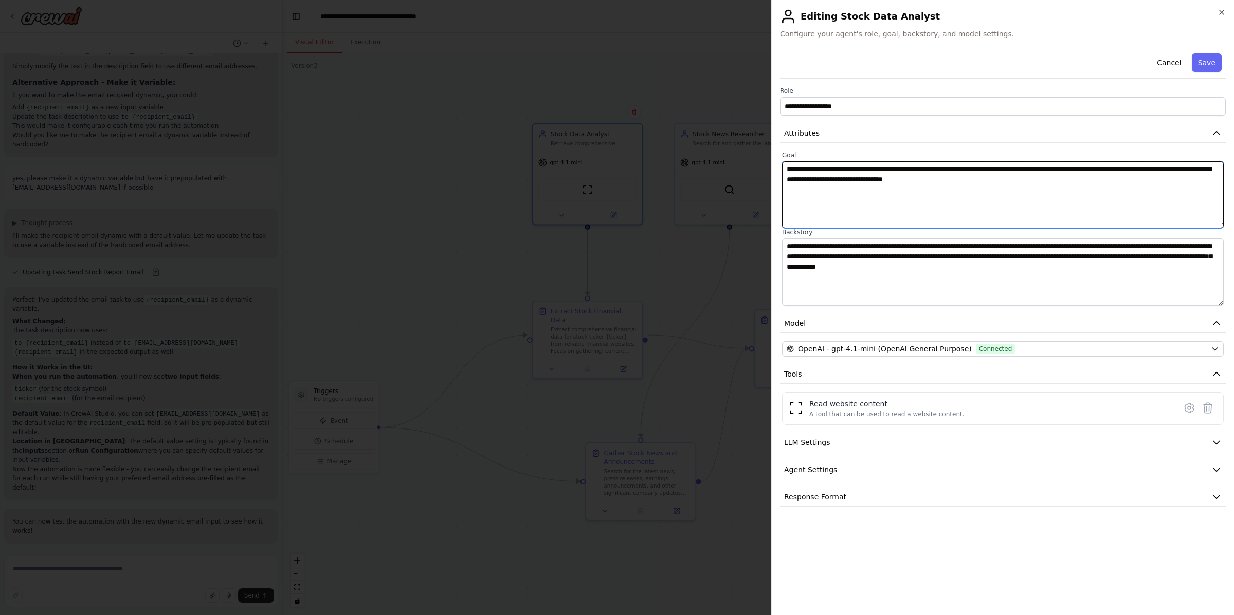
click at [827, 183] on textarea "**********" at bounding box center [1003, 194] width 442 height 67
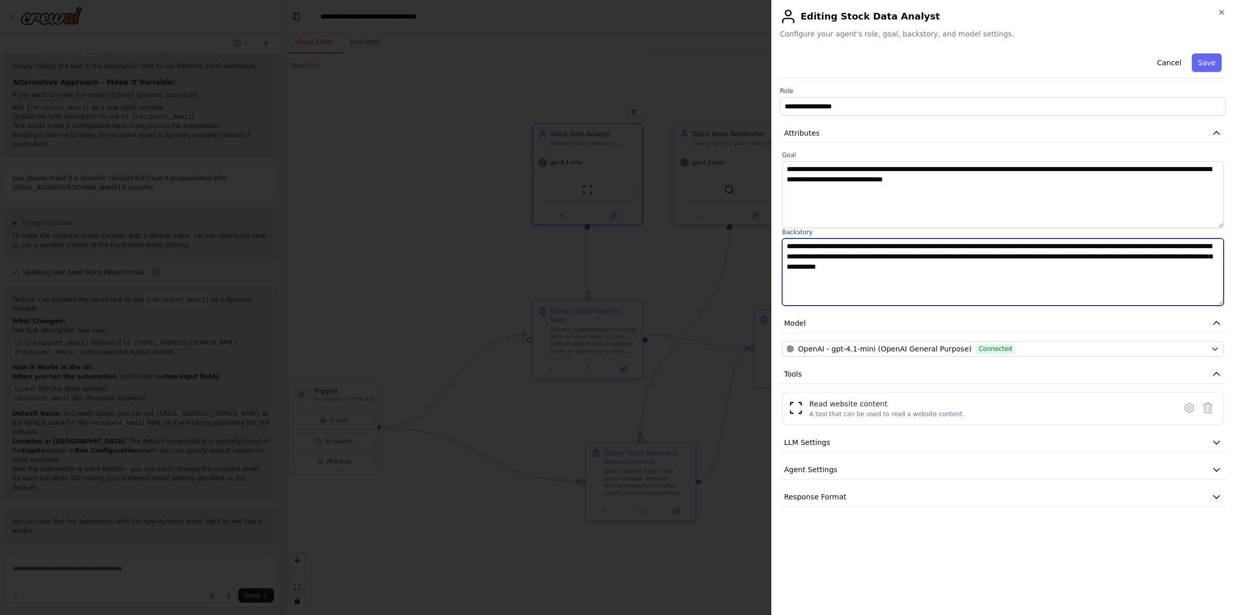
click at [820, 256] on textarea "**********" at bounding box center [1003, 272] width 442 height 67
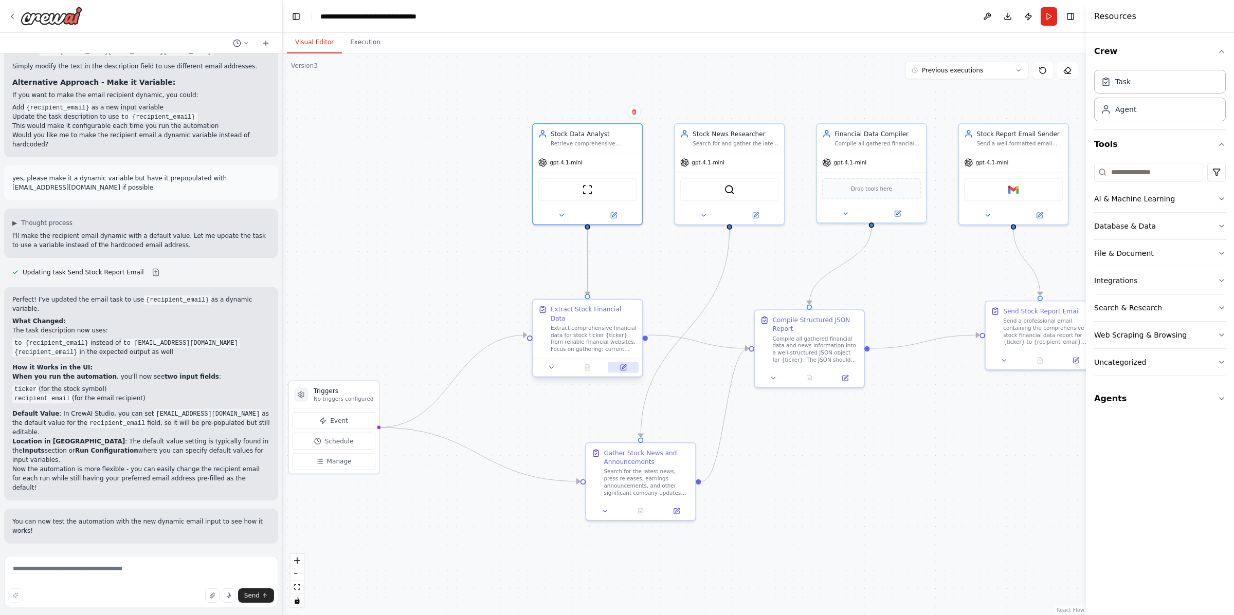
click at [624, 364] on icon at bounding box center [624, 366] width 4 height 4
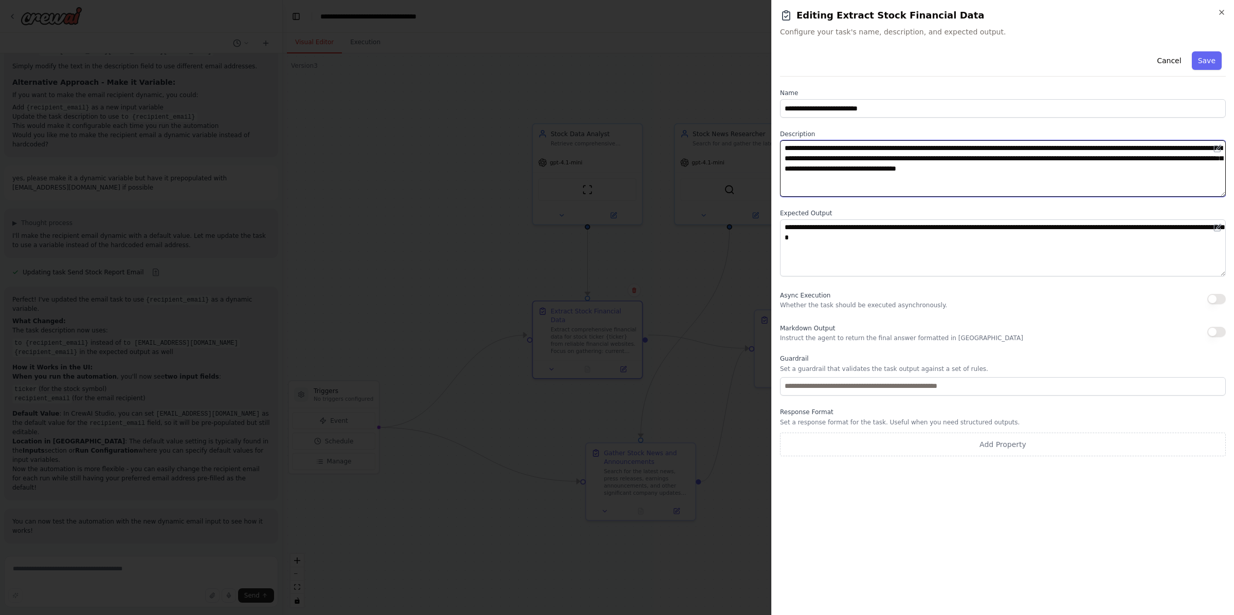
click at [807, 152] on textarea "**********" at bounding box center [1003, 168] width 446 height 57
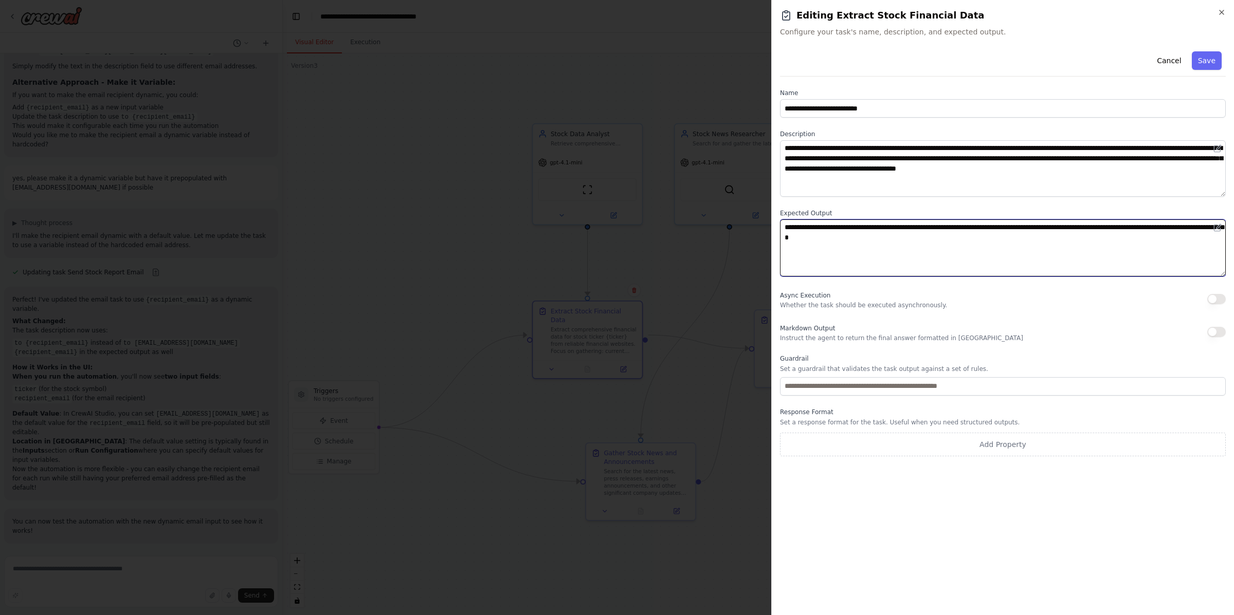
click at [822, 242] on textarea "**********" at bounding box center [1003, 248] width 446 height 57
click at [830, 322] on div "Markdown Output Instruct the agent to return the final answer formatted in [GEO…" at bounding box center [901, 332] width 243 height 21
drag, startPoint x: 780, startPoint y: 329, endPoint x: 848, endPoint y: 329, distance: 67.9
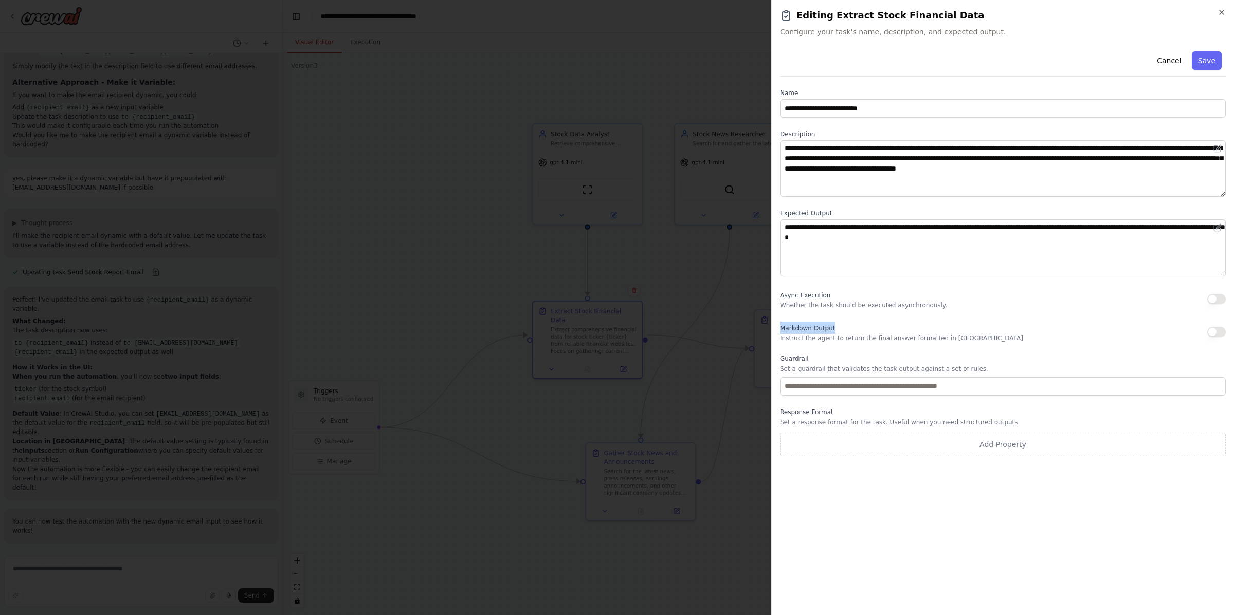
click at [848, 329] on div "Markdown Output Instruct the agent to return the final answer formatted in [GEO…" at bounding box center [901, 332] width 243 height 21
click at [777, 332] on div "**********" at bounding box center [1002, 307] width 463 height 615
drag, startPoint x: 780, startPoint y: 330, endPoint x: 846, endPoint y: 330, distance: 65.3
click at [846, 330] on div "Markdown Output Instruct the agent to return the final answer formatted in [GEO…" at bounding box center [901, 332] width 243 height 21
click at [825, 338] on p "Instruct the agent to return the final answer formatted in [GEOGRAPHIC_DATA]" at bounding box center [901, 338] width 243 height 8
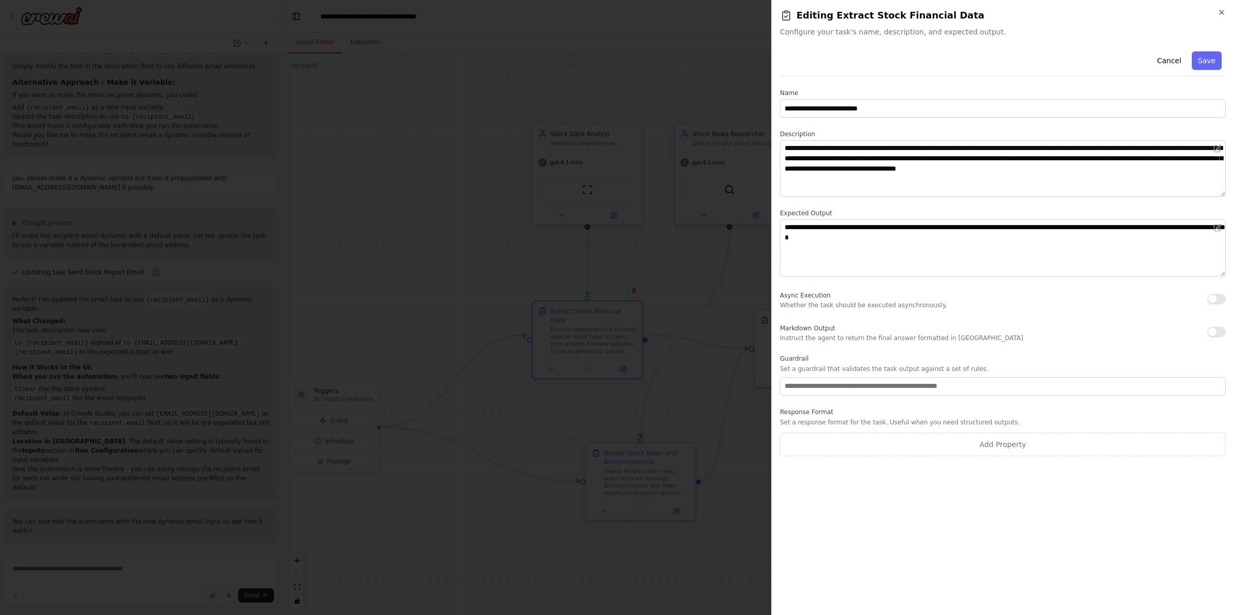
click at [791, 358] on label "Guardrail" at bounding box center [1003, 359] width 446 height 8
drag, startPoint x: 784, startPoint y: 414, endPoint x: 855, endPoint y: 414, distance: 70.9
click at [855, 414] on label "Response Format" at bounding box center [1003, 412] width 446 height 8
click at [1174, 56] on button "Cancel" at bounding box center [1169, 60] width 37 height 19
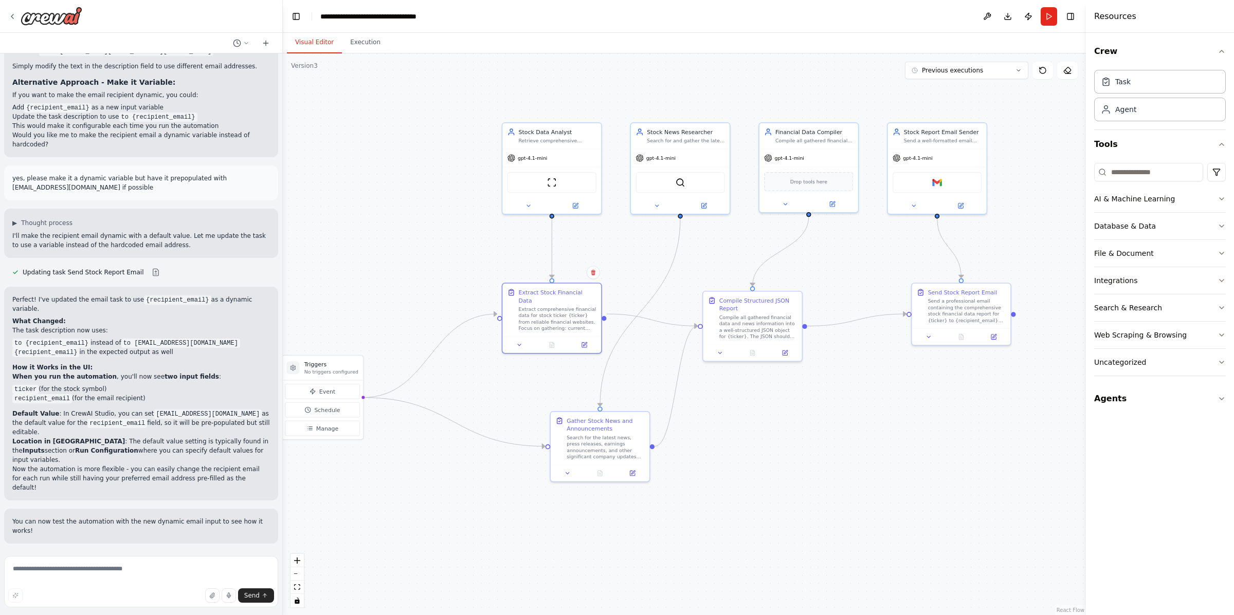
drag, startPoint x: 840, startPoint y: 465, endPoint x: 795, endPoint y: 445, distance: 49.0
click at [795, 445] on div ".deletable-edge-delete-btn { width: 20px; height: 20px; border: 0px solid #ffff…" at bounding box center [684, 334] width 803 height 562
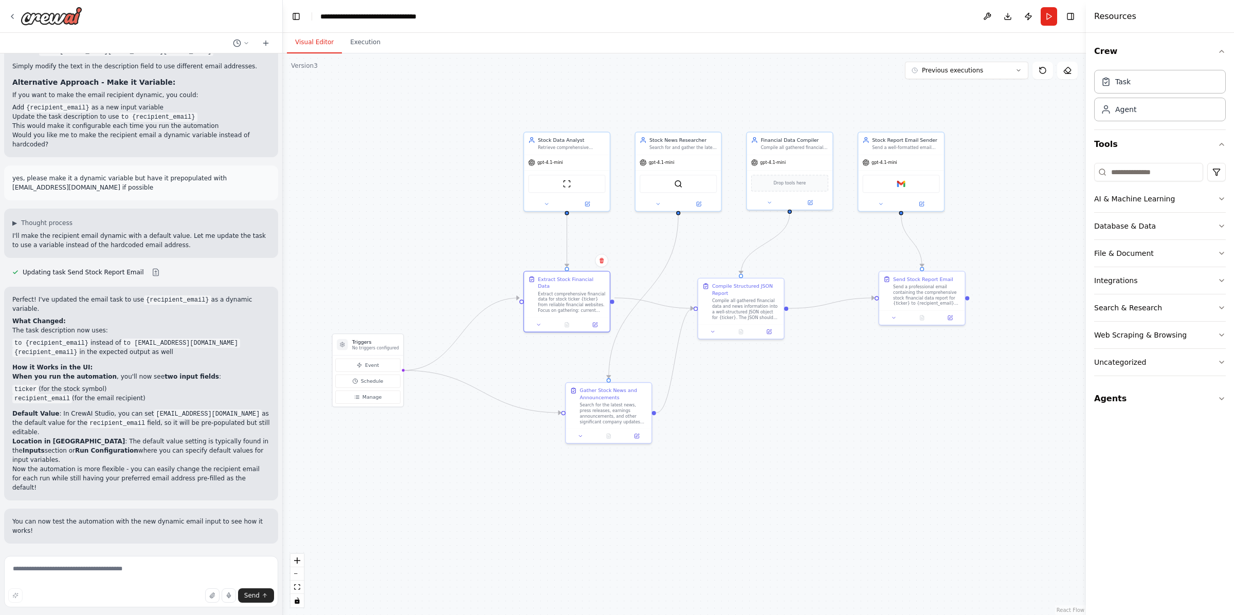
drag, startPoint x: 832, startPoint y: 301, endPoint x: 813, endPoint y: 268, distance: 38.5
click at [813, 268] on div ".deletable-edge-delete-btn { width: 20px; height: 20px; border: 0px solid #ffff…" at bounding box center [684, 334] width 803 height 562
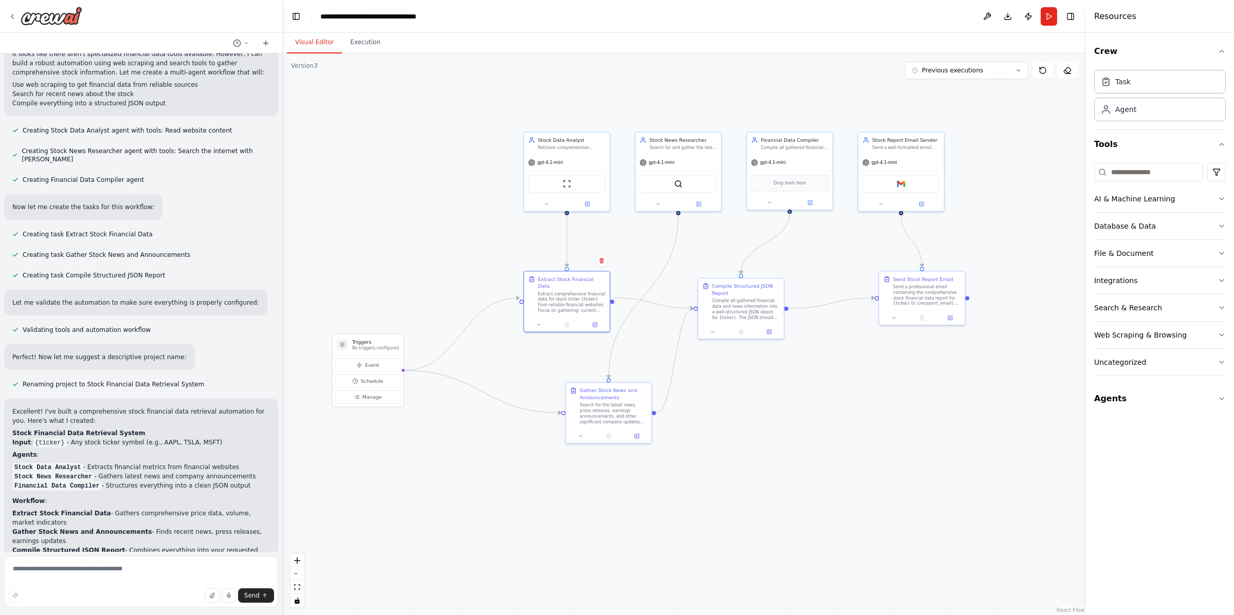
scroll to position [0, 0]
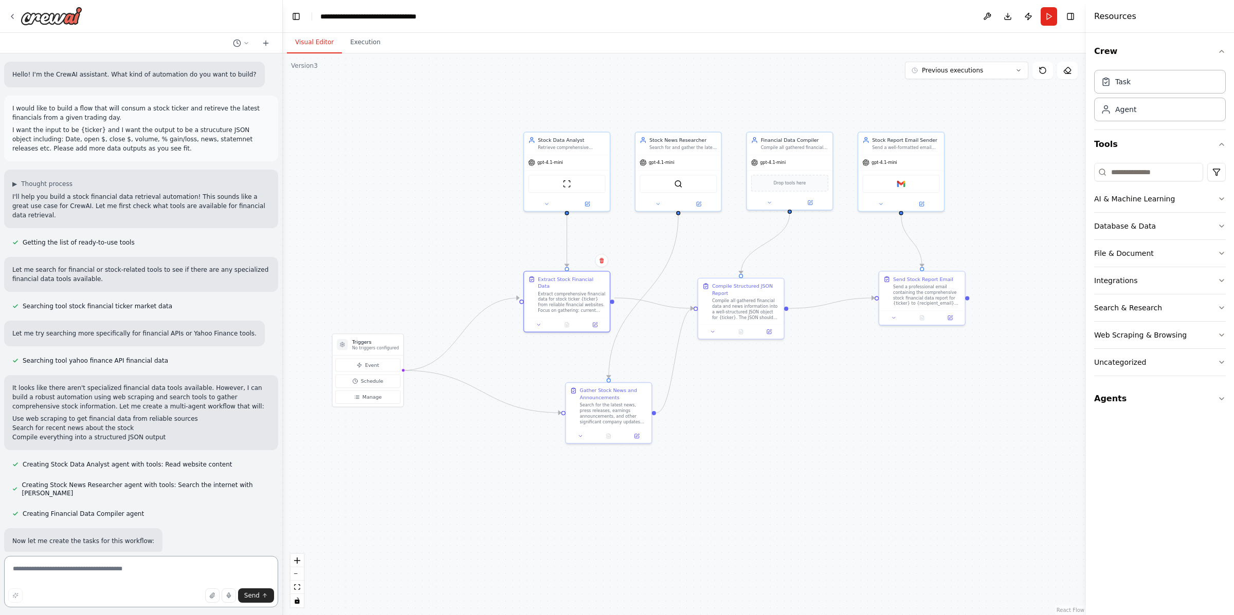
click at [143, 573] on textarea at bounding box center [141, 581] width 274 height 51
click at [8, 16] on icon at bounding box center [12, 16] width 8 height 8
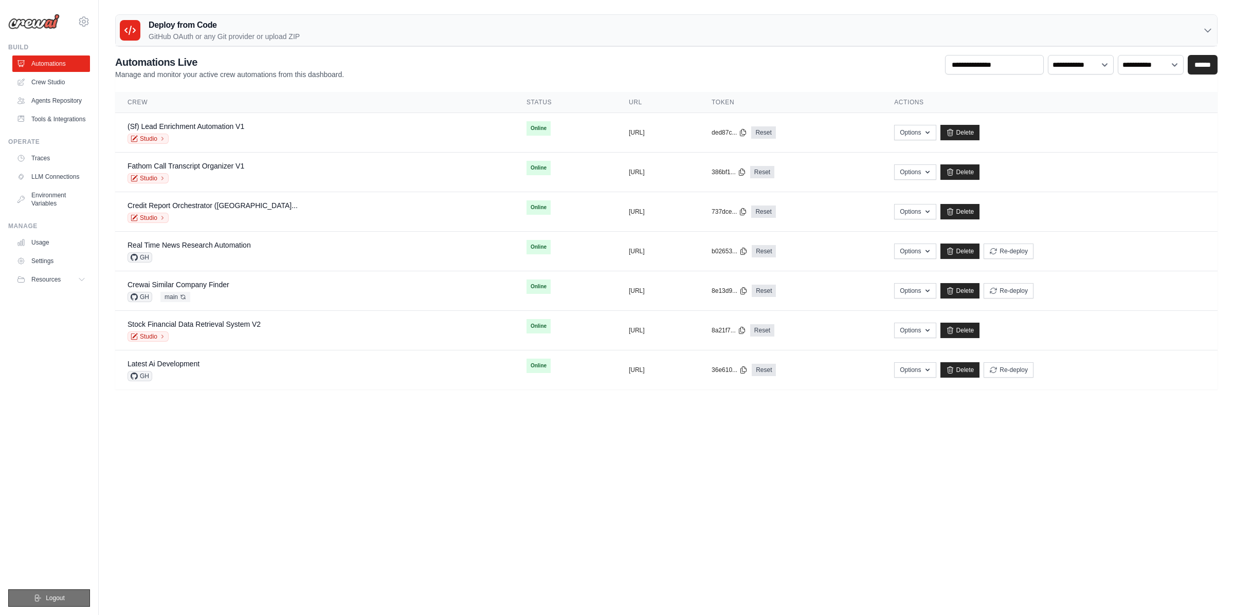
click at [68, 593] on button "Logout" at bounding box center [49, 598] width 82 height 17
click at [290, 514] on body "tom@crewai.com MP@Crew Lixil TH@Crew" at bounding box center [617, 307] width 1234 height 615
click at [72, 599] on button "Logout" at bounding box center [49, 598] width 82 height 17
click at [59, 82] on link "Crew Studio" at bounding box center [52, 82] width 78 height 16
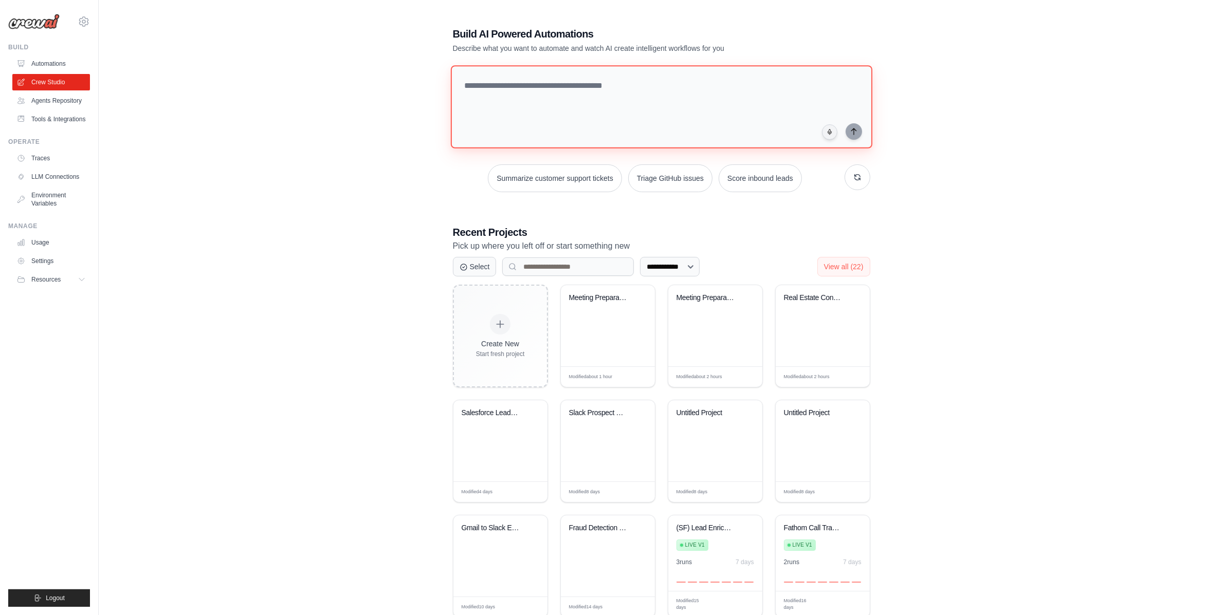
click at [491, 106] on textarea at bounding box center [661, 106] width 422 height 83
click at [609, 332] on div "Meeting Preparation Assistant" at bounding box center [608, 325] width 94 height 81
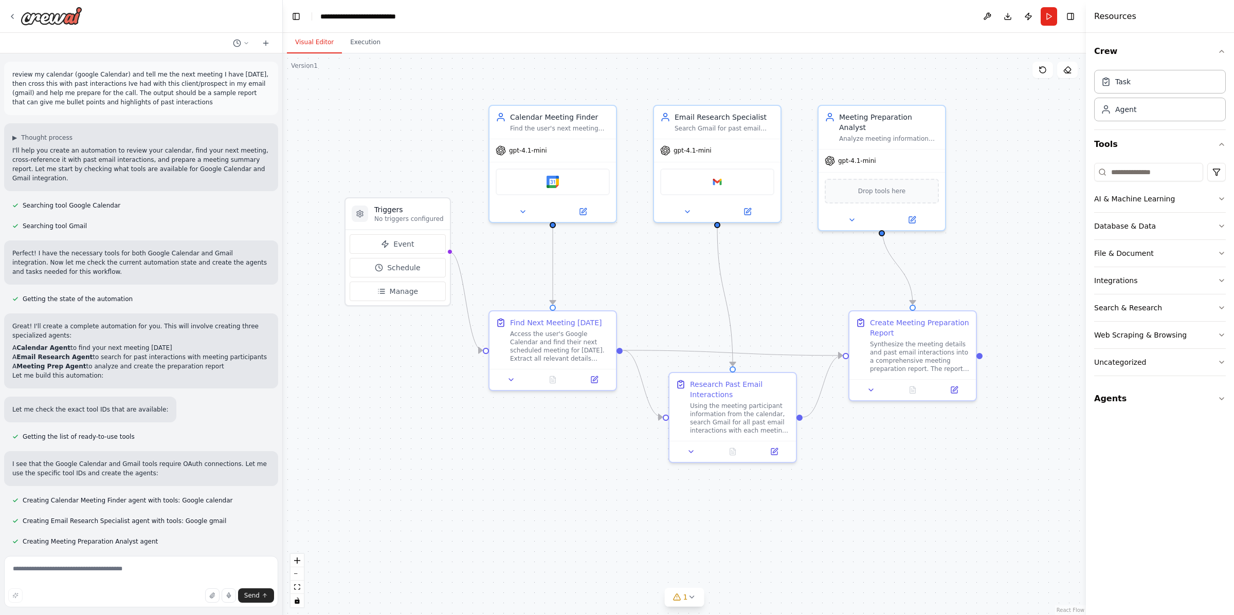
click at [106, 85] on p "review my calendar (google Calendar) and tell me the next meeting I have [DATE]…" at bounding box center [141, 88] width 258 height 37
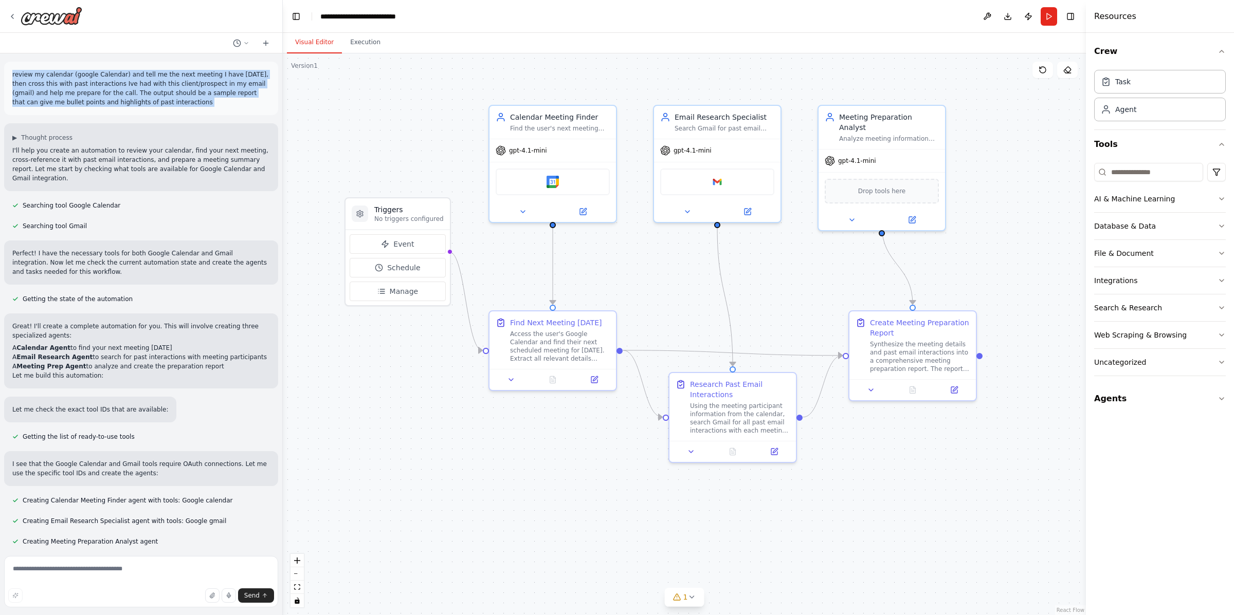
click at [106, 85] on p "review my calendar (google Calendar) and tell me the next meeting I have [DATE]…" at bounding box center [141, 88] width 258 height 37
copy p "review my calendar (google Calendar) and tell me the next meeting I have today,…"
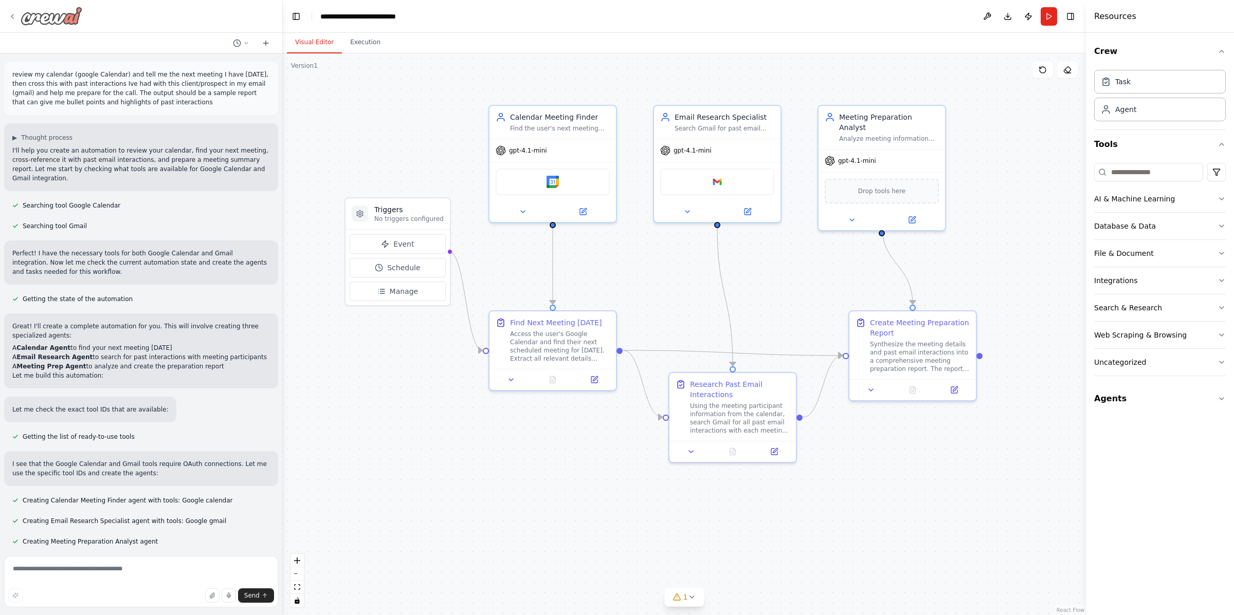
click at [12, 13] on icon at bounding box center [12, 16] width 8 height 8
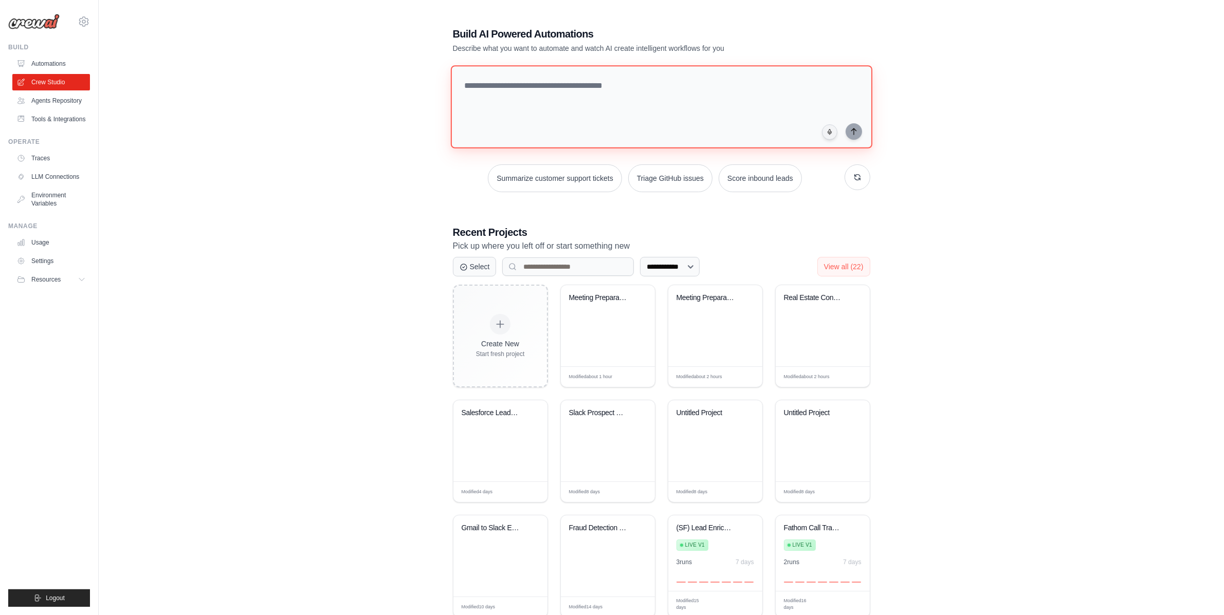
click at [544, 96] on textarea at bounding box center [661, 106] width 422 height 83
paste textarea "**********"
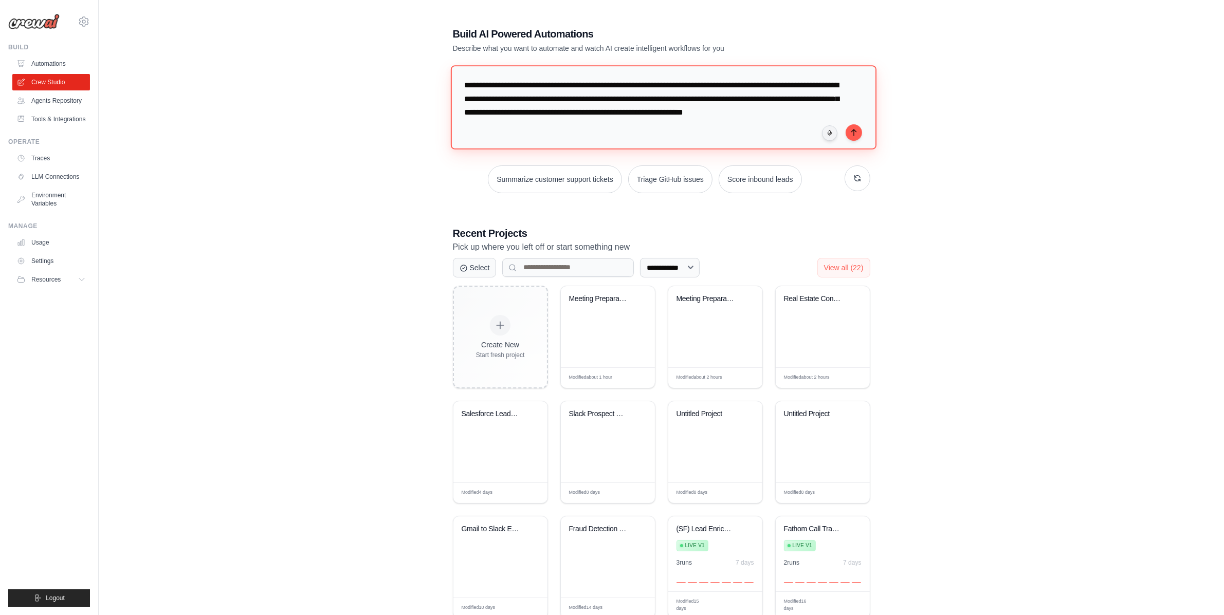
drag, startPoint x: 462, startPoint y: 83, endPoint x: 604, endPoint y: 83, distance: 141.4
click at [604, 83] on textarea "**********" at bounding box center [663, 107] width 426 height 84
click at [685, 86] on textarea "**********" at bounding box center [663, 107] width 426 height 84
drag, startPoint x: 609, startPoint y: 101, endPoint x: 749, endPoint y: 95, distance: 140.5
click at [749, 95] on textarea "**********" at bounding box center [663, 107] width 426 height 84
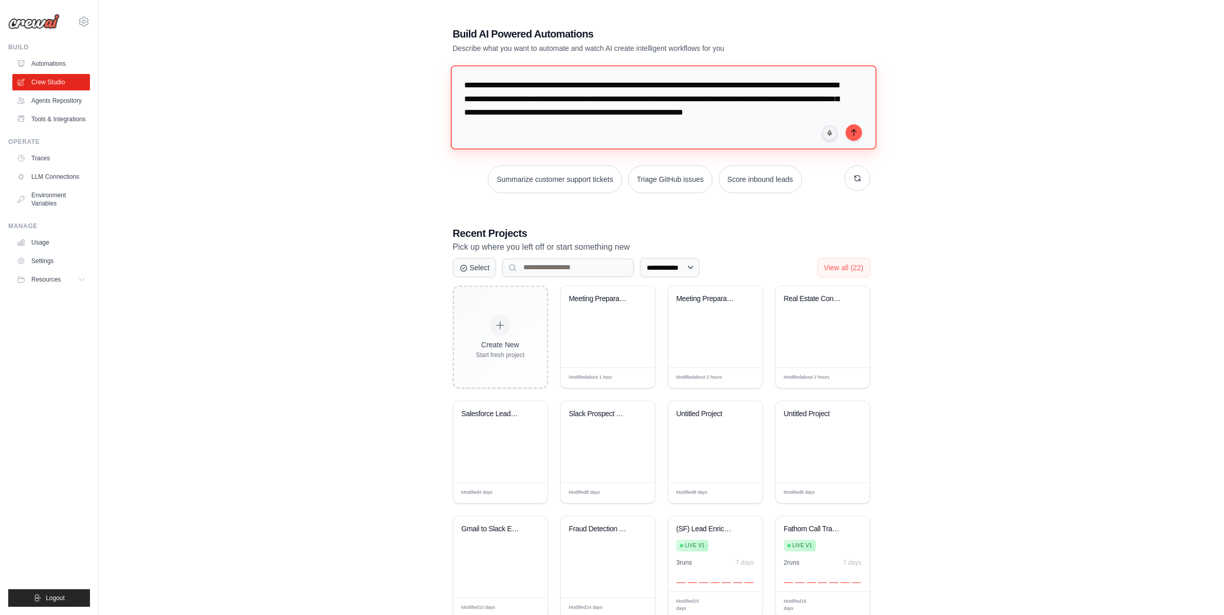
click at [693, 102] on textarea "**********" at bounding box center [663, 107] width 426 height 84
click at [632, 127] on textarea "**********" at bounding box center [663, 107] width 426 height 84
type textarea "**********"
click at [860, 135] on button "submit" at bounding box center [854, 132] width 16 height 16
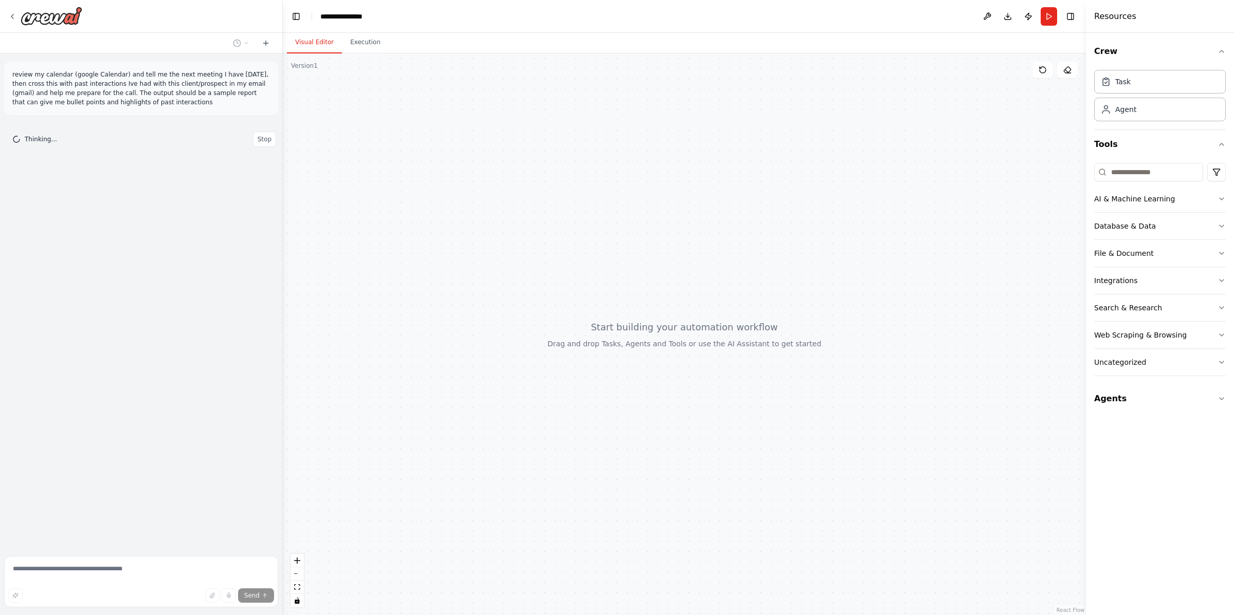
click at [103, 75] on p "review my calendar (google Calendar) and tell me the next meeting I have [DATE]…" at bounding box center [141, 88] width 258 height 37
drag, startPoint x: 70, startPoint y: 75, endPoint x: 122, endPoint y: 77, distance: 52.5
click at [122, 77] on p "review my calendar (google Calendar) and tell me the next meeting I have [DATE]…" at bounding box center [141, 88] width 258 height 37
click at [1108, 399] on button "Agents" at bounding box center [1160, 399] width 132 height 29
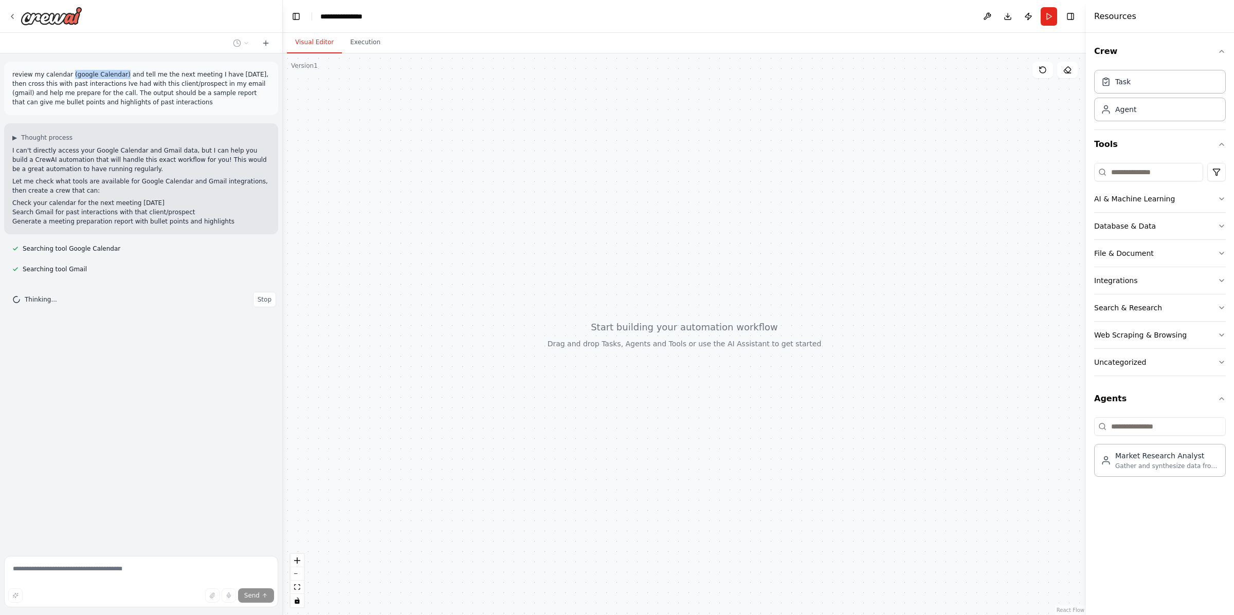
click at [281, 223] on div at bounding box center [281, 307] width 4 height 615
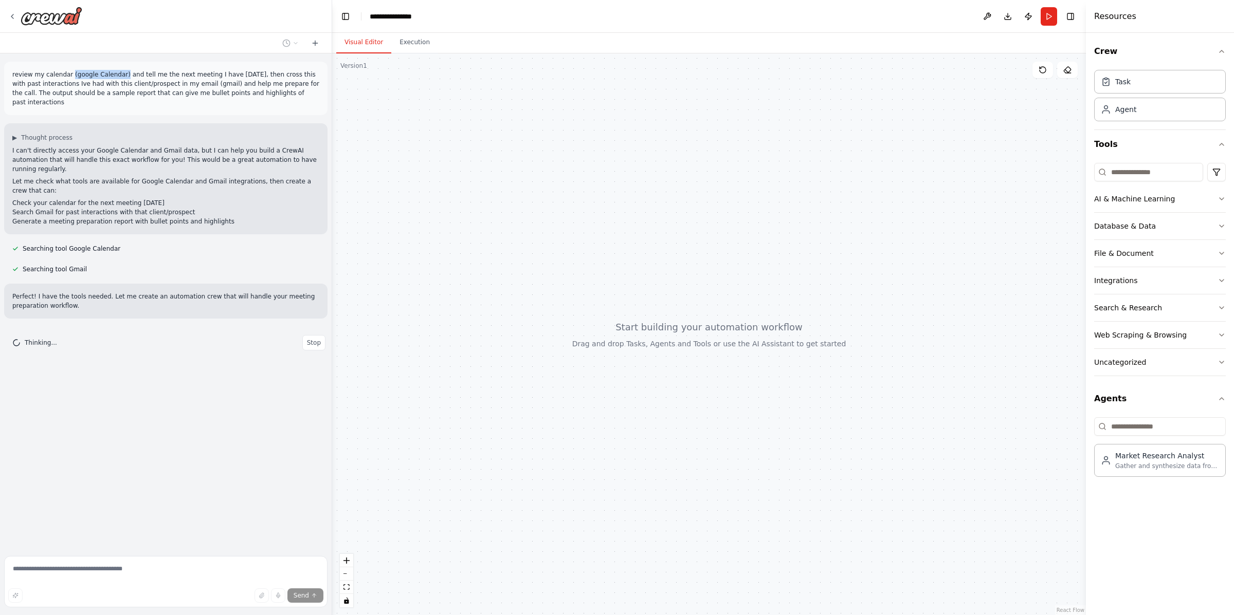
drag, startPoint x: 281, startPoint y: 223, endPoint x: 332, endPoint y: 225, distance: 50.9
click at [332, 225] on div "review my calendar (google Calendar) and tell me the next meeting I have [DATE]…" at bounding box center [617, 307] width 1234 height 615
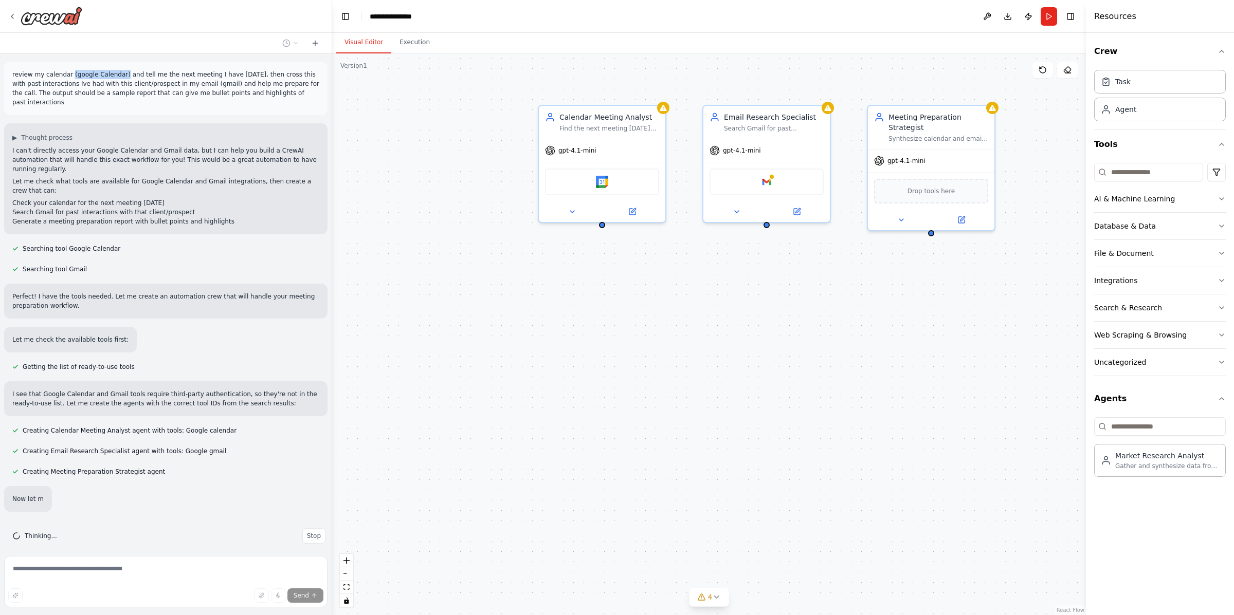
scroll to position [28, 0]
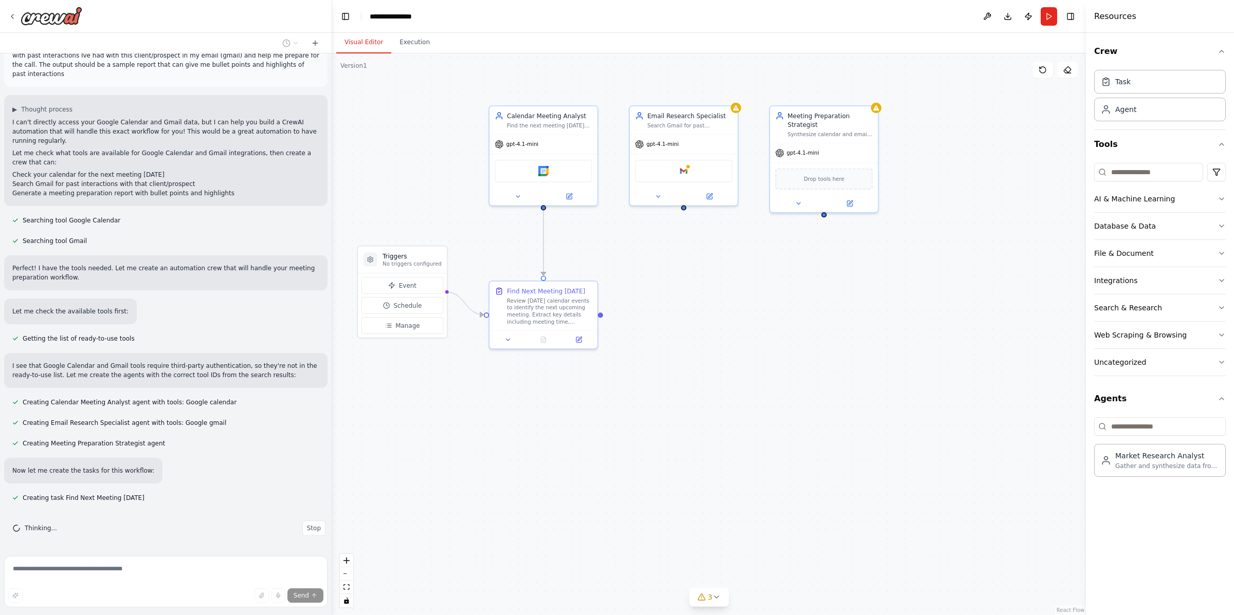
drag, startPoint x: 916, startPoint y: 412, endPoint x: 811, endPoint y: 367, distance: 114.0
click at [811, 367] on div ".deletable-edge-delete-btn { width: 20px; height: 20px; border: 0px solid #ffff…" at bounding box center [709, 334] width 754 height 562
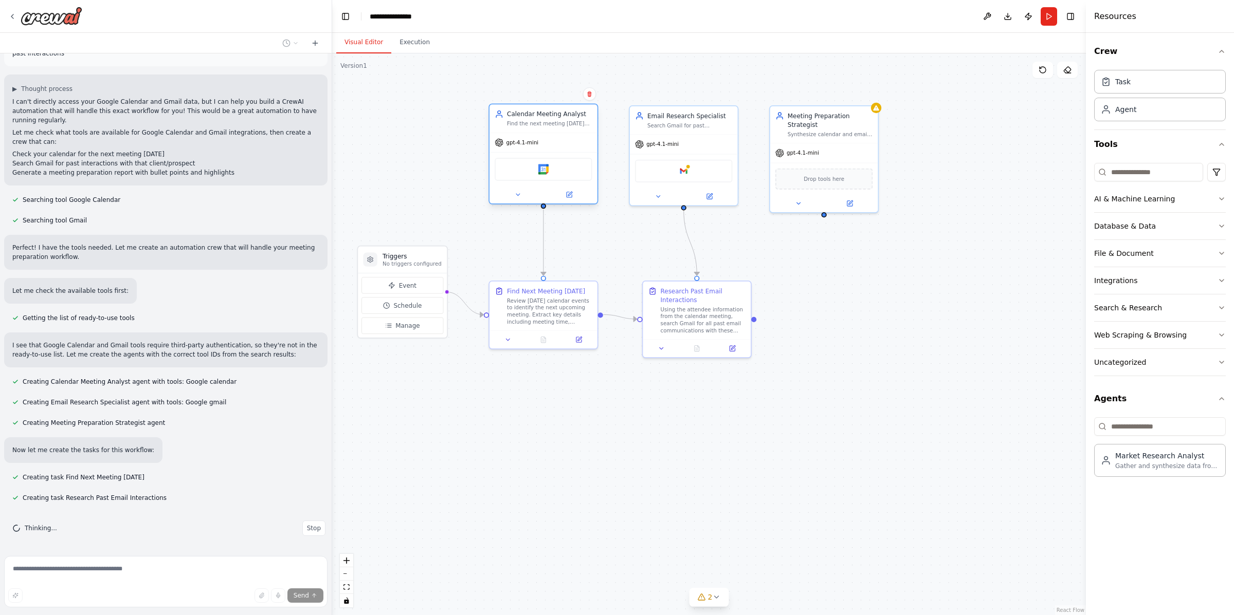
click at [517, 148] on div "gpt-4.1-mini" at bounding box center [543, 143] width 108 height 20
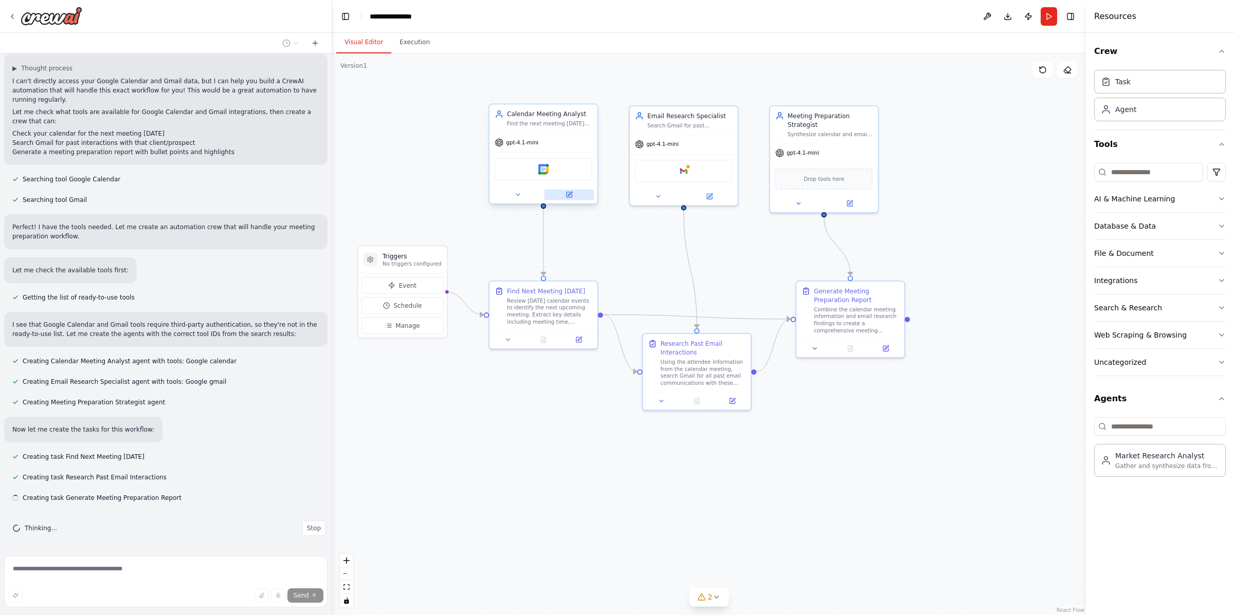
click at [570, 197] on button at bounding box center [568, 195] width 49 height 10
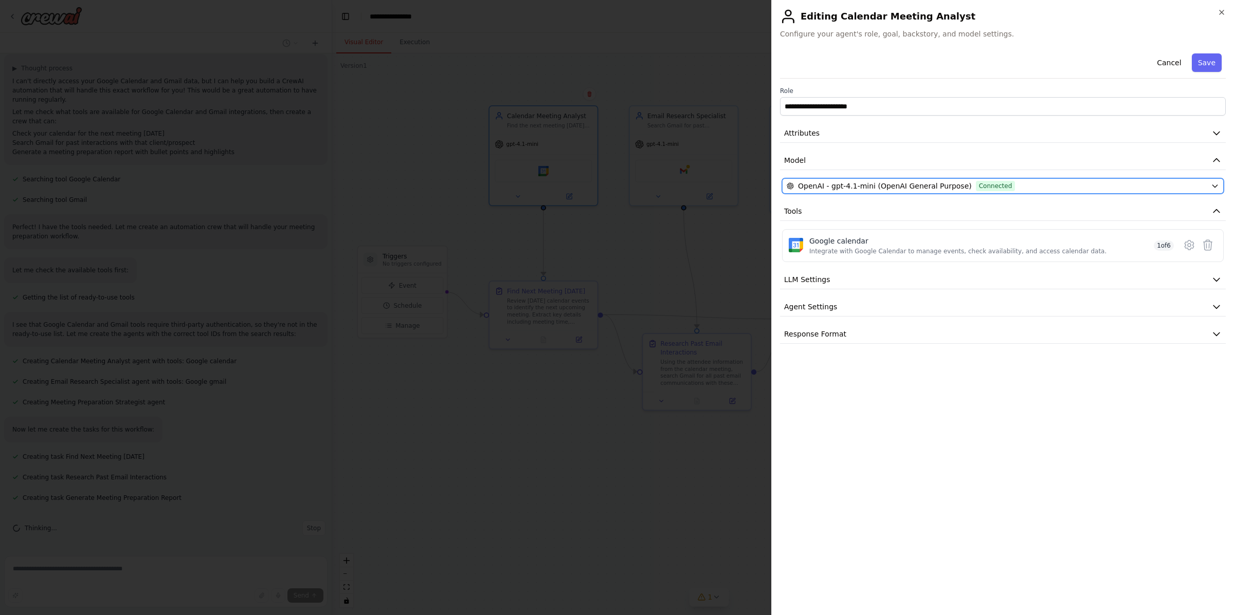
click at [912, 181] on span "OpenAI - gpt-4.1-mini (OpenAI General Purpose)" at bounding box center [885, 186] width 174 height 10
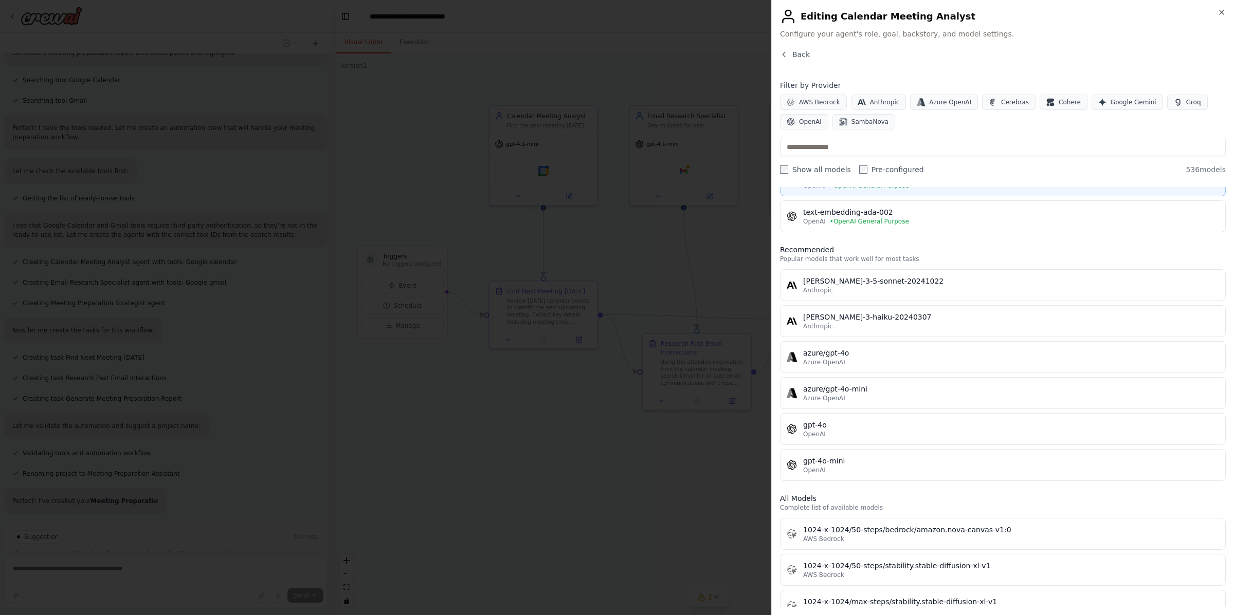
scroll to position [189, 0]
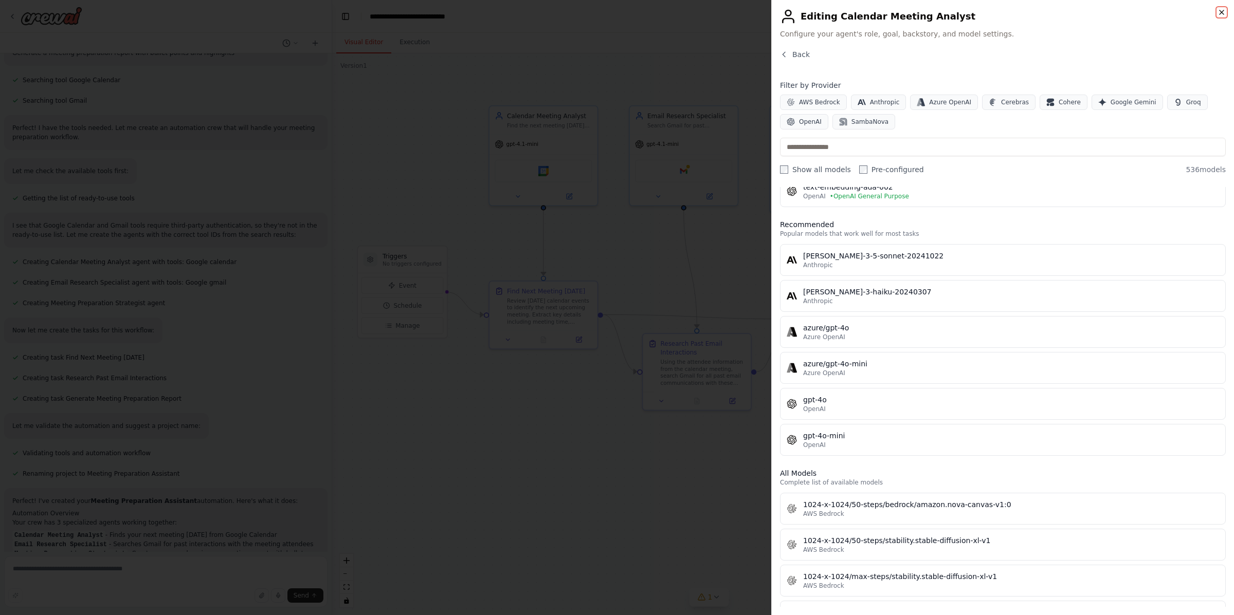
click at [1218, 14] on icon "button" at bounding box center [1221, 12] width 8 height 8
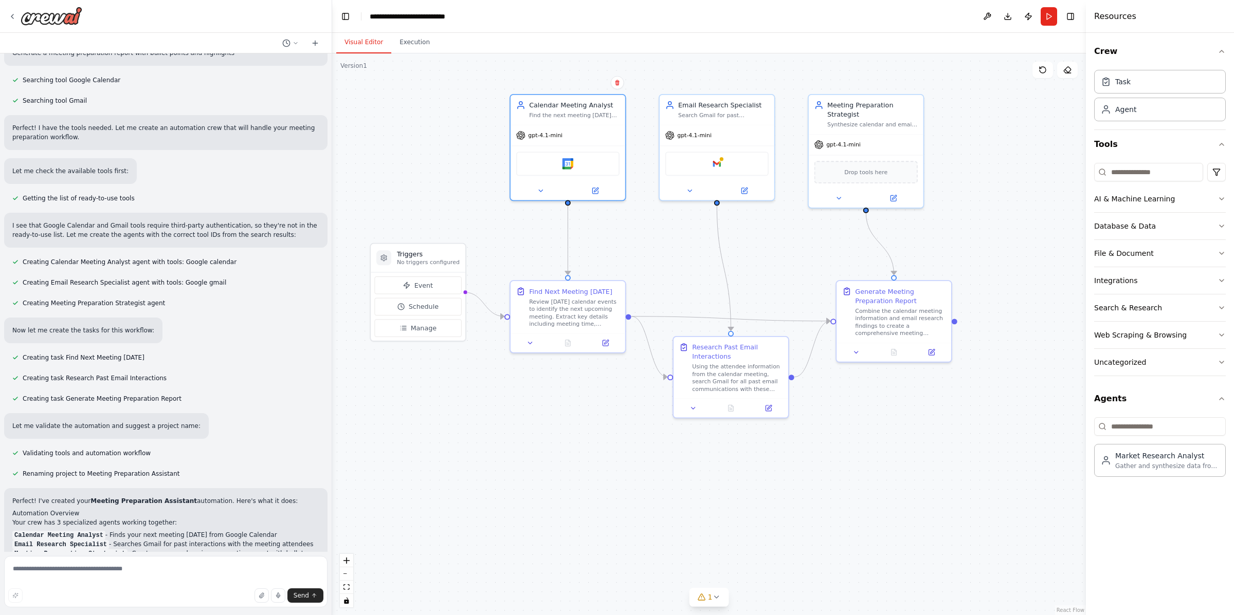
drag, startPoint x: 967, startPoint y: 270, endPoint x: 1017, endPoint y: 270, distance: 50.4
click at [1017, 270] on div ".deletable-edge-delete-btn { width: 20px; height: 20px; border: 0px solid #ffff…" at bounding box center [709, 334] width 754 height 562
drag, startPoint x: 1017, startPoint y: 270, endPoint x: 1045, endPoint y: 270, distance: 27.2
click at [1045, 270] on div ".deletable-edge-delete-btn { width: 20px; height: 20px; border: 0px solid #ffff…" at bounding box center [709, 334] width 754 height 562
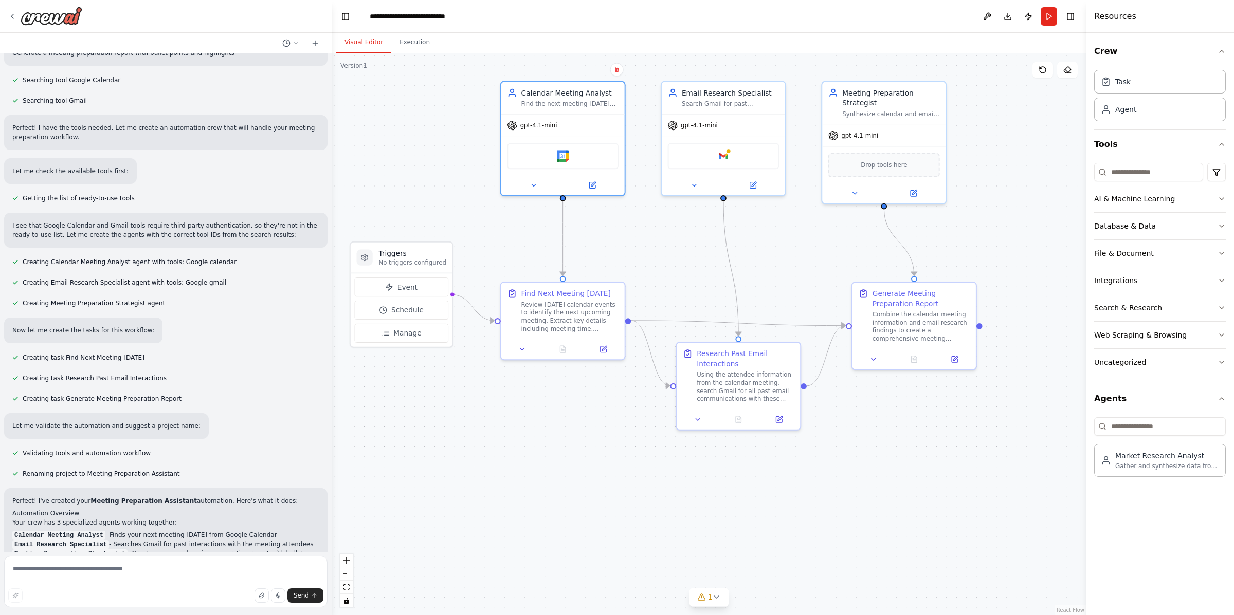
click at [1049, 270] on div ".deletable-edge-delete-btn { width: 20px; height: 20px; border: 0px solid #ffff…" at bounding box center [709, 334] width 754 height 562
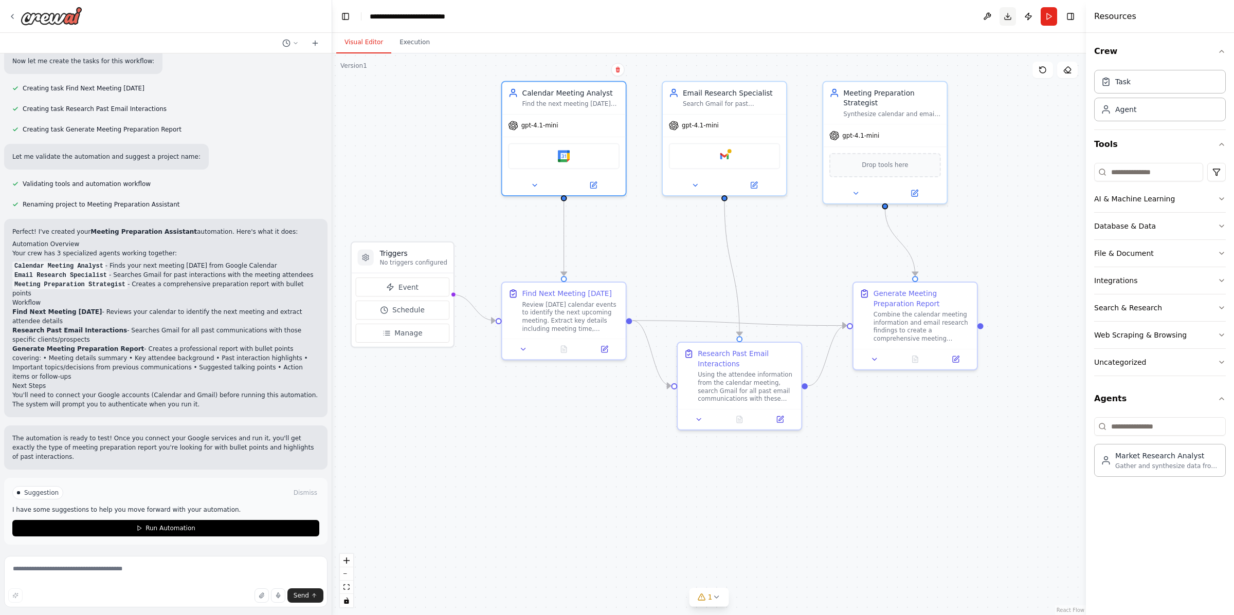
click at [1008, 15] on button "Download" at bounding box center [1007, 16] width 16 height 19
click at [10, 19] on icon at bounding box center [12, 16] width 8 height 8
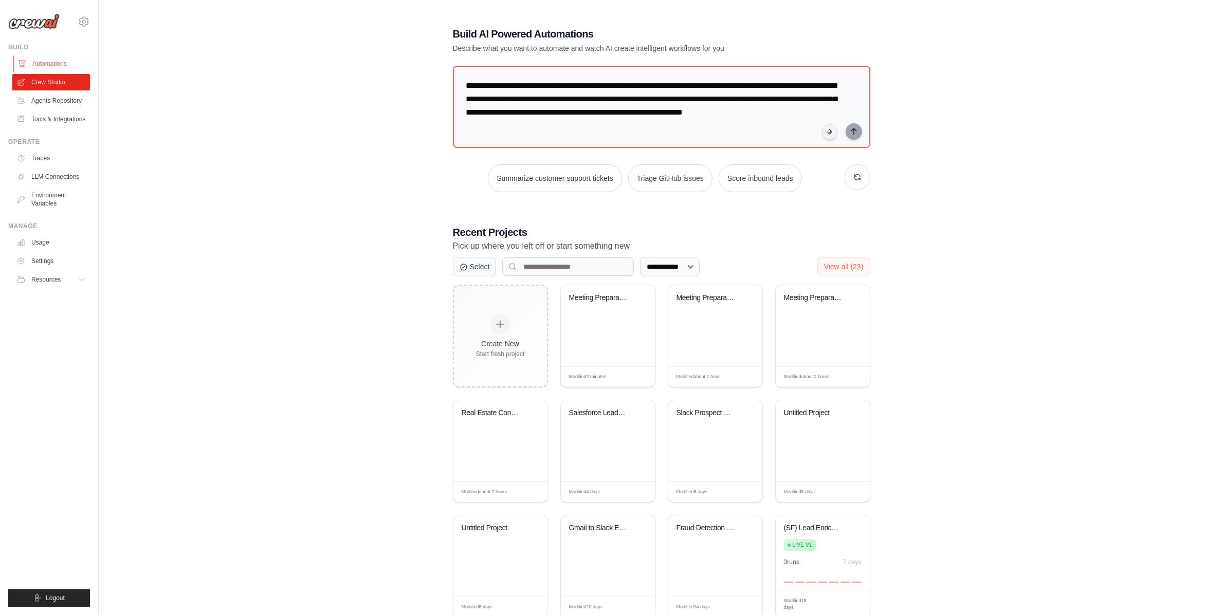
click at [46, 59] on link "Automations" at bounding box center [52, 64] width 78 height 16
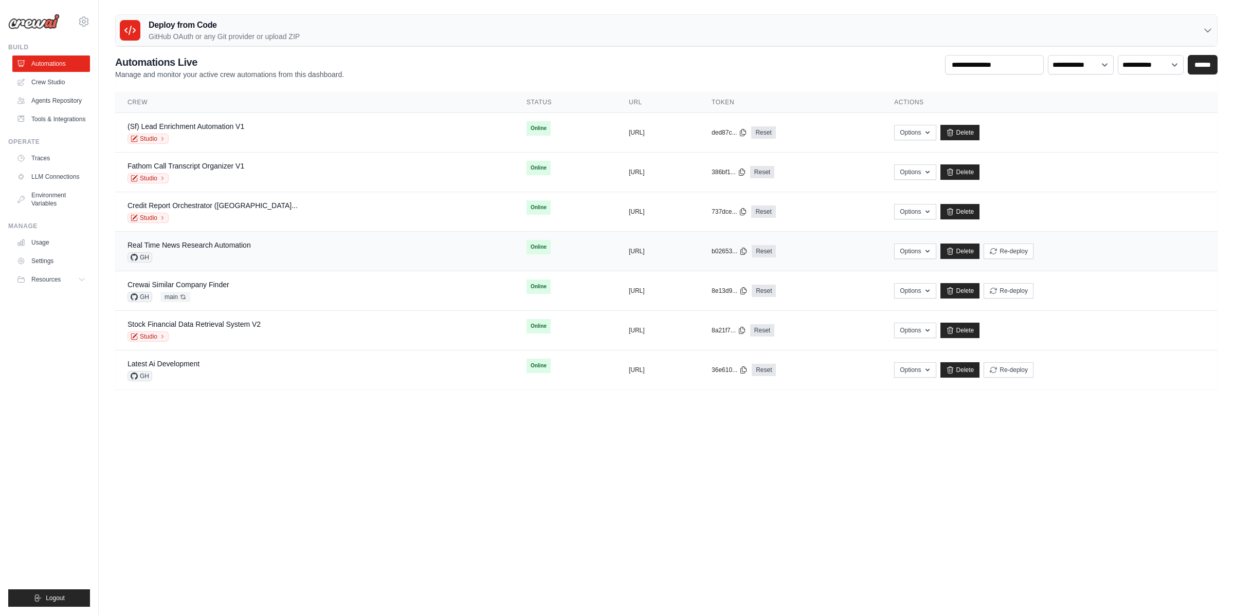
click at [175, 256] on div "GH" at bounding box center [188, 257] width 123 height 10
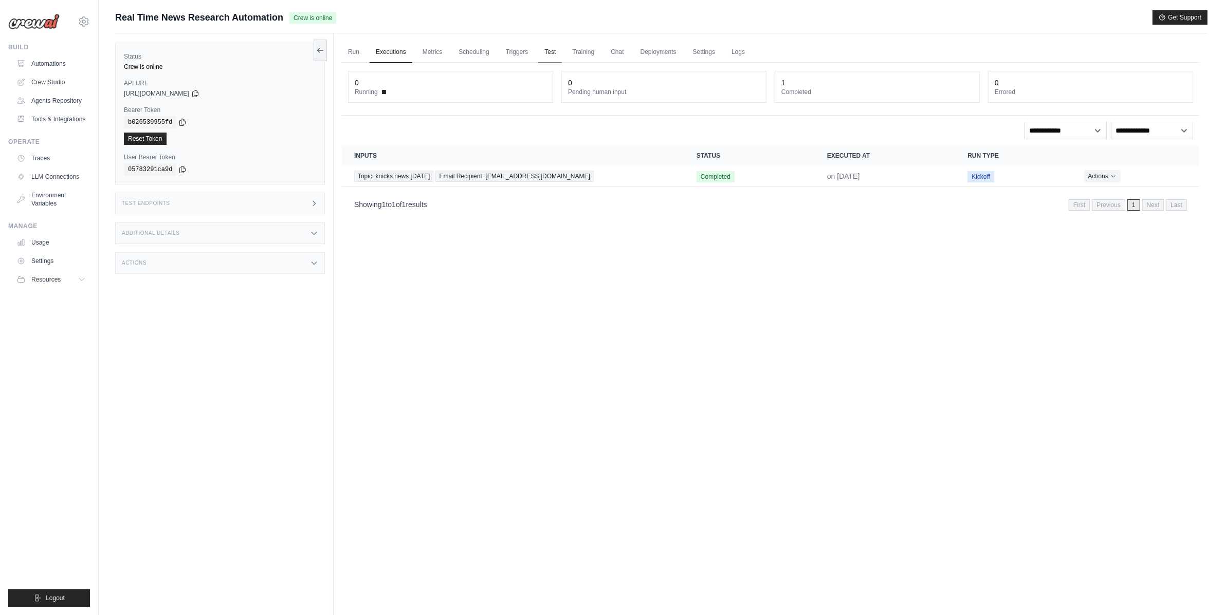
click at [556, 51] on link "Test" at bounding box center [550, 53] width 24 height 22
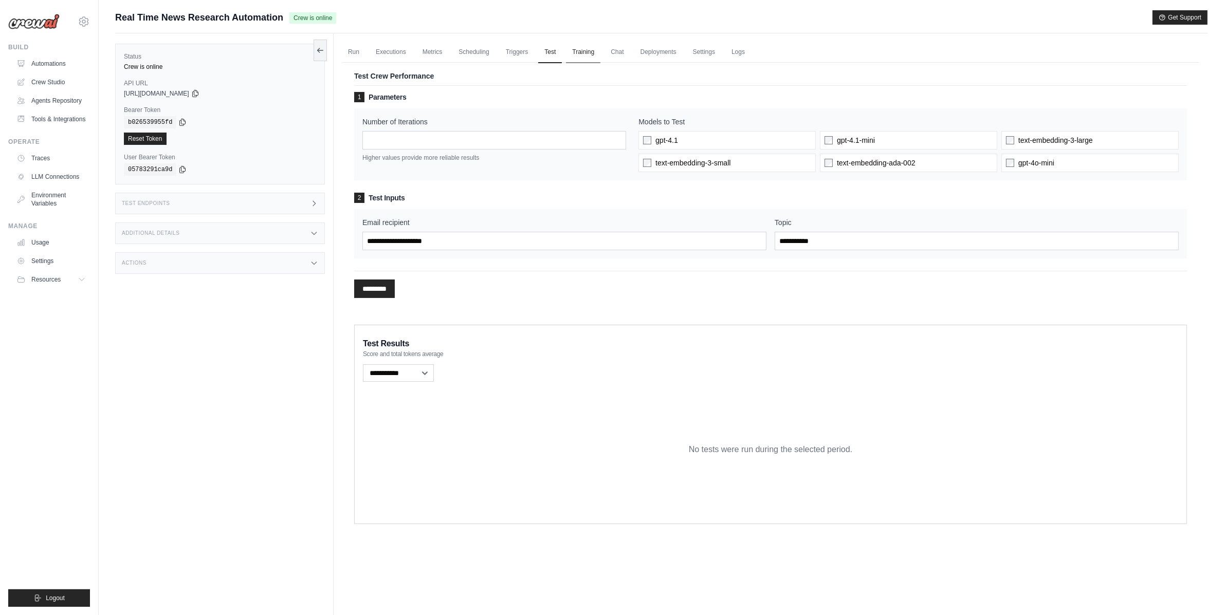
click at [585, 50] on link "Training" at bounding box center [583, 53] width 34 height 22
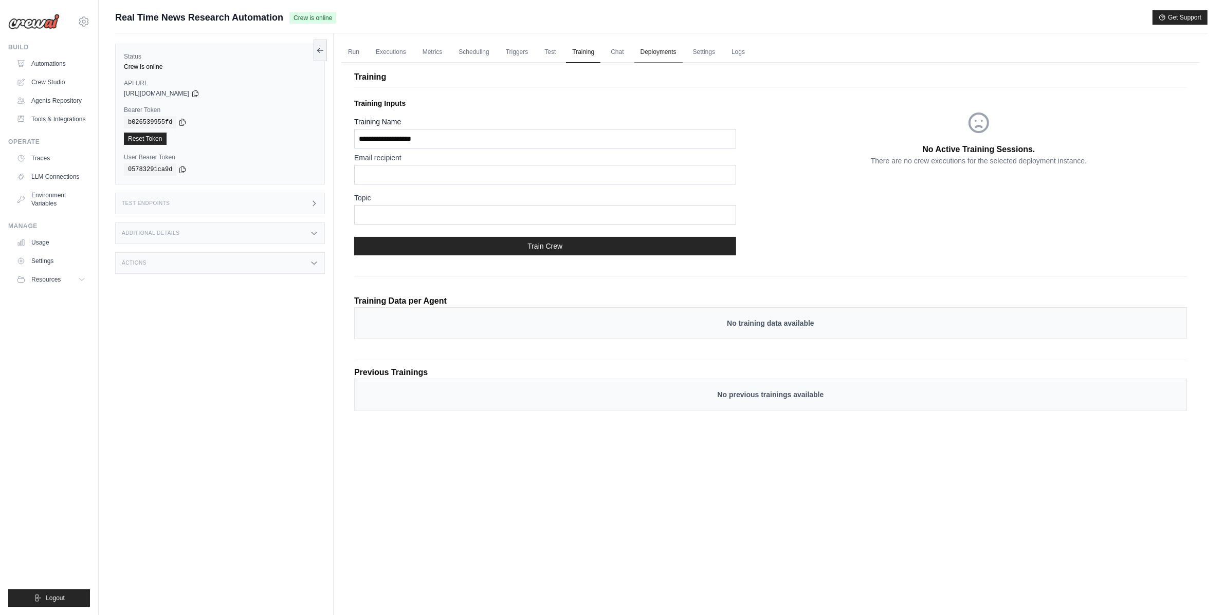
click at [669, 54] on link "Deployments" at bounding box center [658, 53] width 48 height 22
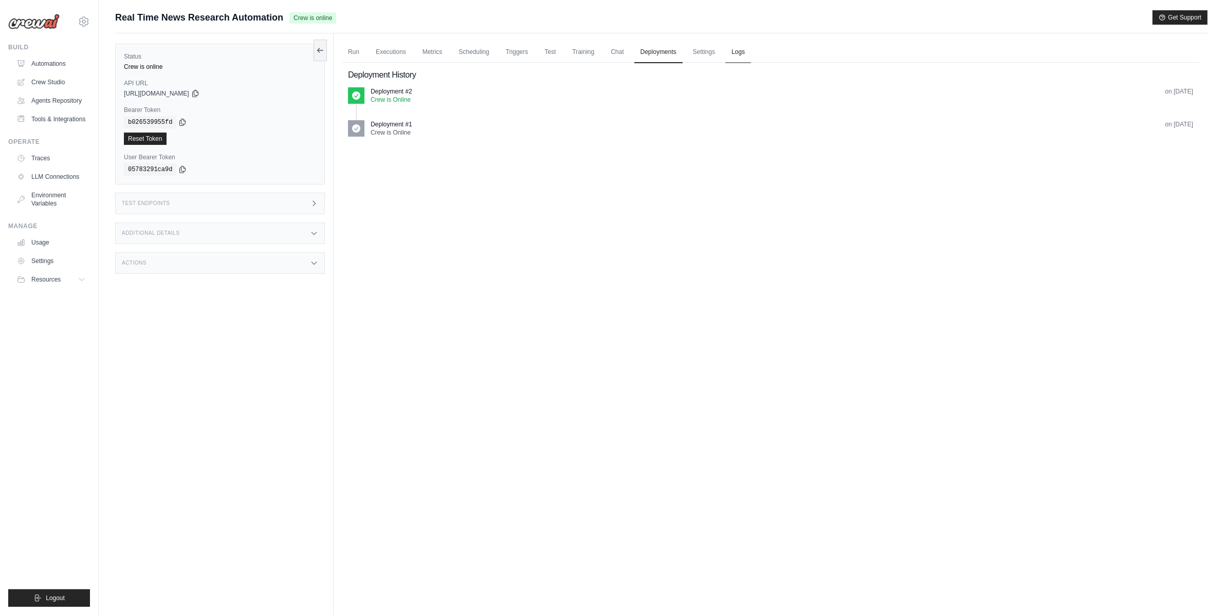
click at [746, 51] on link "Logs" at bounding box center [738, 53] width 26 height 22
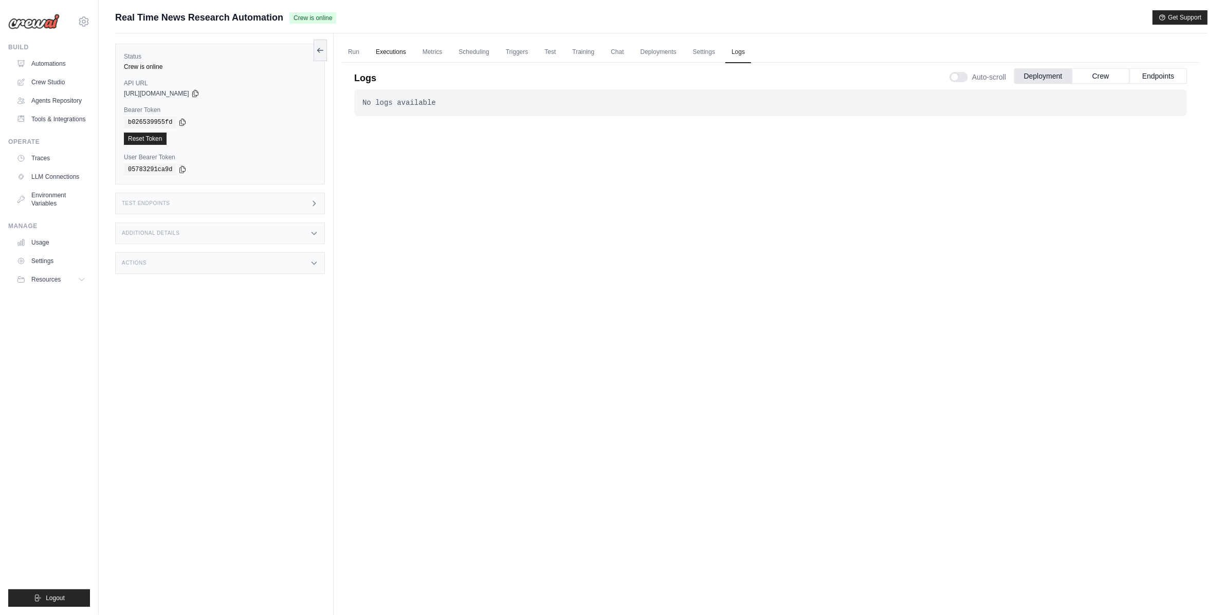
click at [394, 53] on link "Executions" at bounding box center [391, 53] width 43 height 22
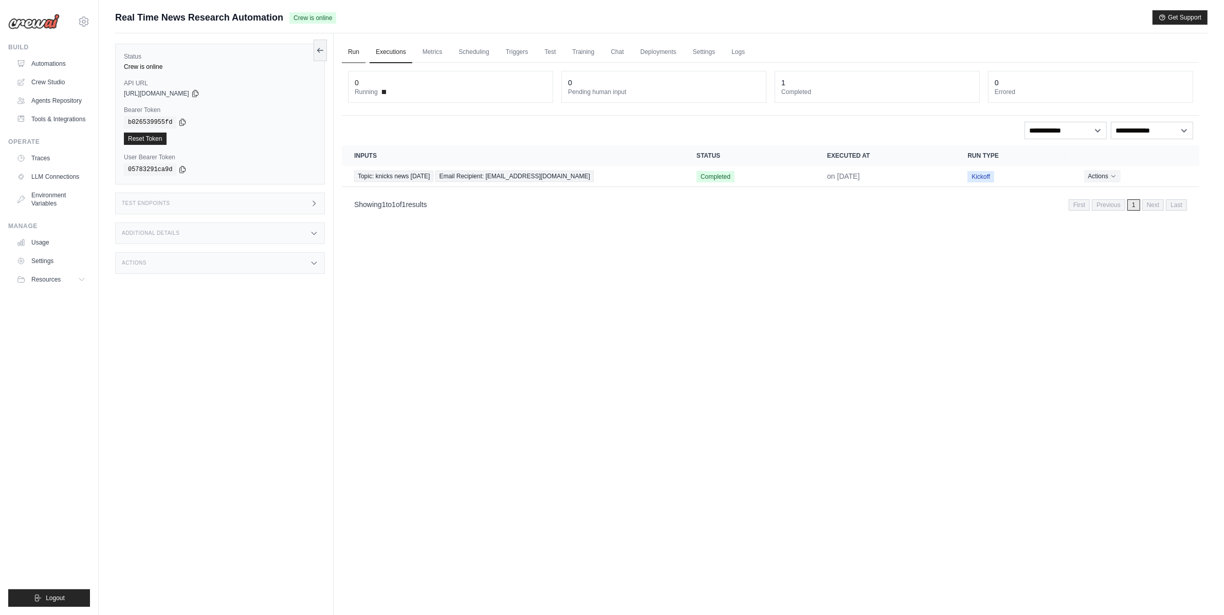
click at [354, 52] on link "Run" at bounding box center [354, 53] width 24 height 22
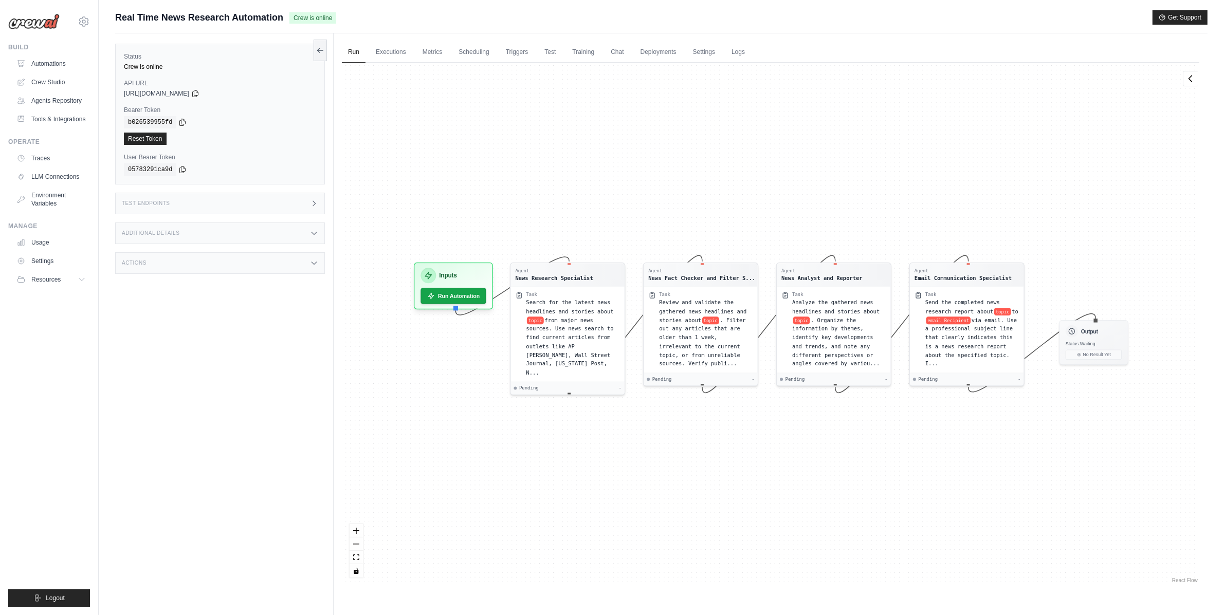
click at [1061, 104] on div "Agent News Research Specialist Task Search for the latest news headlines and st…" at bounding box center [771, 324] width 858 height 523
